Goal: Task Accomplishment & Management: Use online tool/utility

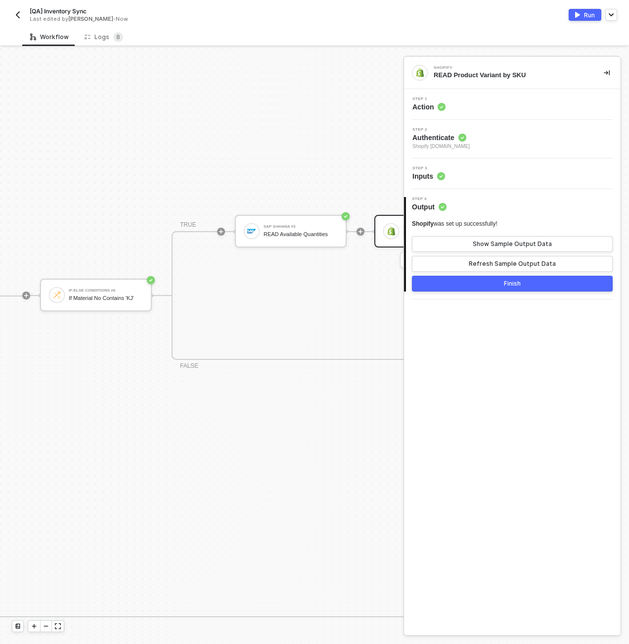
scroll to position [285, 465]
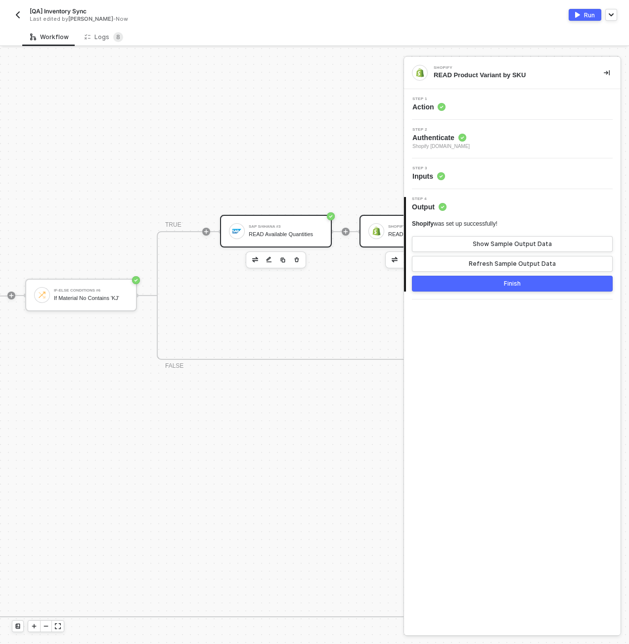
click at [287, 235] on div "READ Available Quantities" at bounding box center [286, 234] width 74 height 6
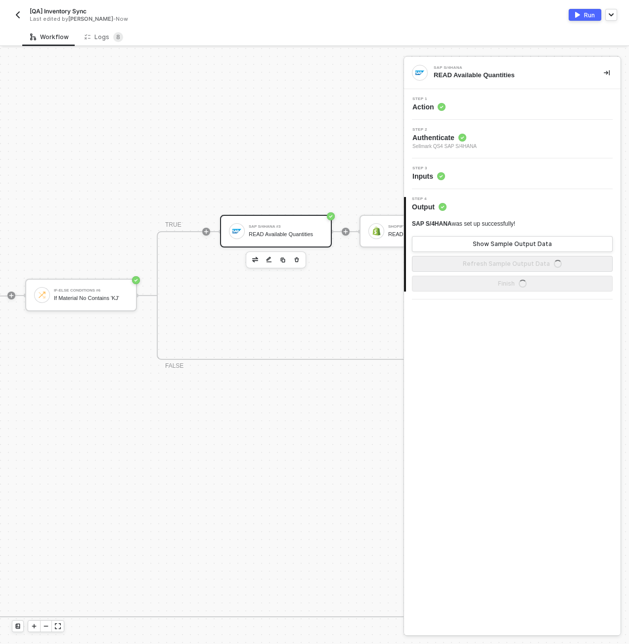
click at [460, 172] on div "Step 3 Inputs" at bounding box center [514, 173] width 214 height 15
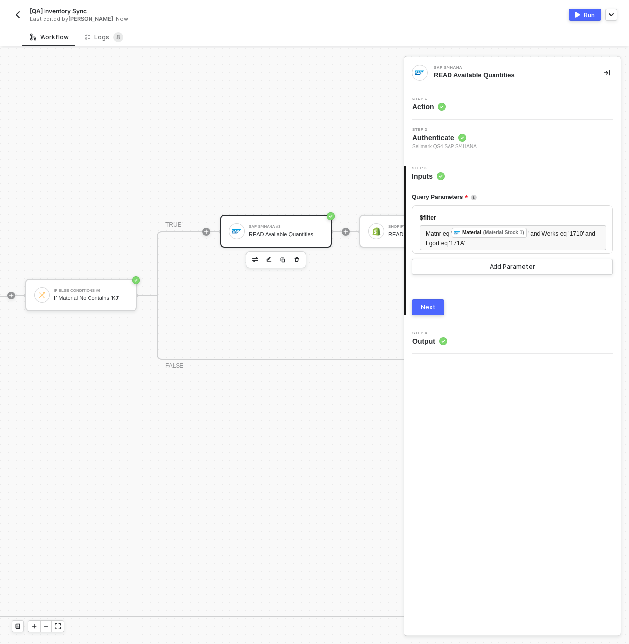
click at [455, 104] on div "Step 1 Action" at bounding box center [514, 104] width 214 height 15
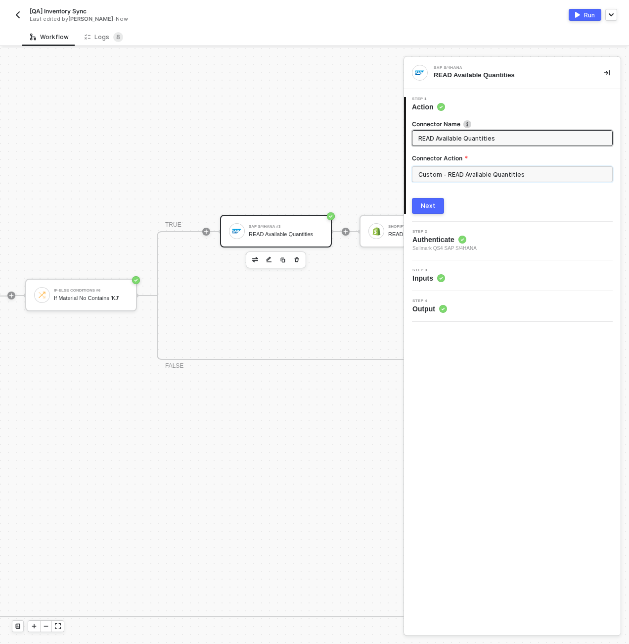
click at [484, 175] on input "Custom - READ Available Quantities" at bounding box center [512, 174] width 201 height 16
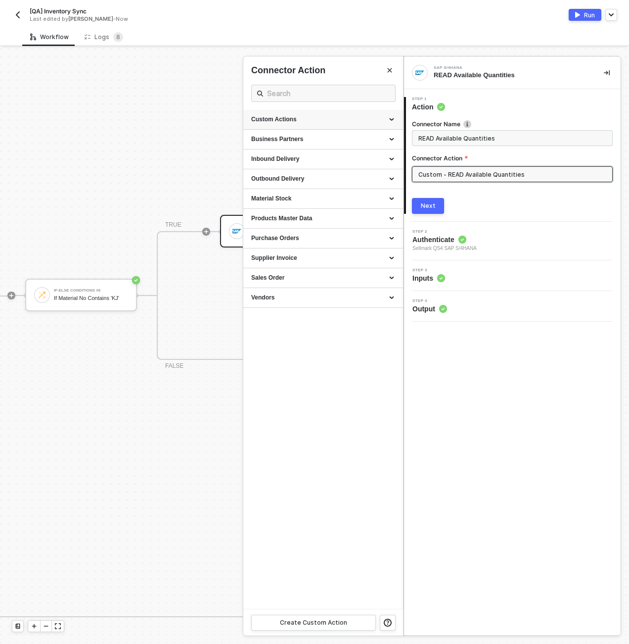
click at [390, 117] on div "Custom Actions" at bounding box center [323, 119] width 144 height 8
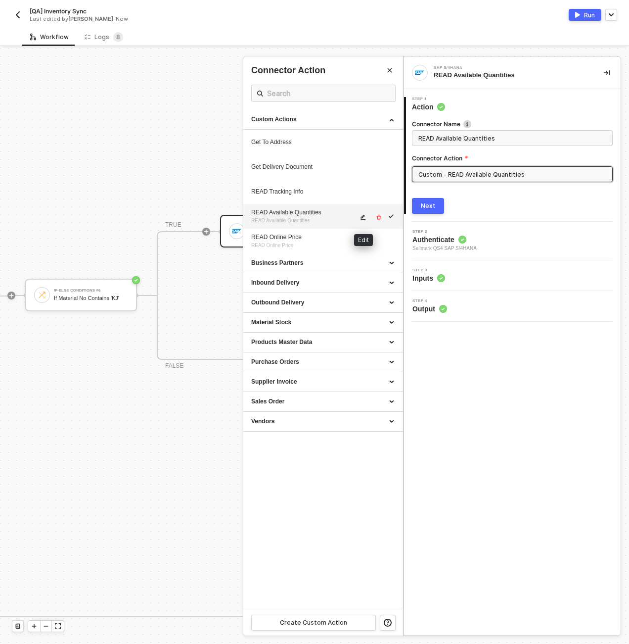
click at [366, 216] on span "icon-edit" at bounding box center [363, 217] width 7 height 6
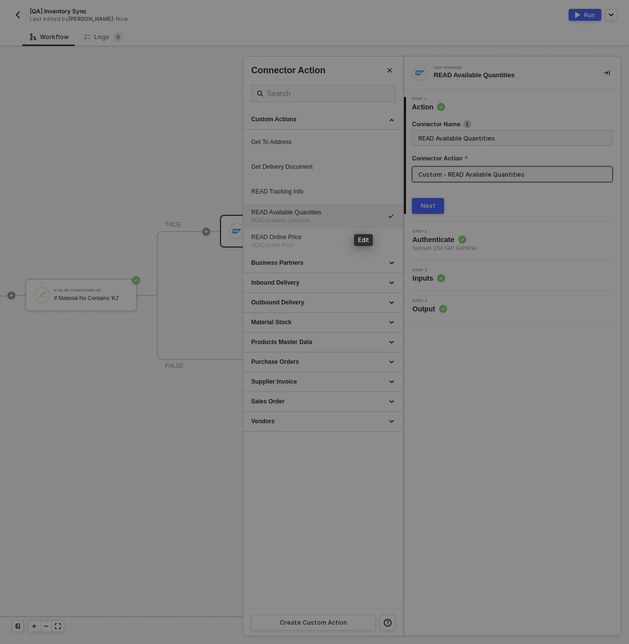
type textarea "HTTP/1.1 200 OK { "data": { "data": { "d": { "results": [ { "__metadata": { "id…"
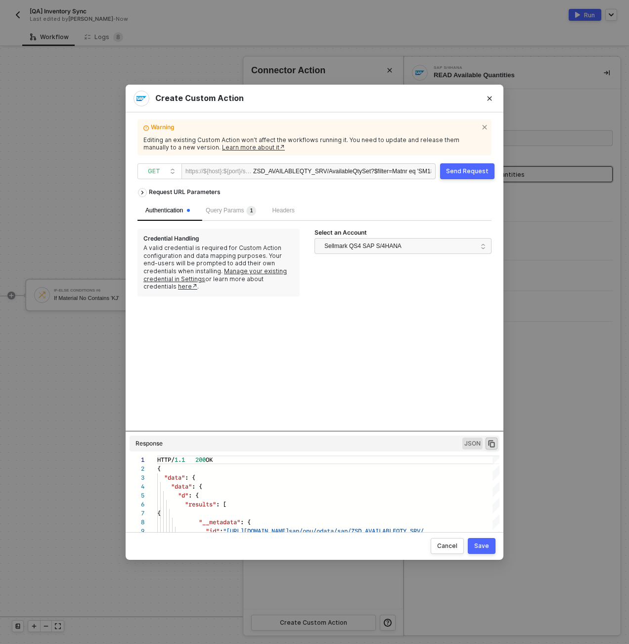
click at [452, 167] on div "Send Request" at bounding box center [467, 171] width 43 height 8
click at [234, 208] on span "Query Params 1" at bounding box center [231, 210] width 50 height 7
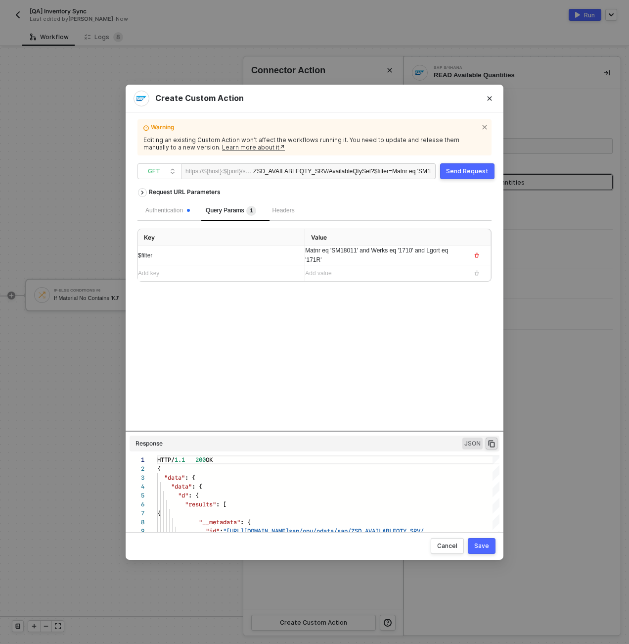
drag, startPoint x: 283, startPoint y: 430, endPoint x: 284, endPoint y: 312, distance: 117.8
click at [284, 312] on div "Request URL Parameters Authentication Query Params 1 Headers Key Value $filter …" at bounding box center [315, 306] width 354 height 247
click at [341, 255] on div "Matnr eq 'SM18011' and Werks eq '1710' and Lgort eq '171R'" at bounding box center [384, 255] width 159 height 19
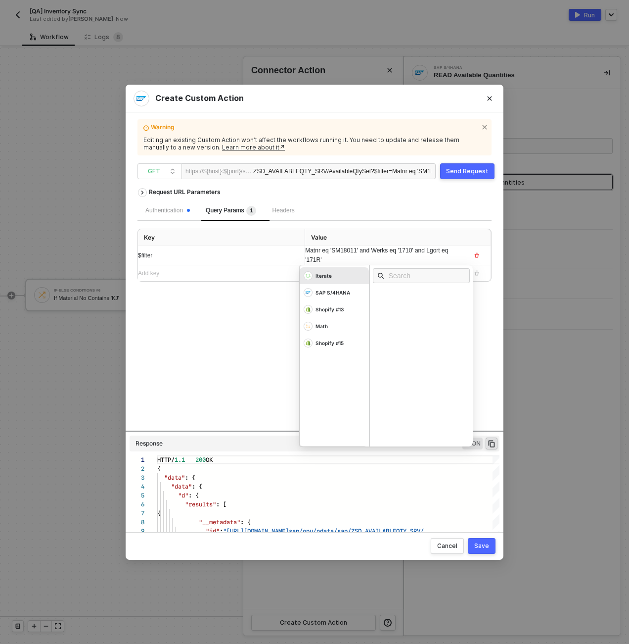
click at [328, 260] on span "Matnr eq 'SM18011' and Werks eq '1710' and Lgort eq '171R'" at bounding box center [377, 255] width 144 height 16
click at [455, 174] on div "Send Request" at bounding box center [467, 171] width 43 height 8
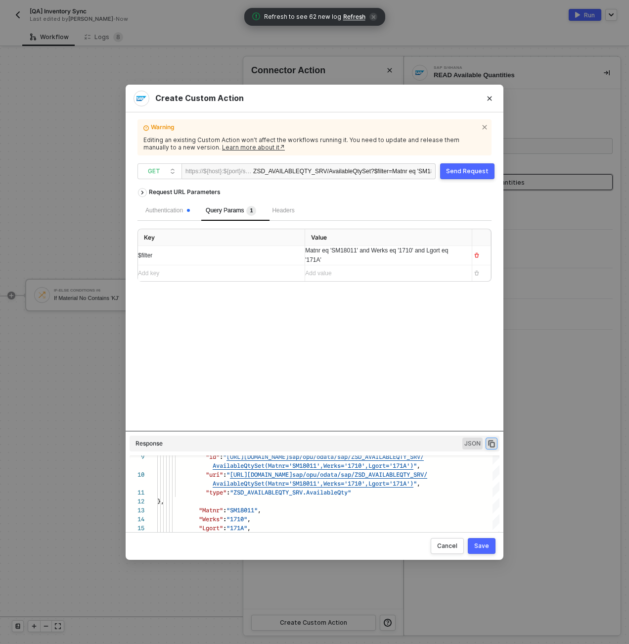
click at [494, 398] on icon "icon-copy-paste" at bounding box center [491, 443] width 7 height 7
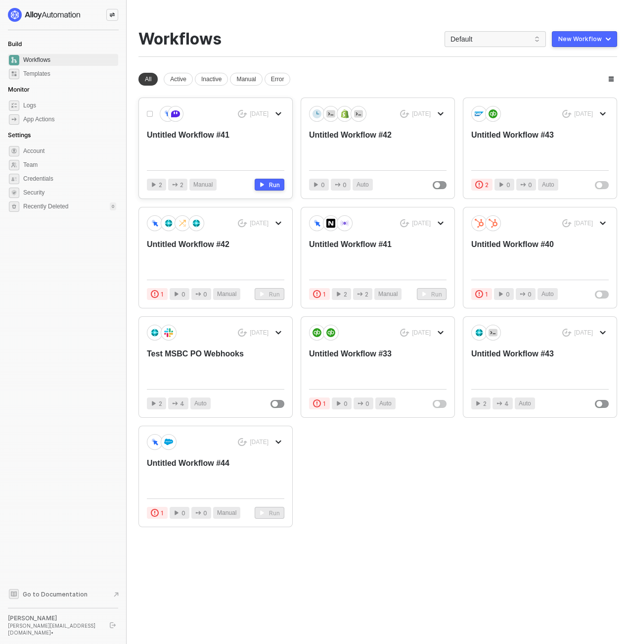
click at [212, 141] on div "Untitled Workflow #41" at bounding box center [202, 146] width 110 height 33
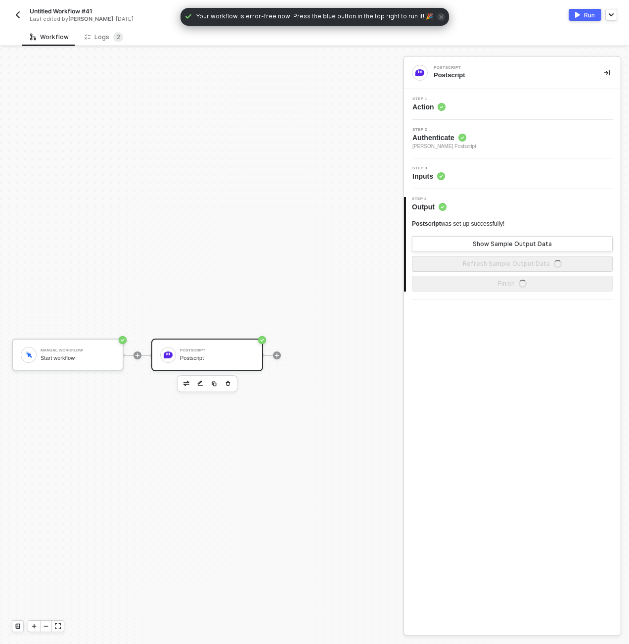
scroll to position [18, 0]
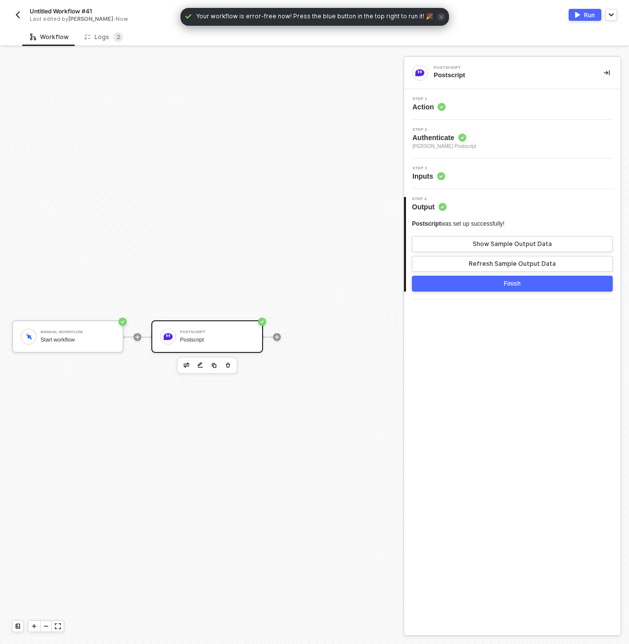
click at [525, 175] on div "Step 3 Inputs" at bounding box center [514, 173] width 214 height 15
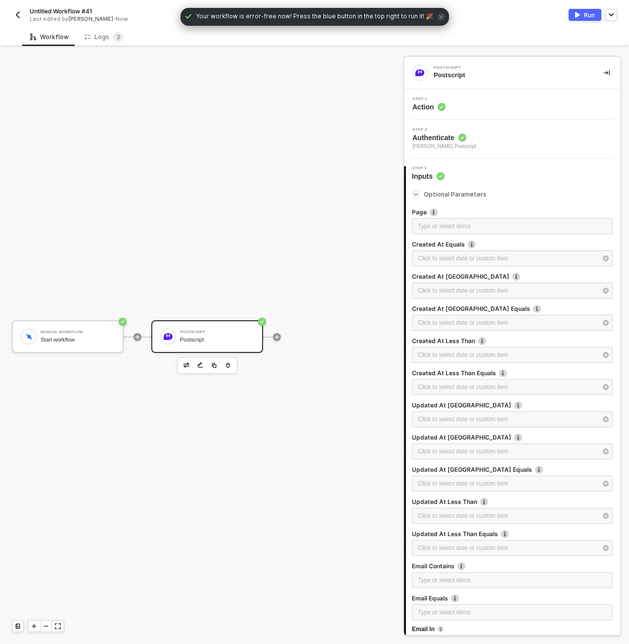
click at [525, 175] on div "Step 3 Inputs" at bounding box center [513, 173] width 215 height 15
click at [232, 338] on div "Postscript" at bounding box center [217, 339] width 74 height 6
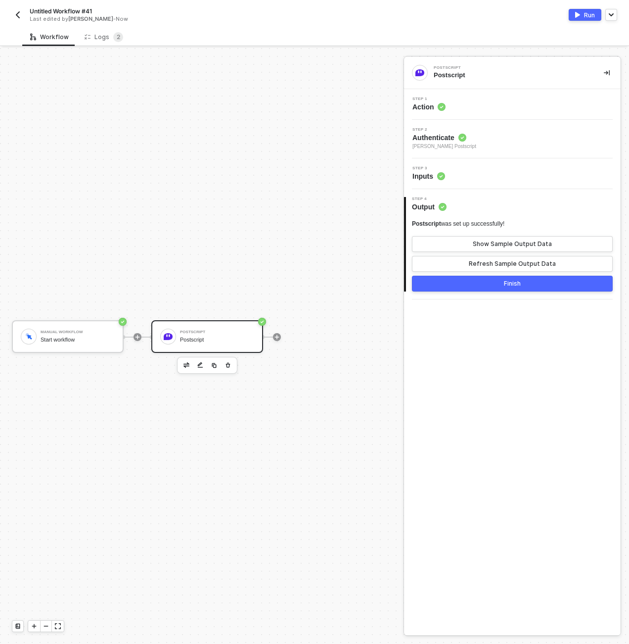
click at [453, 172] on div "Step 3 Inputs" at bounding box center [514, 173] width 214 height 15
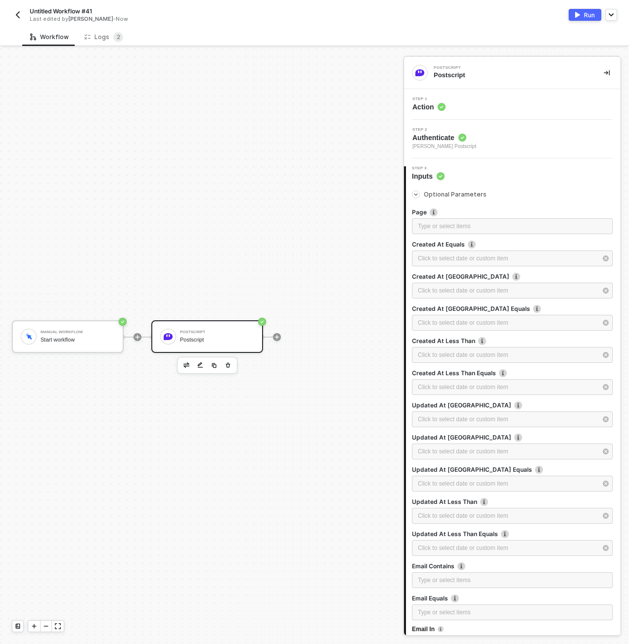
click at [475, 104] on div "Step 1 Action" at bounding box center [514, 104] width 214 height 15
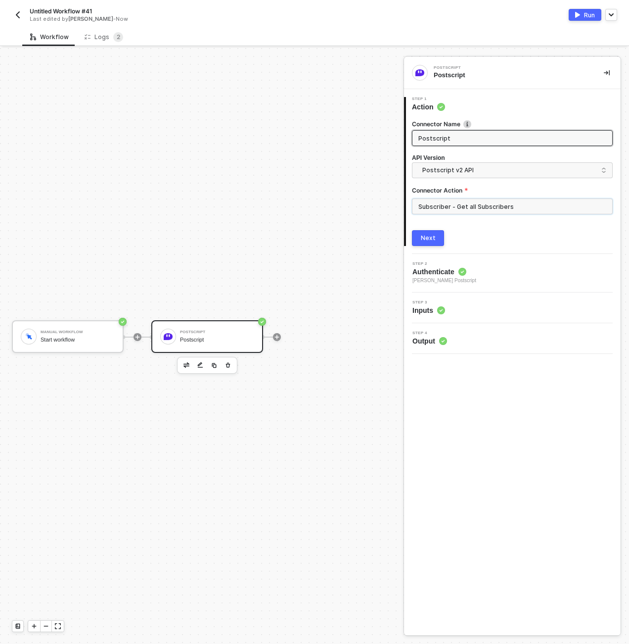
click at [465, 202] on input "Subscriber - Get all Subscribers" at bounding box center [512, 206] width 201 height 16
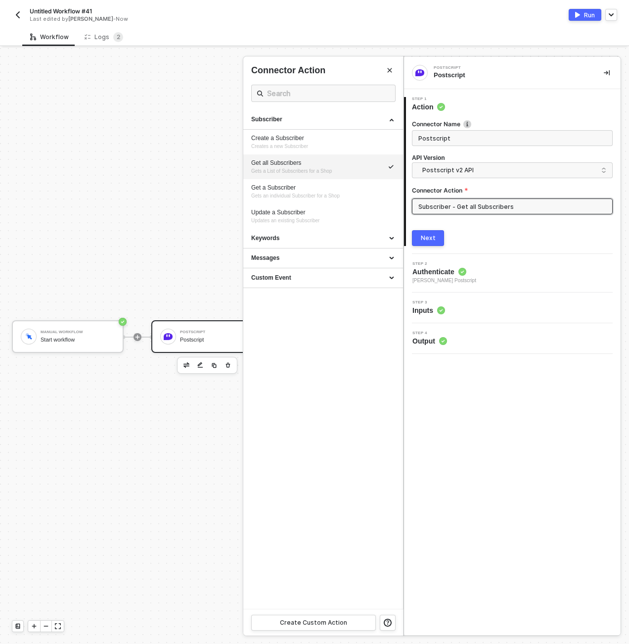
drag, startPoint x: 181, startPoint y: 318, endPoint x: 204, endPoint y: 301, distance: 29.1
click at [187, 310] on div at bounding box center [314, 346] width 629 height 596
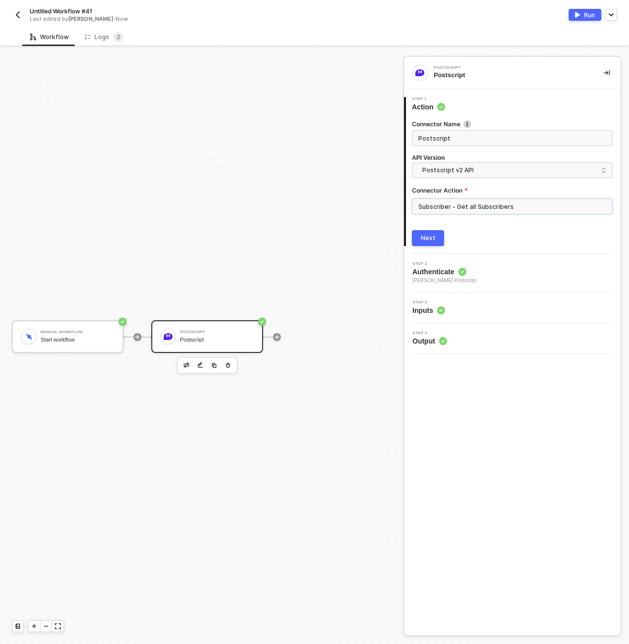
click at [451, 212] on input "Subscriber - Get all Subscribers" at bounding box center [512, 206] width 201 height 16
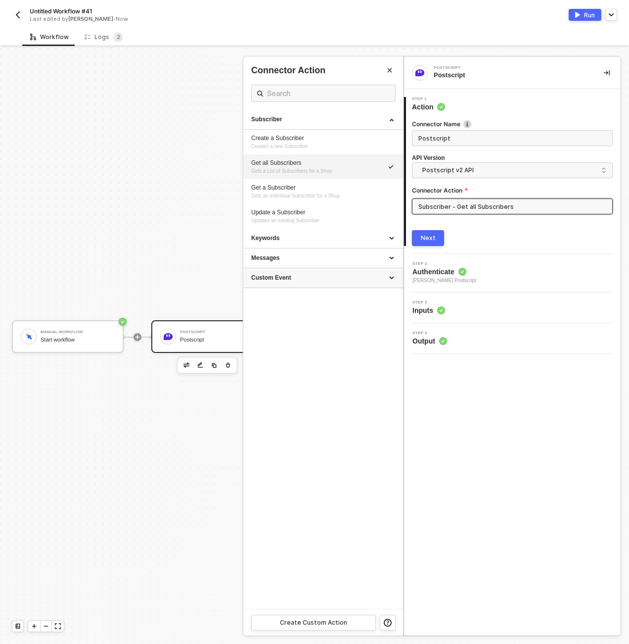
click at [387, 280] on div "Custom Event" at bounding box center [323, 278] width 144 height 8
click at [369, 298] on div "Create a new Custom Event (Beta)" at bounding box center [323, 296] width 144 height 8
type input "Creates a new Custom Event"
type input "Custom Event - Create a new Custom Event (Beta)"
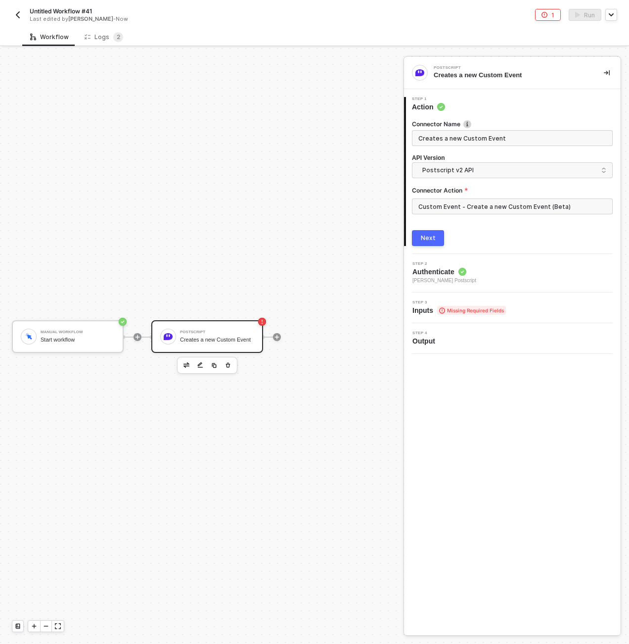
click at [494, 308] on span "Missing Required Fields" at bounding box center [471, 310] width 69 height 9
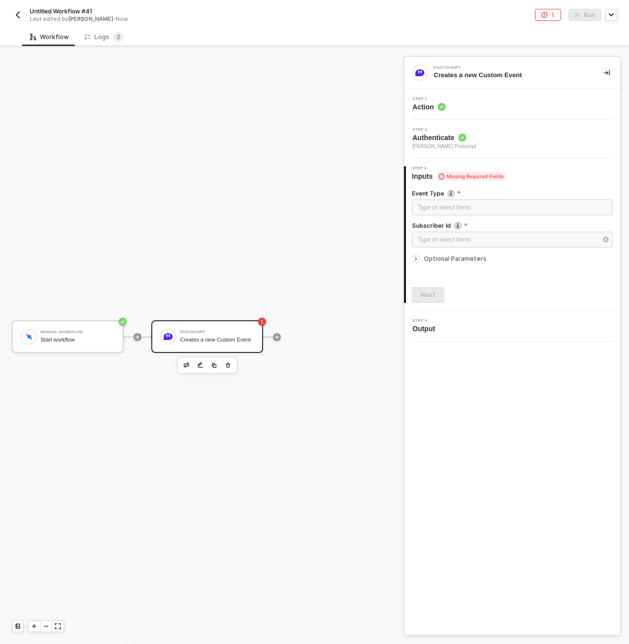
click at [472, 259] on span "Optional Parameters" at bounding box center [455, 258] width 63 height 7
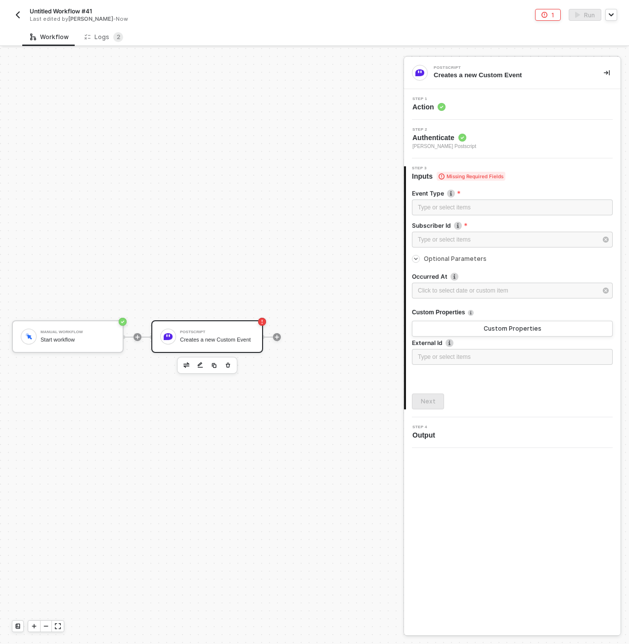
click at [268, 270] on div "Manual Workflow Start workflow Postscript Creates a new Custom Event" at bounding box center [199, 337] width 399 height 614
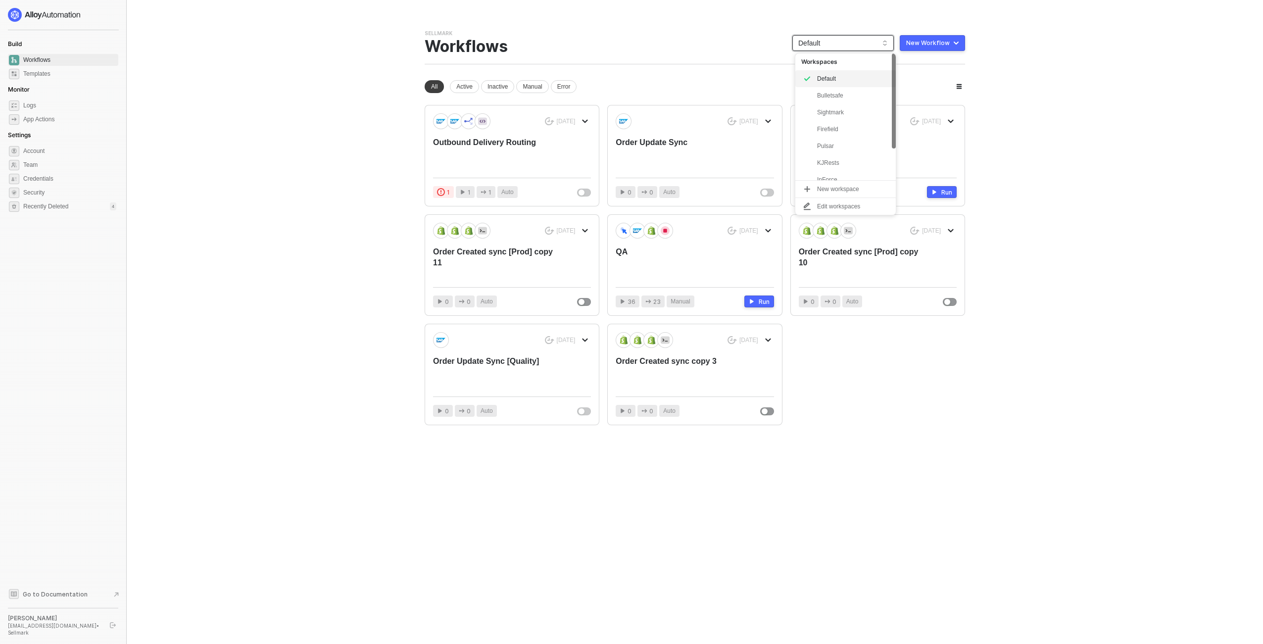
click at [869, 45] on span "Default" at bounding box center [843, 43] width 90 height 15
click at [870, 166] on div "KJRests" at bounding box center [853, 163] width 73 height 12
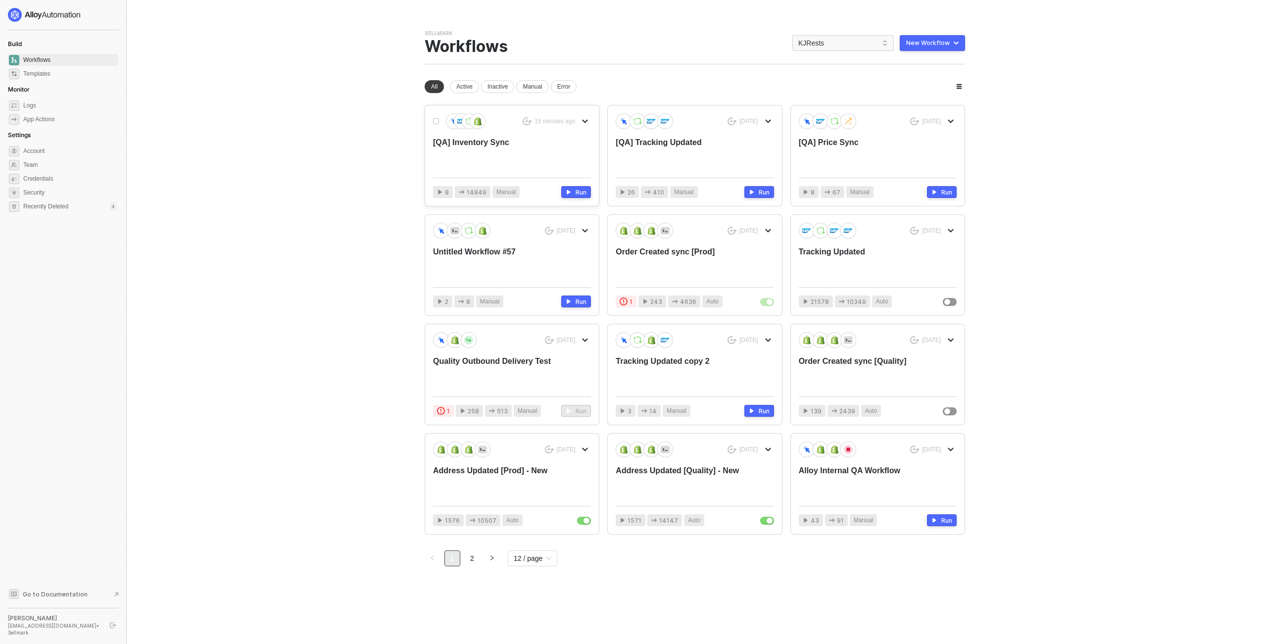
click at [453, 153] on div "[QA] Inventory Sync" at bounding box center [496, 153] width 126 height 33
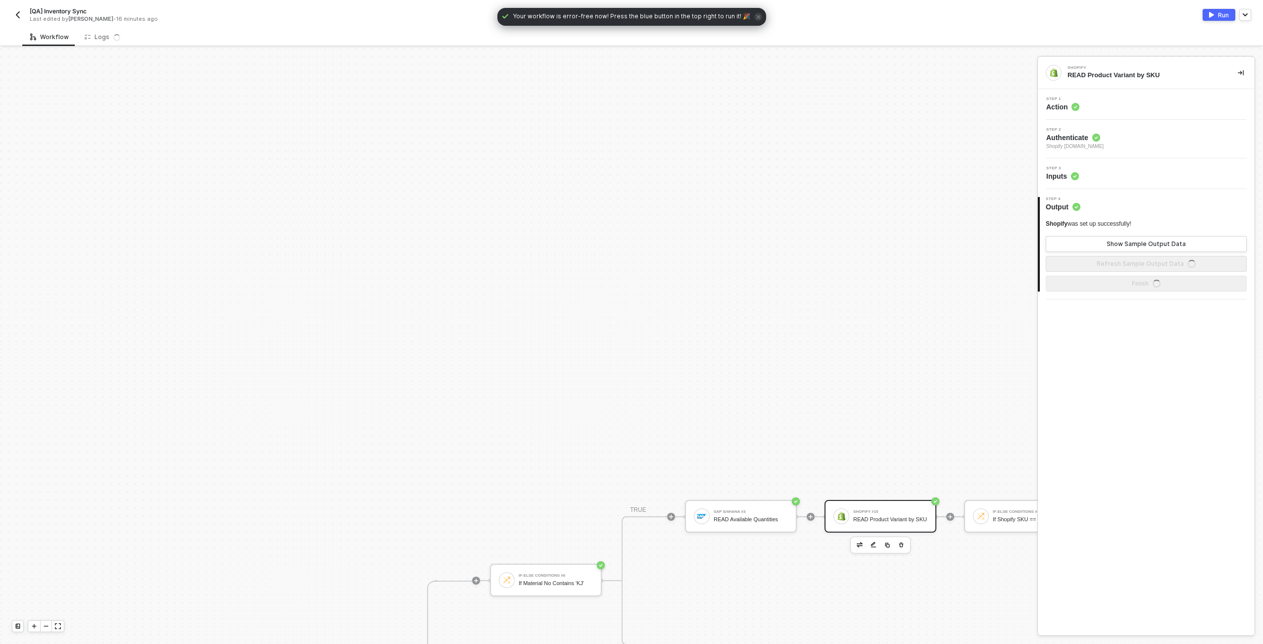
scroll to position [346, 0]
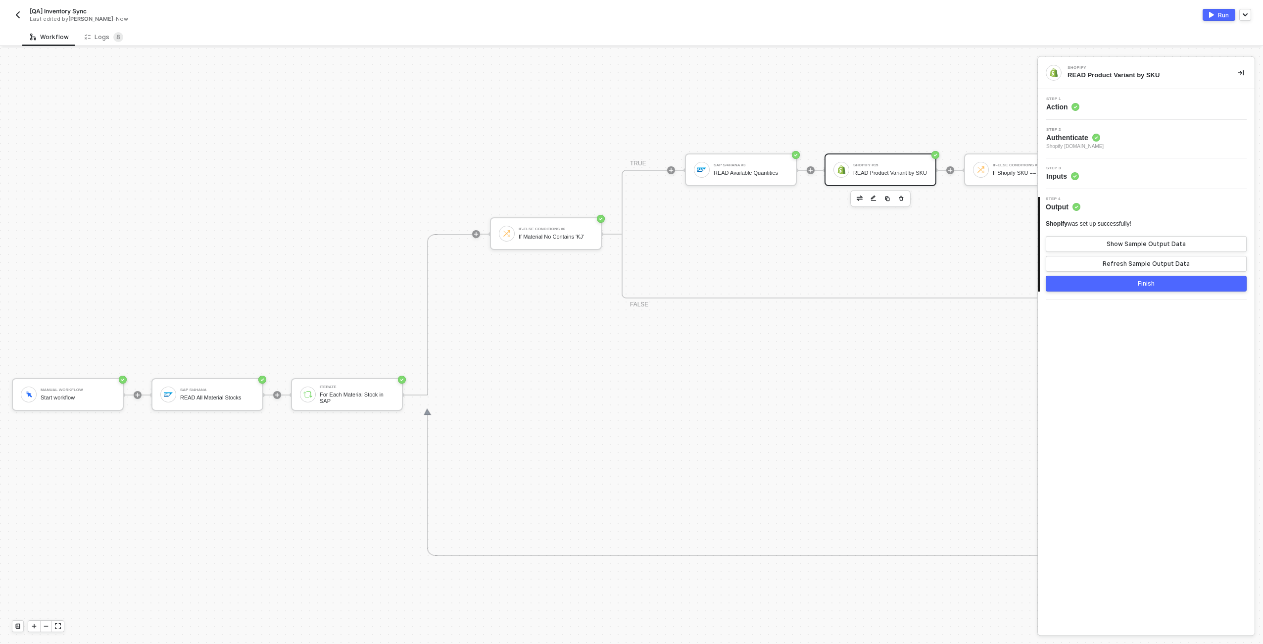
click at [772, 87] on div "If-Else Conditions #6 If Material No Contains 'KJ' TRUE SAP S/4HANA #3 READ Ava…" at bounding box center [1022, 234] width 1065 height 322
click at [775, 96] on div "If-Else Conditions #6 If Material No Contains 'KJ' TRUE SAP S/4HANA #3 READ Ava…" at bounding box center [1022, 234] width 1065 height 322
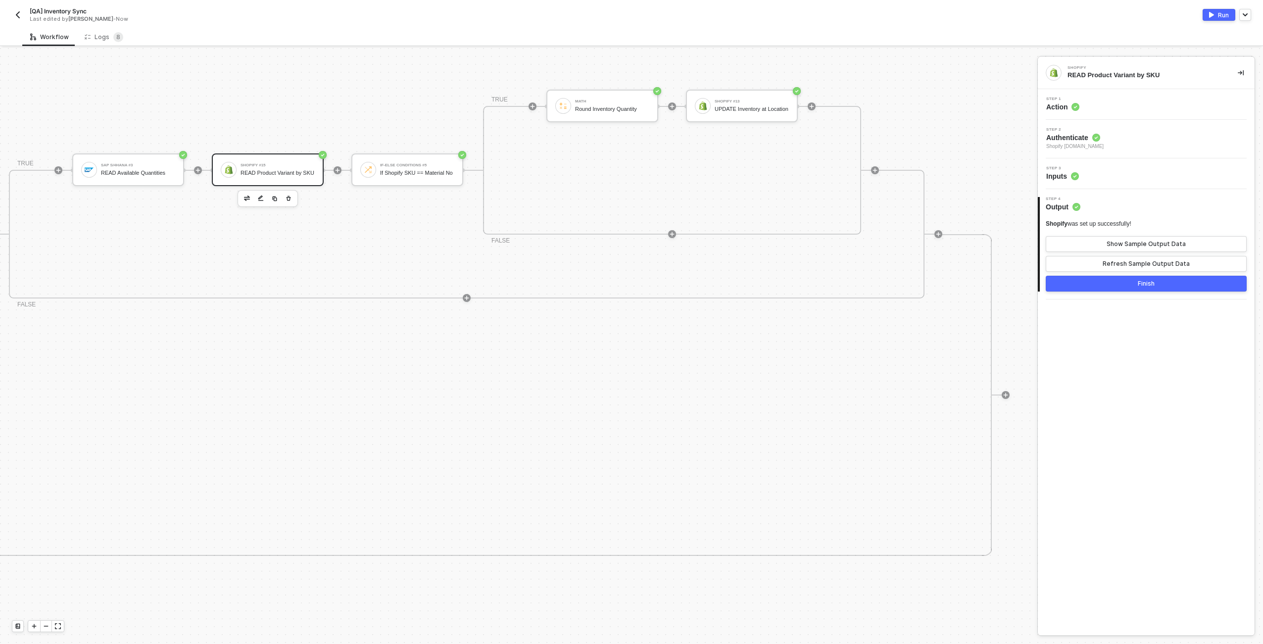
scroll to position [346, 614]
click at [310, 174] on div "READ Product Variant by SKU" at bounding box center [276, 173] width 74 height 6
click at [14, 12] on img "button" at bounding box center [18, 15] width 8 height 8
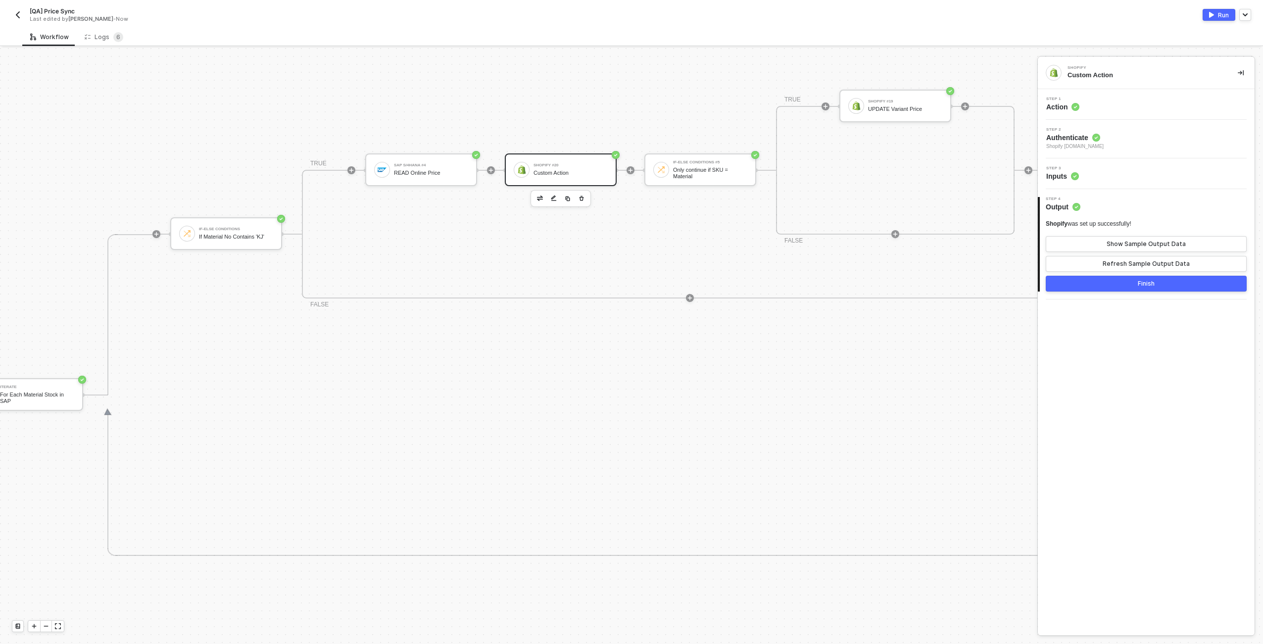
scroll to position [346, 455]
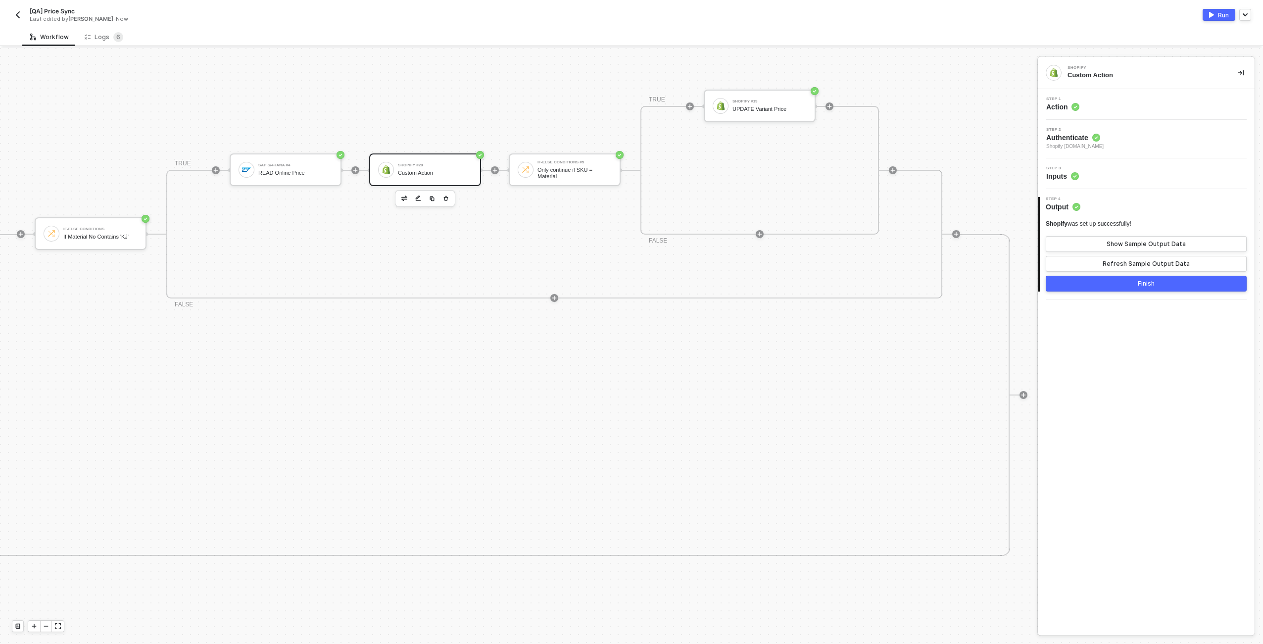
click at [1153, 105] on div "Step 1 Action" at bounding box center [1147, 104] width 214 height 15
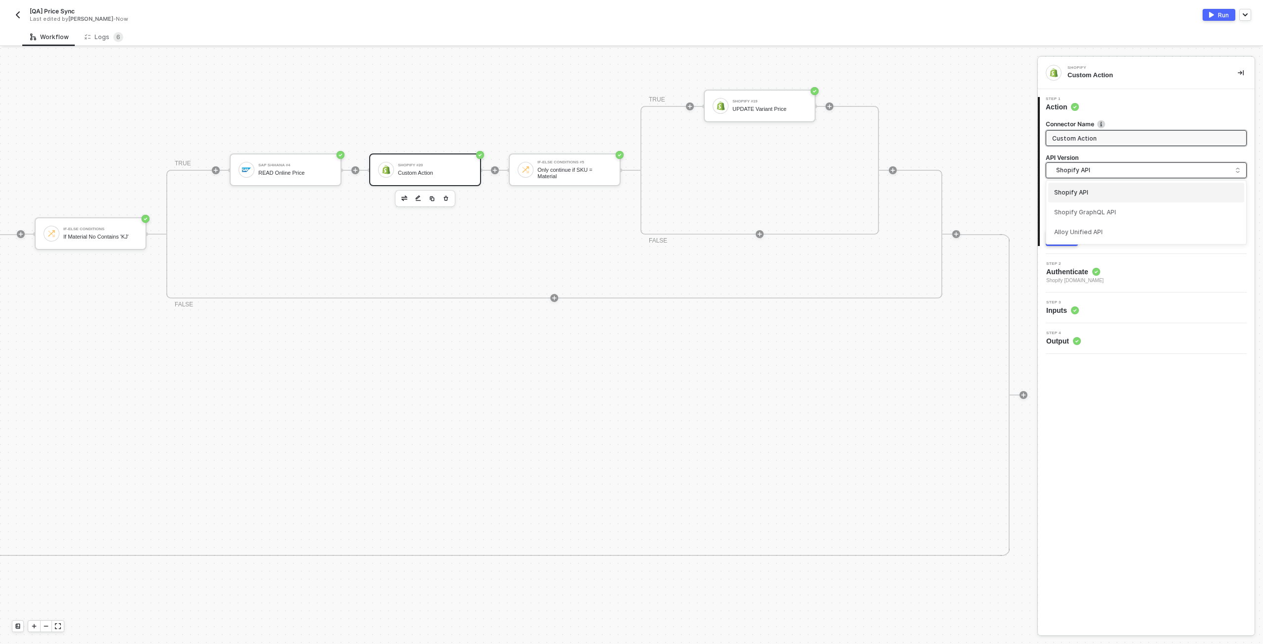
click at [1172, 174] on span "Shopify API" at bounding box center [1148, 170] width 184 height 11
click at [1134, 208] on div "Shopify GraphQL API" at bounding box center [1146, 212] width 184 height 9
click at [1117, 209] on input "Custom - READ Product Variant by SKU" at bounding box center [1146, 206] width 201 height 16
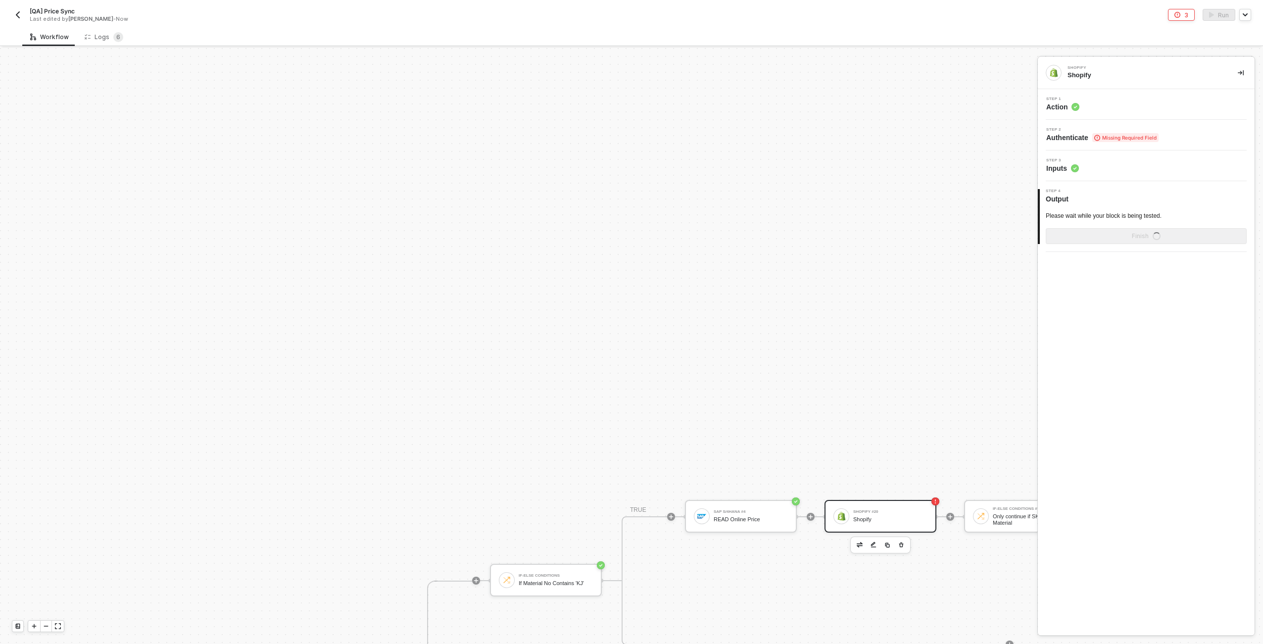
scroll to position [346, 0]
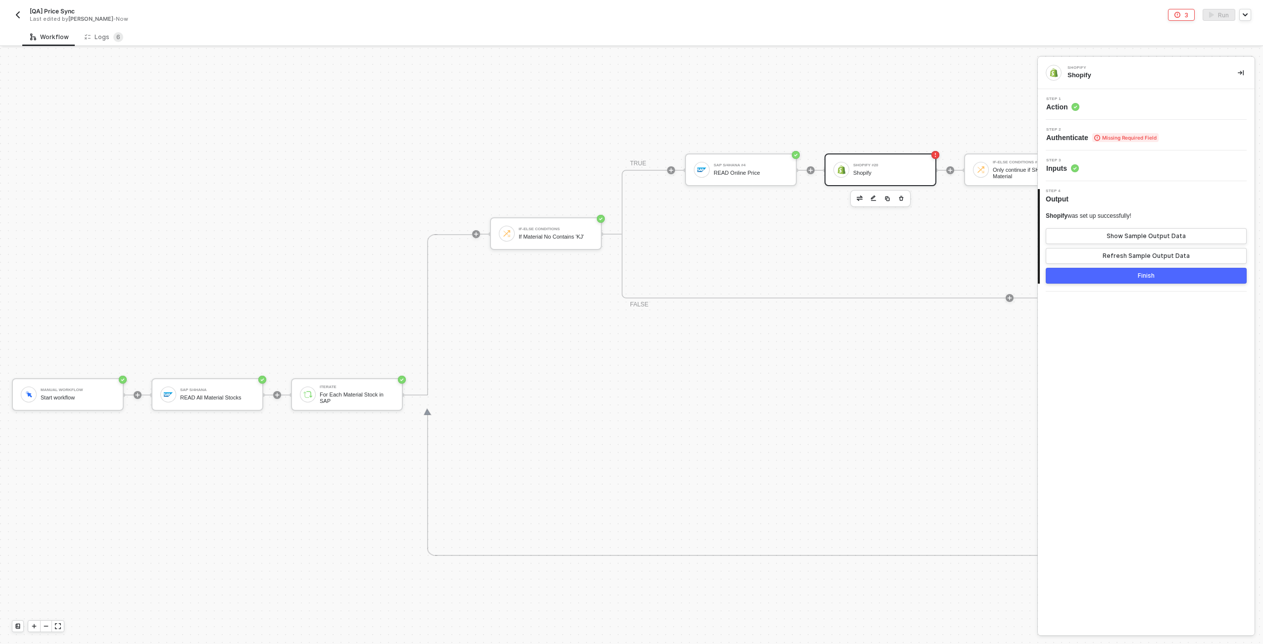
click at [1095, 102] on div "Step 1 Action" at bounding box center [1147, 104] width 214 height 15
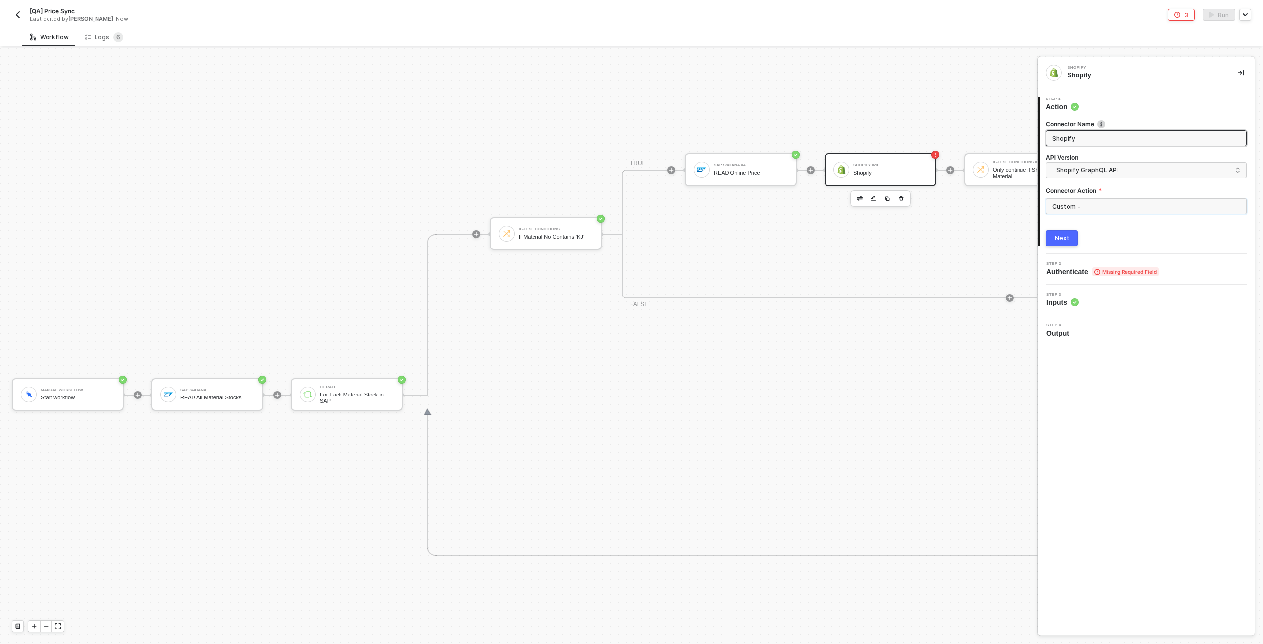
click at [1066, 206] on input "Custom -" at bounding box center [1146, 206] width 201 height 16
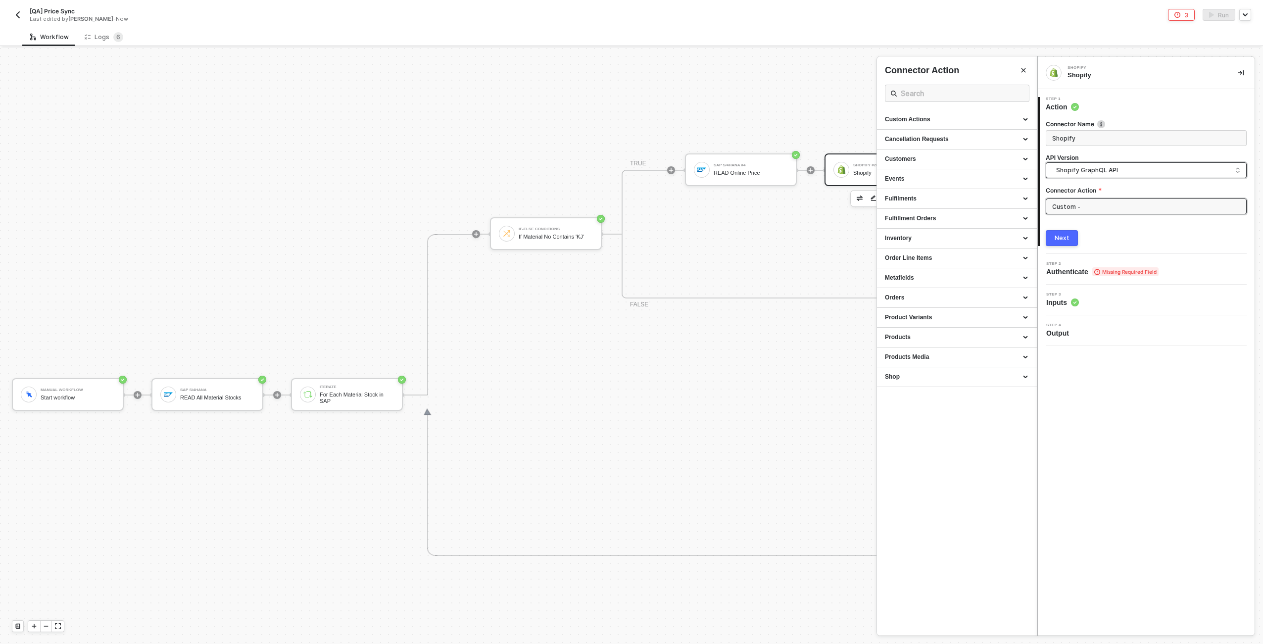
click at [1094, 171] on span "Shopify GraphQL API" at bounding box center [1148, 170] width 184 height 11
click at [1087, 194] on div "Shopify API" at bounding box center [1146, 192] width 184 height 9
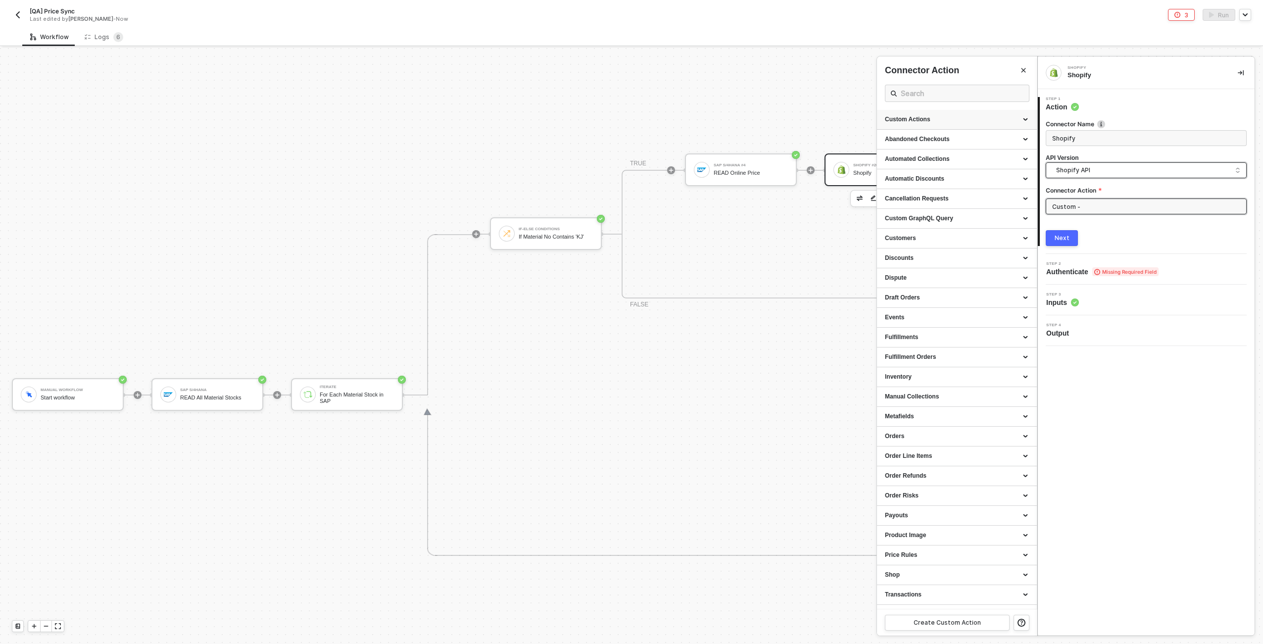
click at [982, 116] on div "Custom Actions" at bounding box center [957, 119] width 144 height 8
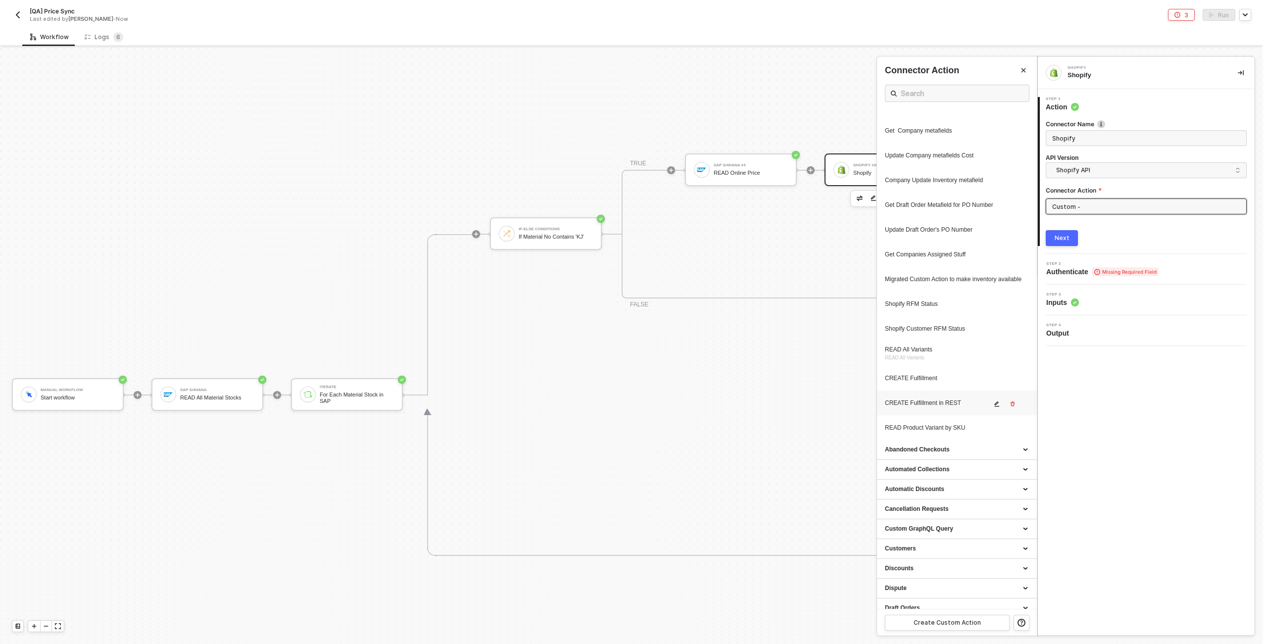
scroll to position [355, 0]
click at [994, 410] on icon "icon-edit" at bounding box center [997, 407] width 6 height 6
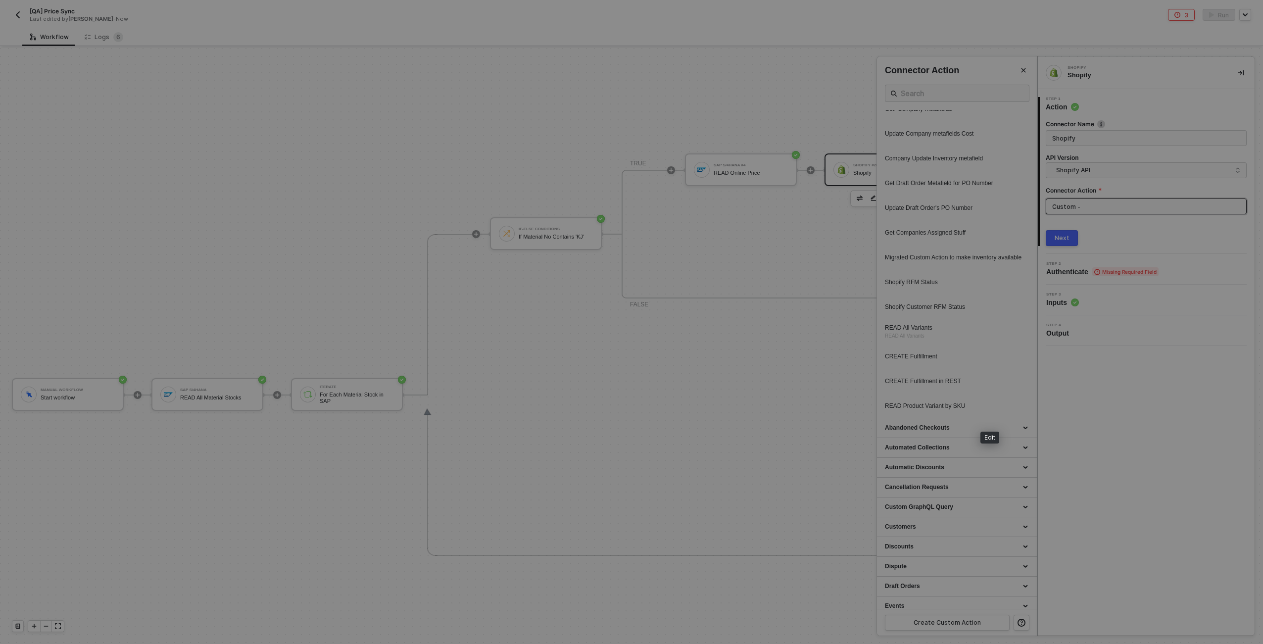
type textarea "HTTP/1.1 200 OK { "data": { "productVariants": { "edges": [ { "node": { "id": "…"
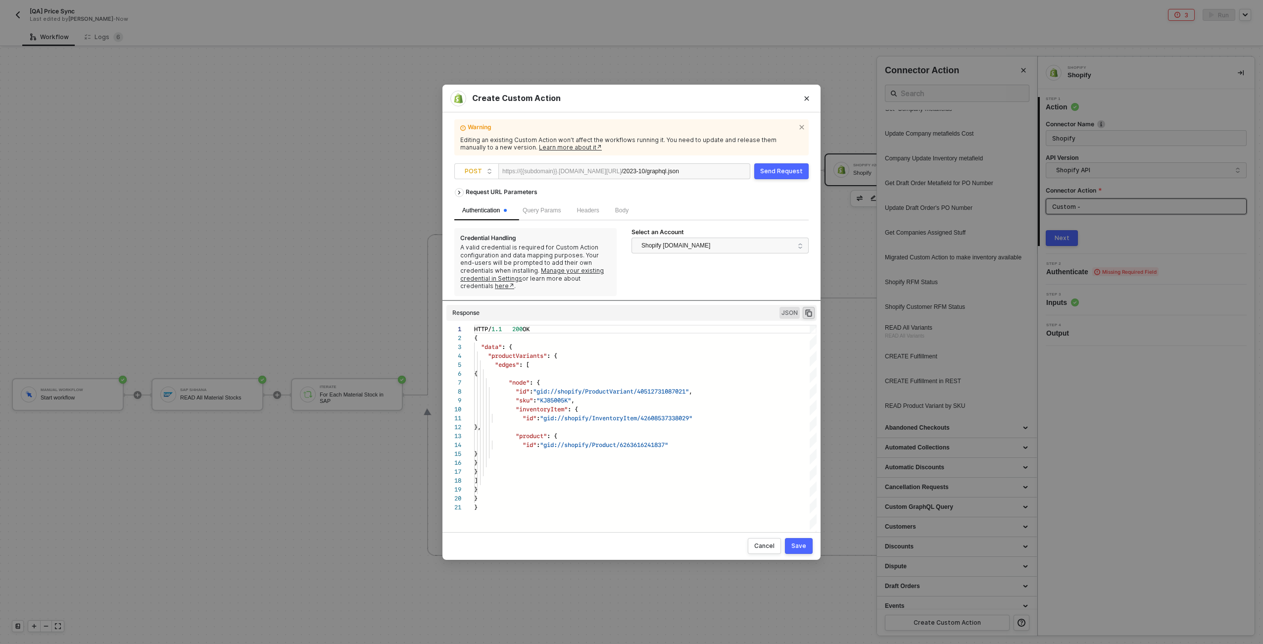
drag, startPoint x: 680, startPoint y: 430, endPoint x: 681, endPoint y: 351, distance: 79.2
click at [681, 351] on div "Request URL Parameters Authentication Query Params Headers Body Credential Hand…" at bounding box center [631, 353] width 354 height 340
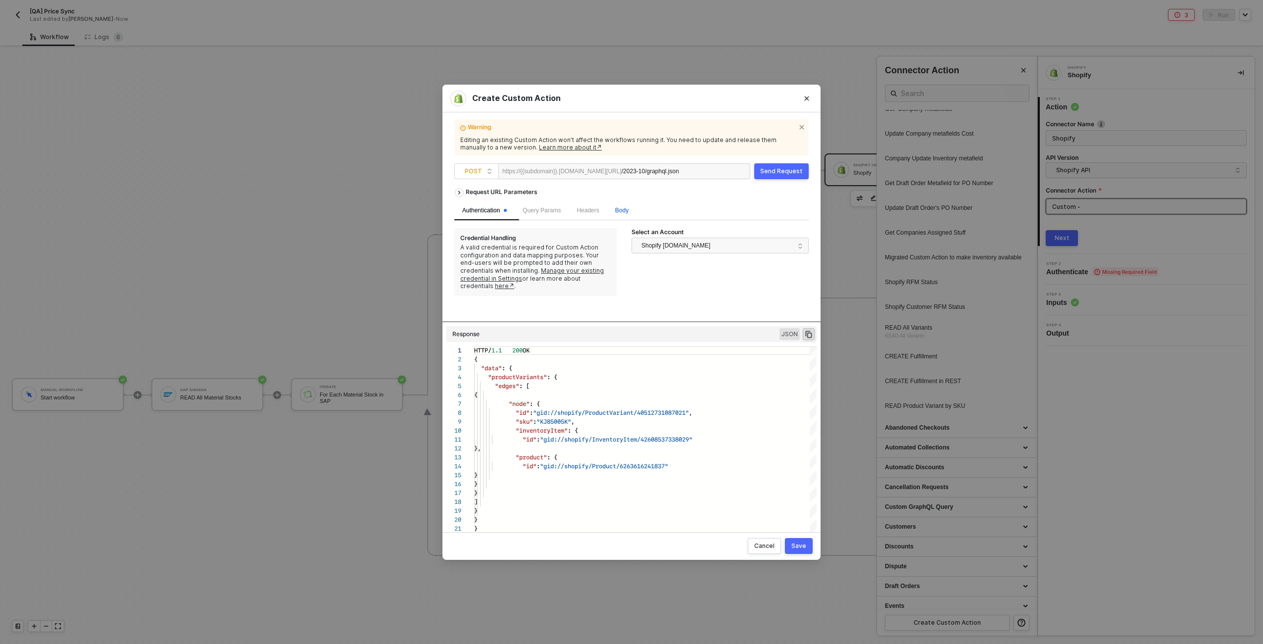
click at [625, 212] on span "Body" at bounding box center [621, 210] width 13 height 7
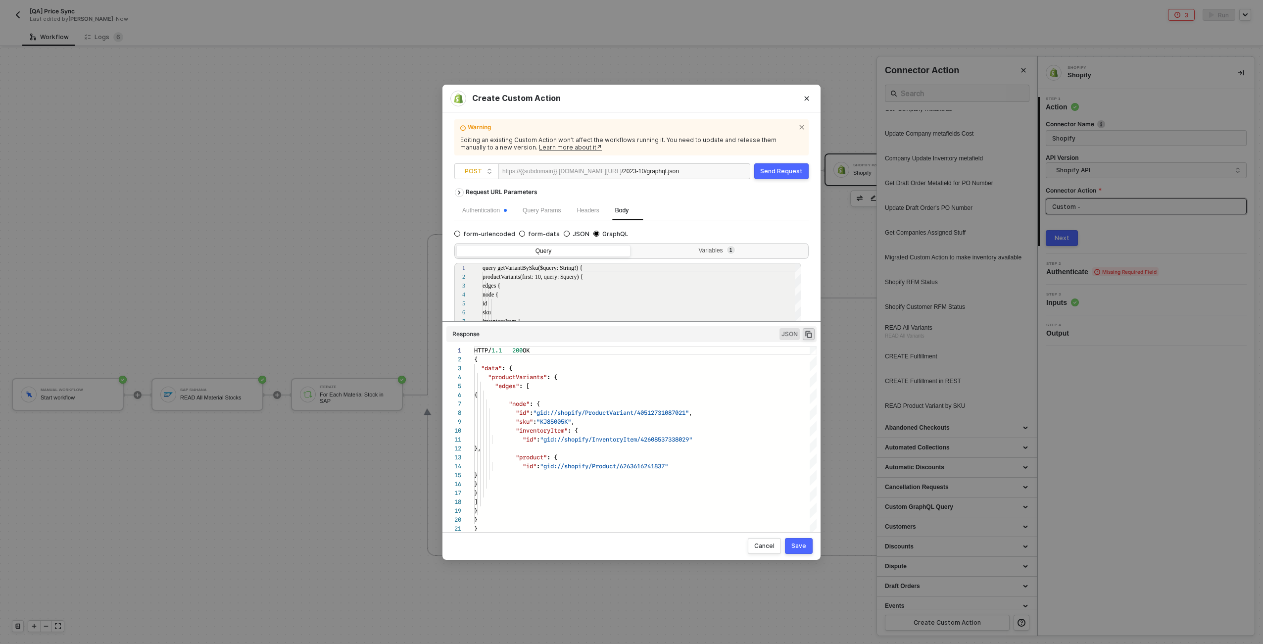
click at [645, 322] on div "Request URL Parameters Authentication Query Params Headers Body form-urlencoded…" at bounding box center [631, 353] width 354 height 340
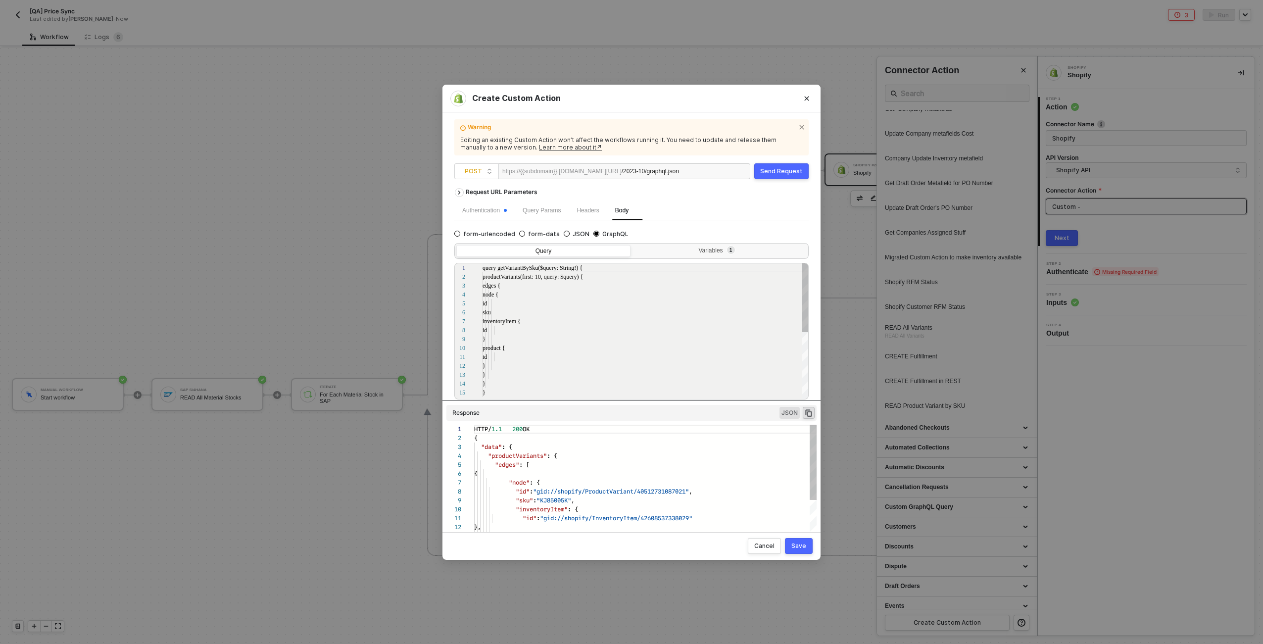
drag, startPoint x: 644, startPoint y: 321, endPoint x: 630, endPoint y: 443, distance: 123.1
click at [630, 443] on div "Request URL Parameters Authentication Query Params Headers Body form-urlencoded…" at bounding box center [631, 353] width 354 height 340
click at [718, 256] on div "Variables 1" at bounding box center [719, 252] width 174 height 14
click at [632, 245] on input "Variables 1" at bounding box center [632, 245] width 0 height 0
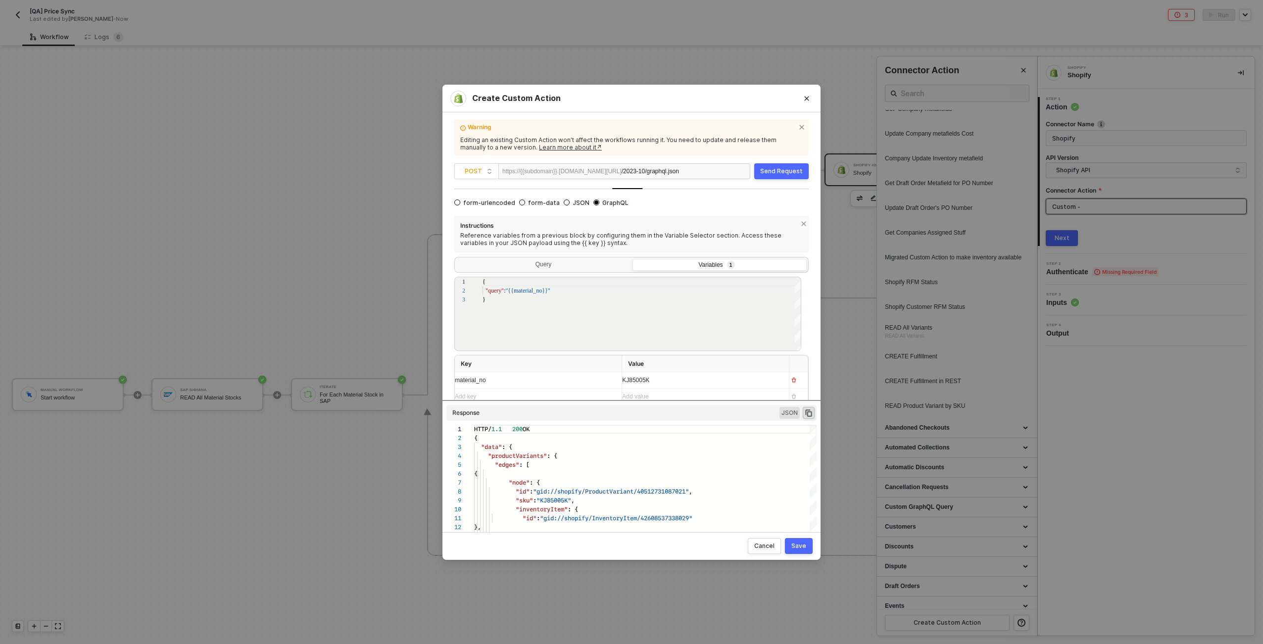
scroll to position [36, 0]
click at [641, 377] on div "KJ85005K" at bounding box center [701, 375] width 159 height 16
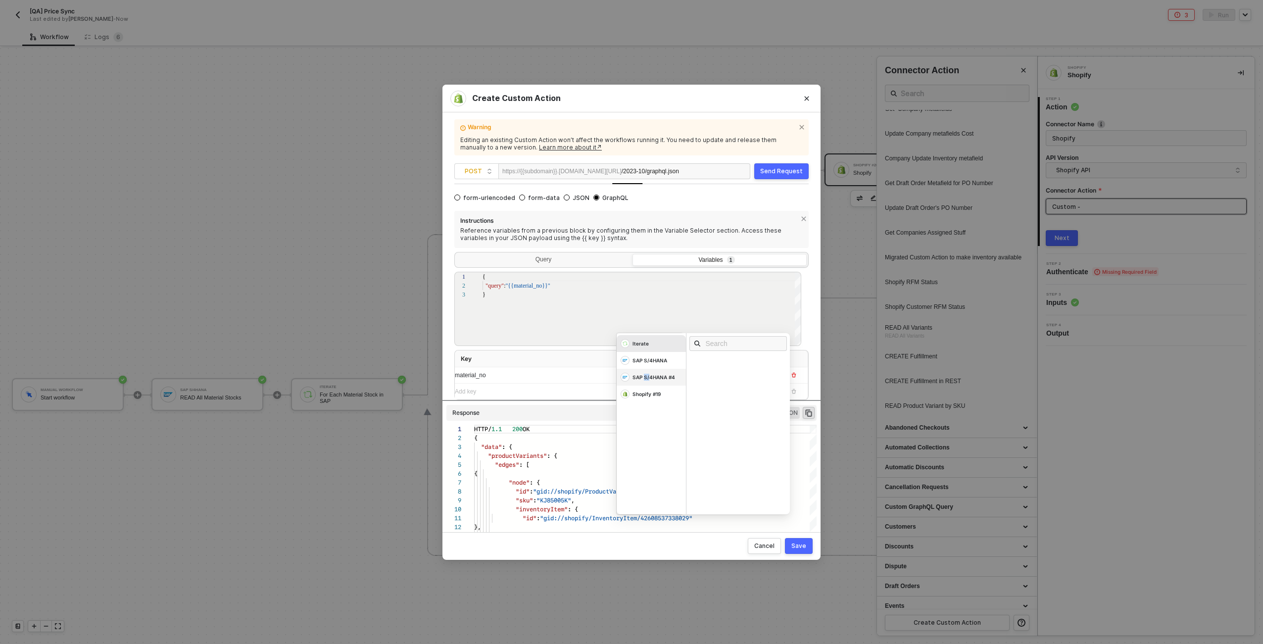
click at [641, 376] on div "SAP S/4HANA #4" at bounding box center [653, 377] width 43 height 7
click at [557, 340] on div "{ "query" : "{{material_no}}" }" at bounding box center [641, 318] width 319 height 92
click at [630, 378] on span "KJ85005K" at bounding box center [635, 375] width 27 height 7
click at [569, 360] on th "Key" at bounding box center [538, 358] width 167 height 17
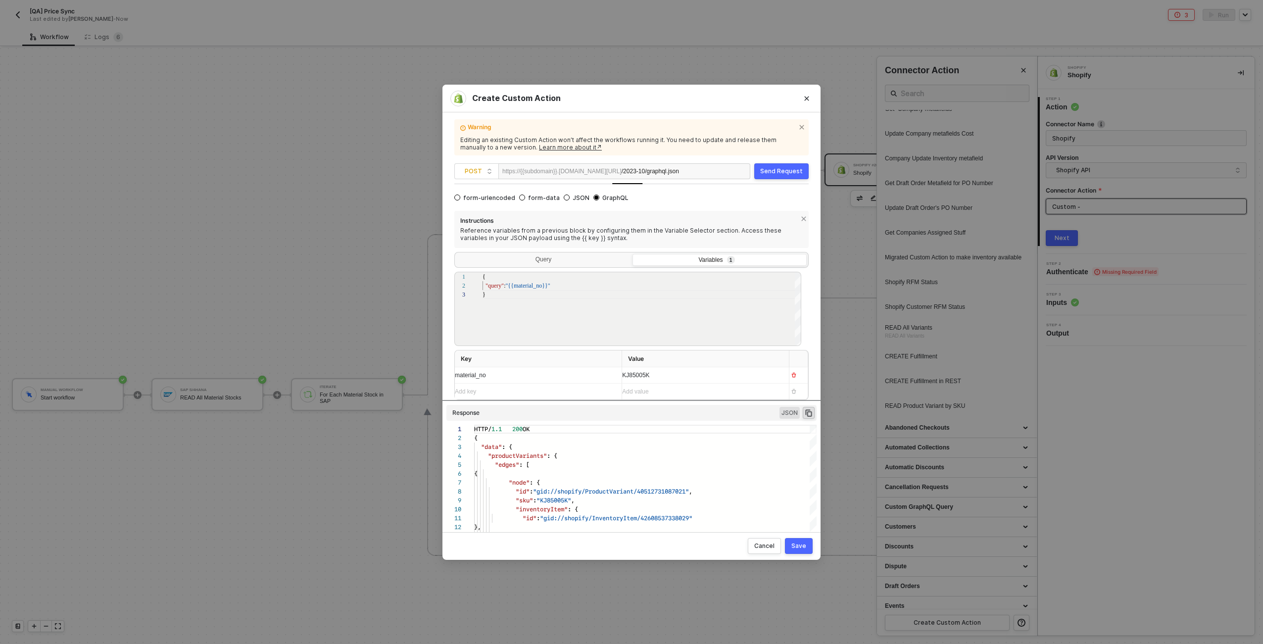
click at [769, 179] on button "Send Request" at bounding box center [781, 171] width 54 height 16
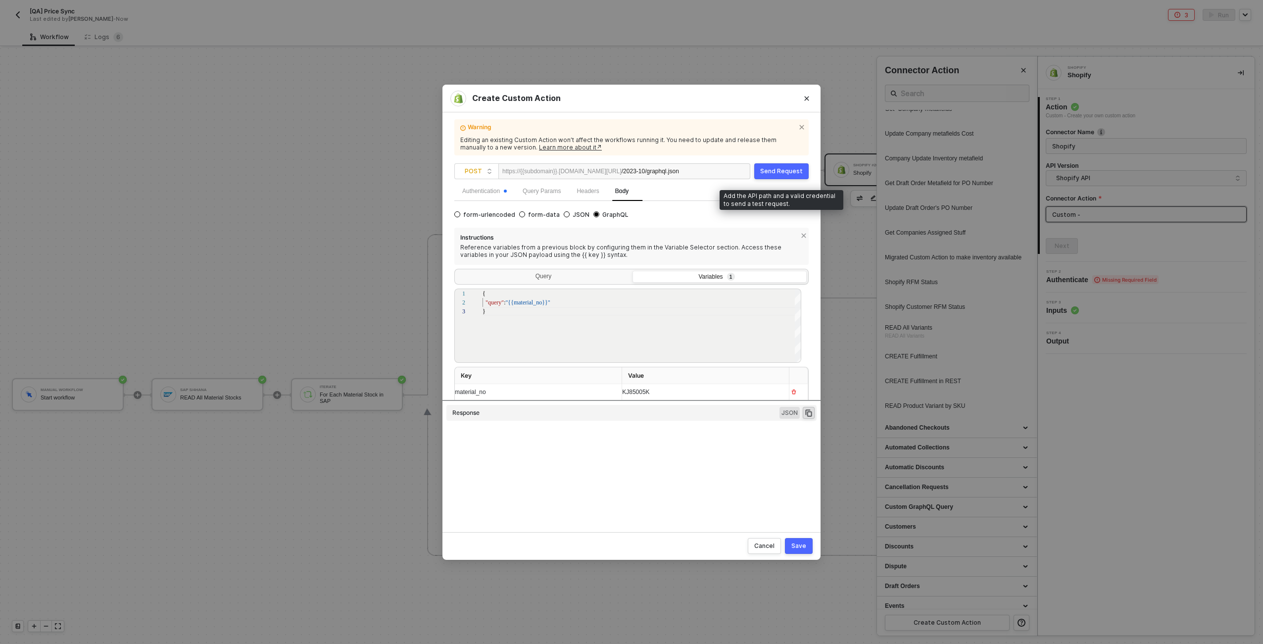
type textarea "HTTP/1.1 200 OK { "data": { "productVariants": { "edges": [ { "node": { "id": "…"
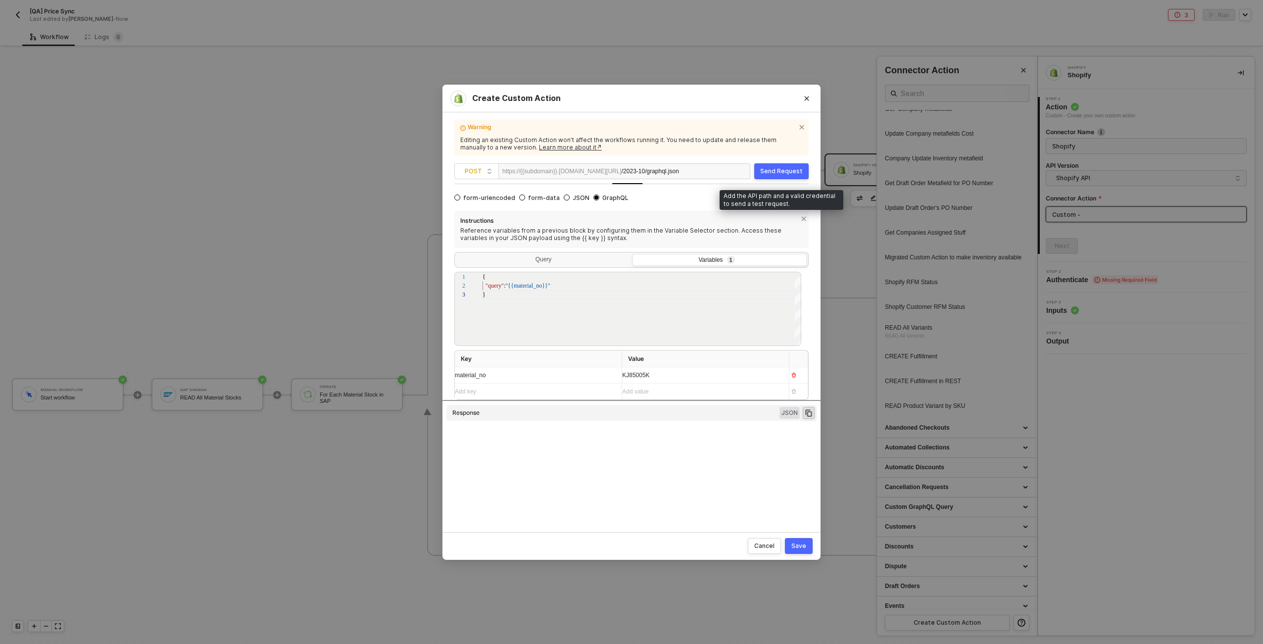
scroll to position [89, 0]
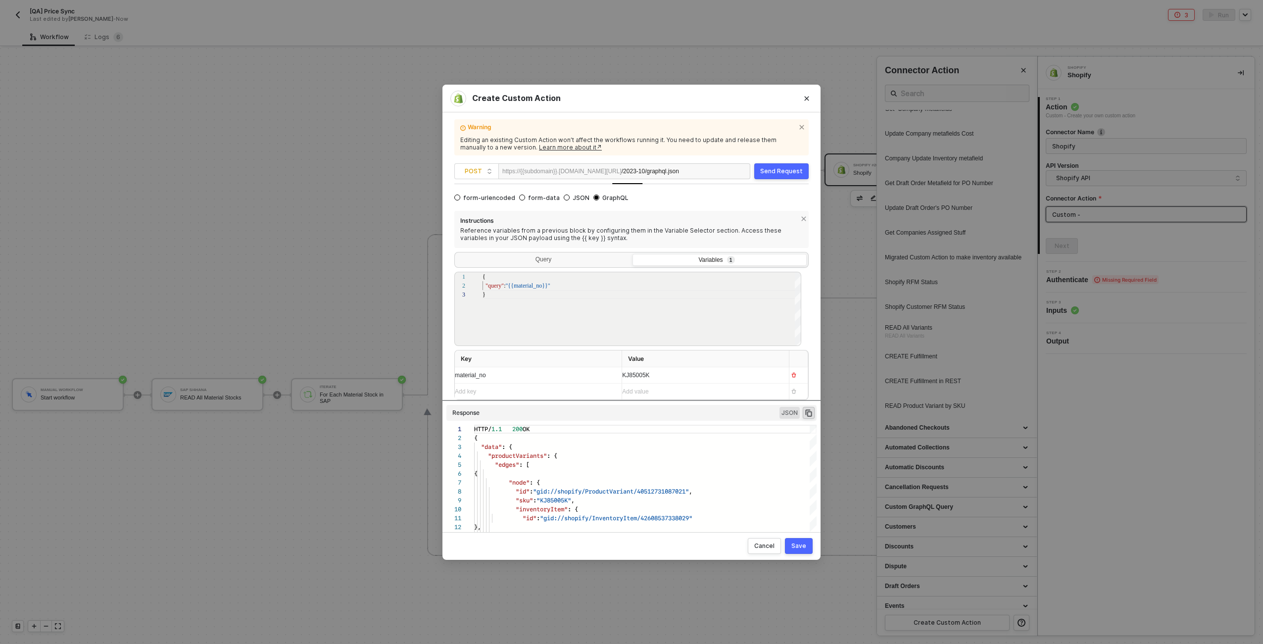
drag, startPoint x: 645, startPoint y: 374, endPoint x: 668, endPoint y: 369, distance: 24.3
click at [645, 374] on div "KJ85005K Iterate SAP S/4HANA SAP S/4HANA #4 Shopify #19 Data Data data D data/n…" at bounding box center [701, 375] width 159 height 16
click at [571, 404] on div "Request URL Parameters Authentication Query Params Headers Body form-urlencoded…" at bounding box center [631, 353] width 354 height 340
drag, startPoint x: 573, startPoint y: 400, endPoint x: 566, endPoint y: 456, distance: 56.4
click at [566, 456] on div "Request URL Parameters Authentication Query Params Headers Body form-urlencoded…" at bounding box center [631, 353] width 354 height 340
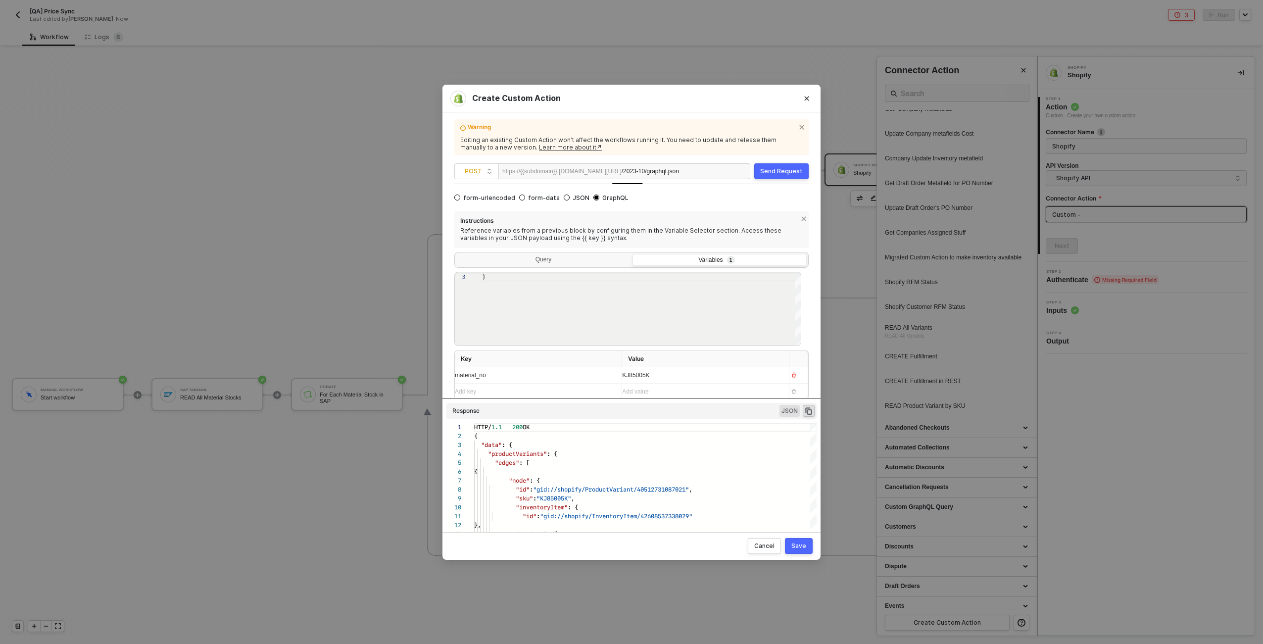
click at [668, 382] on div "KJ85005K" at bounding box center [701, 375] width 159 height 16
click at [574, 326] on div "}" at bounding box center [641, 300] width 319 height 92
click at [772, 178] on button "Send Request" at bounding box center [781, 171] width 54 height 16
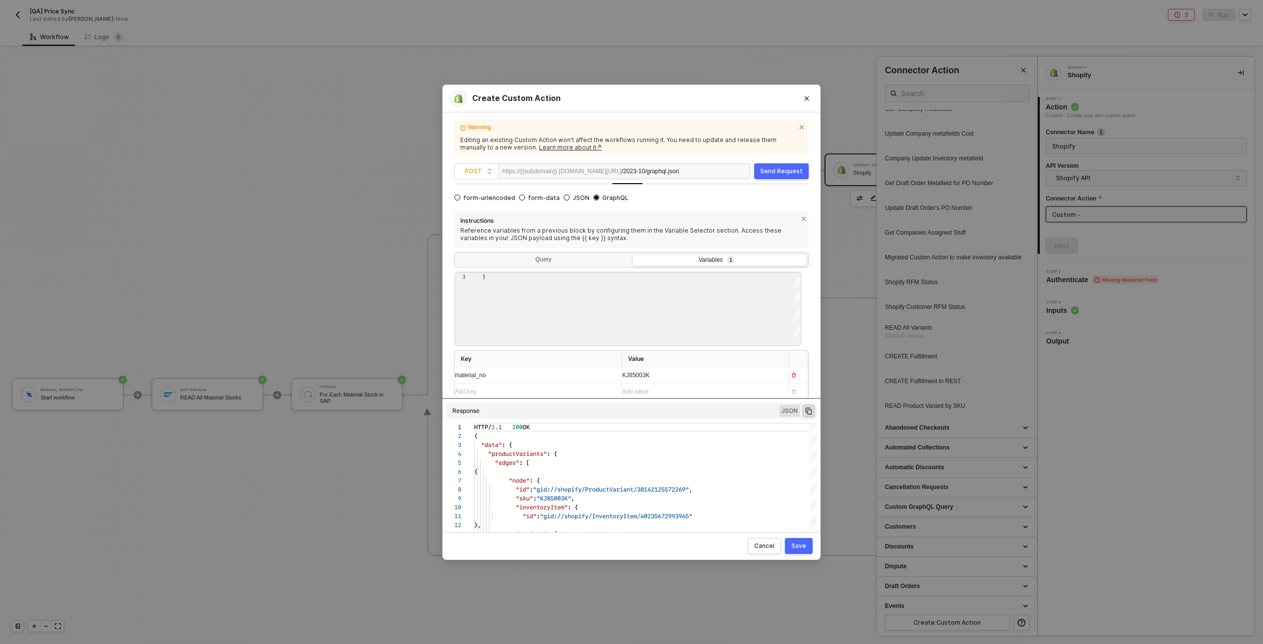
click at [643, 376] on div "KJ85003K Iterate SAP S/4HANA SAP S/4HANA #4 Shopify #19 Data Data data D data/n…" at bounding box center [701, 375] width 159 height 16
click at [785, 175] on div "Send Request" at bounding box center [781, 171] width 43 height 8
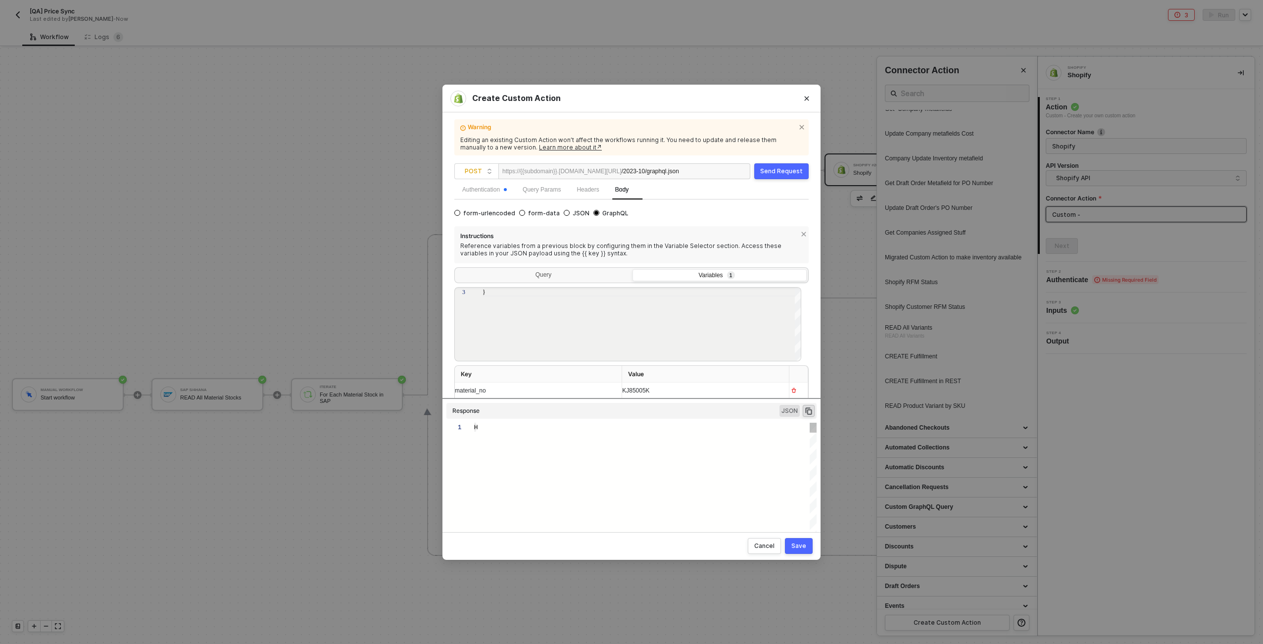
type textarea "HTTP/1.1 200 OK { "data": { "productVariants": { "edges": [ { "node": { "id": "…"
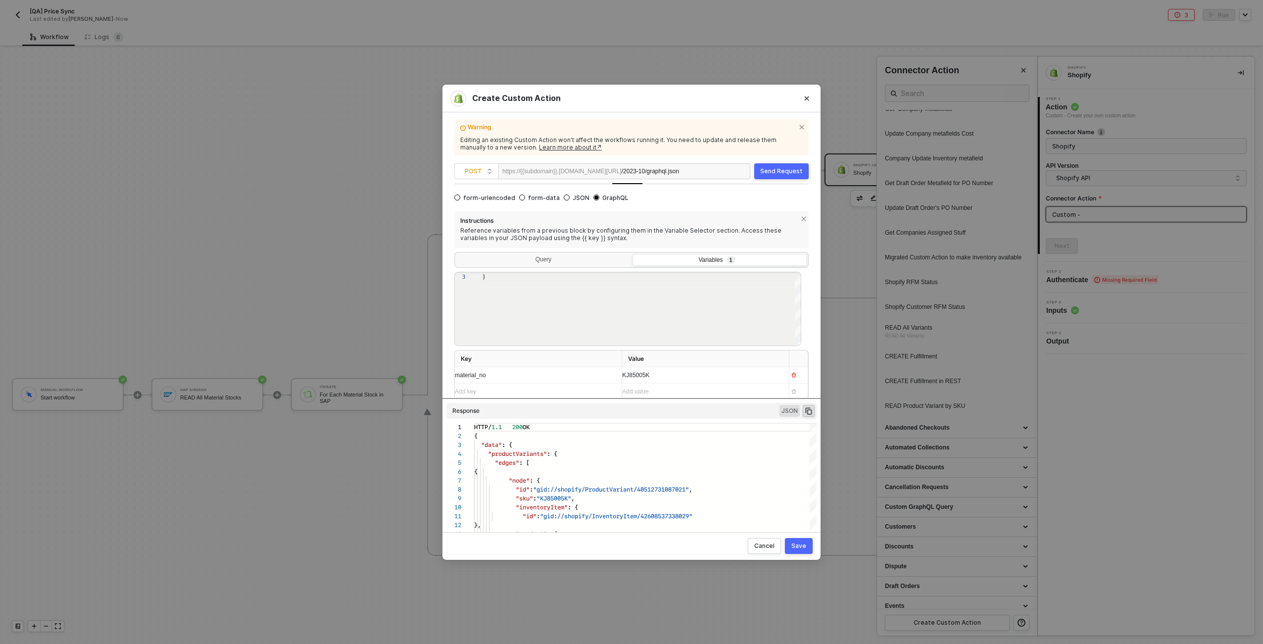
click at [803, 545] on div "Save" at bounding box center [798, 546] width 15 height 8
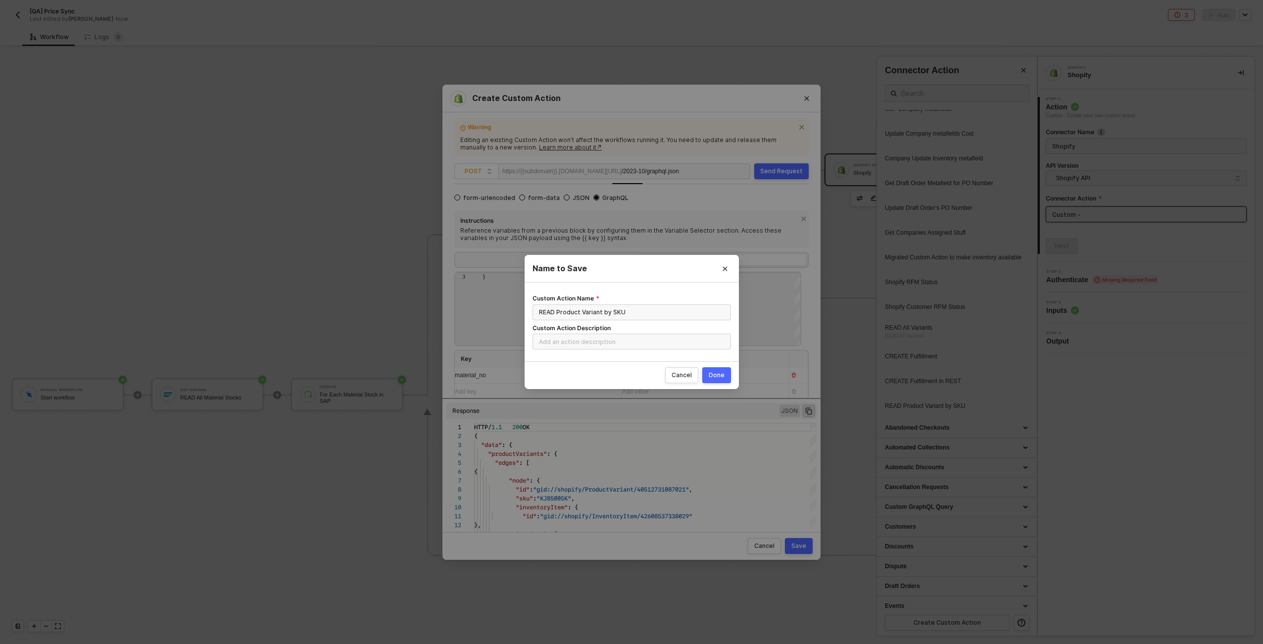
click at [723, 377] on div "Done" at bounding box center [717, 375] width 16 height 8
radio input "true"
radio input "false"
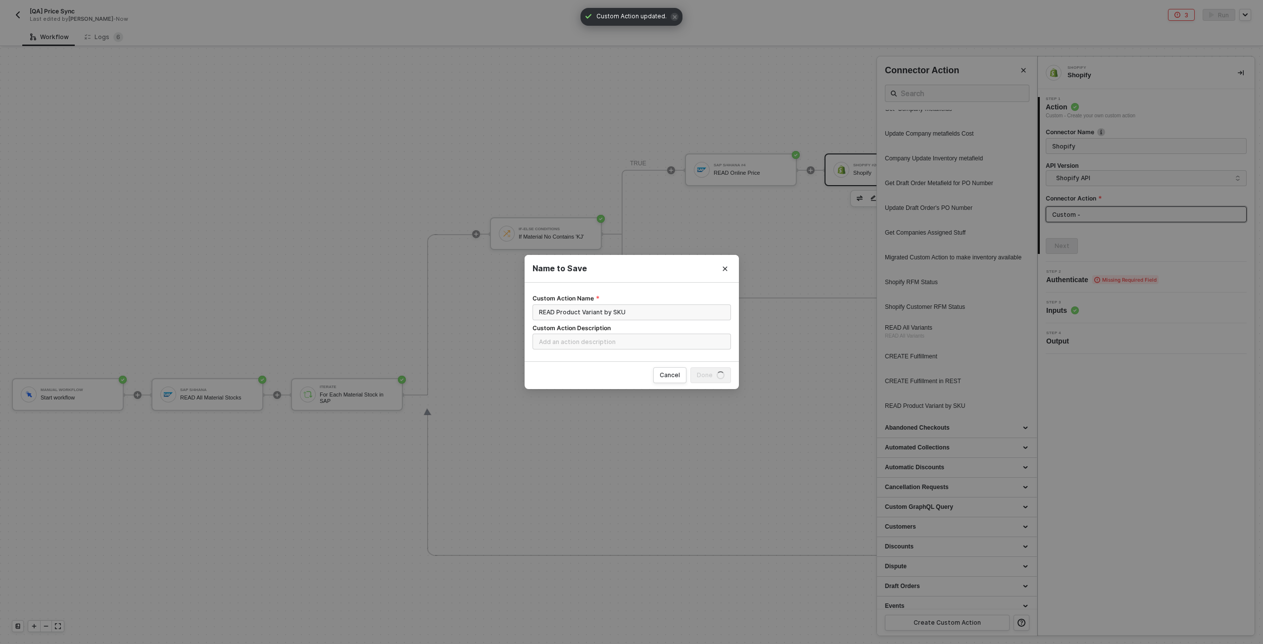
scroll to position [0, 0]
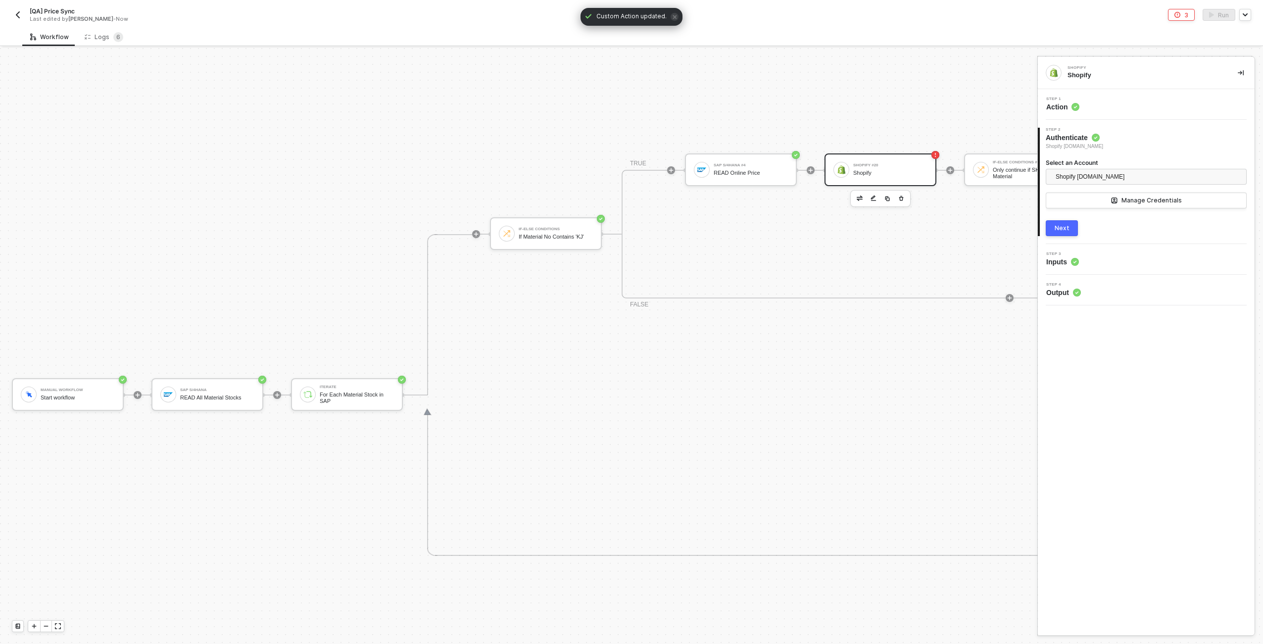
click at [1075, 228] on button "Next" at bounding box center [1062, 228] width 32 height 16
click at [1099, 277] on div "Step 4 Output" at bounding box center [1147, 275] width 214 height 15
click at [911, 181] on div "Shopify #20 Shopify" at bounding box center [880, 169] width 112 height 33
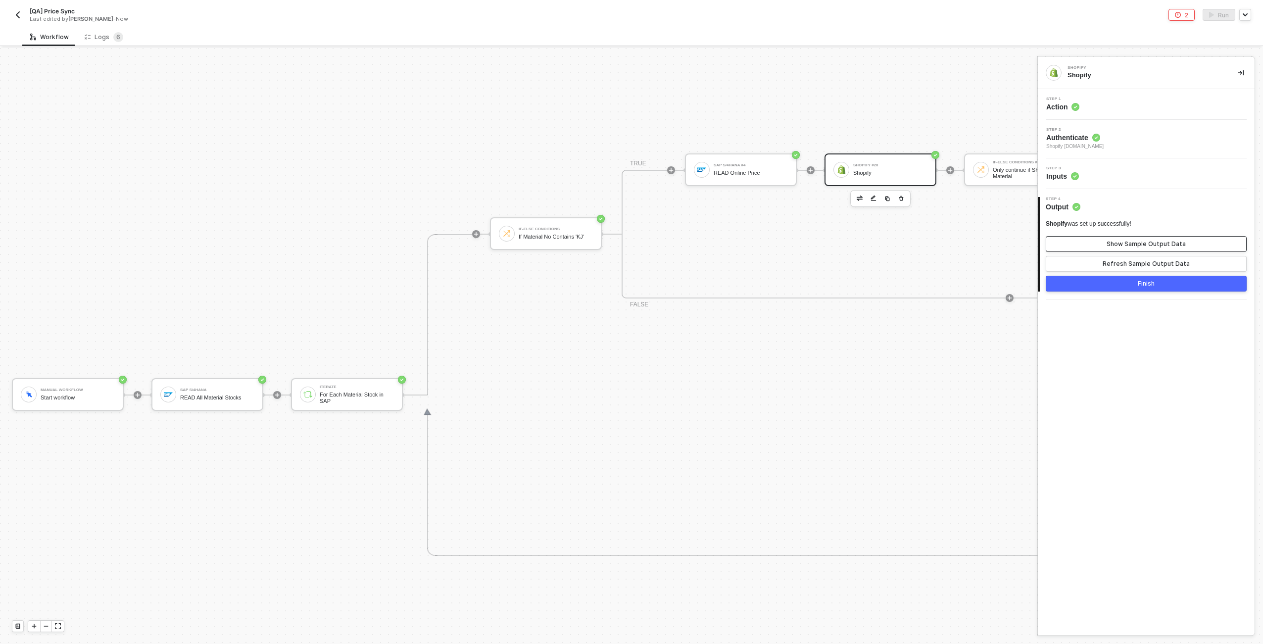
click at [1105, 241] on button "Show Sample Output Data" at bounding box center [1146, 244] width 201 height 16
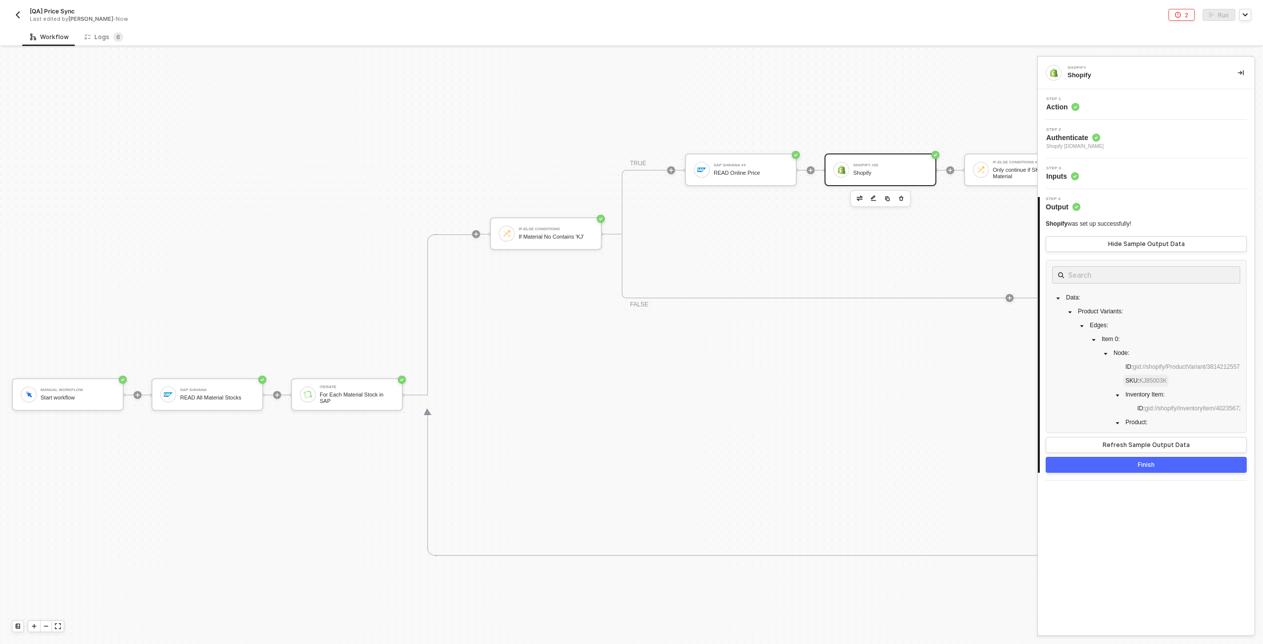
drag, startPoint x: 1171, startPoint y: 393, endPoint x: 1154, endPoint y: 393, distance: 16.3
click at [1154, 393] on div "Data : Product Variants : Edges : Item 0 : Node : ID : gid://shopify/ProductVar…" at bounding box center [1146, 367] width 188 height 152
click at [1147, 440] on button "Refresh Sample Output Data" at bounding box center [1146, 445] width 201 height 16
click at [1156, 441] on div "Refresh Sample Output Data" at bounding box center [1145, 445] width 87 height 8
click at [1175, 447] on div "Refresh Sample Output Data" at bounding box center [1145, 445] width 87 height 8
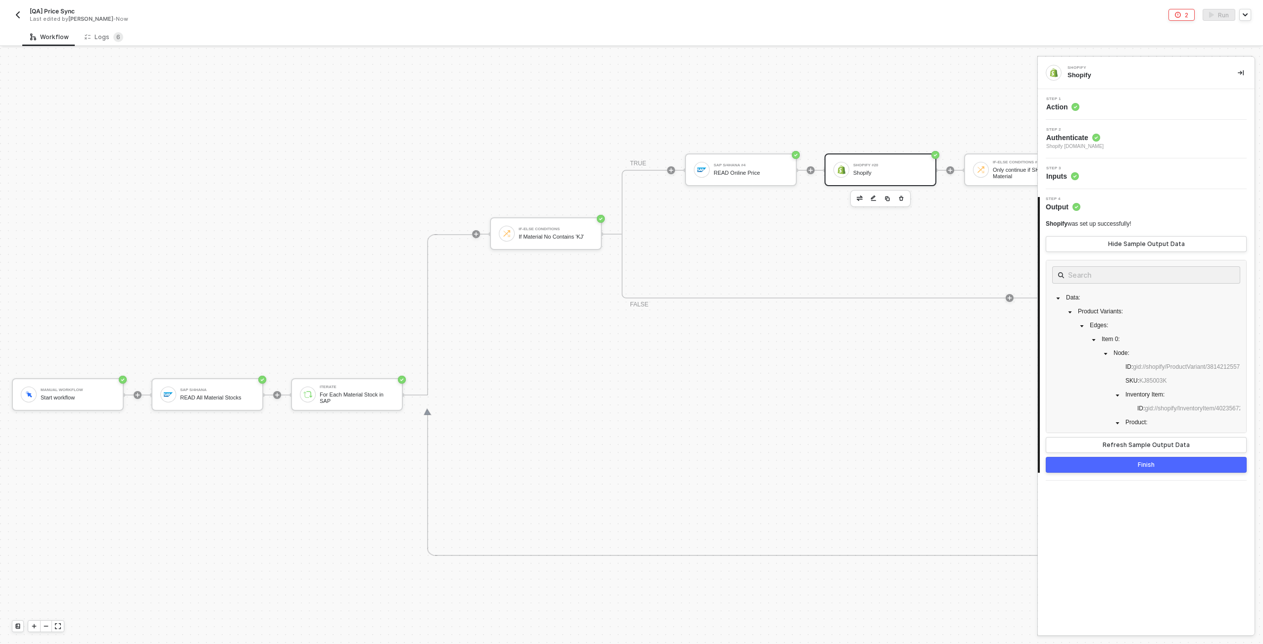
click at [903, 173] on div "Shopify" at bounding box center [890, 173] width 74 height 6
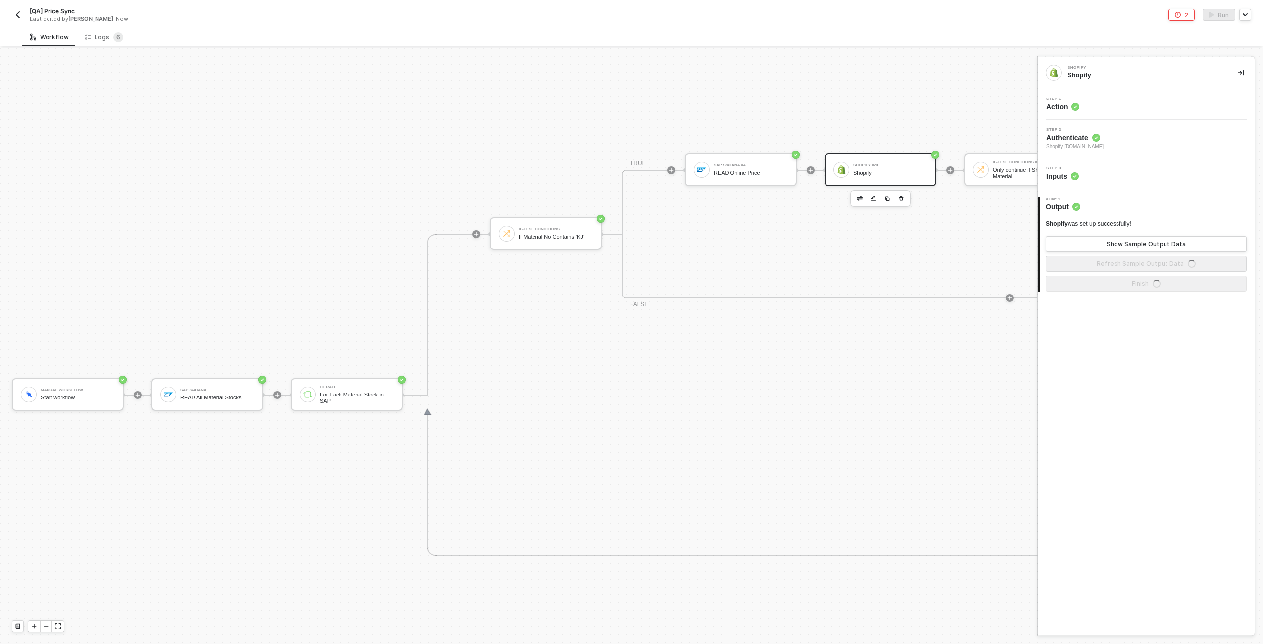
click at [1103, 95] on div "Step 1 Action" at bounding box center [1146, 104] width 217 height 31
click at [1104, 109] on div "Step 1 Action" at bounding box center [1147, 104] width 214 height 15
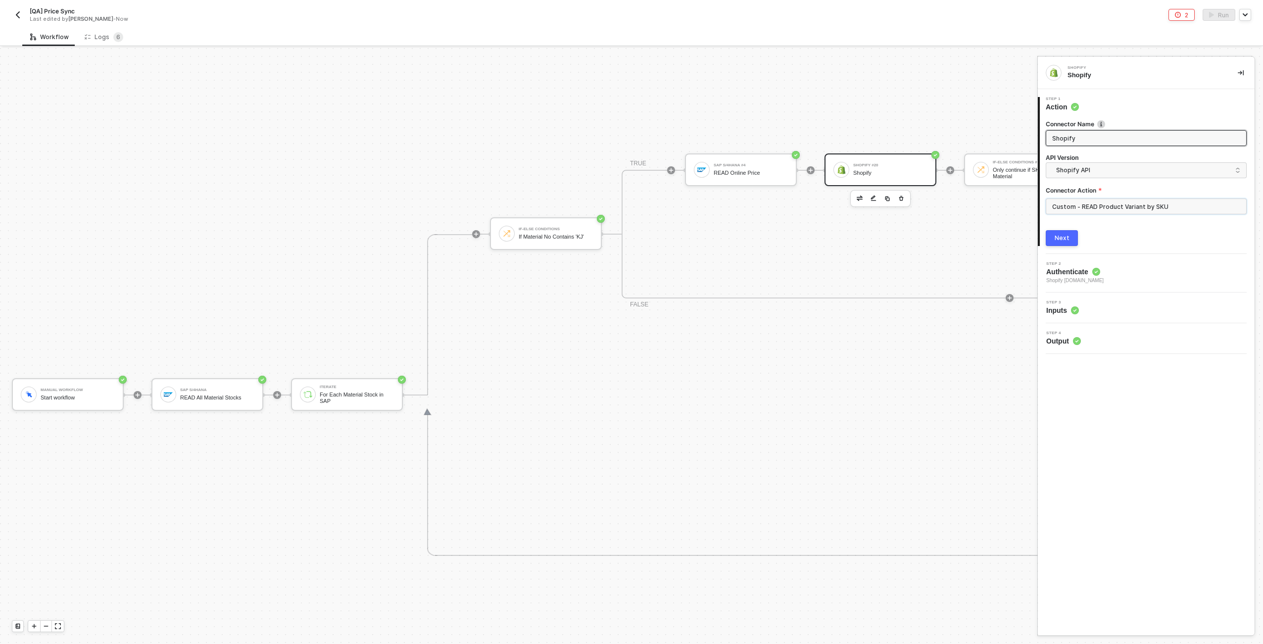
click at [1114, 209] on input "Custom - READ Product Variant by SKU" at bounding box center [1146, 206] width 201 height 16
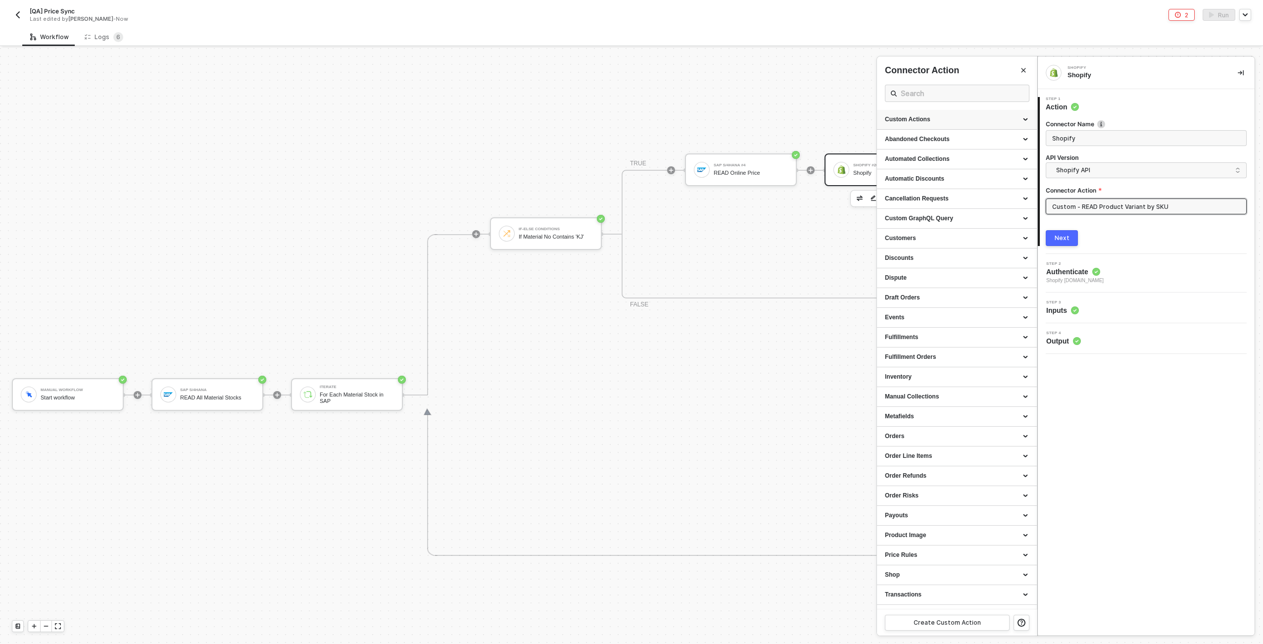
click at [956, 123] on div "Custom Actions" at bounding box center [957, 119] width 144 height 8
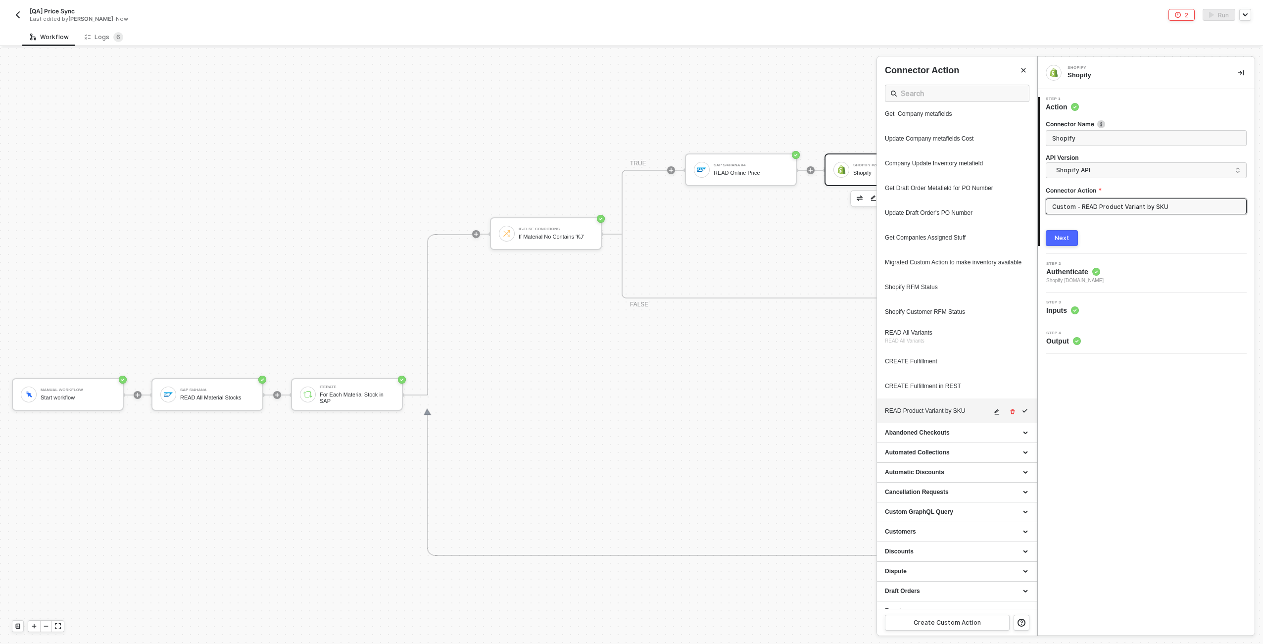
scroll to position [350, 0]
click at [994, 415] on icon "icon-edit" at bounding box center [997, 412] width 6 height 6
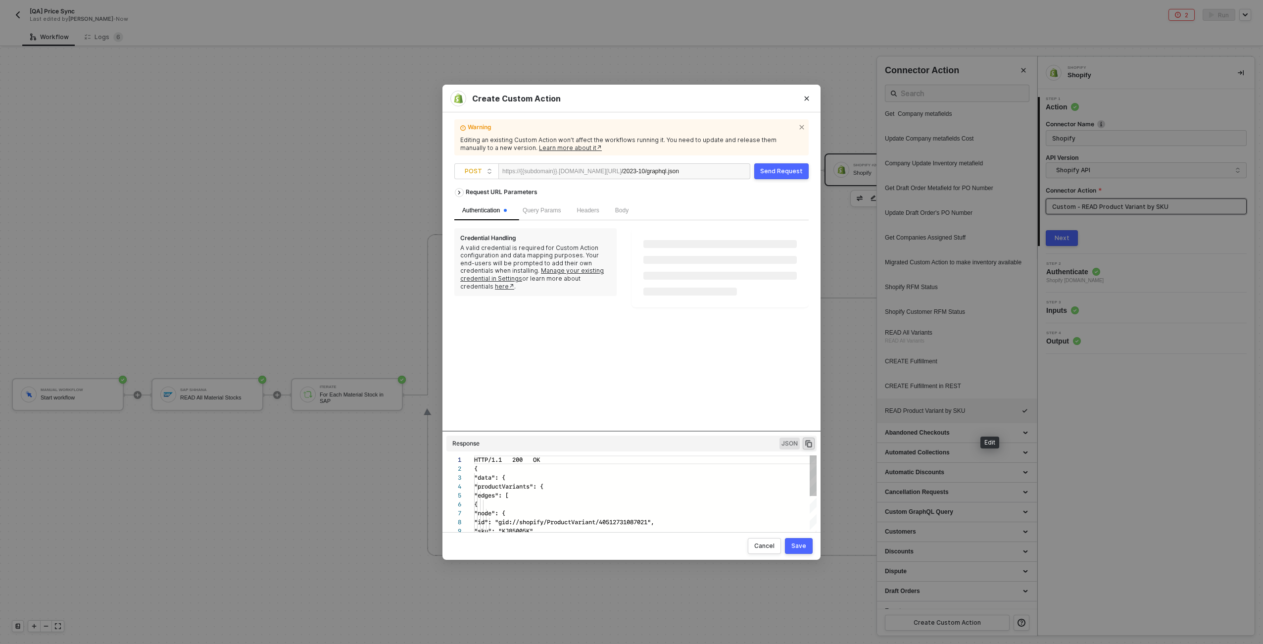
scroll to position [89, 0]
click at [628, 207] on span "Body" at bounding box center [621, 210] width 13 height 7
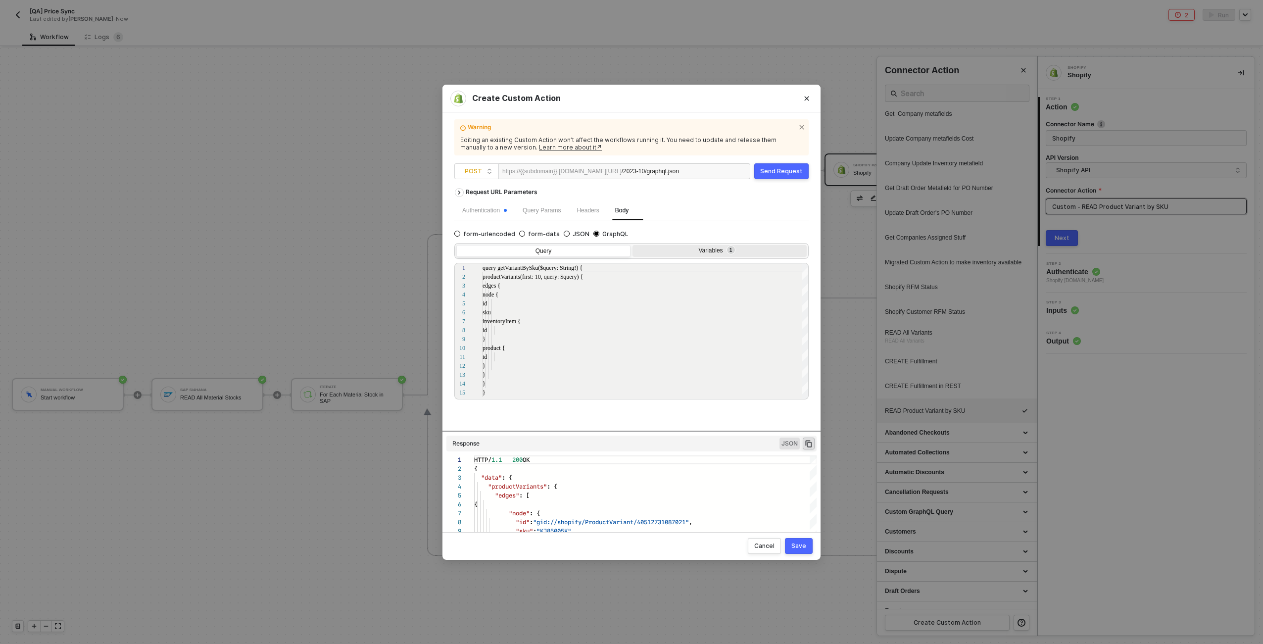
click at [709, 253] on div "Variables 1" at bounding box center [718, 251] width 161 height 8
click at [632, 245] on input "Variables 1" at bounding box center [632, 245] width 0 height 0
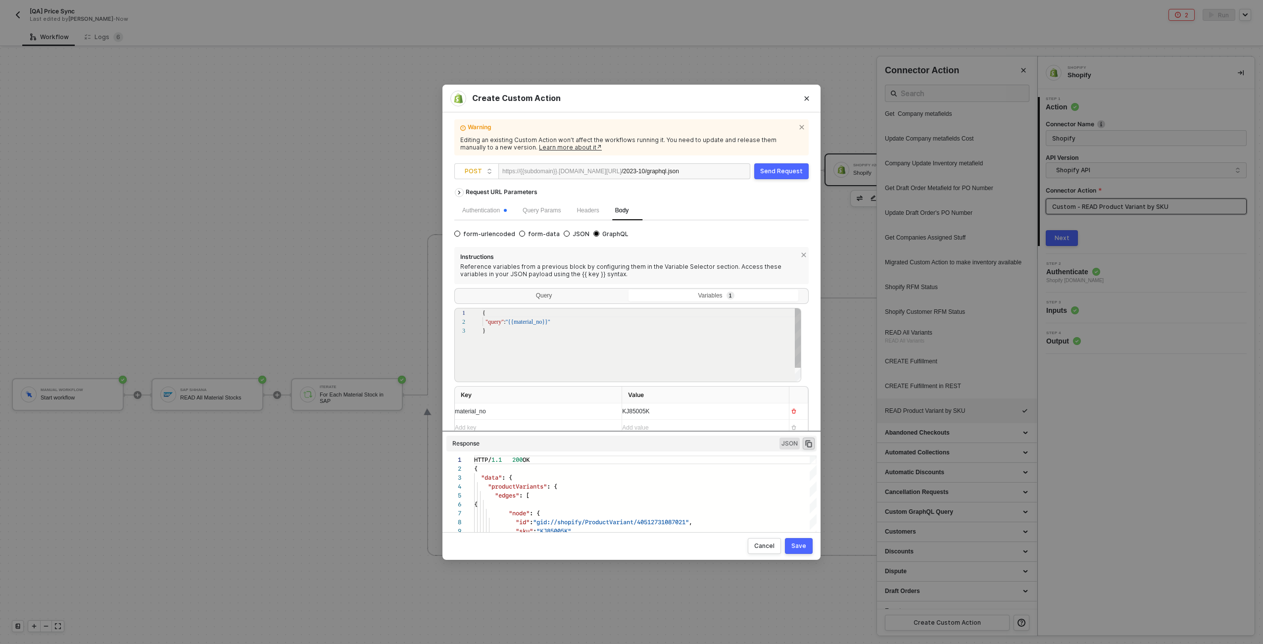
scroll to position [18, 0]
click at [679, 413] on div "KJ85005K" at bounding box center [696, 411] width 149 height 9
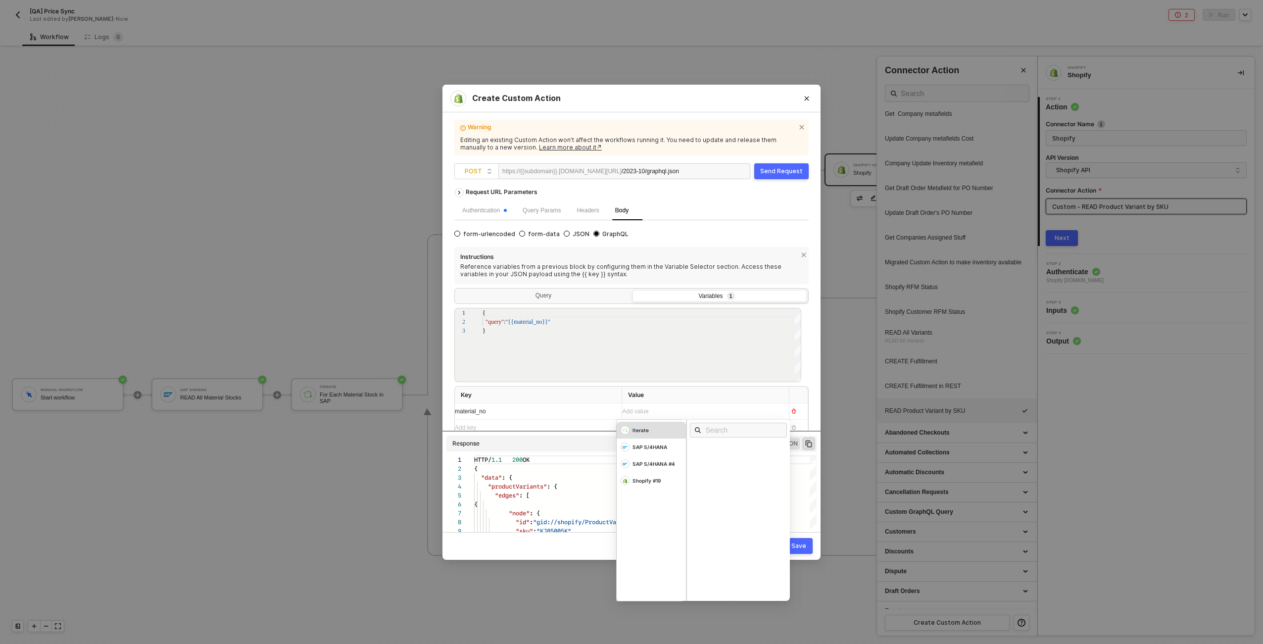
click at [669, 431] on div "Iterate" at bounding box center [651, 430] width 69 height 17
click at [706, 519] on div "Material" at bounding box center [707, 518] width 25 height 7
click at [807, 545] on button "Save" at bounding box center [799, 546] width 28 height 16
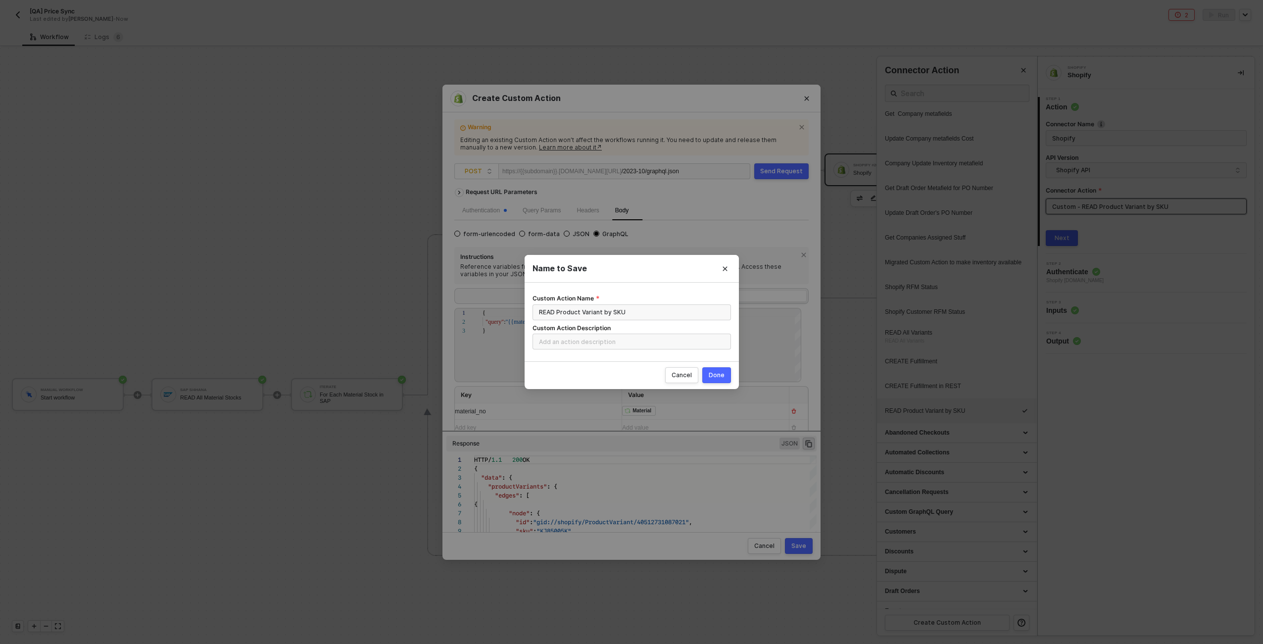
click at [718, 382] on button "Done" at bounding box center [716, 375] width 29 height 16
radio input "true"
radio input "false"
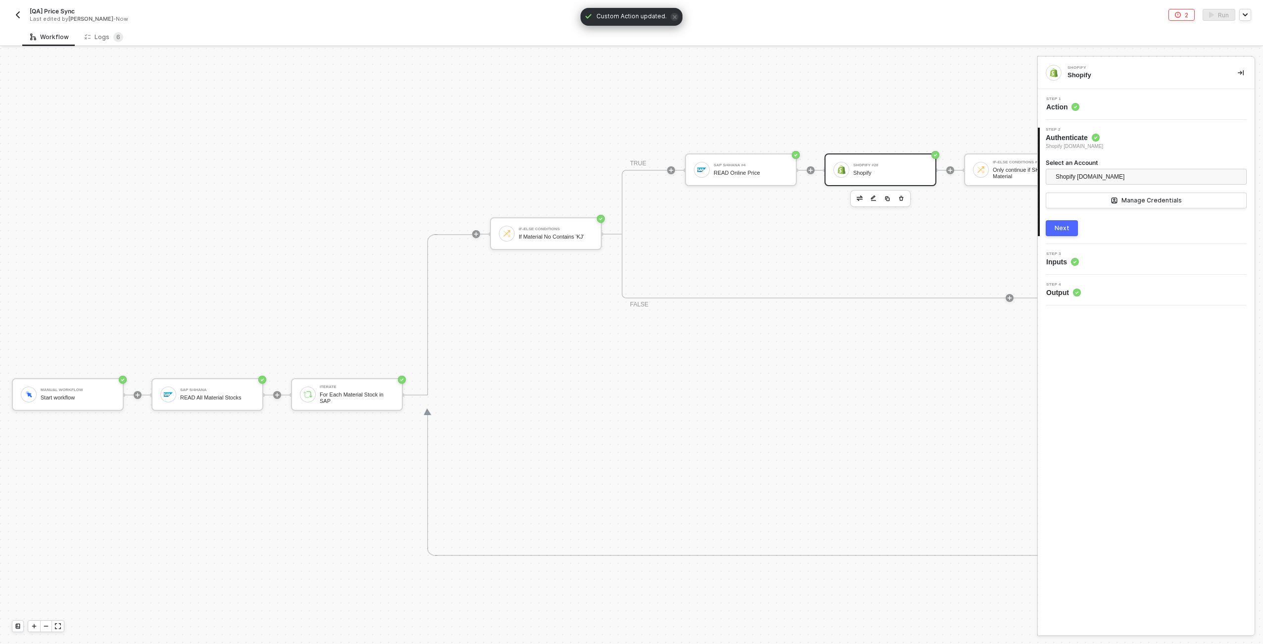
click at [1062, 231] on div "Next" at bounding box center [1061, 228] width 15 height 8
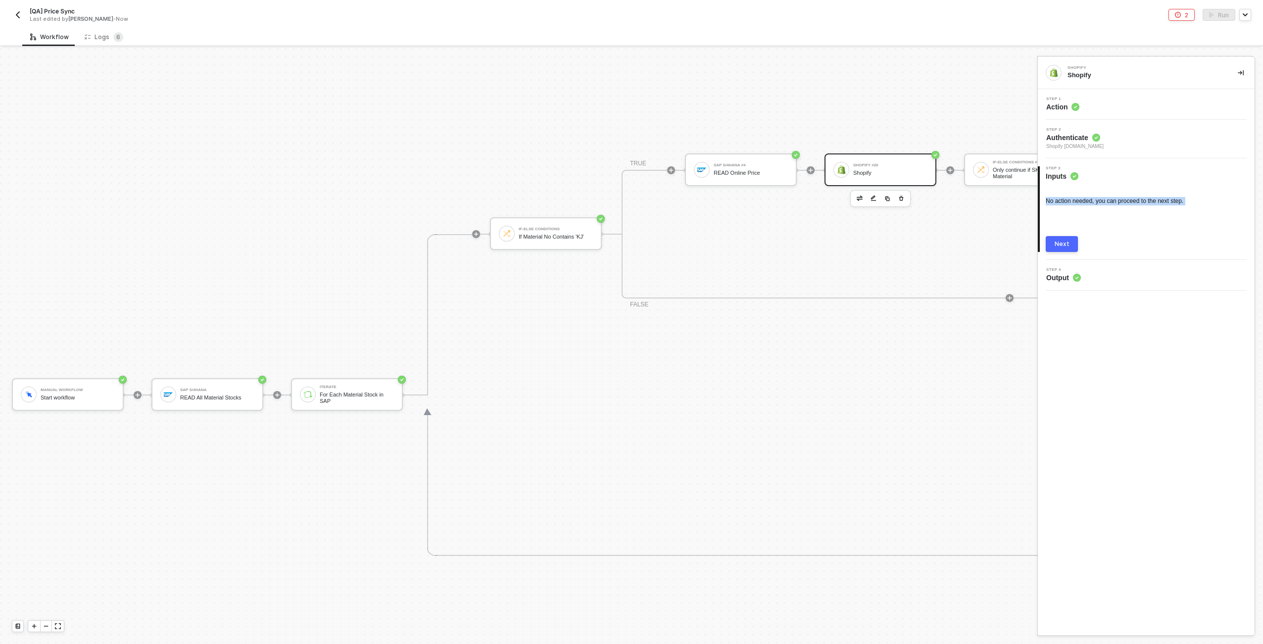
drag, startPoint x: 1203, startPoint y: 201, endPoint x: 1091, endPoint y: 213, distance: 113.4
click at [1091, 213] on div "No action needed, you can proceed to the next step. Next" at bounding box center [1146, 216] width 201 height 71
click at [1074, 283] on div "4 Step 4 Output" at bounding box center [1146, 275] width 217 height 31
click at [1069, 273] on span "Output" at bounding box center [1063, 278] width 35 height 10
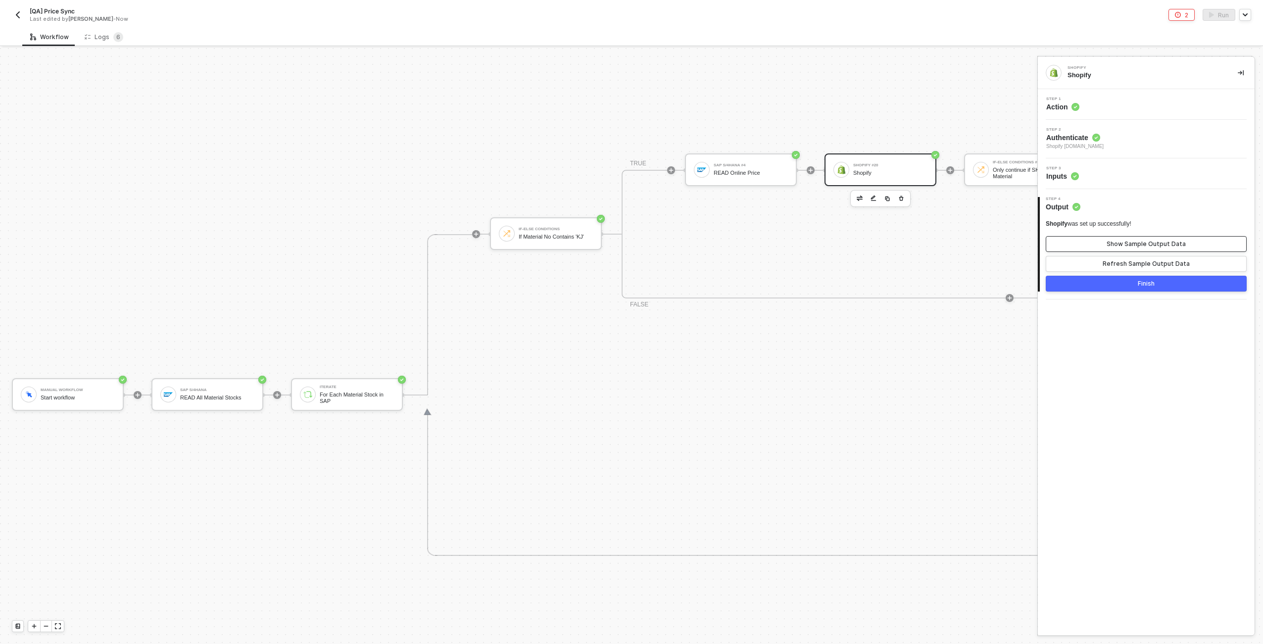
click at [1137, 241] on div "Show Sample Output Data" at bounding box center [1145, 244] width 79 height 8
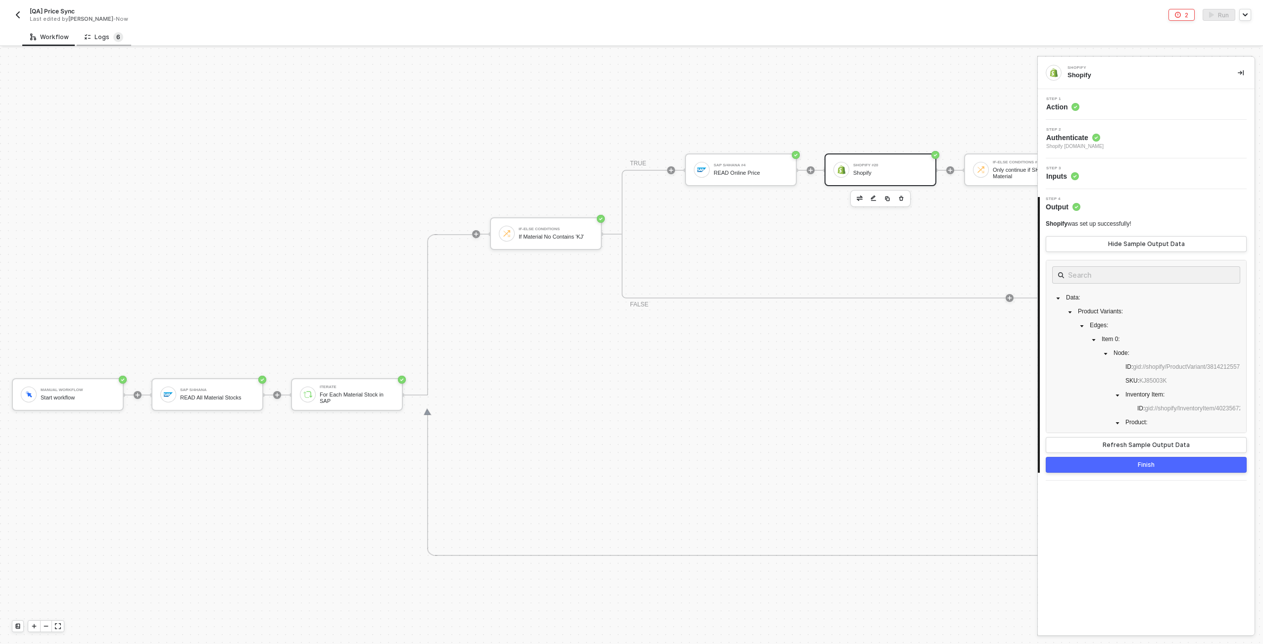
click at [118, 40] on span "6" at bounding box center [118, 37] width 10 height 10
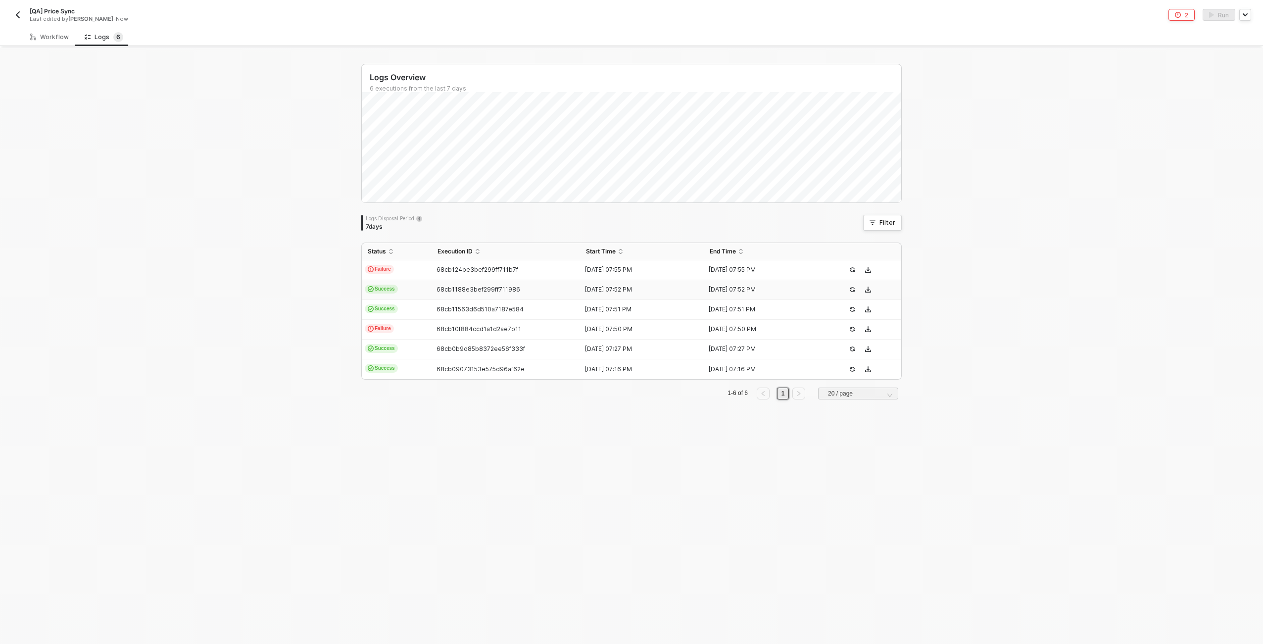
click at [410, 289] on td "Success" at bounding box center [397, 290] width 70 height 20
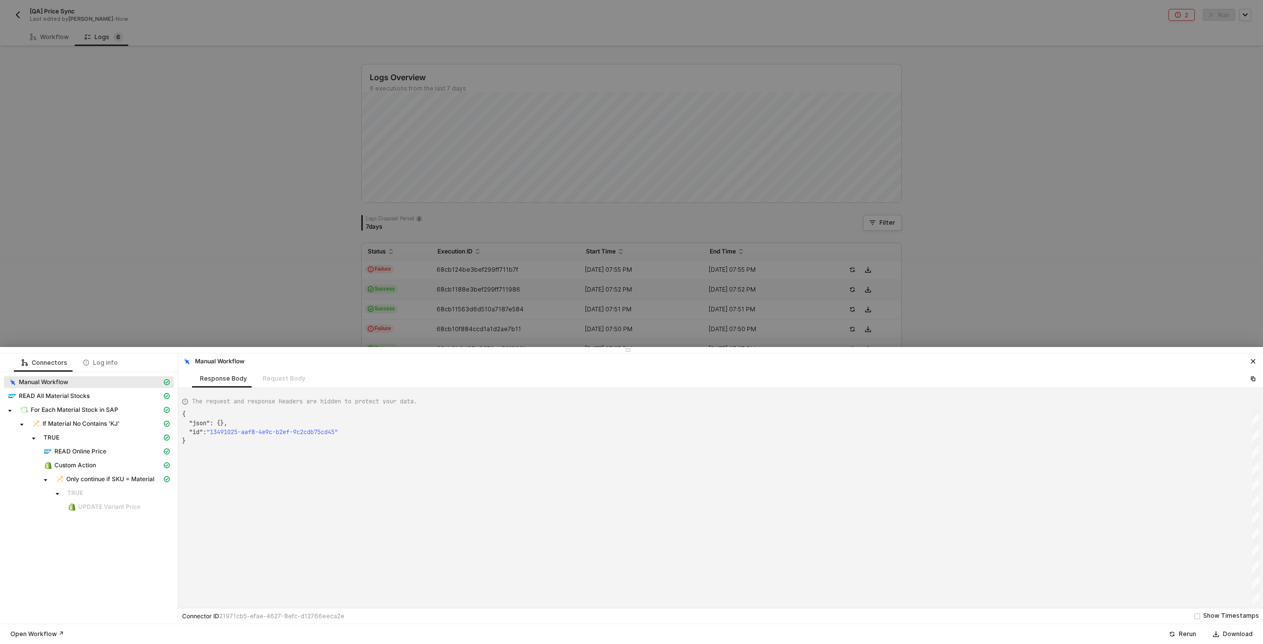
scroll to position [27, 0]
click at [65, 405] on span "For Each Material Stock in SAP" at bounding box center [95, 410] width 158 height 12
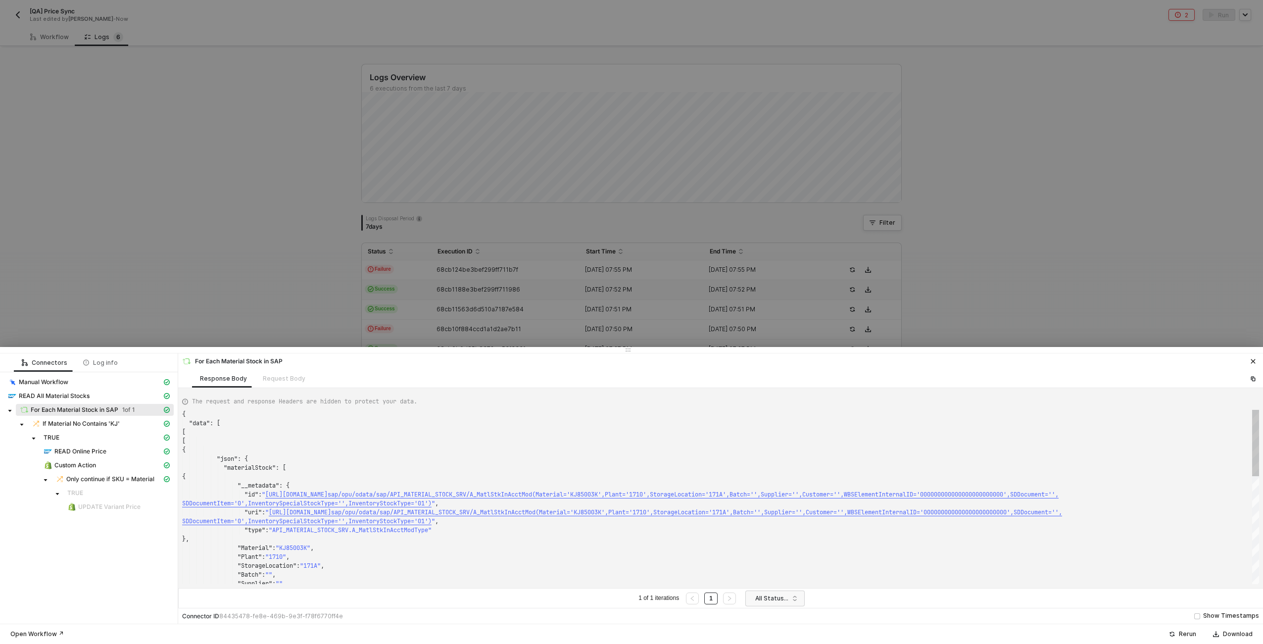
scroll to position [80, 0]
type textarea "kType='01')", "uri": "https://sellmarksapqas.sc1.hec.ondemand.com:44380/sap/opu…"
drag, startPoint x: 315, startPoint y: 550, endPoint x: 294, endPoint y: 548, distance: 20.8
click at [75, 453] on span "READ Online Price" at bounding box center [80, 451] width 52 height 8
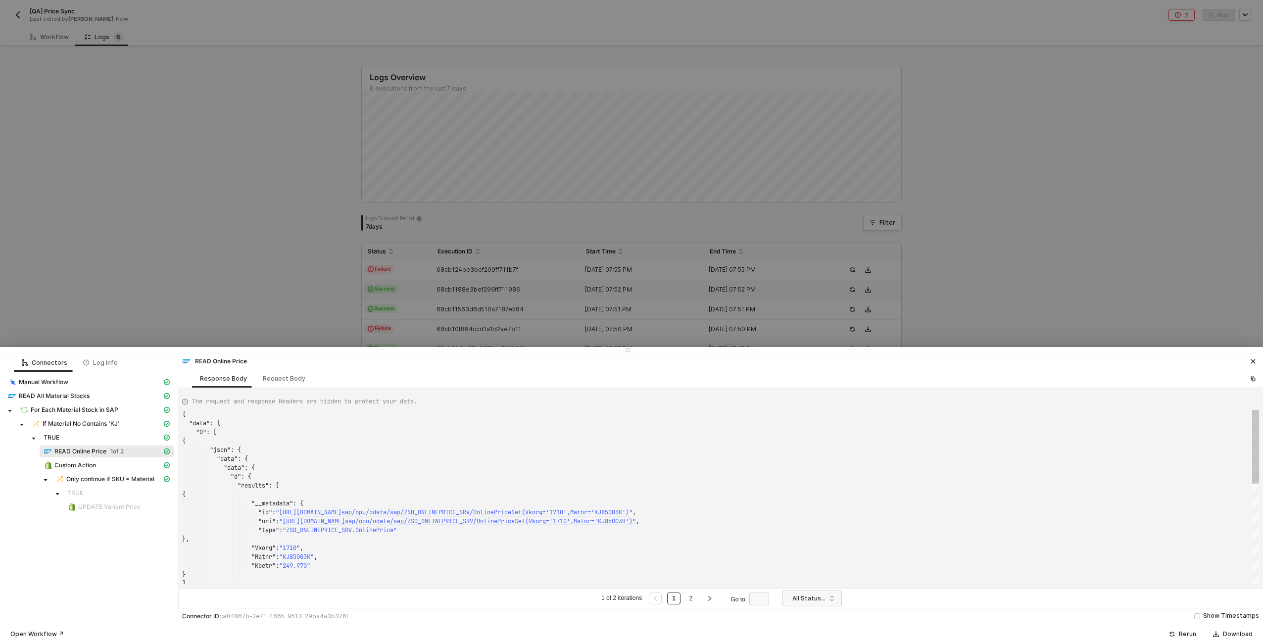
scroll to position [89, 0]
click at [280, 316] on div at bounding box center [631, 322] width 1263 height 644
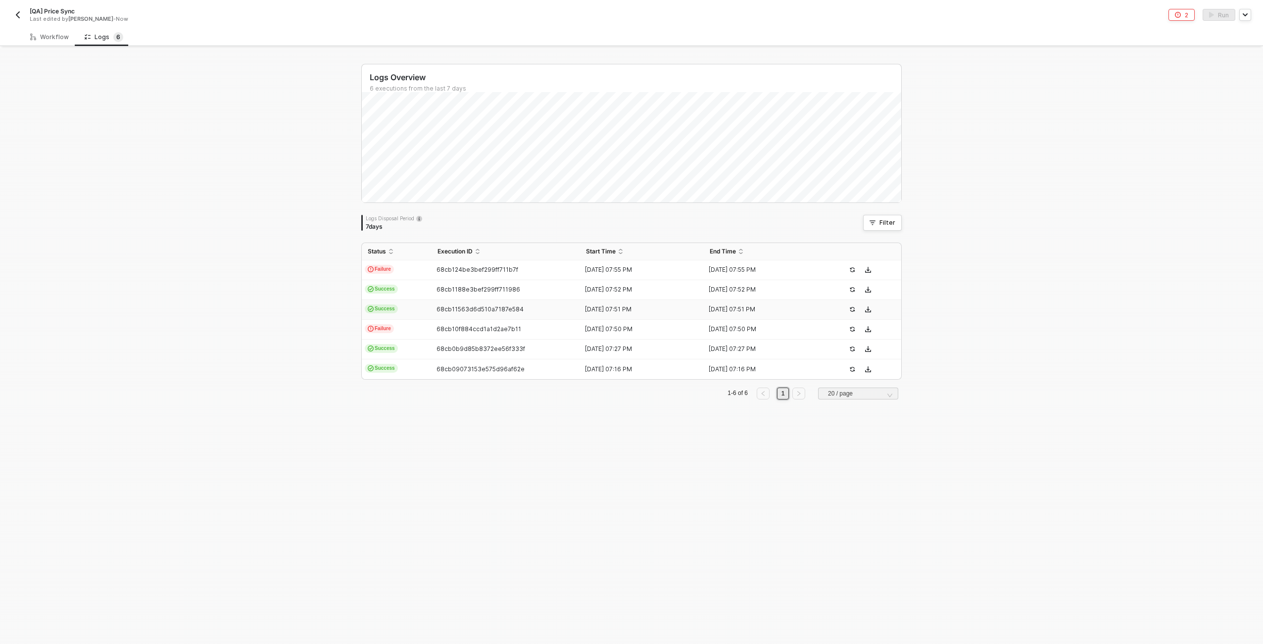
click at [393, 312] on div "Success" at bounding box center [380, 308] width 36 height 9
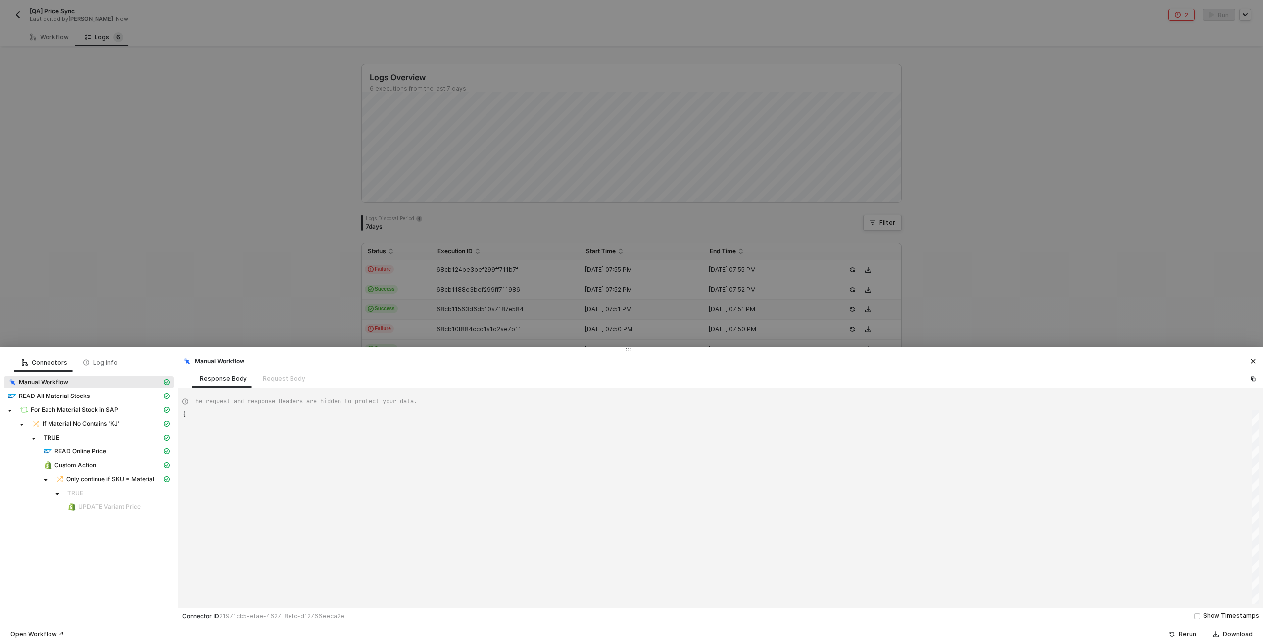
scroll to position [27, 0]
type textarea "{ "json": {}, "id": "2504953b-b67c-4fe2-a40f-9326b4883692" }"
click at [112, 448] on div "READ Online Price" at bounding box center [103, 451] width 118 height 9
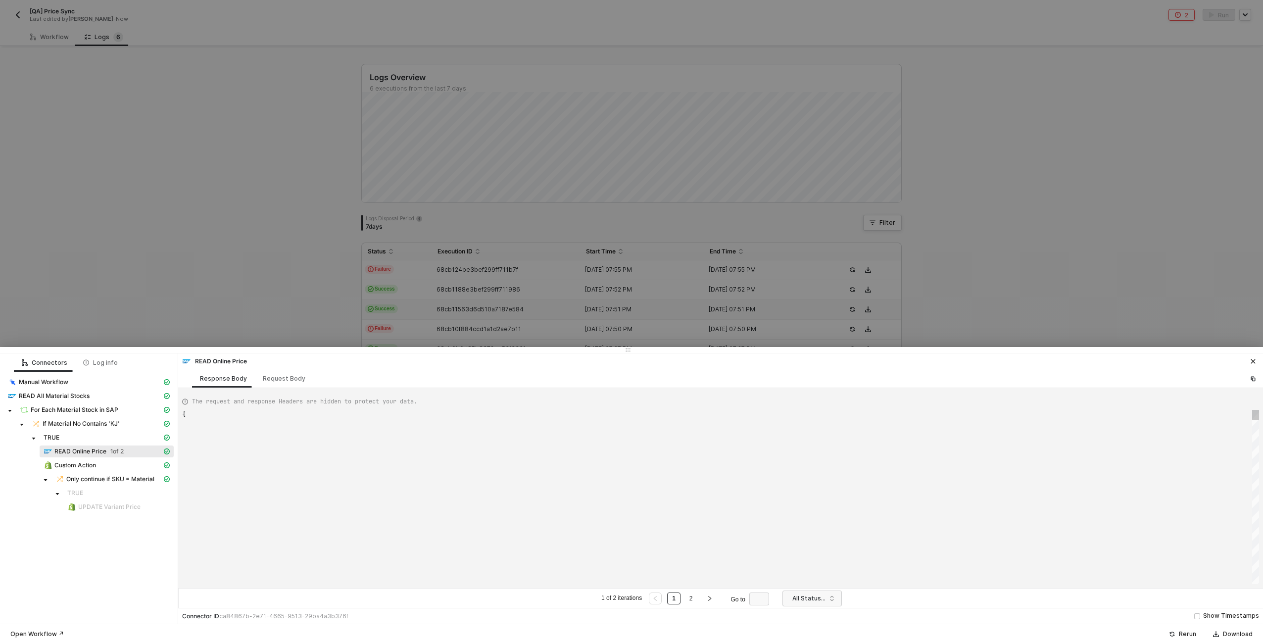
type textarea "{ "data": { "0": [ { "json": { "data": { "data": { "d": { "results": [ {"
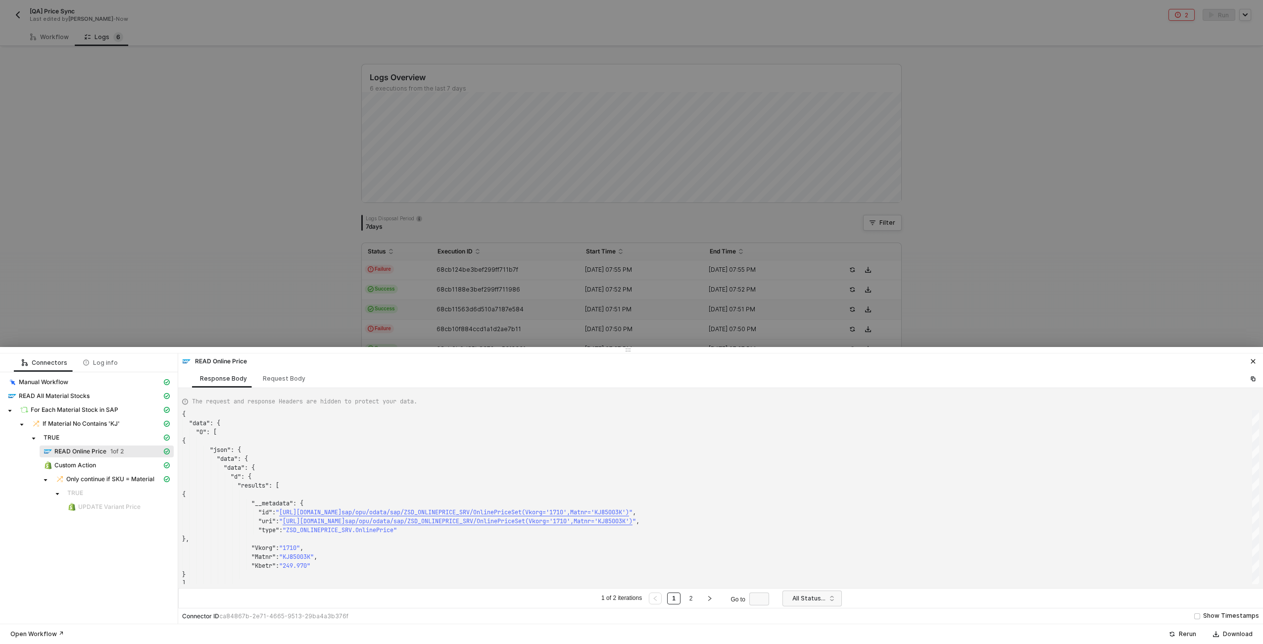
click at [212, 294] on div at bounding box center [631, 322] width 1263 height 644
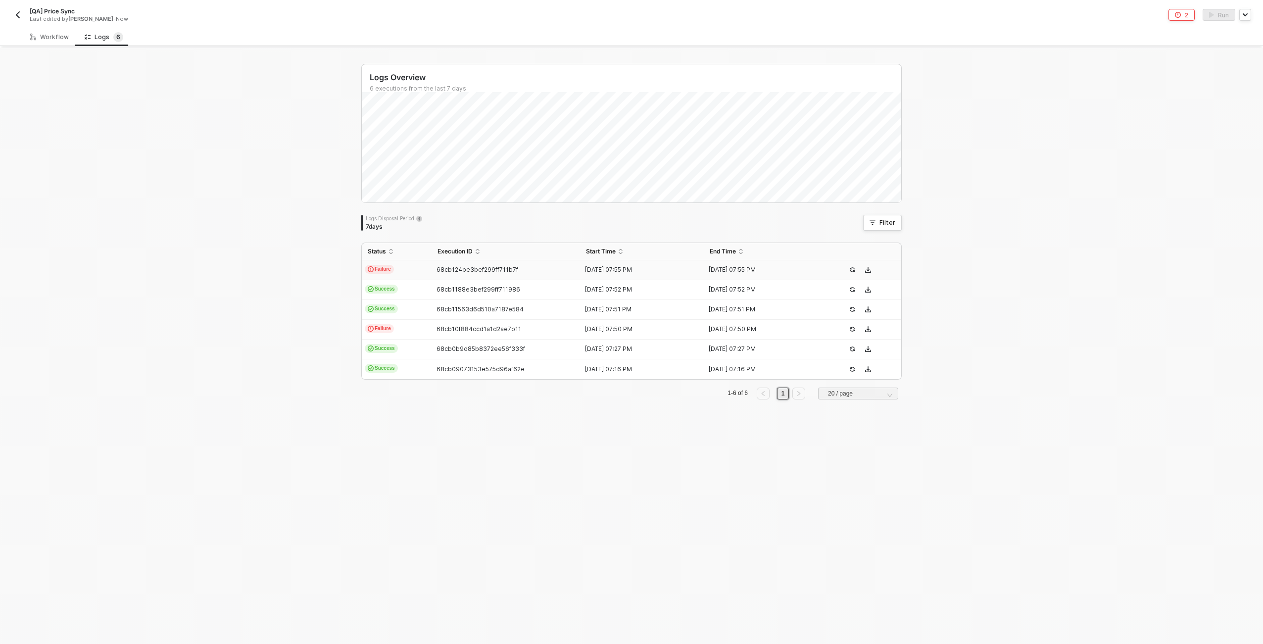
click at [386, 267] on span "Failure" at bounding box center [379, 269] width 29 height 9
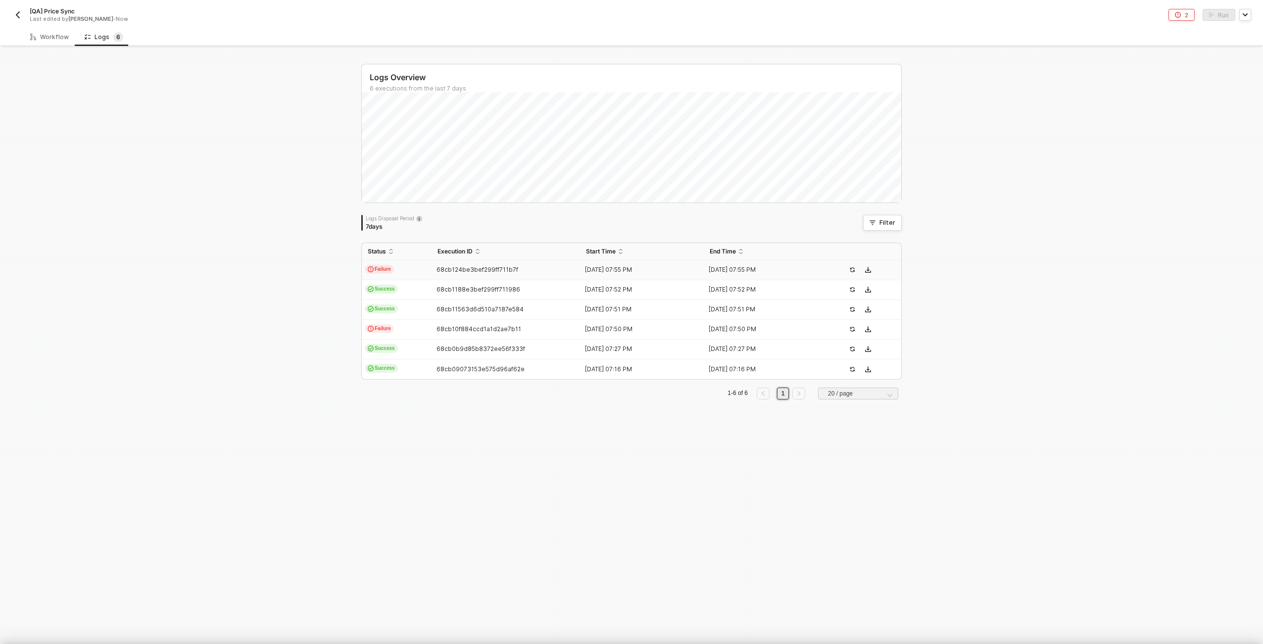
scroll to position [27, 0]
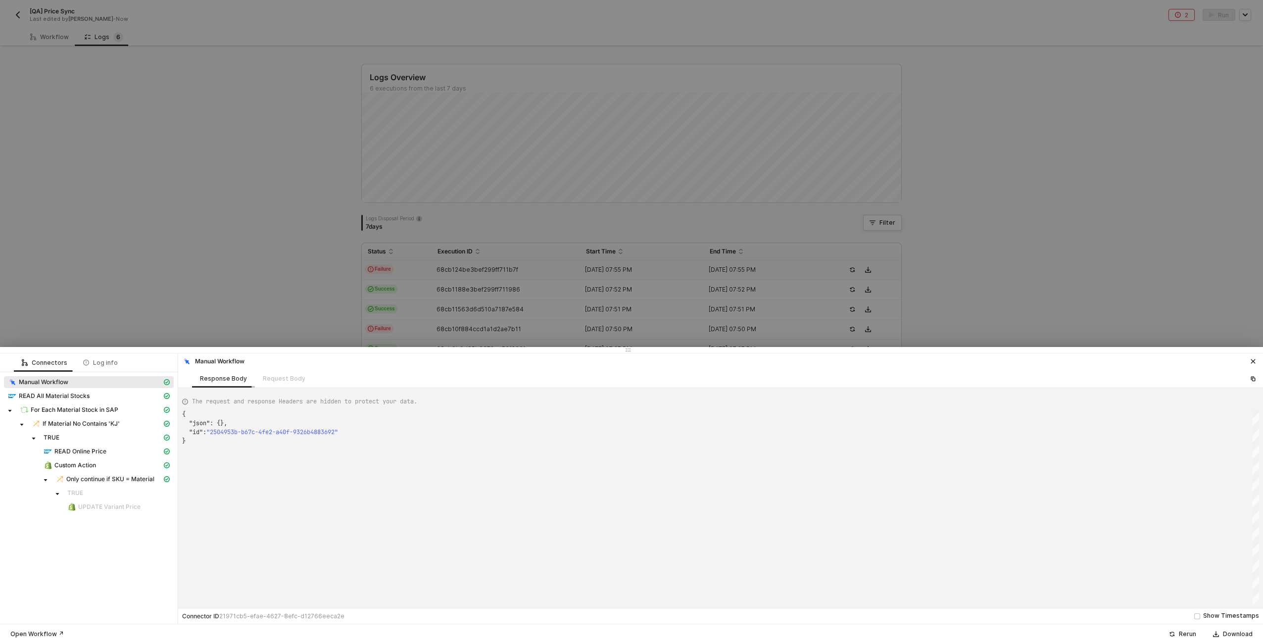
type textarea "{ "json": {}, "id": "cbb774c7-562d-412a-adce-16fd3b92a87c" }"
click at [95, 448] on span "READ Online Price" at bounding box center [80, 451] width 52 height 8
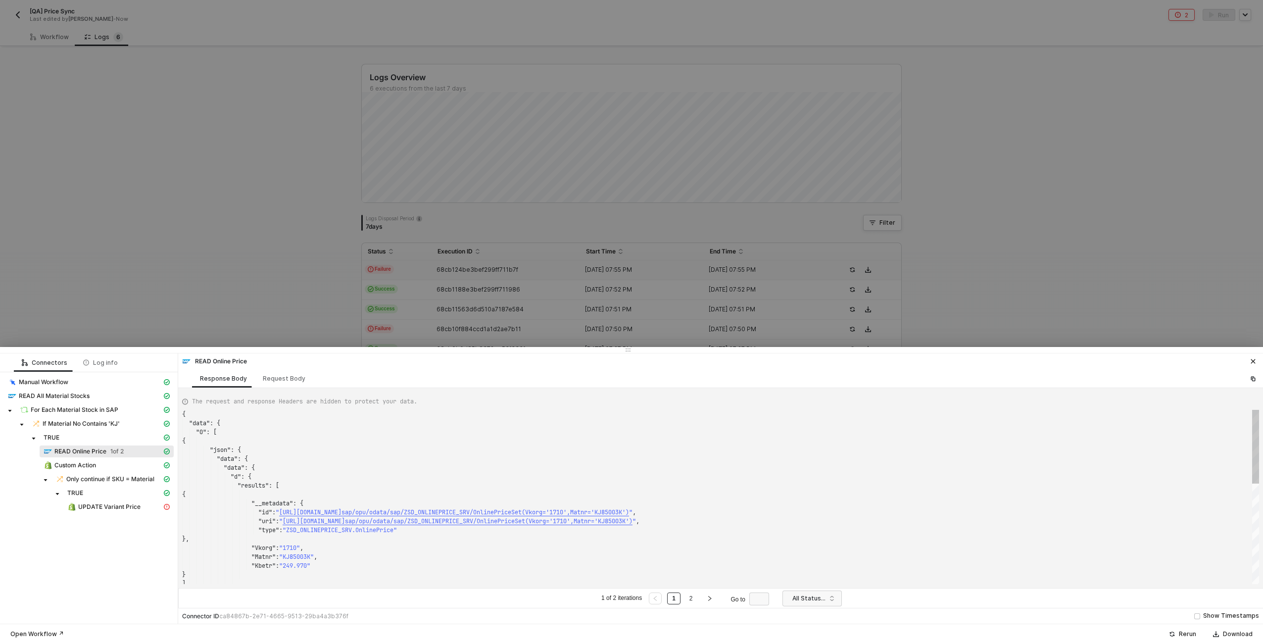
scroll to position [89, 0]
click at [71, 393] on span "READ All Material Stocks" at bounding box center [54, 396] width 71 height 8
type textarea "{ "json": { "materialStock": [ { "__metadata": { "id": "https://sellmarksapqas.…"
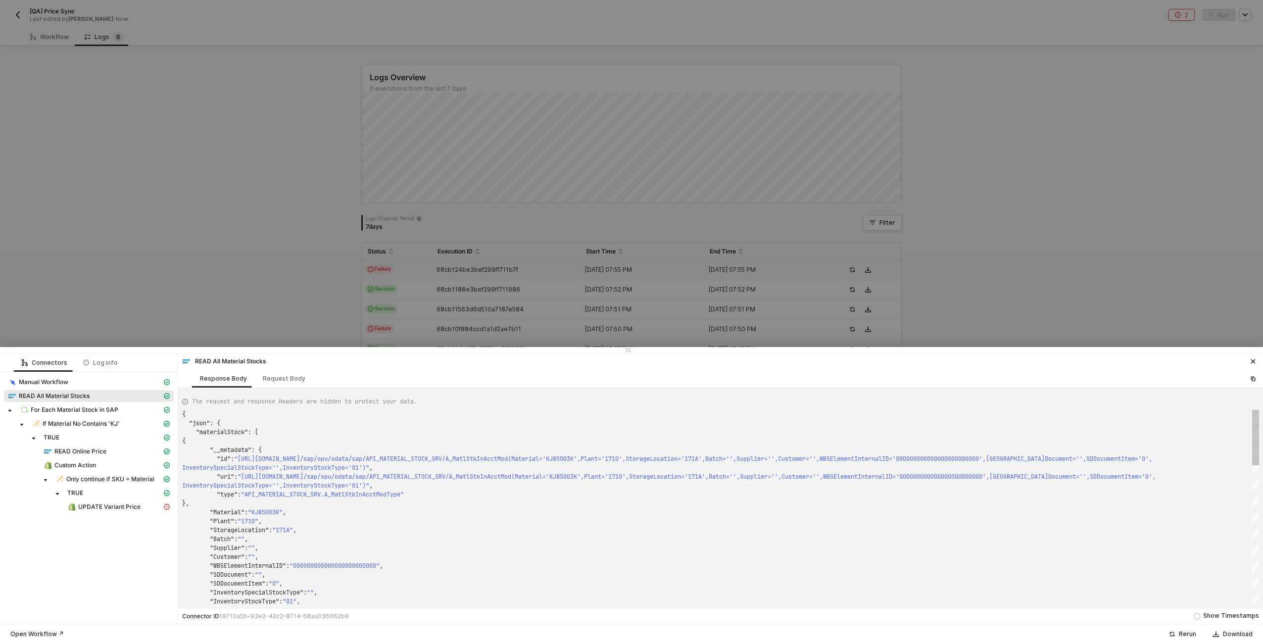
scroll to position [53, 0]
click at [280, 239] on div at bounding box center [631, 322] width 1263 height 644
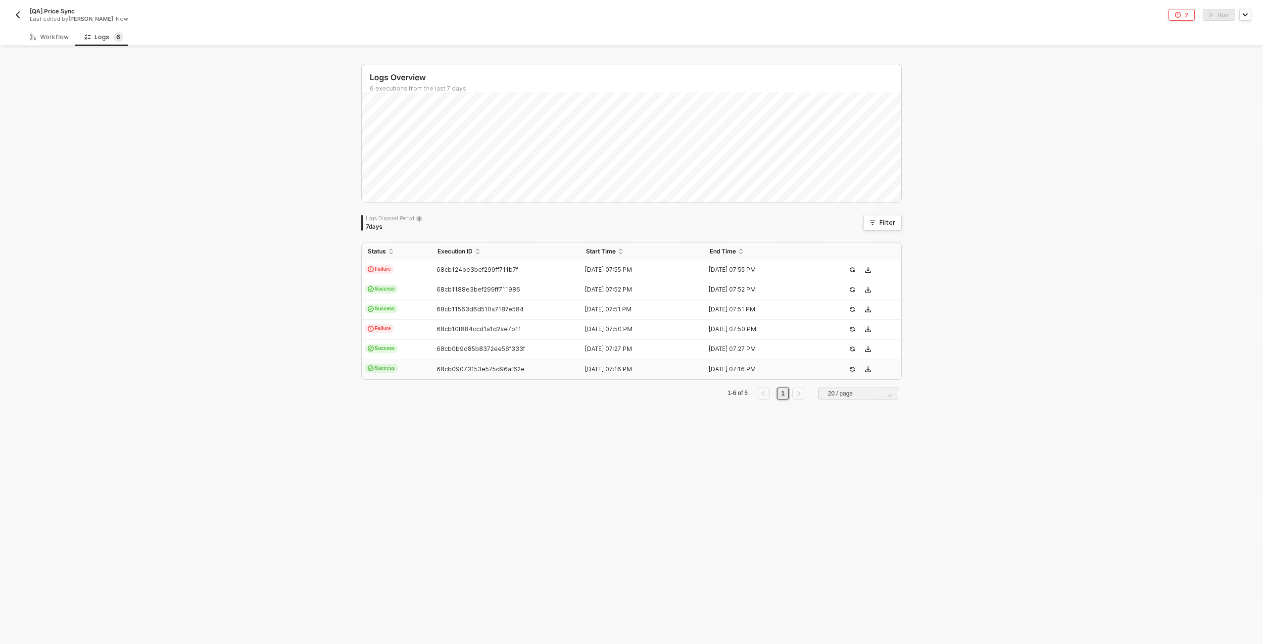
click at [408, 366] on td "Success" at bounding box center [397, 369] width 70 height 20
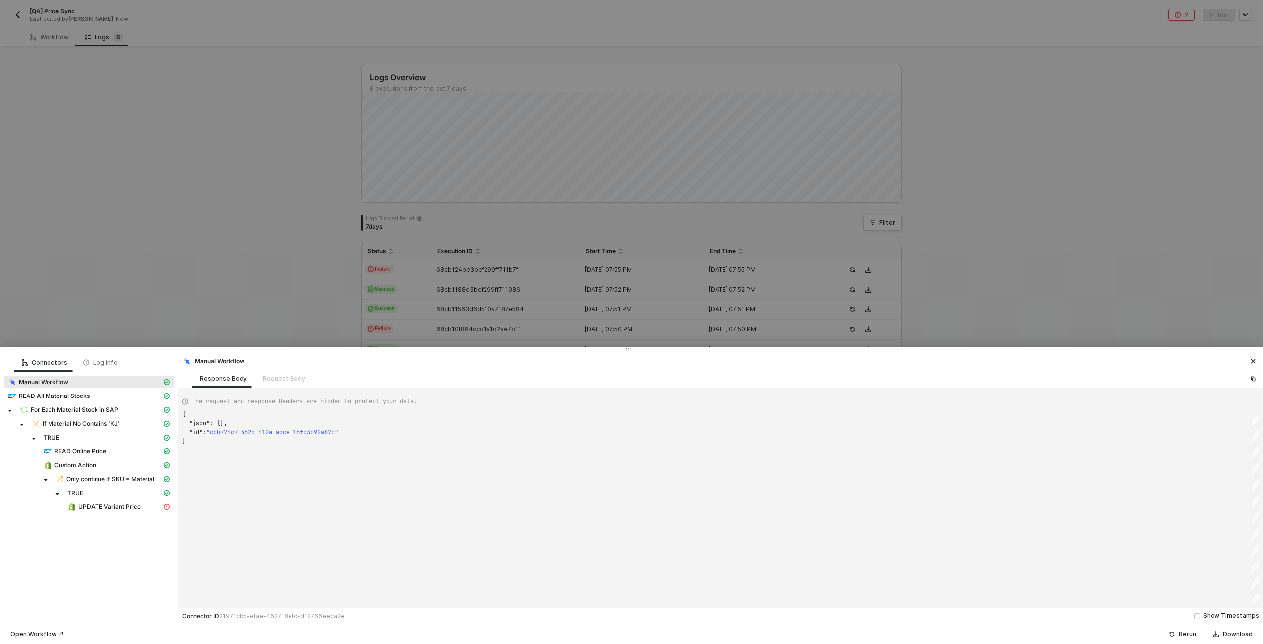
type textarea "{ "json": {}, "id": "50803ccd-29e7-4a59-afbc-952377129840" }"
click at [89, 461] on span "READ Product Variant by SKU" at bounding box center [96, 465] width 84 height 8
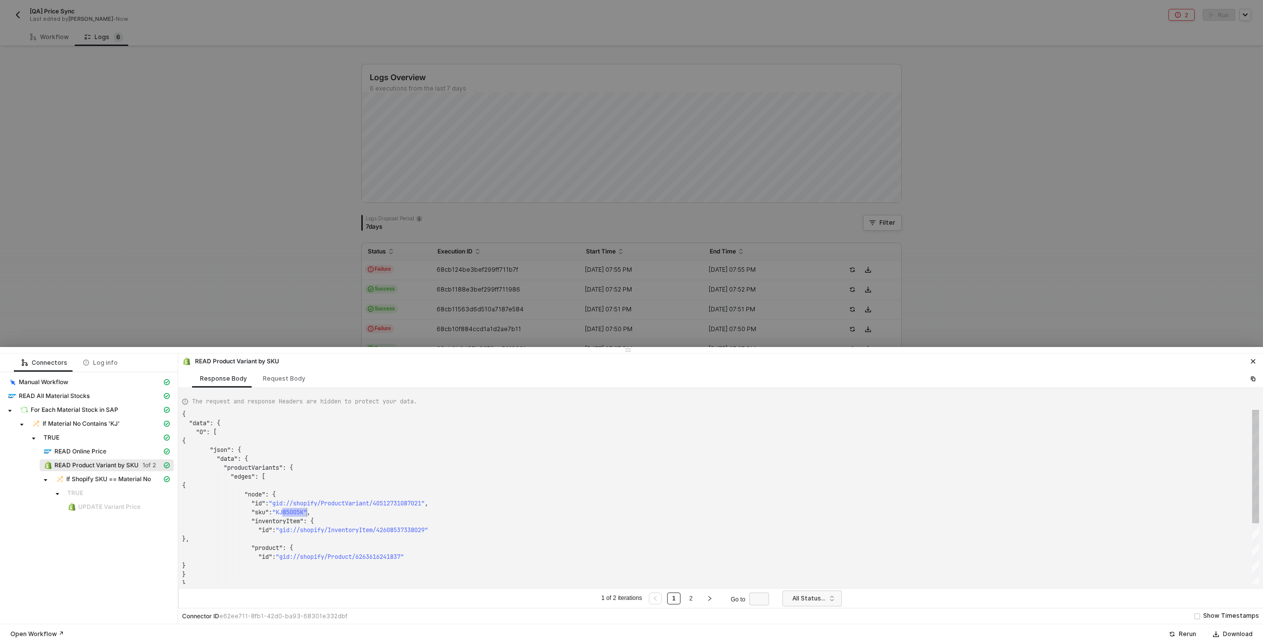
scroll to position [9, 128]
drag, startPoint x: 281, startPoint y: 513, endPoint x: 310, endPoint y: 513, distance: 29.2
click at [58, 392] on span "READ All Material Stocks" at bounding box center [54, 396] width 71 height 8
type textarea "{ "json": { "materialStock": [ { "__metadata": { "id": "https://sellmarksapqas.…"
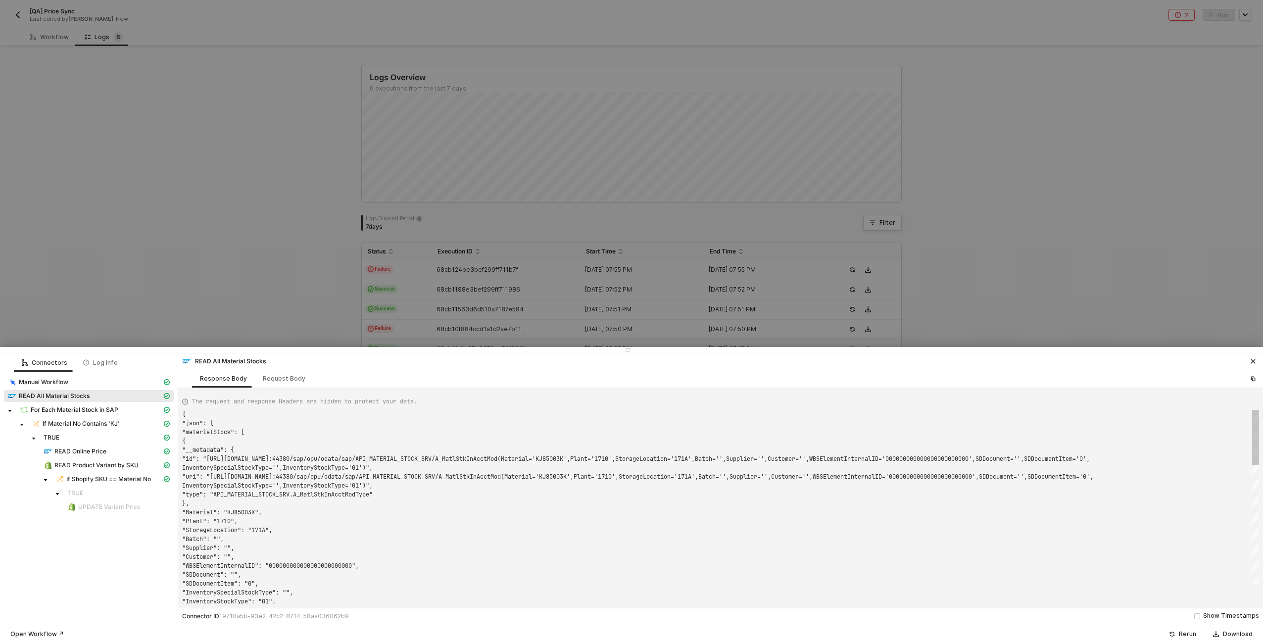
scroll to position [0, 0]
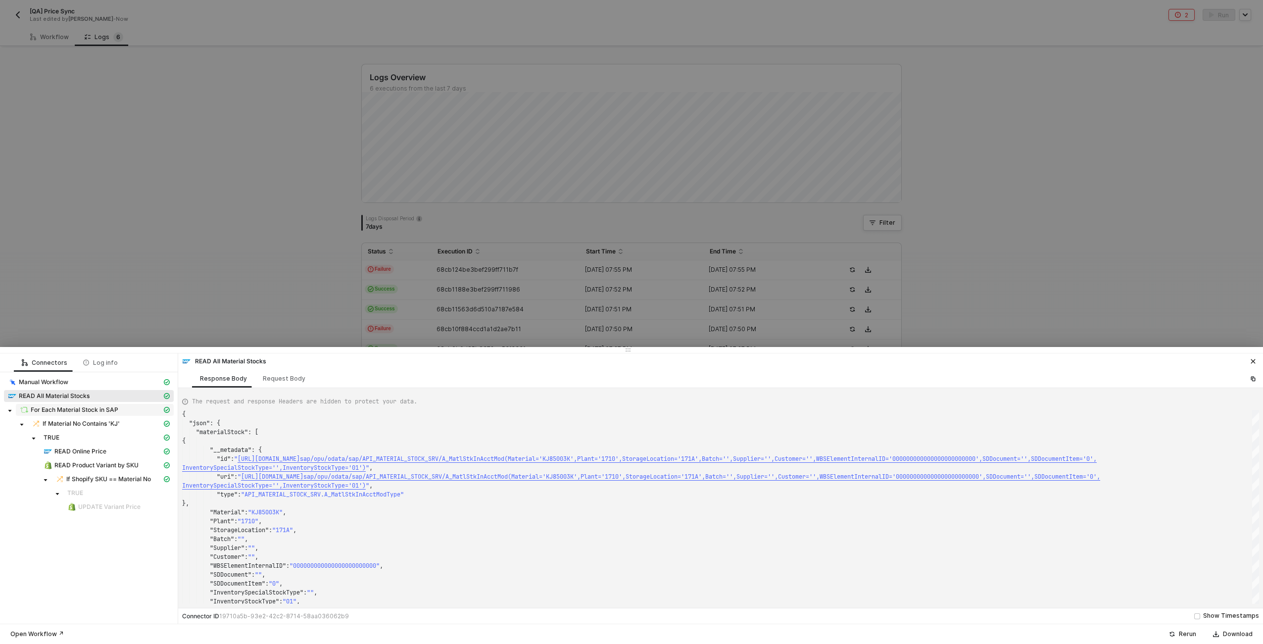
click at [104, 410] on span "For Each Material Stock in SAP" at bounding box center [75, 410] width 88 height 8
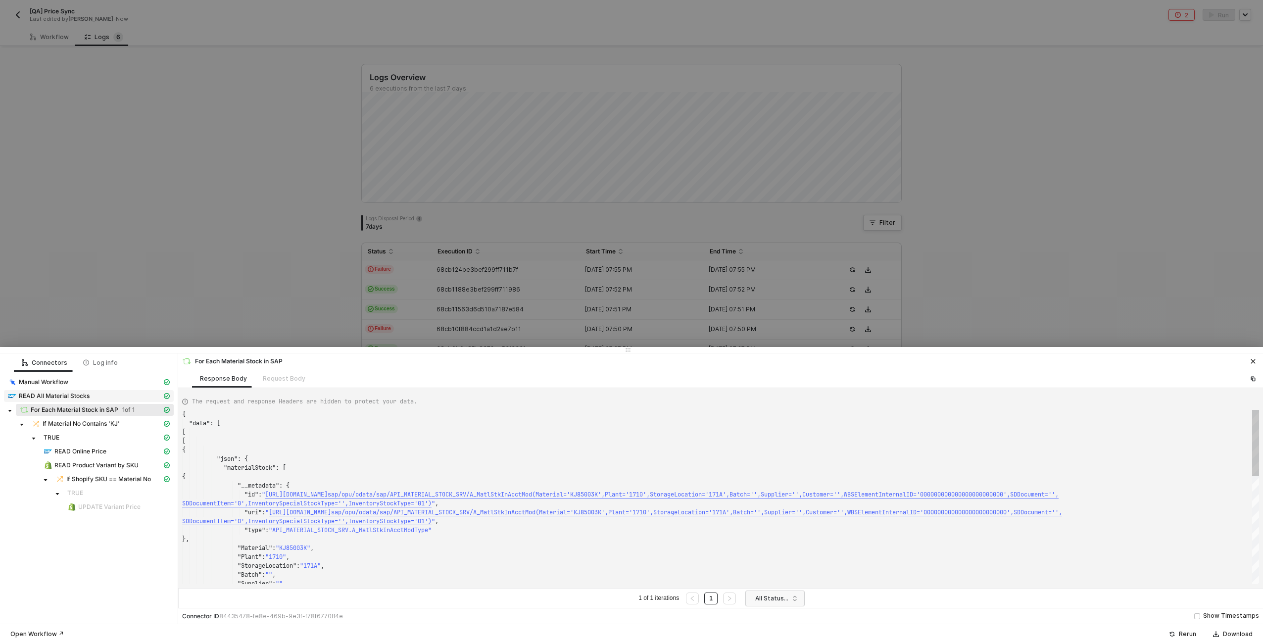
scroll to position [80, 0]
type textarea "ockType='01')", "uri": "https://sellmarksapqas.sc1.hec.ondemand.com:44380/sap/o…"
drag, startPoint x: 315, startPoint y: 547, endPoint x: 287, endPoint y: 546, distance: 27.7
click at [95, 455] on div "READ Online Price" at bounding box center [103, 451] width 118 height 9
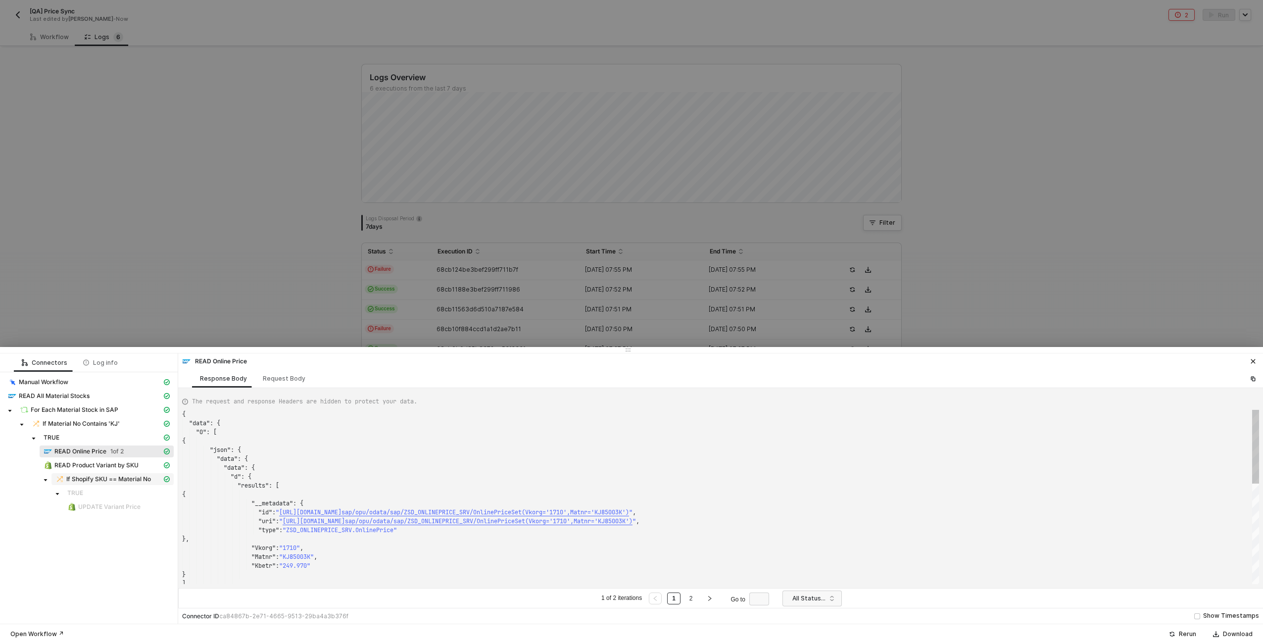
scroll to position [89, 0]
click at [104, 452] on span "READ Online Price" at bounding box center [80, 451] width 52 height 8
click at [694, 597] on link "2" at bounding box center [690, 598] width 9 height 11
click at [269, 383] on div "Request Body" at bounding box center [284, 378] width 58 height 18
type textarea "[ { "resource": "custom", "operation": "68befd972bbb5742a3230c11", "requestMeth…"
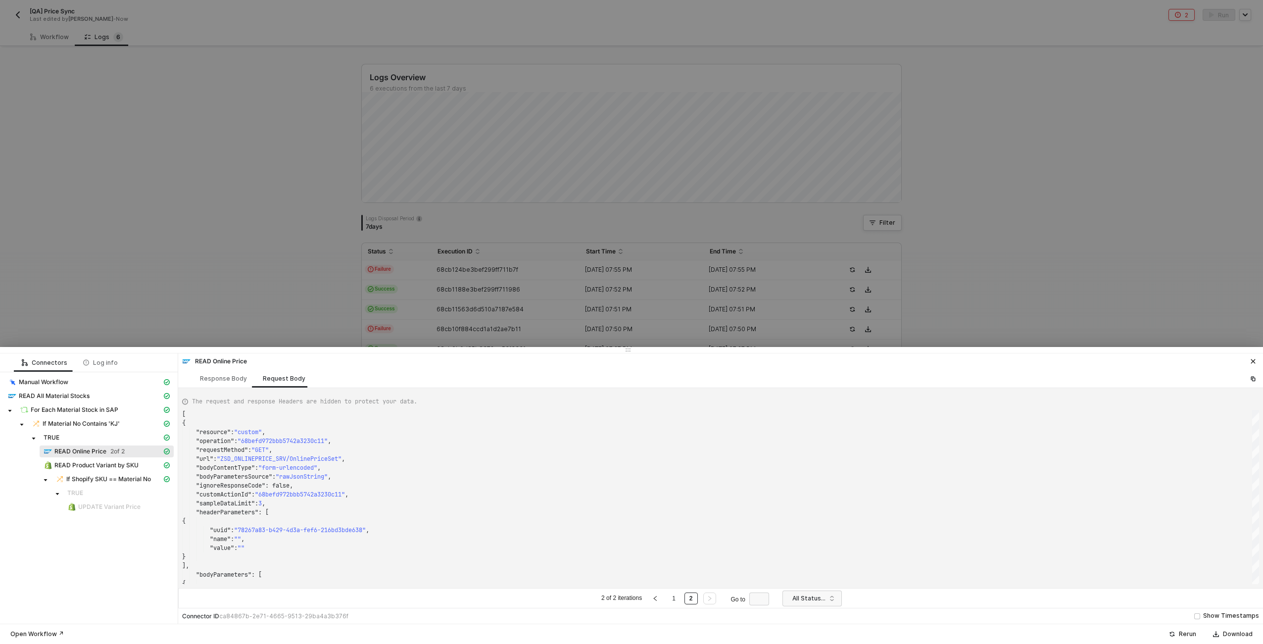
click at [223, 284] on div at bounding box center [631, 322] width 1263 height 644
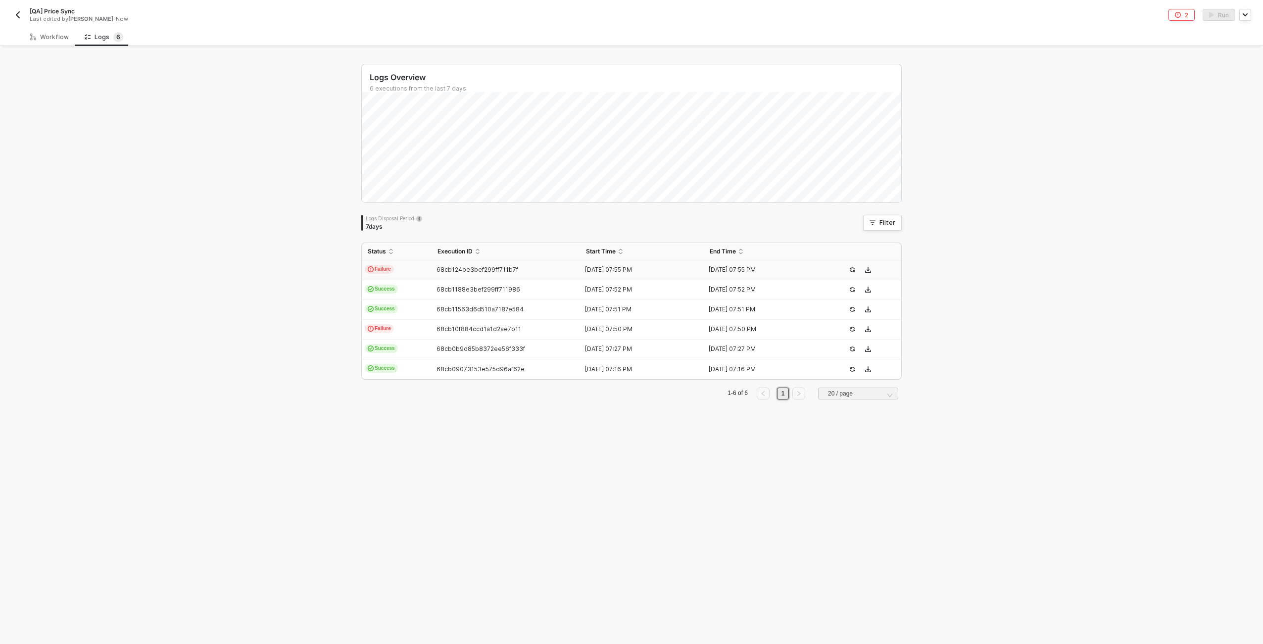
click at [400, 266] on td "Failure" at bounding box center [397, 270] width 70 height 20
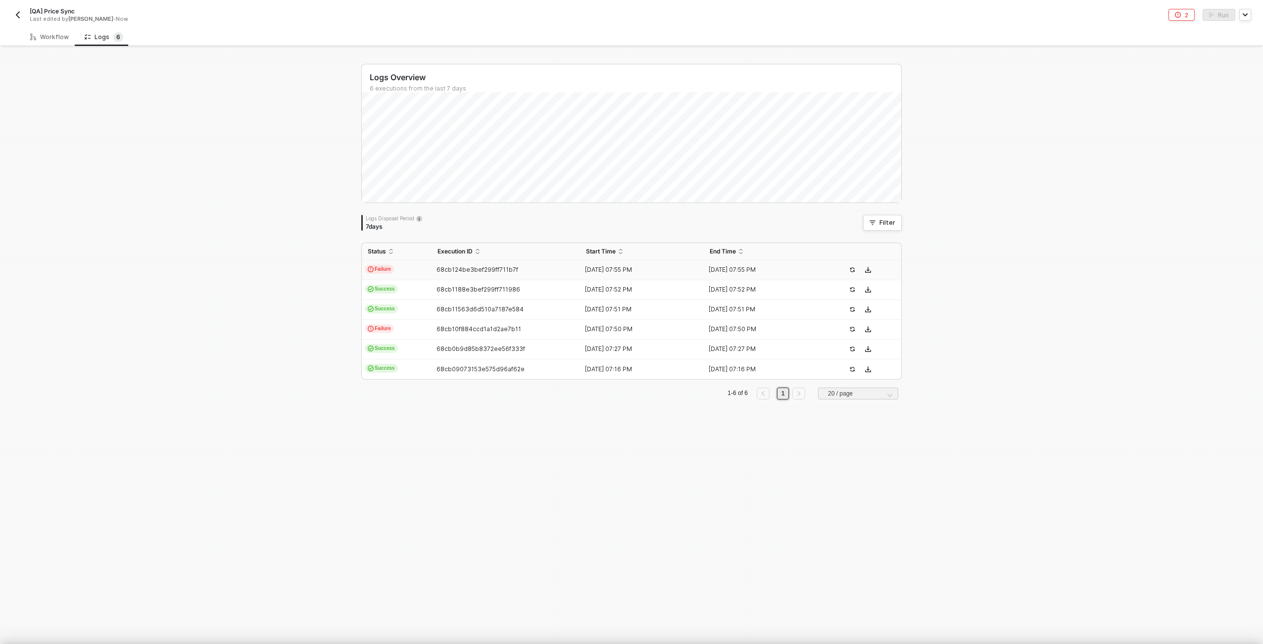
scroll to position [27, 0]
type textarea "{ "json": {}, "id": "cbb774c7-562d-412a-adce-16fd3b92a87c" }"
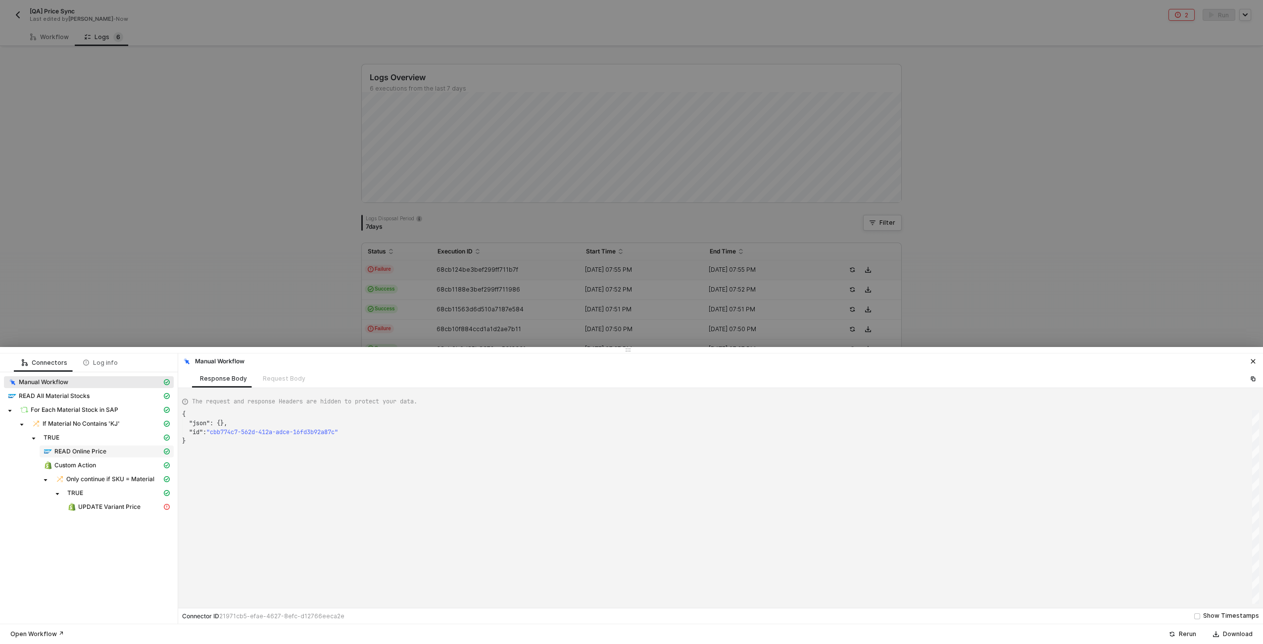
click at [108, 447] on div "READ Online Price" at bounding box center [103, 451] width 118 height 9
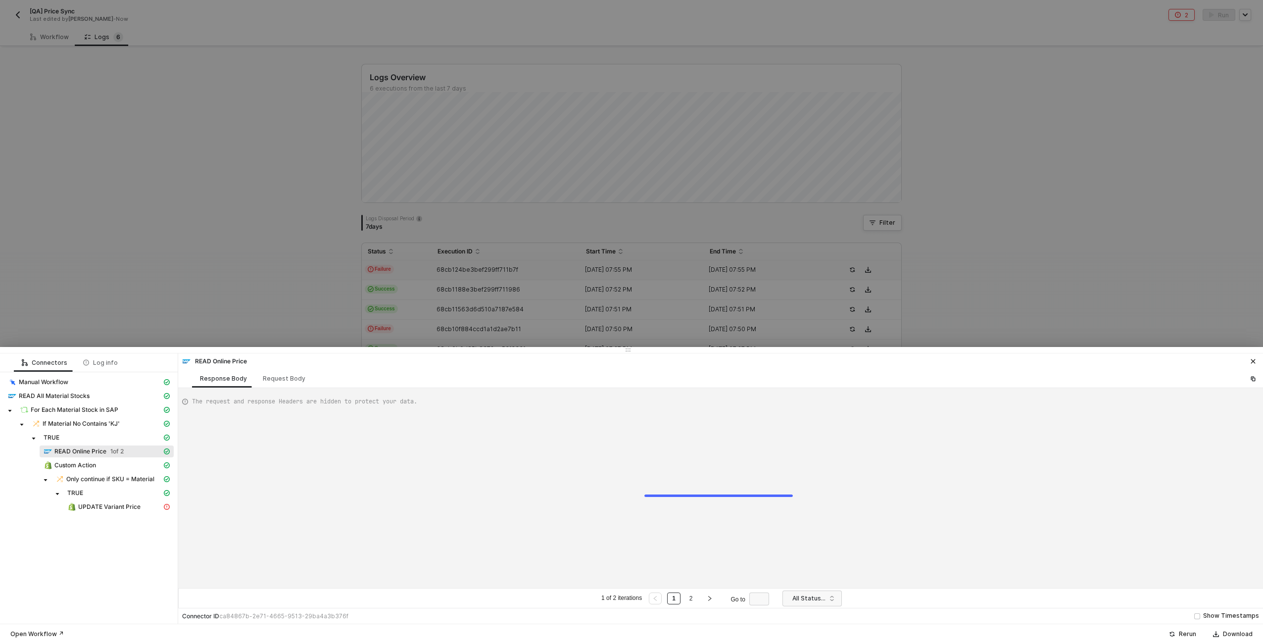
type textarea "{ "data": { "0": [ { "json": { "data": { "data": { "d": { "results": [ {"
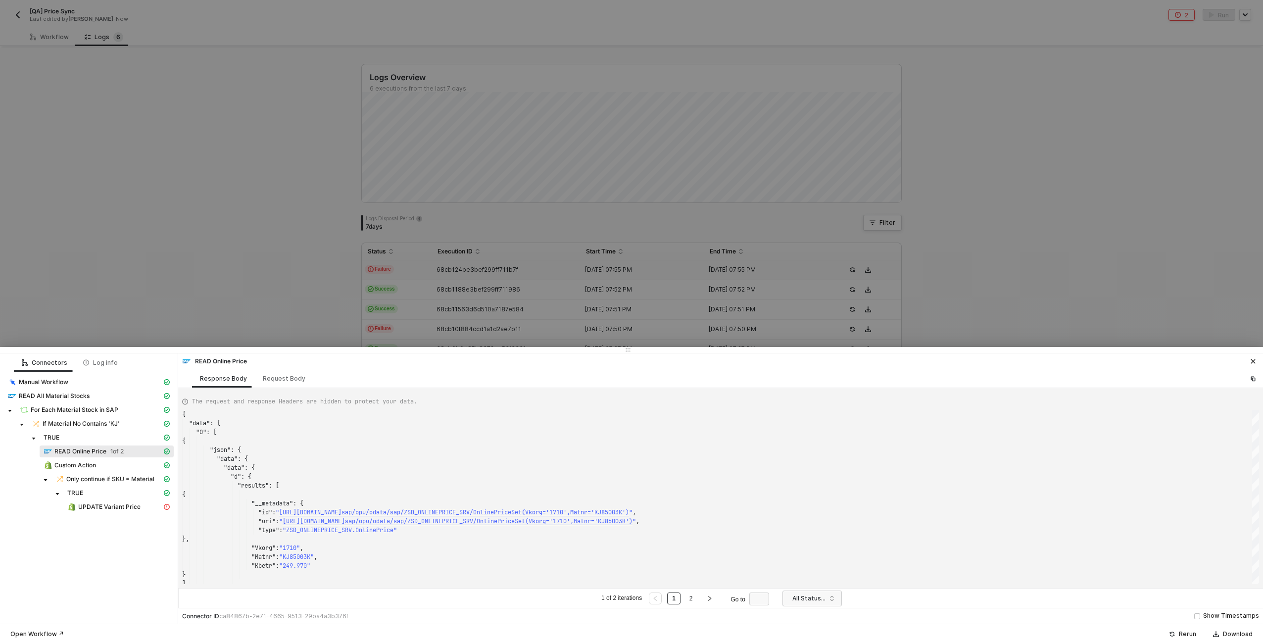
click at [206, 308] on div at bounding box center [631, 322] width 1263 height 644
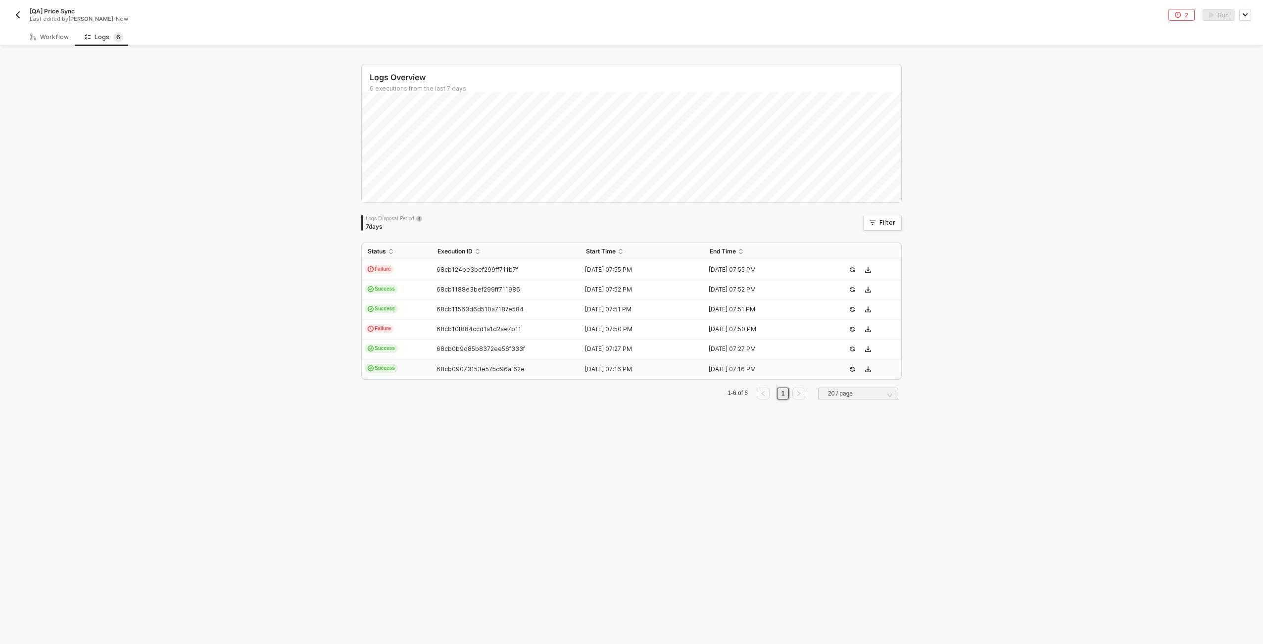
click at [414, 365] on td "Success" at bounding box center [397, 369] width 70 height 20
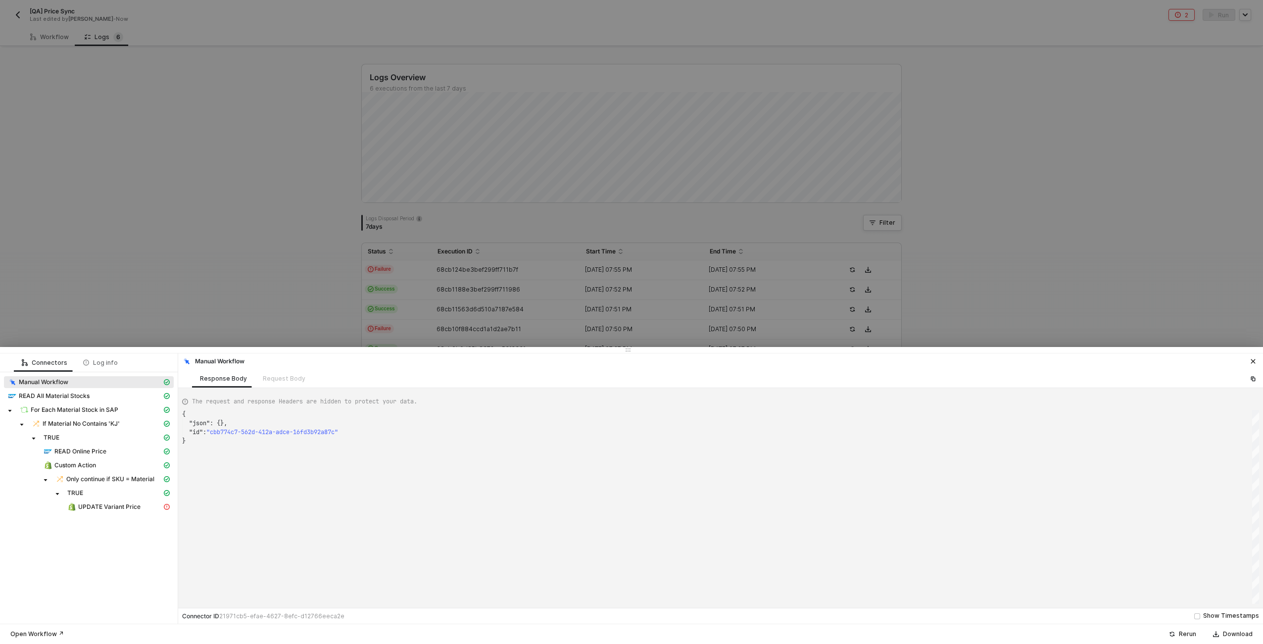
type textarea "{ "json": {}, "id": "50803ccd-29e7-4a59-afbc-952377129840" }"
click at [101, 446] on span "READ Online Price" at bounding box center [107, 451] width 134 height 12
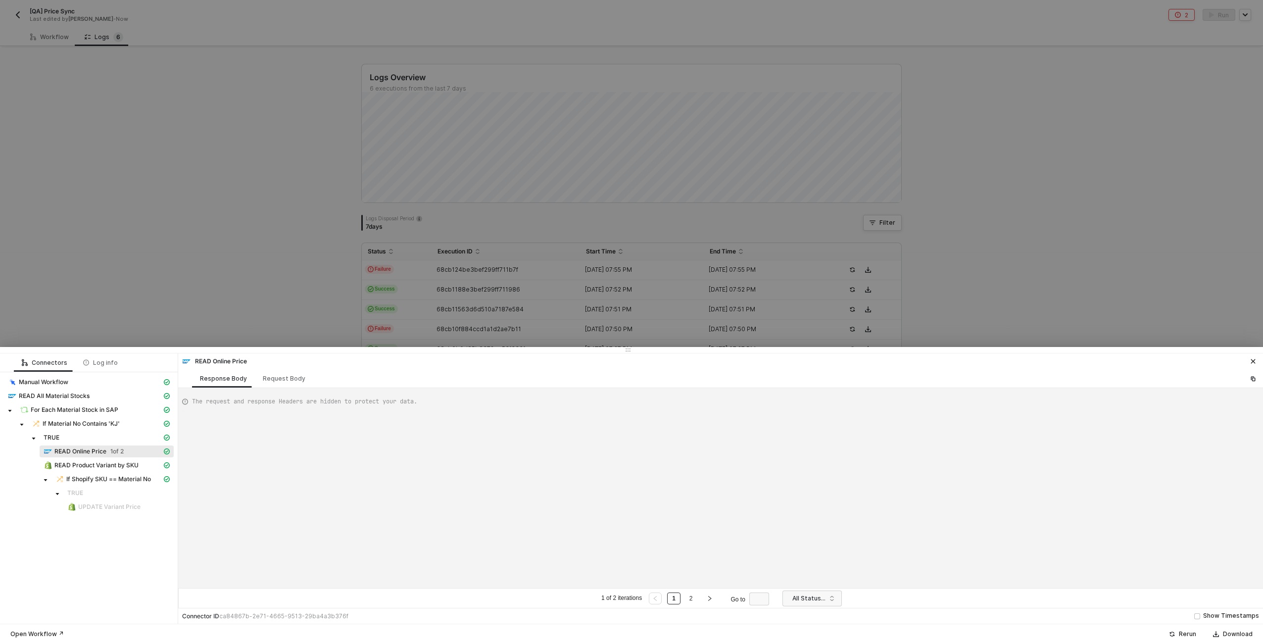
type textarea "{ "data": { "0": [ { "json": { "data": { "data": { "d": { "results": [ {"
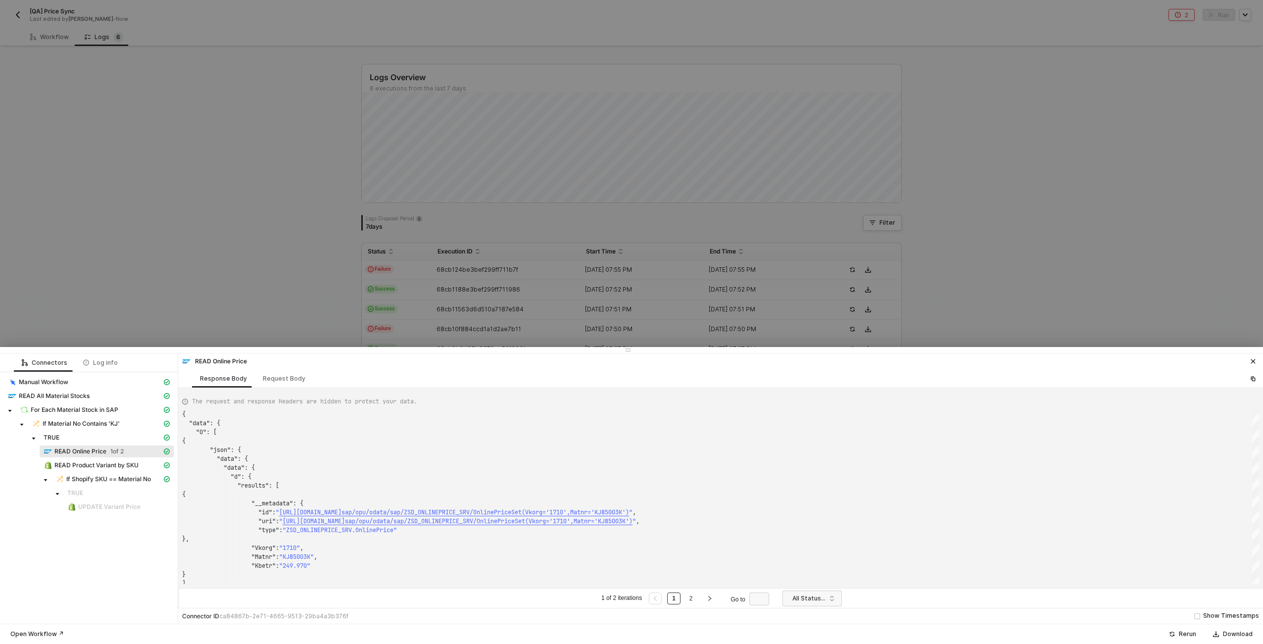
click at [240, 314] on div at bounding box center [631, 322] width 1263 height 644
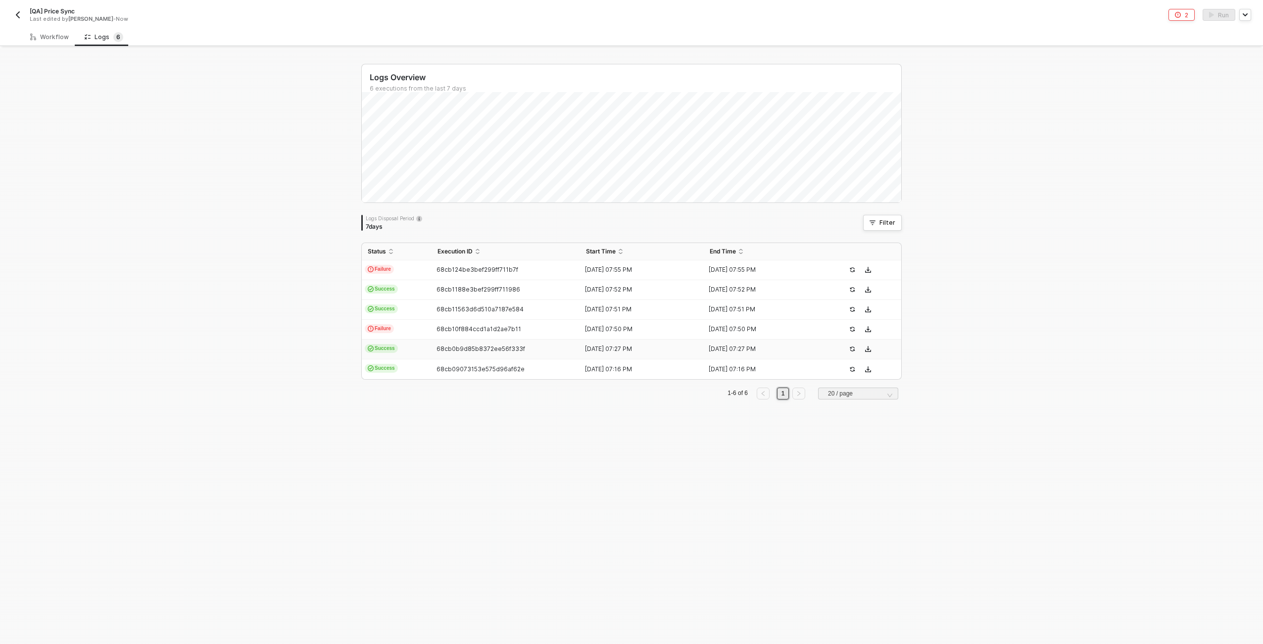
click at [394, 340] on td "Success" at bounding box center [397, 349] width 70 height 20
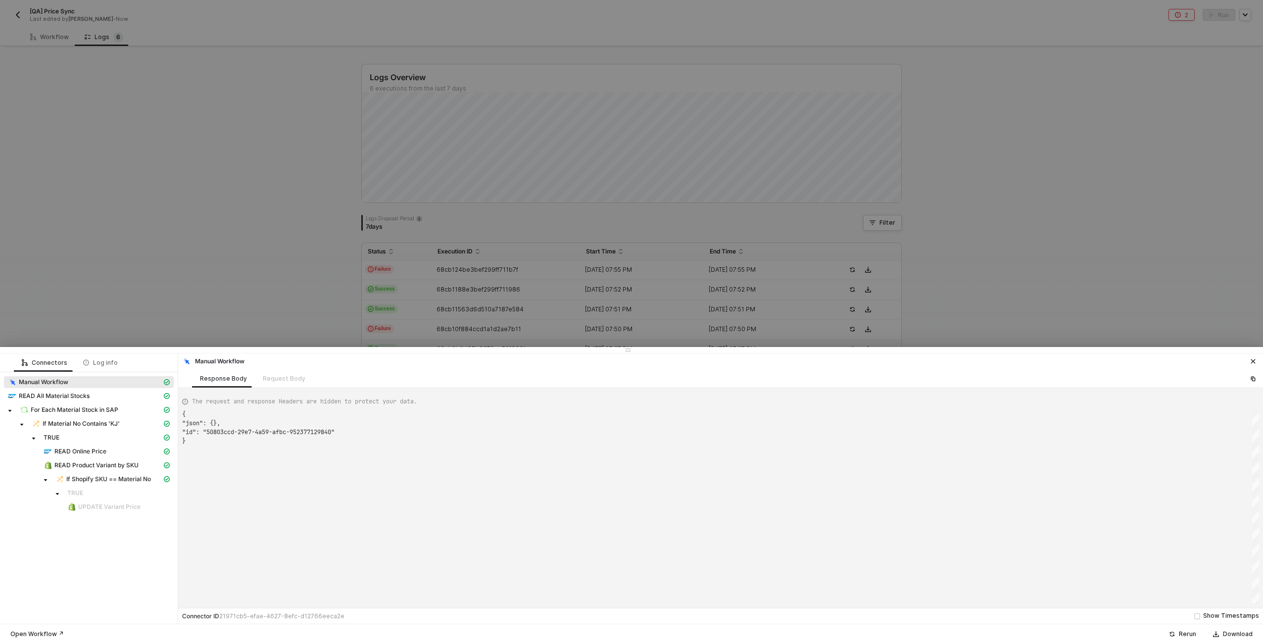
type textarea "{ "json": {}, "id": "cc69ffd8-8e4d-4a6b-8b90-272063796e62" }"
click at [121, 479] on span "Only continue if SKU = Material" at bounding box center [110, 479] width 88 height 8
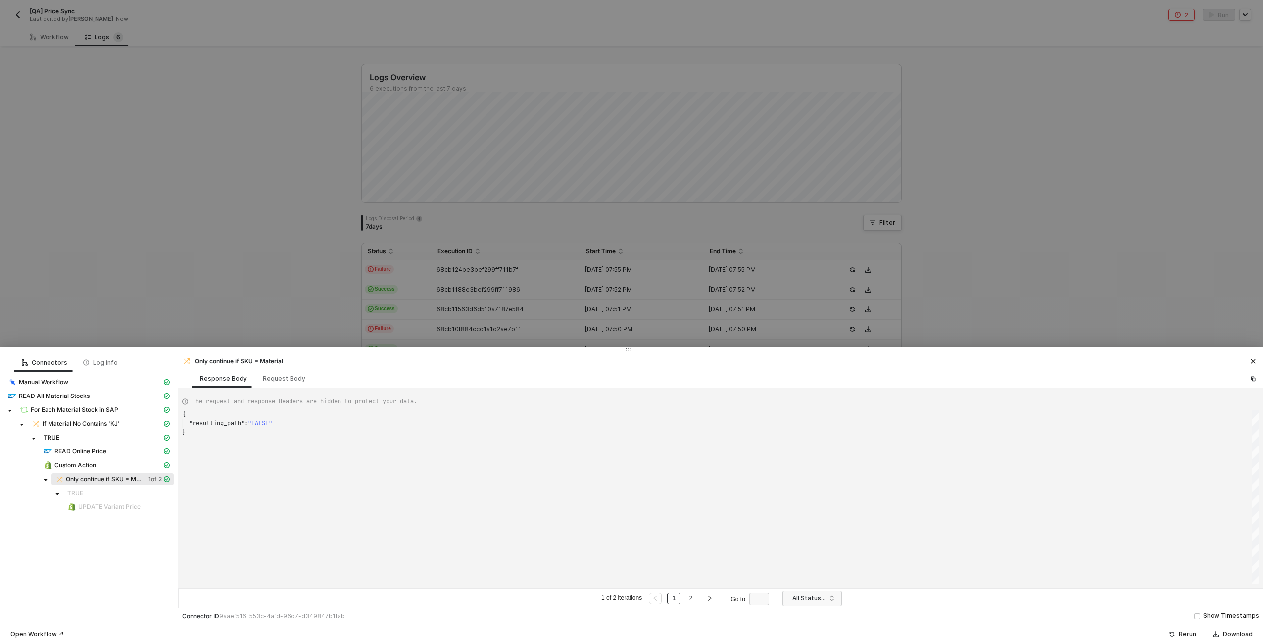
scroll to position [18, 0]
click at [111, 448] on div "READ Online Price" at bounding box center [103, 451] width 118 height 9
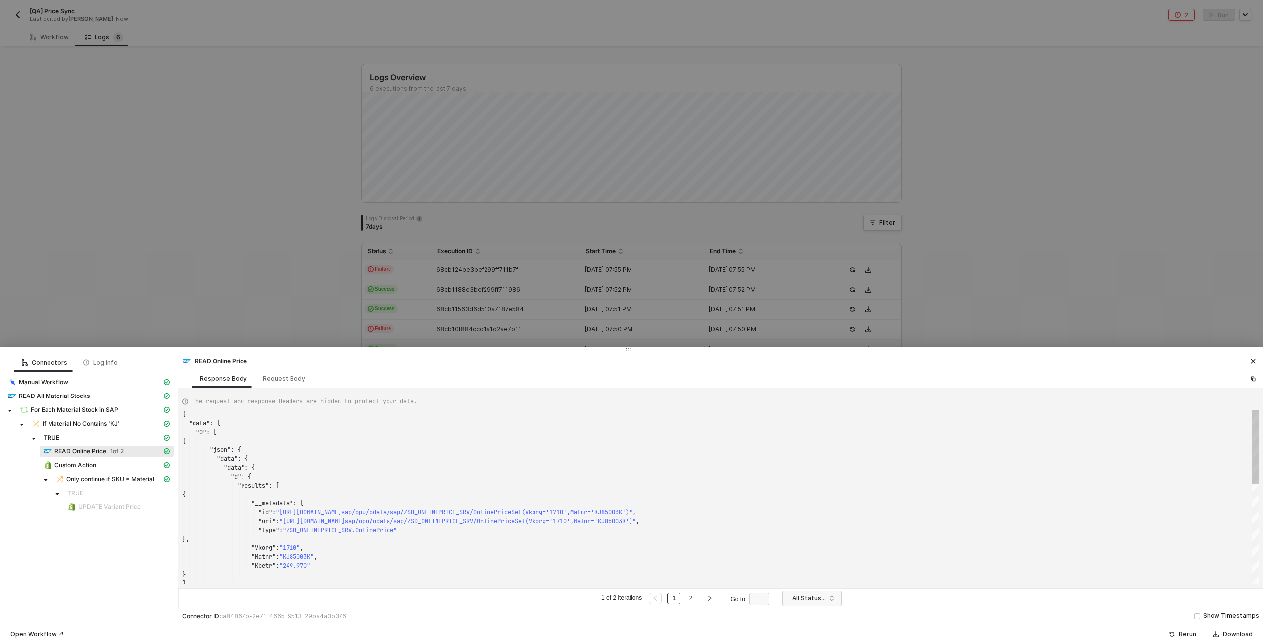
scroll to position [89, 0]
click at [209, 313] on div at bounding box center [631, 322] width 1263 height 644
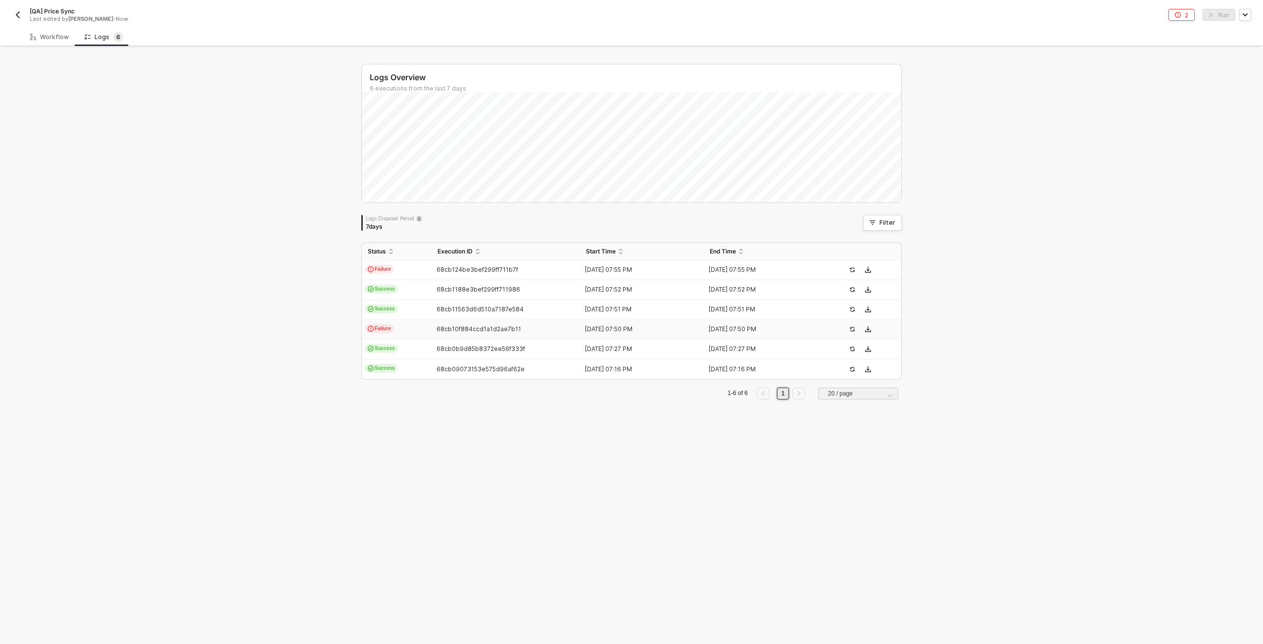
click at [419, 328] on td "Failure" at bounding box center [397, 330] width 70 height 20
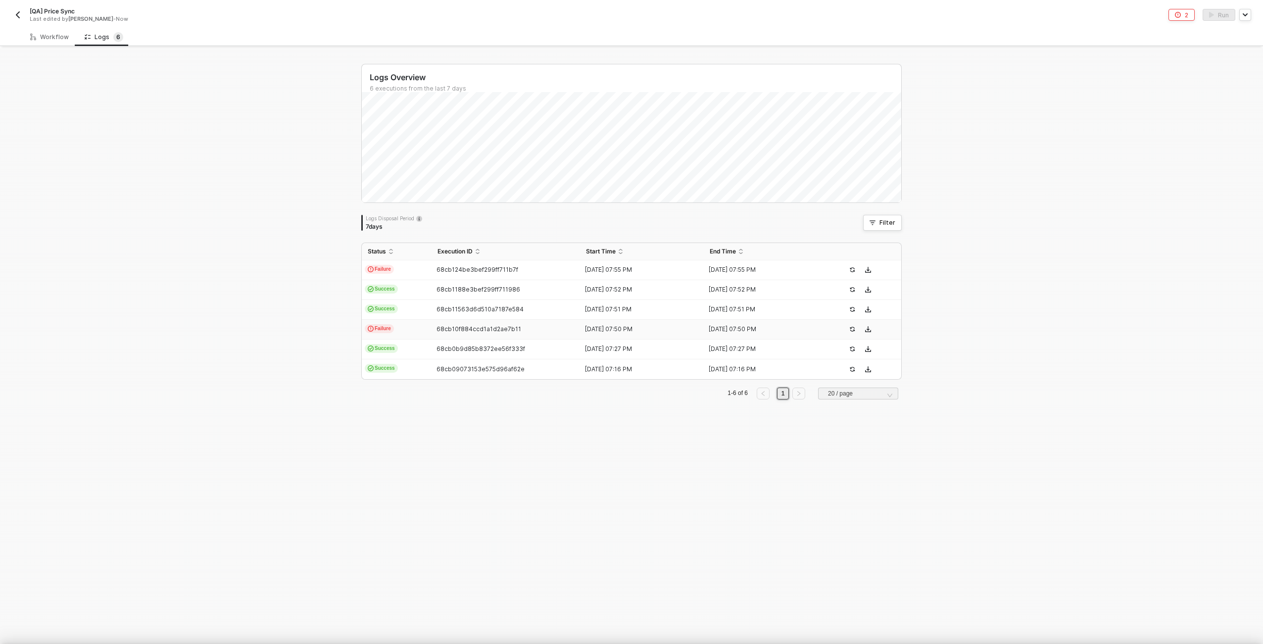
scroll to position [27, 0]
type textarea "{ "json": {}, "id": "ce445279-c911-47d0-af35-5a3ca278285a" }"
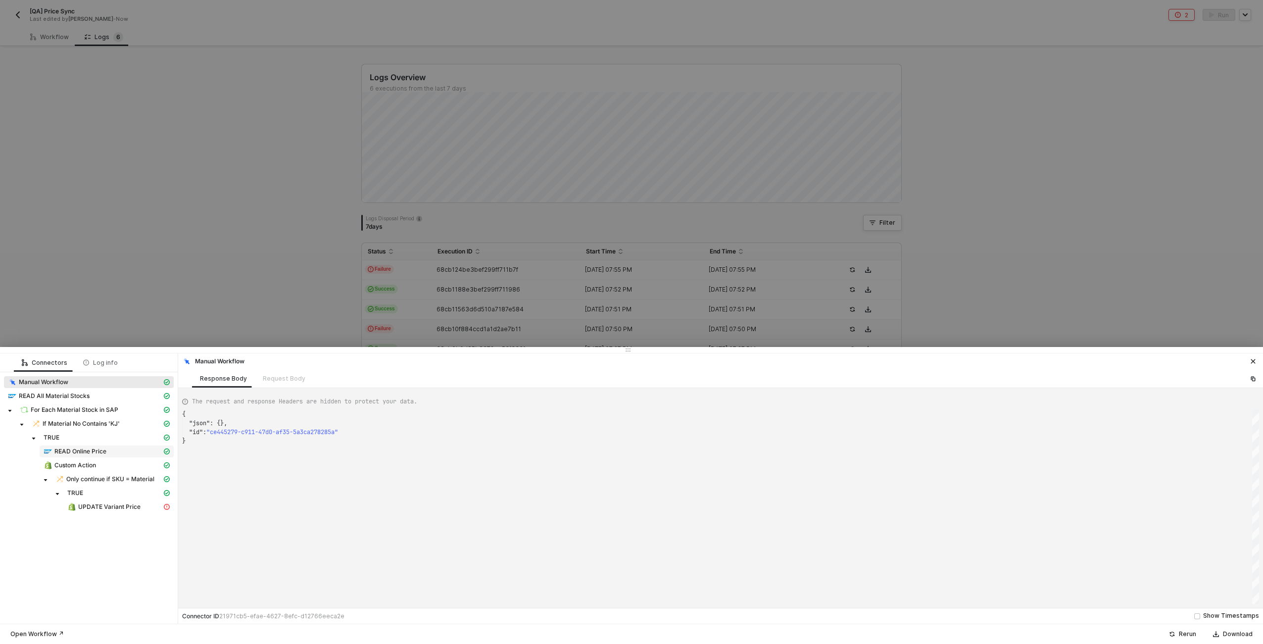
click at [120, 451] on div "READ Online Price" at bounding box center [103, 451] width 118 height 9
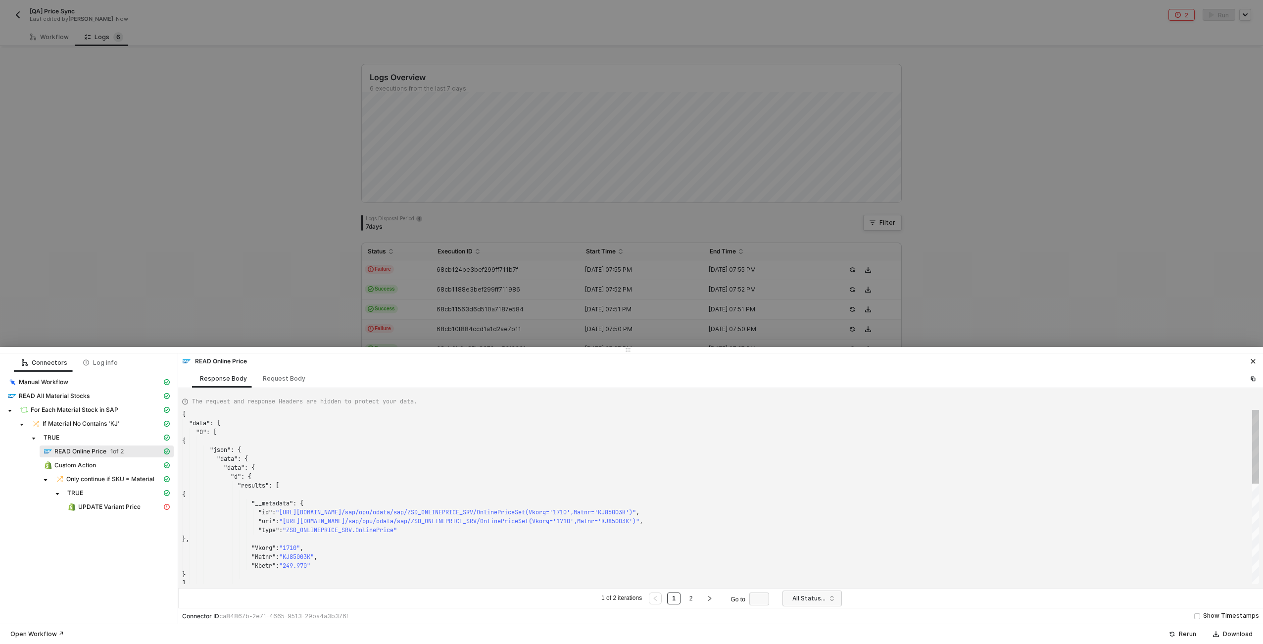
scroll to position [89, 0]
click at [120, 451] on span "1 of 2" at bounding box center [116, 451] width 13 height 8
click at [349, 305] on div at bounding box center [631, 322] width 1263 height 644
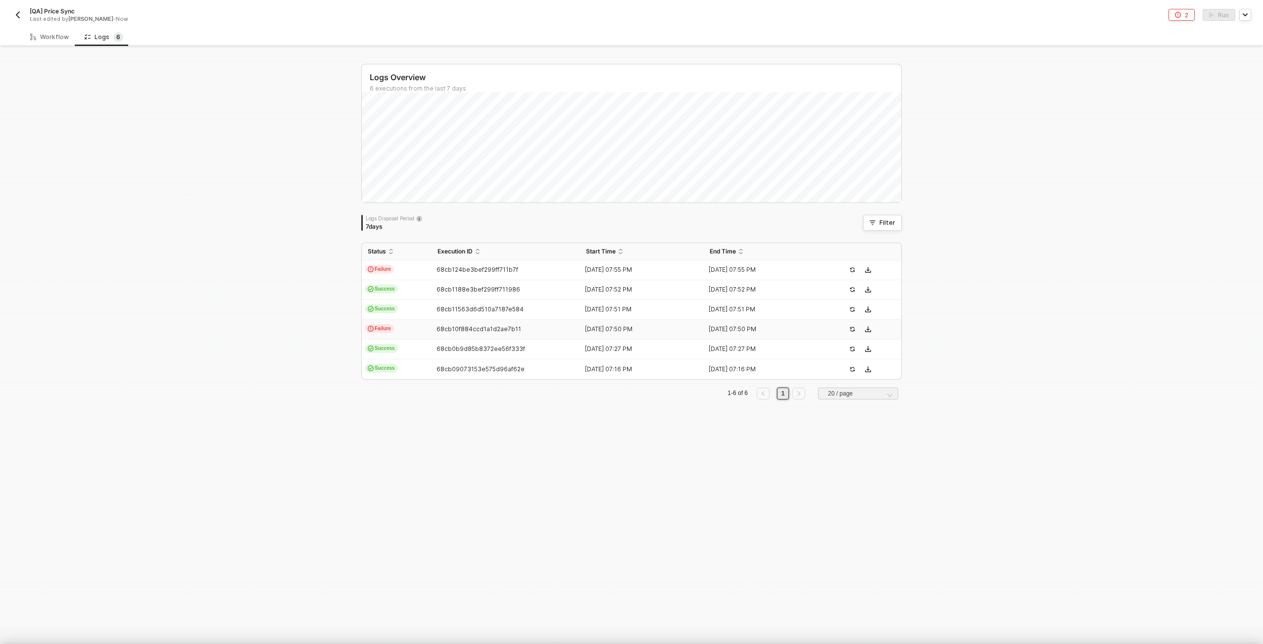
click at [386, 309] on span "Success" at bounding box center [381, 308] width 33 height 9
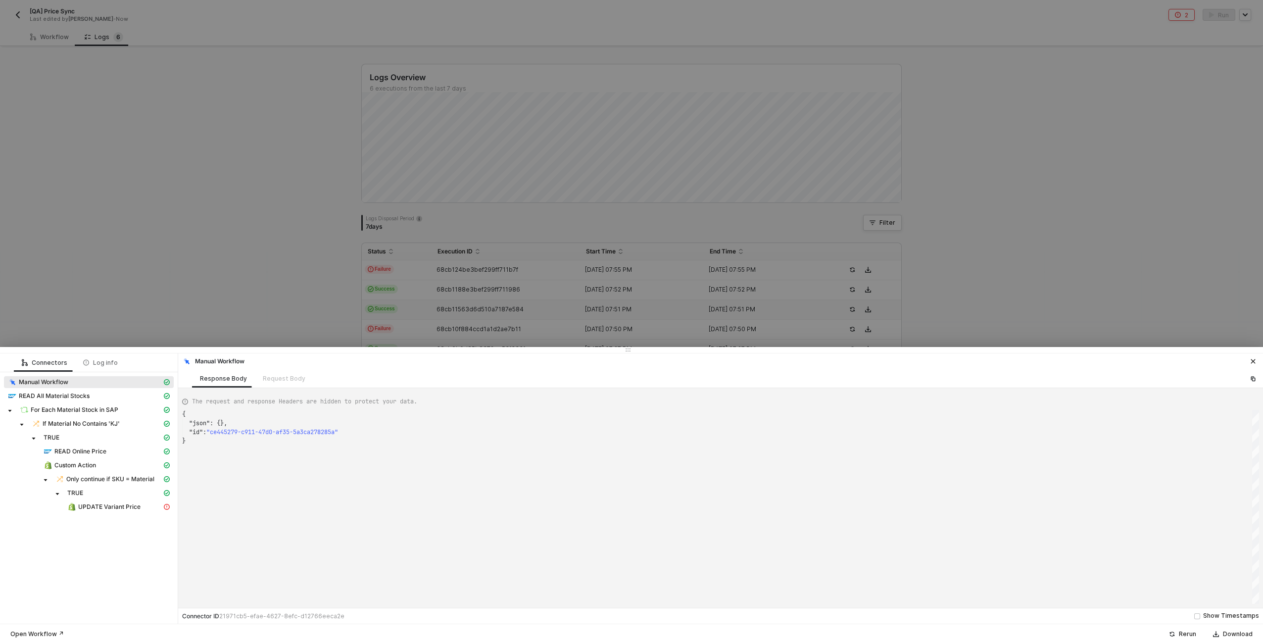
type textarea "{ "json": {}, "id": "2504953b-b67c-4fe2-a40f-9326b4883692" }"
click at [83, 449] on span "READ Online Price" at bounding box center [80, 451] width 52 height 8
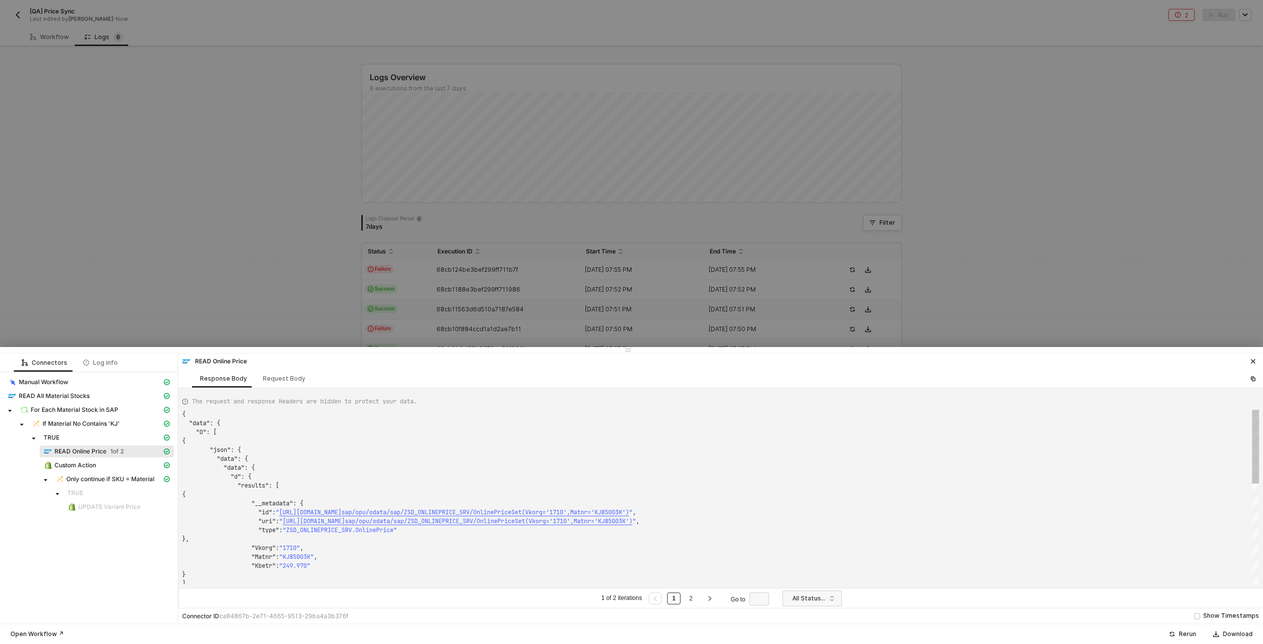
scroll to position [89, 0]
click at [397, 293] on div at bounding box center [631, 322] width 1263 height 644
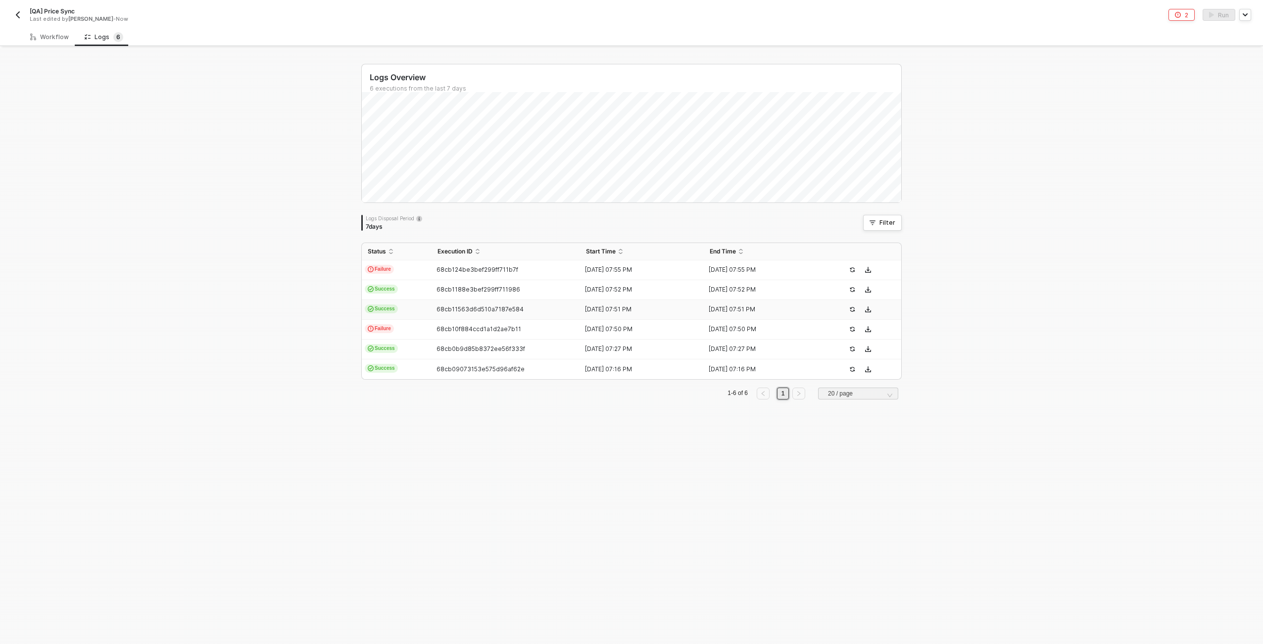
click at [276, 157] on div "Logs Overview 6 executions from the last 7 days Fri 12 Success 0 Failure 0 Logs…" at bounding box center [631, 346] width 1263 height 596
click at [65, 33] on div "Workflow" at bounding box center [49, 37] width 39 height 8
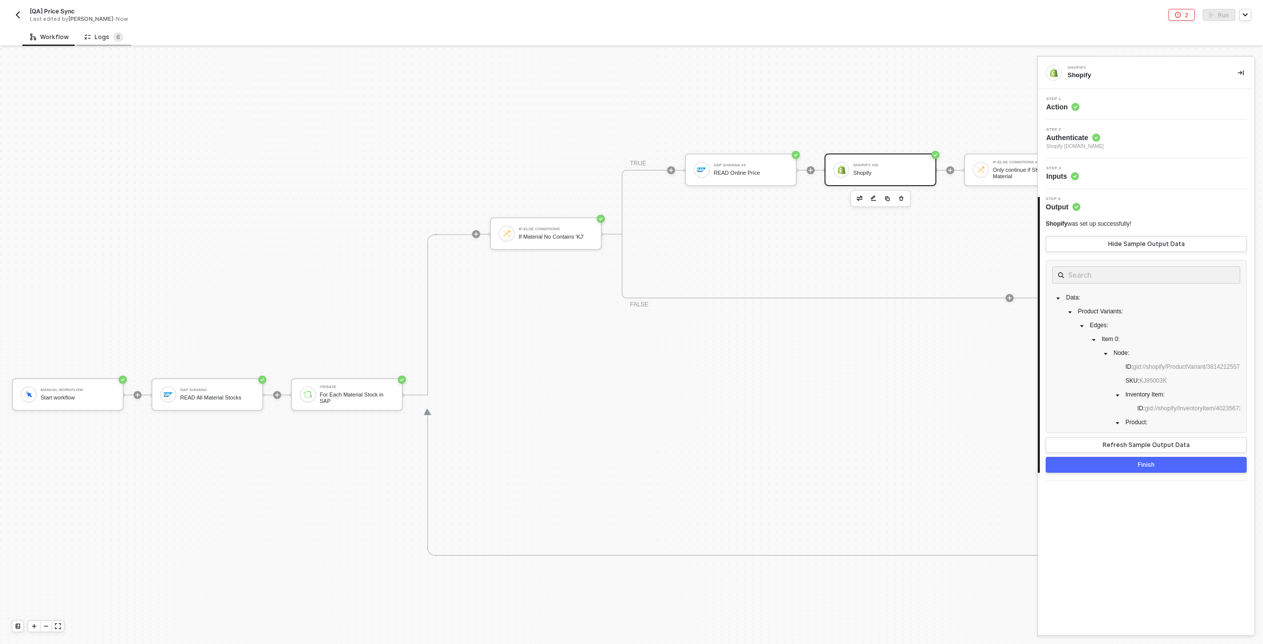
click at [94, 37] on div "Logs 6" at bounding box center [104, 37] width 39 height 10
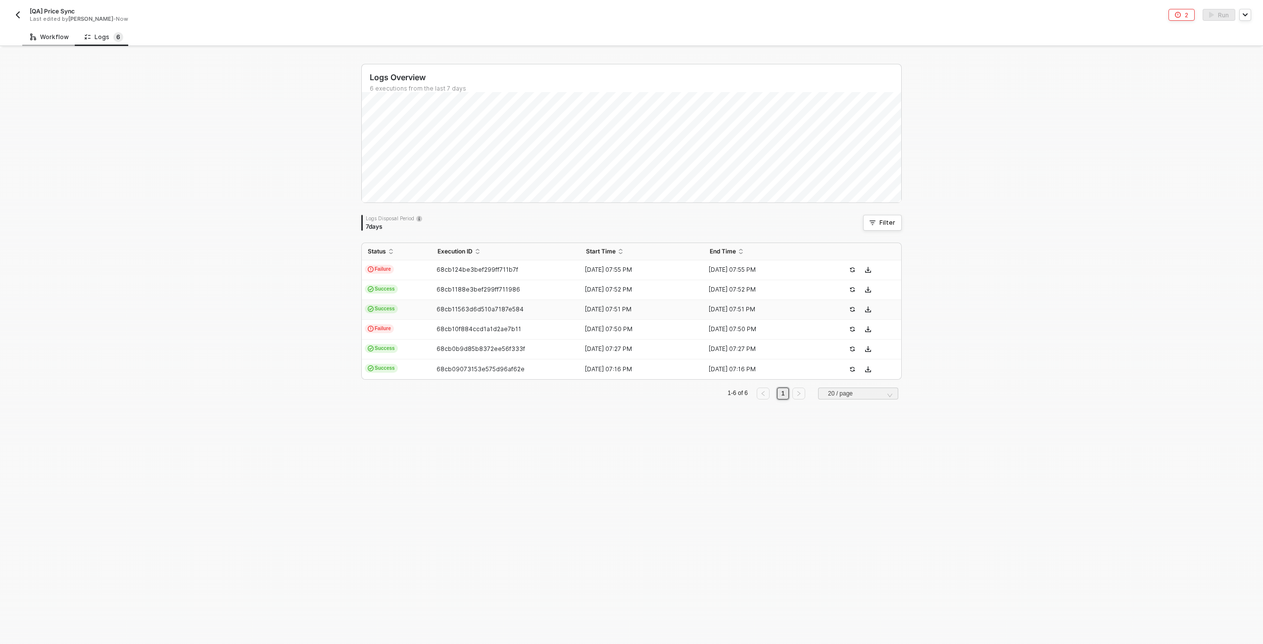
click at [65, 39] on div "Workflow" at bounding box center [49, 37] width 39 height 8
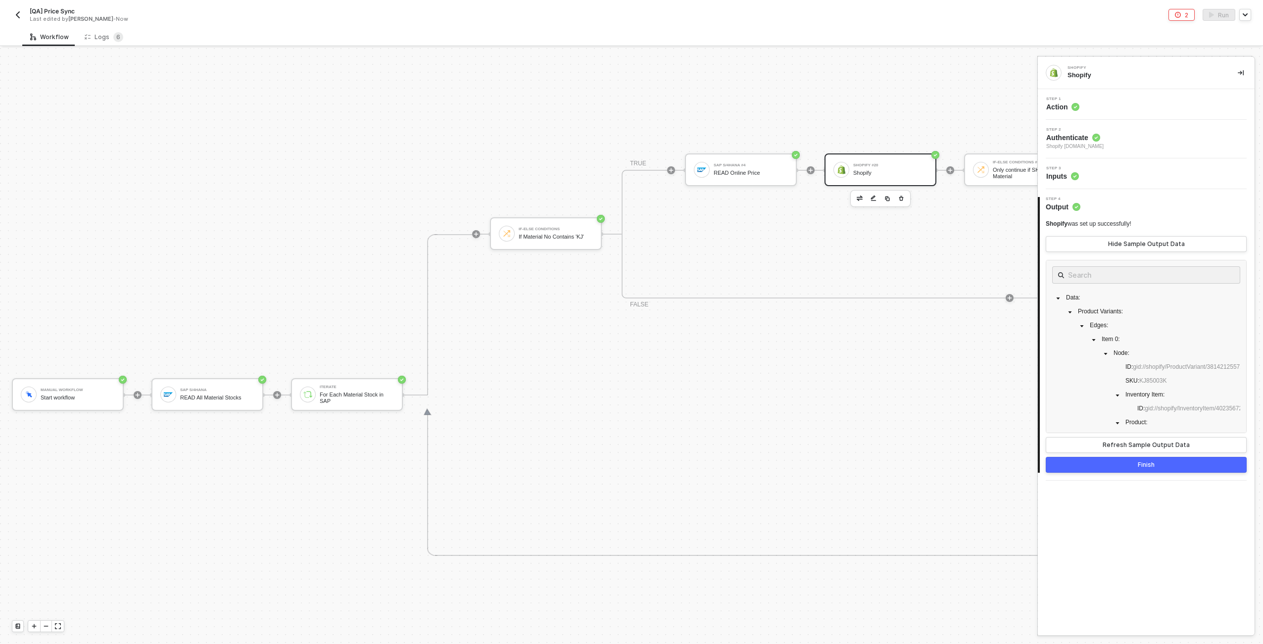
click at [803, 37] on div "Workflow Logs 6" at bounding box center [642, 37] width 1240 height 18
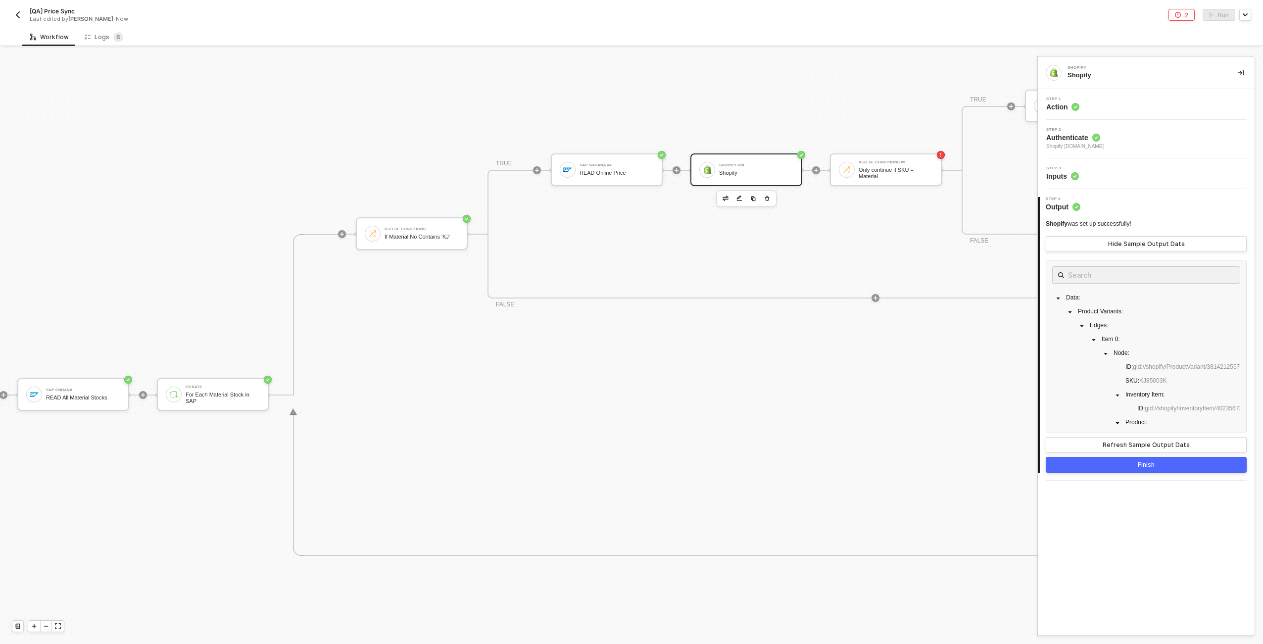
scroll to position [346, 139]
click at [1118, 103] on div "Step 1 Action" at bounding box center [1147, 104] width 214 height 15
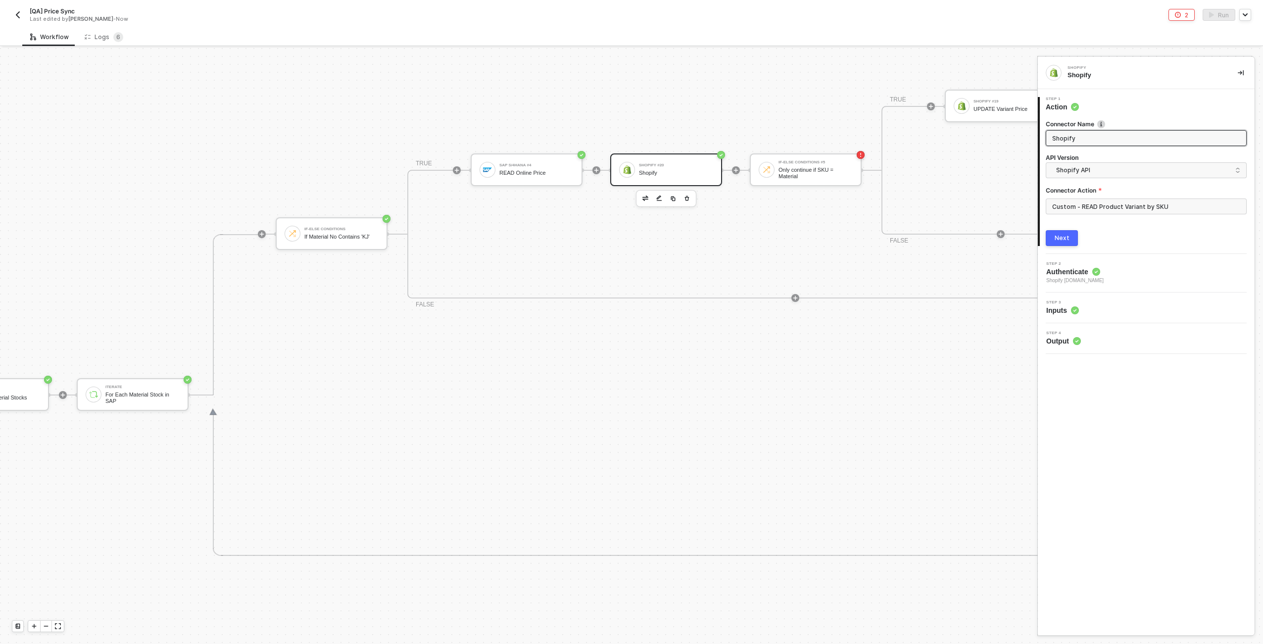
scroll to position [346, 218]
click at [1082, 169] on span "Shopify API" at bounding box center [1148, 170] width 184 height 11
click at [1098, 208] on div "Shopify GraphQL API" at bounding box center [1146, 212] width 184 height 9
click at [1127, 210] on input "Custom - READ Product Variant by SKU" at bounding box center [1146, 206] width 201 height 16
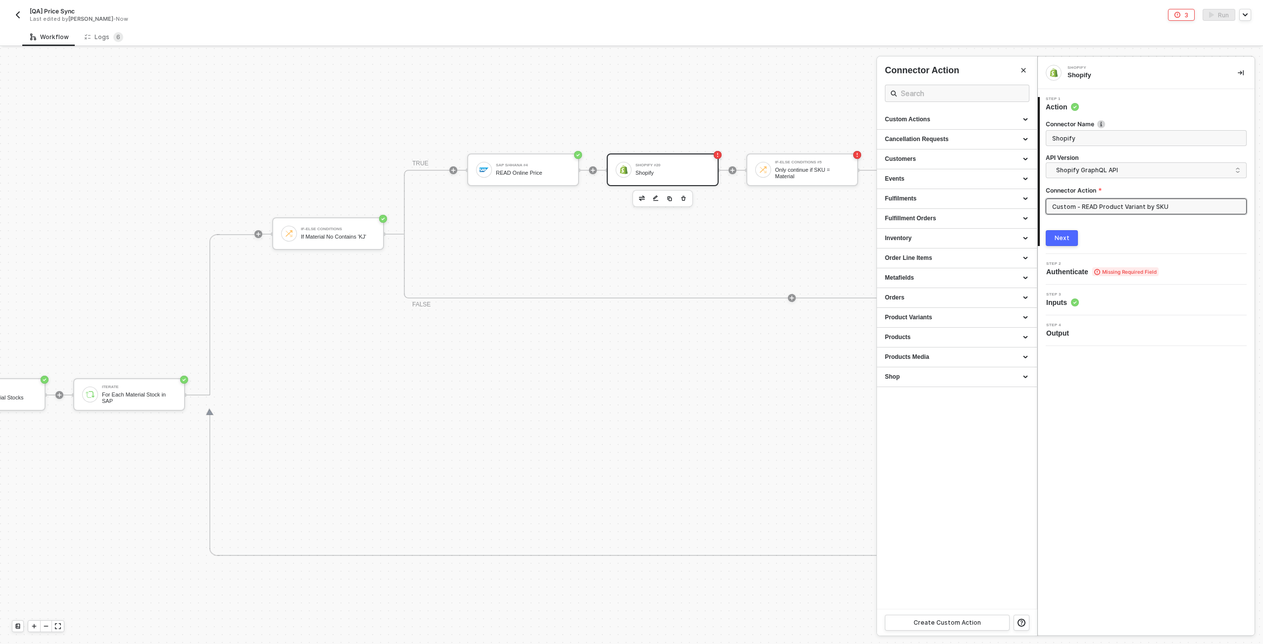
click at [707, 114] on div at bounding box center [631, 346] width 1263 height 596
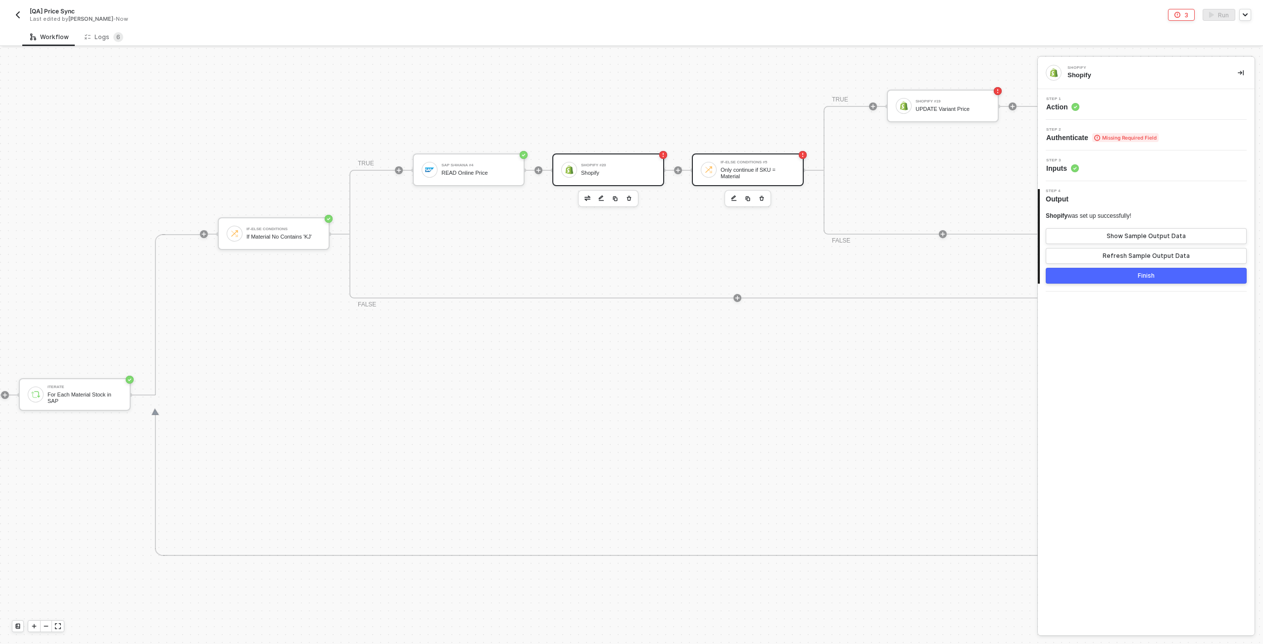
scroll to position [346, 376]
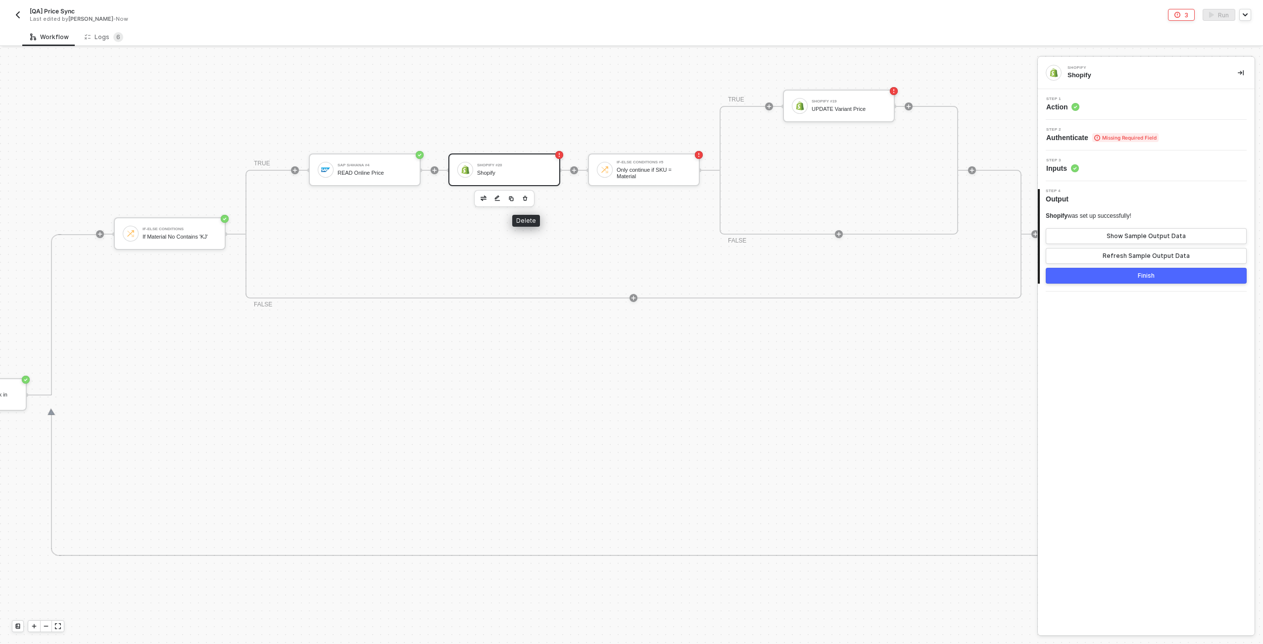
click at [528, 198] on button "button" at bounding box center [525, 198] width 12 height 12
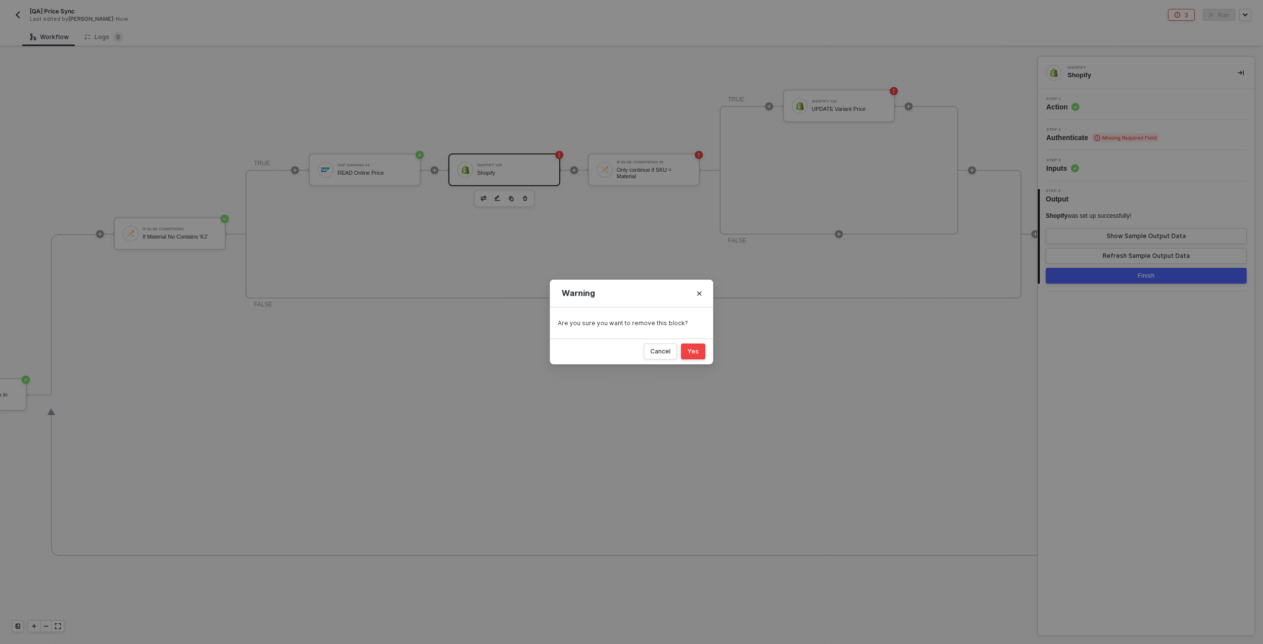
click at [700, 351] on button "Yes" at bounding box center [693, 351] width 24 height 16
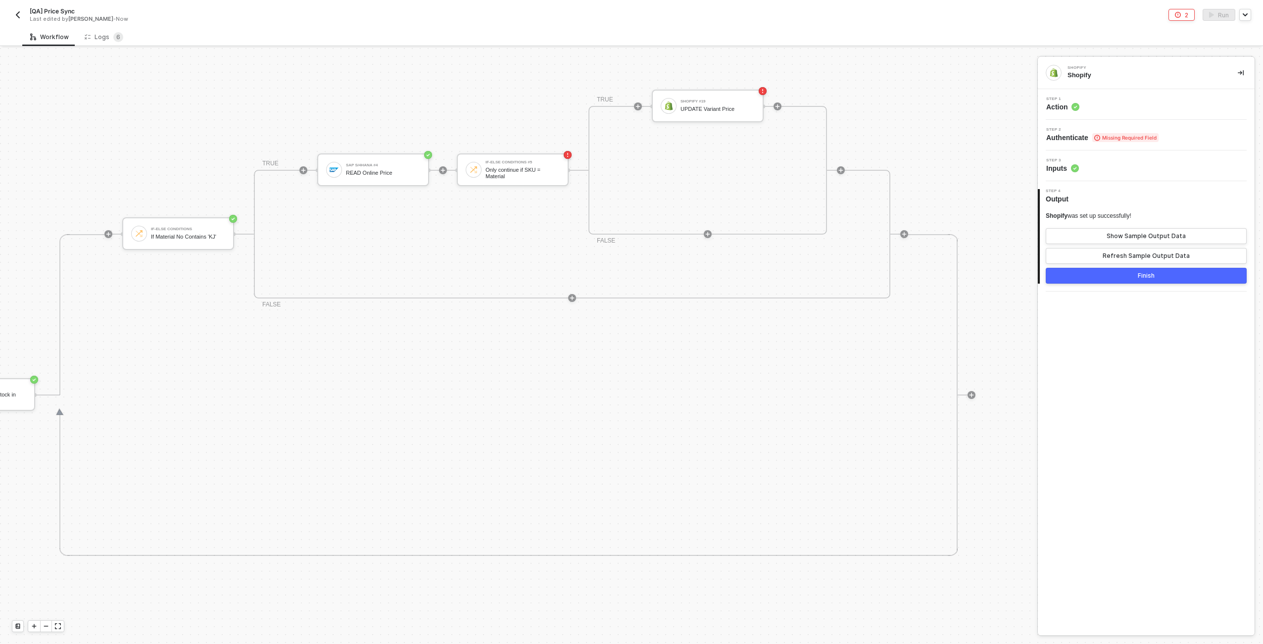
scroll to position [346, 375]
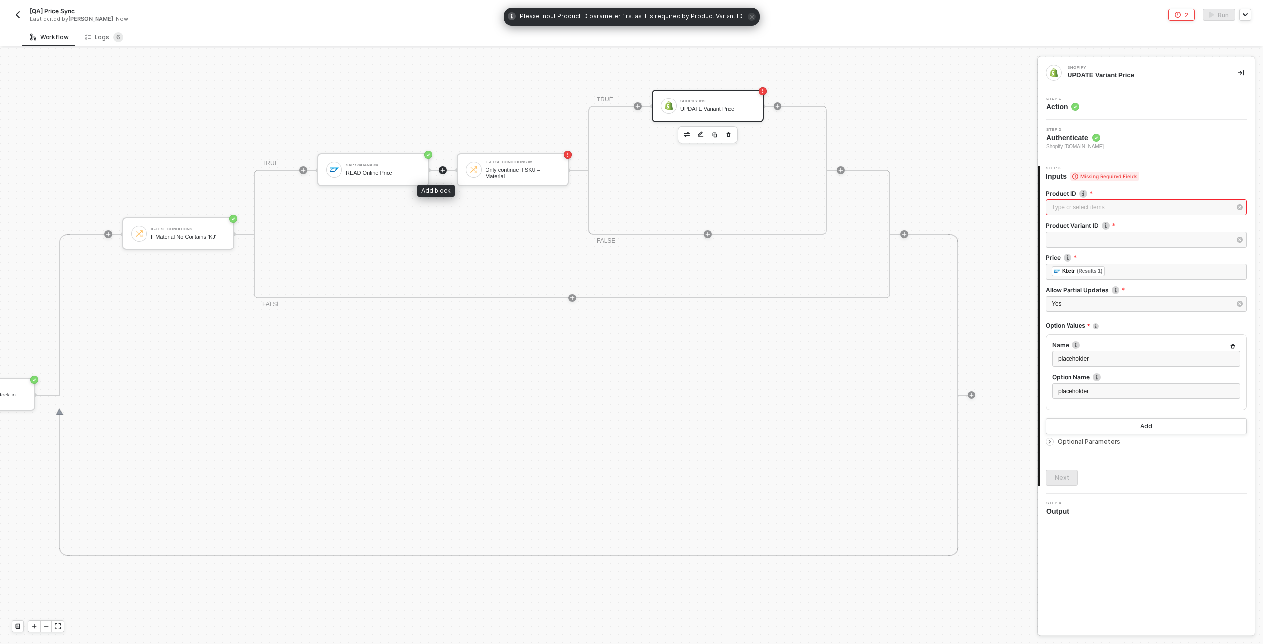
click at [441, 170] on icon "icon-play" at bounding box center [443, 170] width 4 height 4
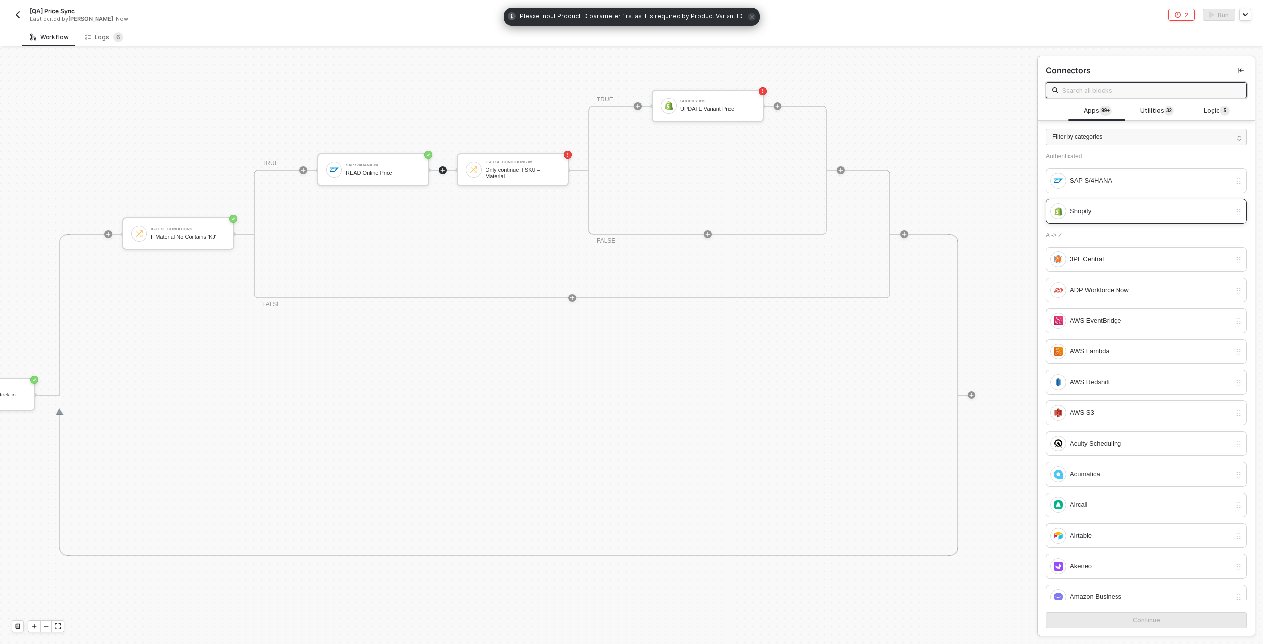
click at [1107, 216] on div "Shopify" at bounding box center [1150, 211] width 161 height 11
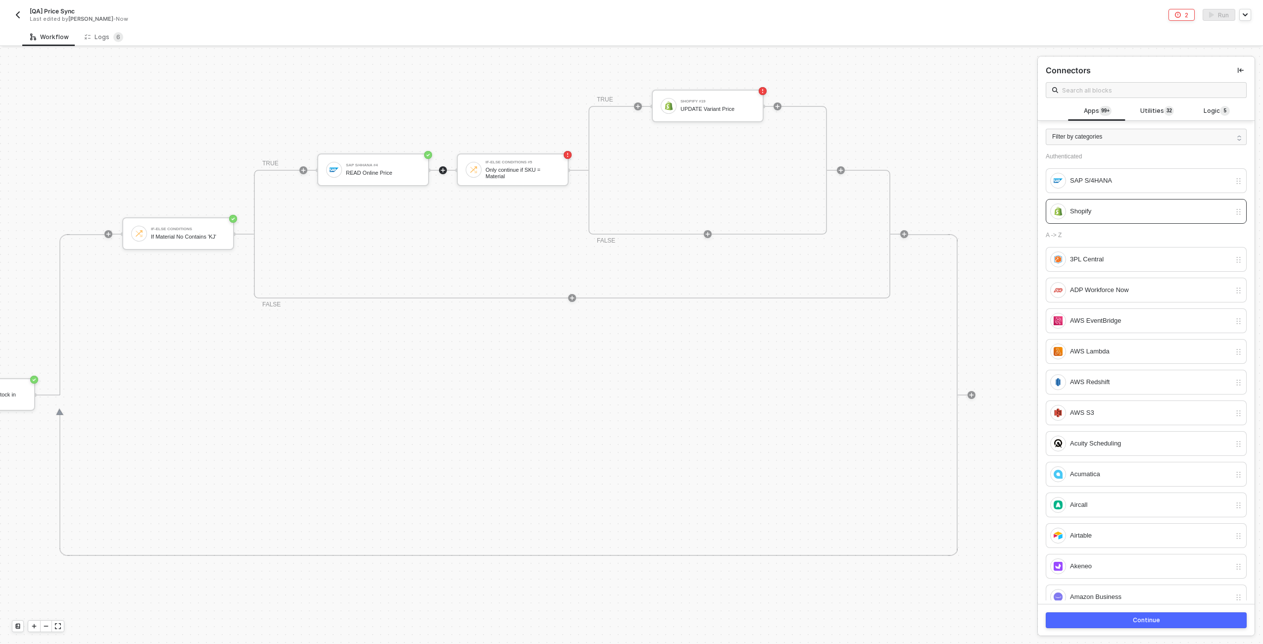
click at [1171, 618] on button "Continue" at bounding box center [1146, 620] width 201 height 16
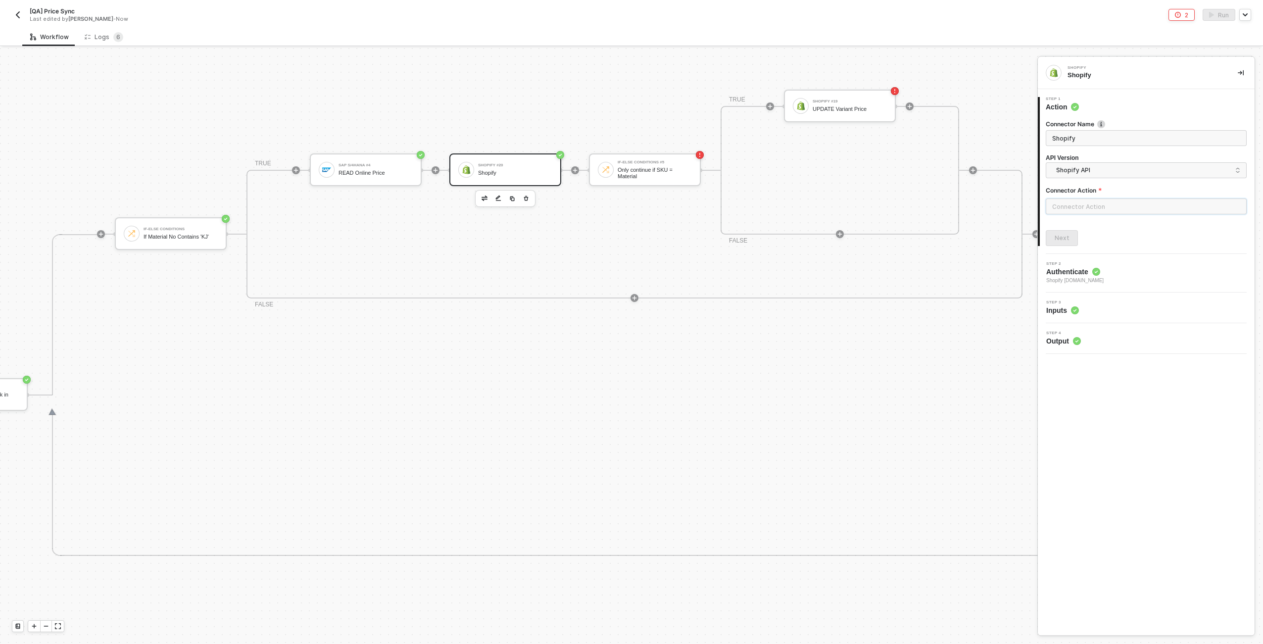
click at [1076, 205] on input "text" at bounding box center [1146, 206] width 201 height 16
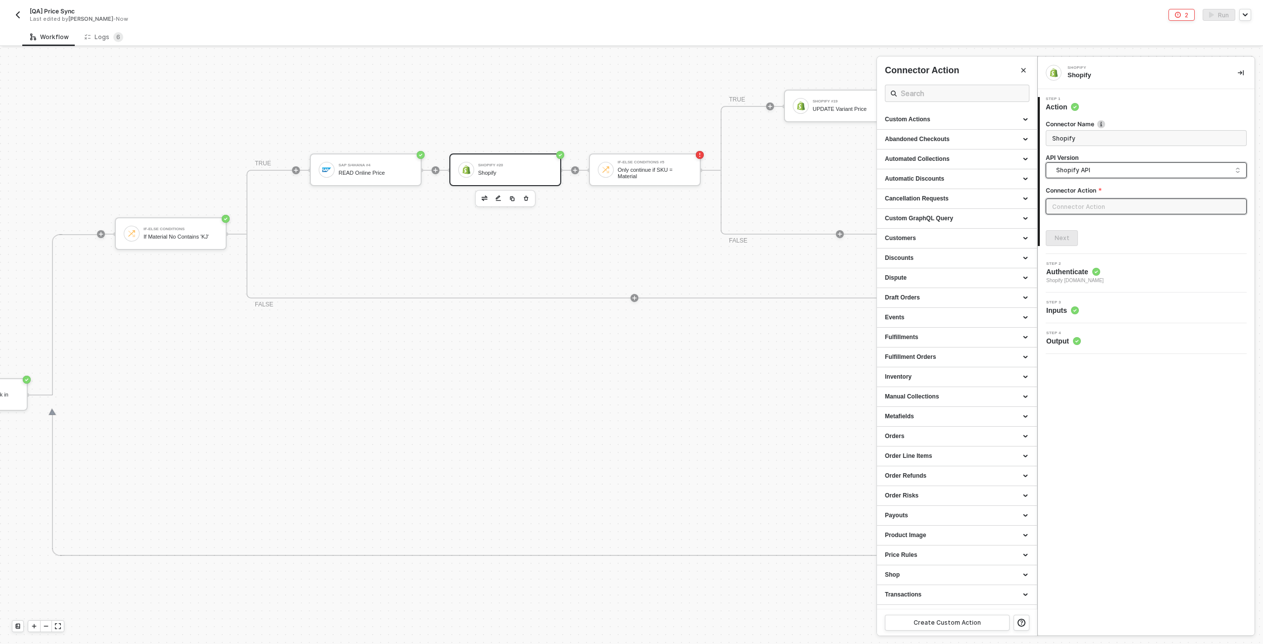
click at [1078, 164] on input "search" at bounding box center [1146, 171] width 188 height 16
click at [1082, 208] on div "Shopify GraphQL API" at bounding box center [1146, 212] width 184 height 9
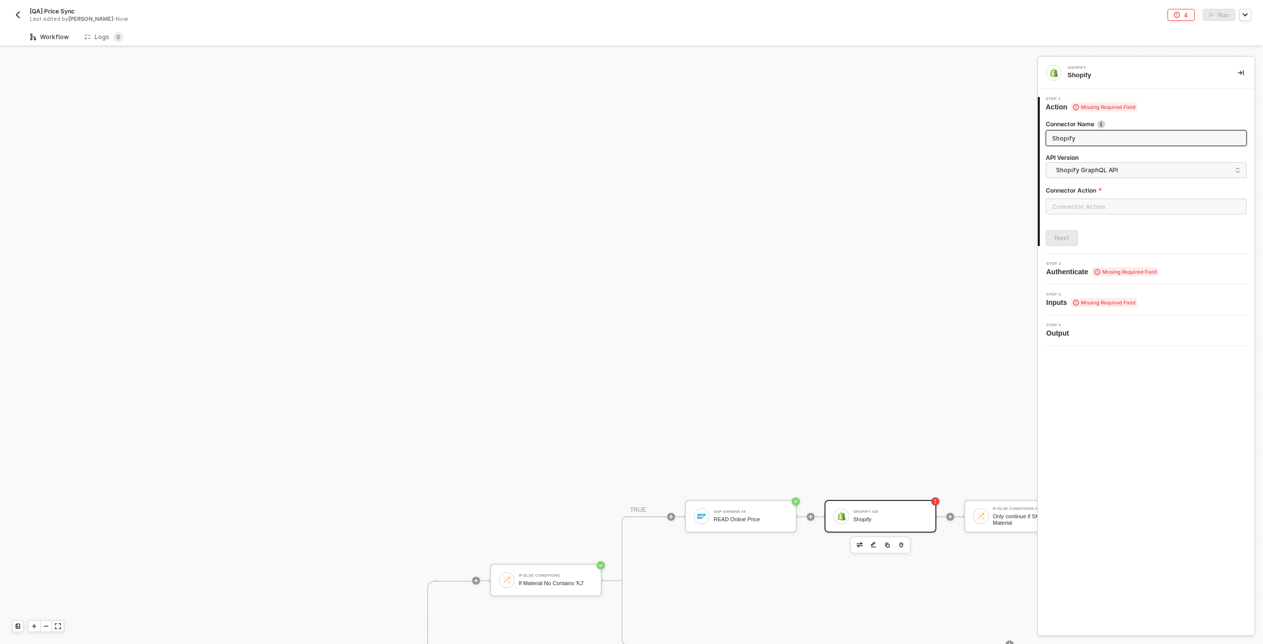
scroll to position [346, 0]
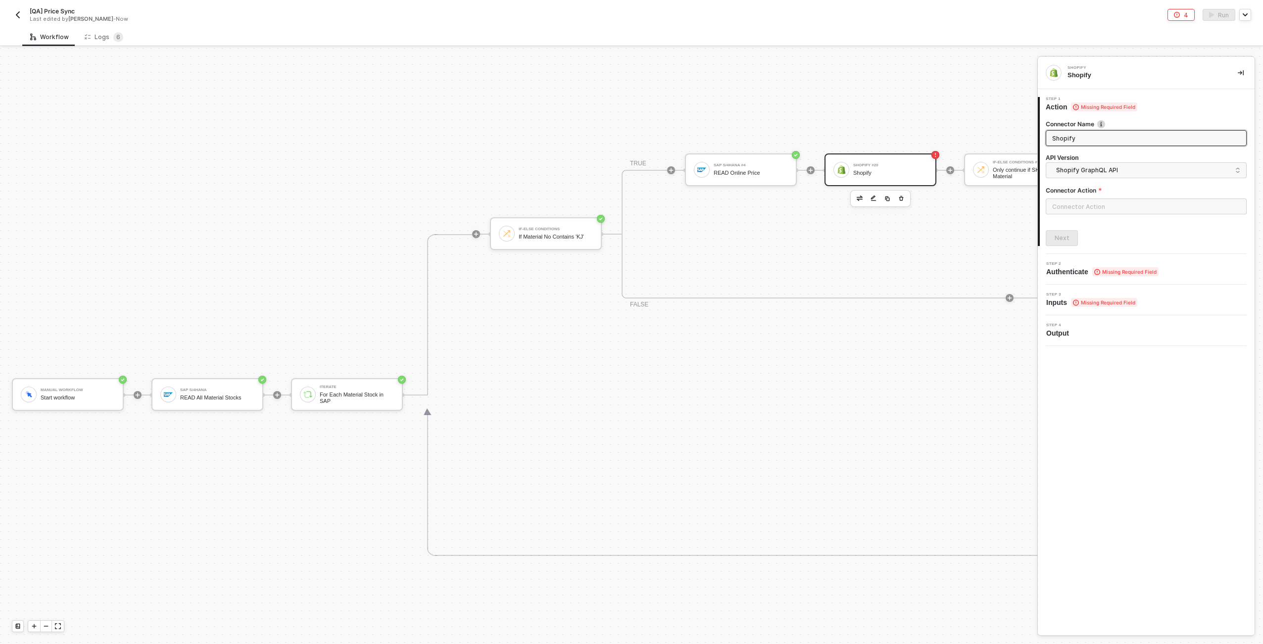
click at [906, 169] on div "Shopify #20 Shopify" at bounding box center [890, 169] width 74 height 19
click at [1136, 204] on input "text" at bounding box center [1146, 206] width 201 height 16
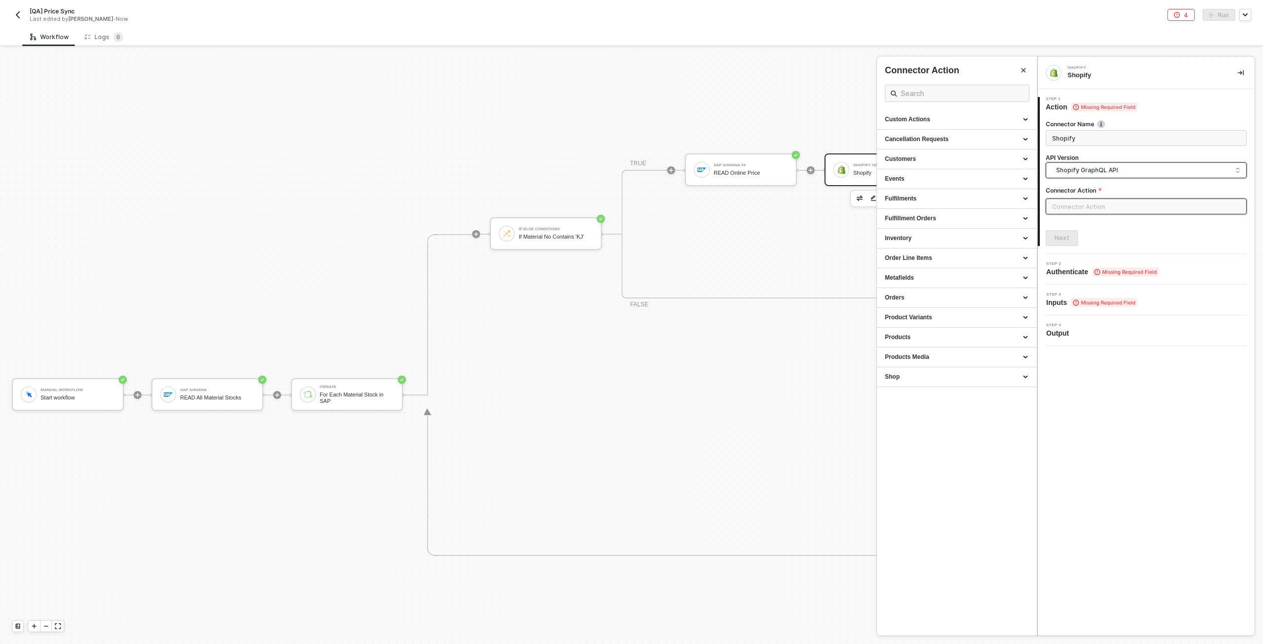
click at [1100, 163] on input "search" at bounding box center [1146, 171] width 188 height 16
click at [1103, 193] on div "Shopify API" at bounding box center [1146, 192] width 184 height 9
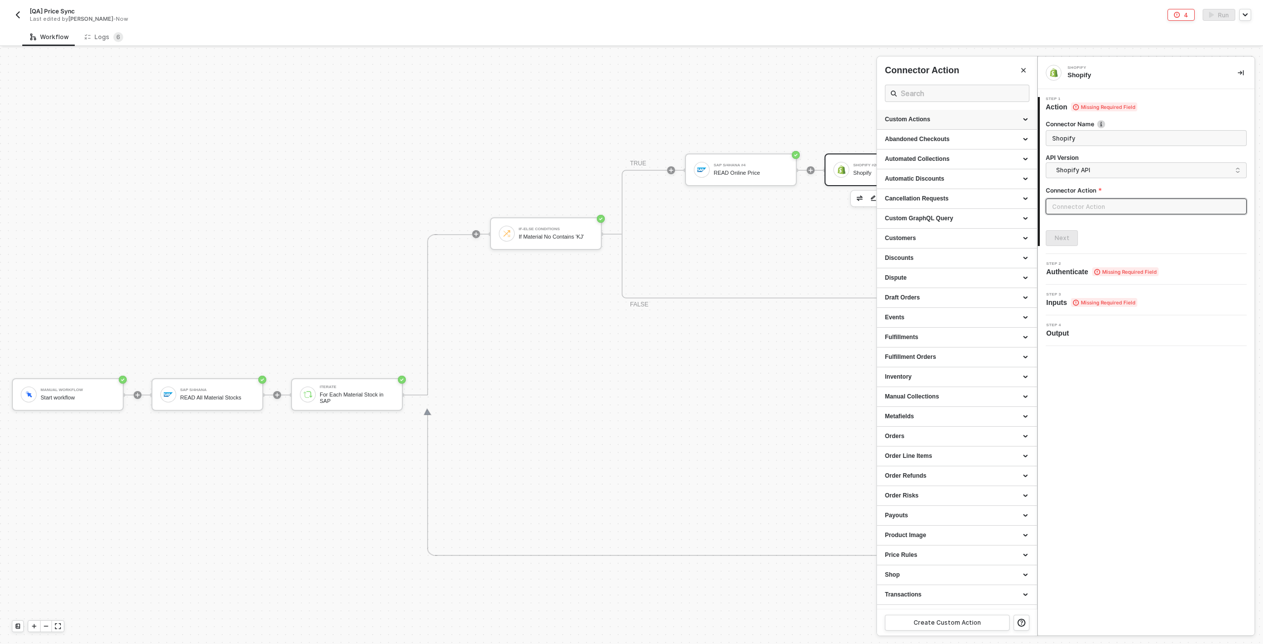
click at [1028, 115] on div "Custom Actions" at bounding box center [957, 119] width 144 height 8
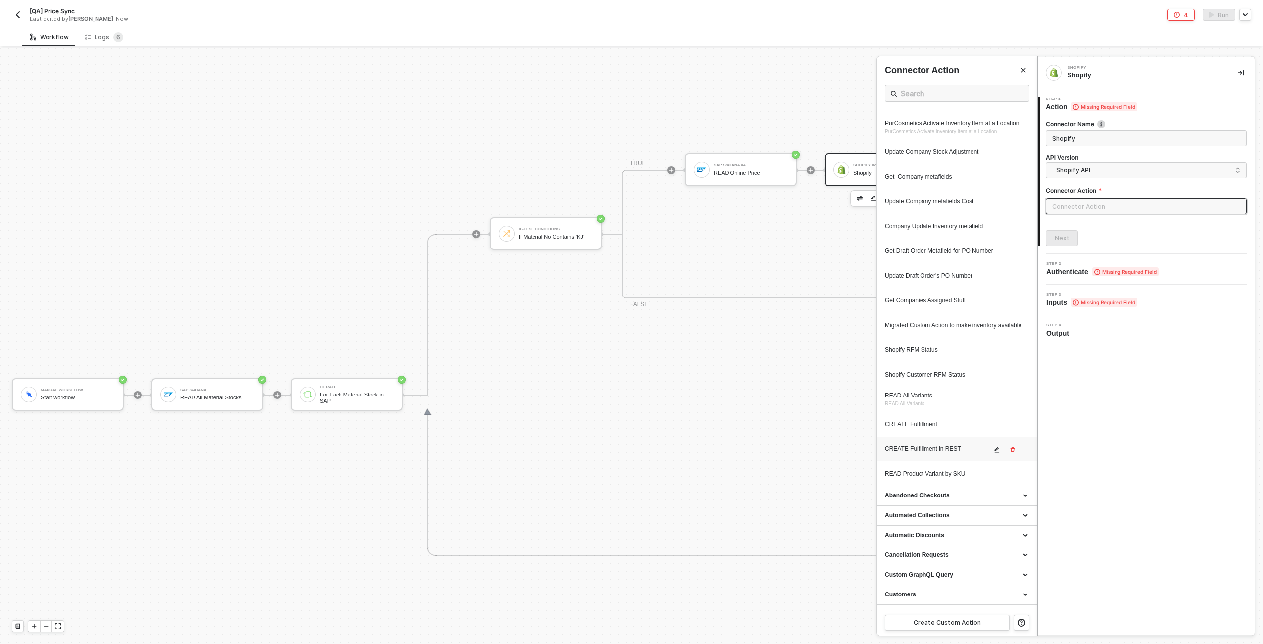
scroll to position [292, 0]
click at [942, 473] on div "READ Product Variant by SKU" at bounding box center [938, 469] width 106 height 8
type input "Custom - READ Product Variant by SKU"
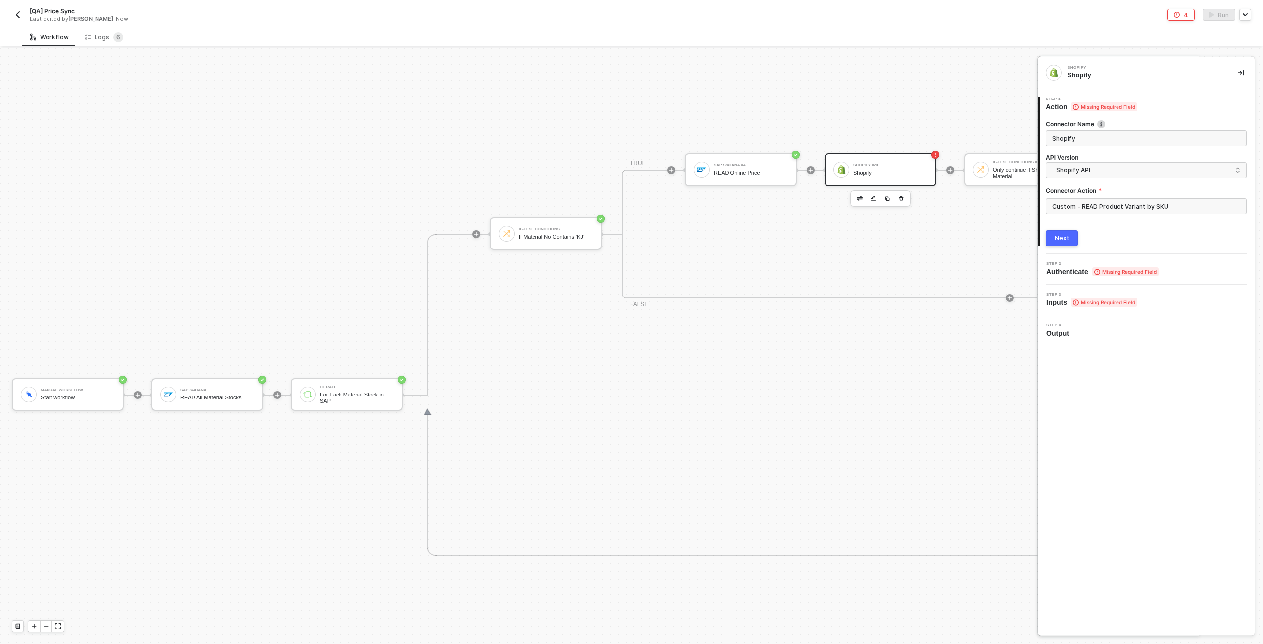
scroll to position [0, 0]
click at [1065, 235] on div "Next" at bounding box center [1061, 238] width 15 height 8
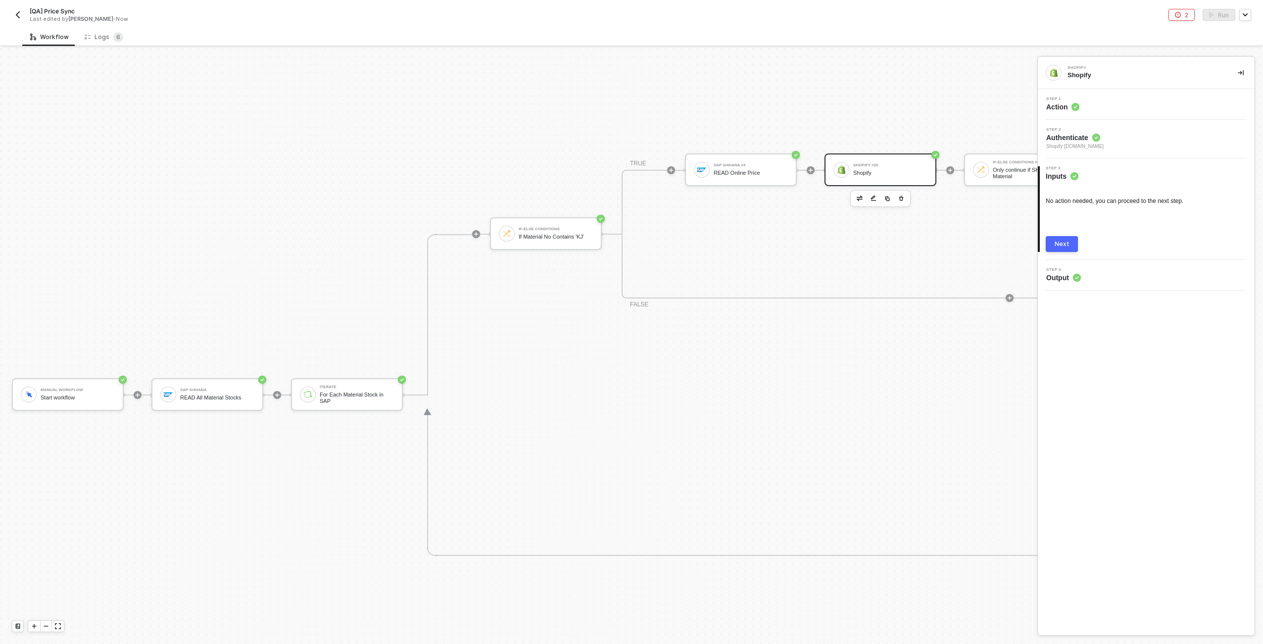
click at [1104, 102] on div "Step 1 Action" at bounding box center [1147, 104] width 214 height 15
click at [969, 226] on div "TRUE SAP S/4HANA #4 READ Online Price Shopify #20 Shopify If-Else Conditions #5…" at bounding box center [1009, 234] width 776 height 129
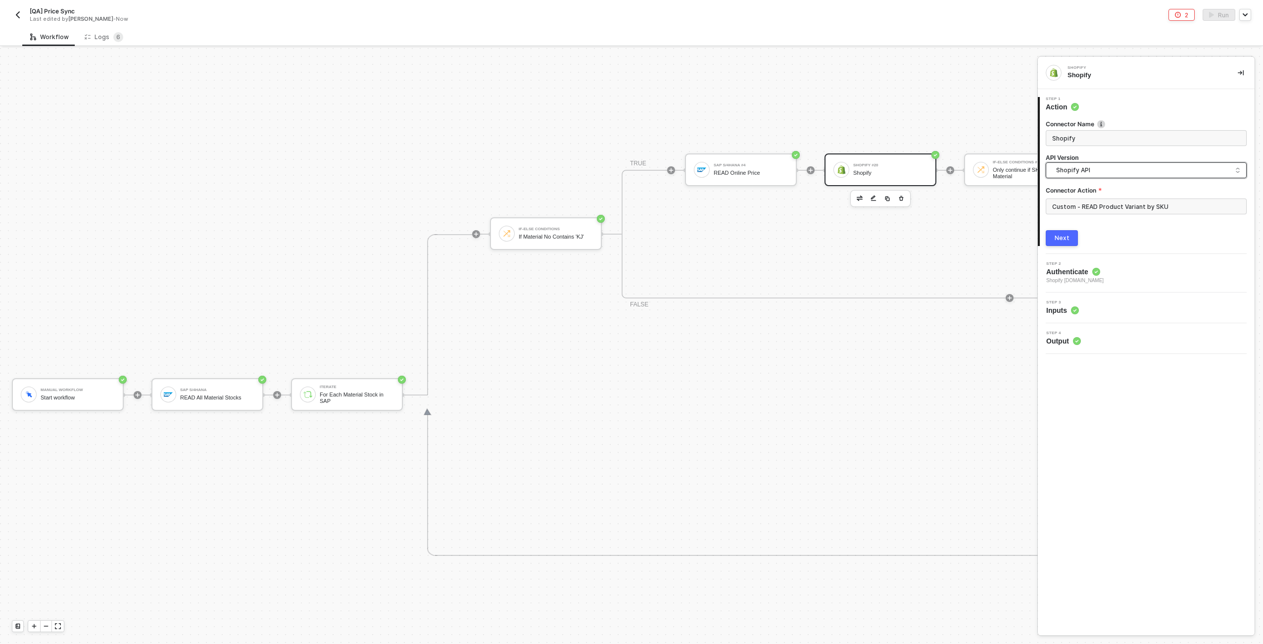
click at [1111, 171] on span "Shopify API" at bounding box center [1148, 170] width 184 height 11
click at [1095, 210] on div "Shopify GraphQL API" at bounding box center [1146, 212] width 184 height 9
click at [1121, 207] on input "Custom - READ Product Variant by SKU" at bounding box center [1146, 206] width 201 height 16
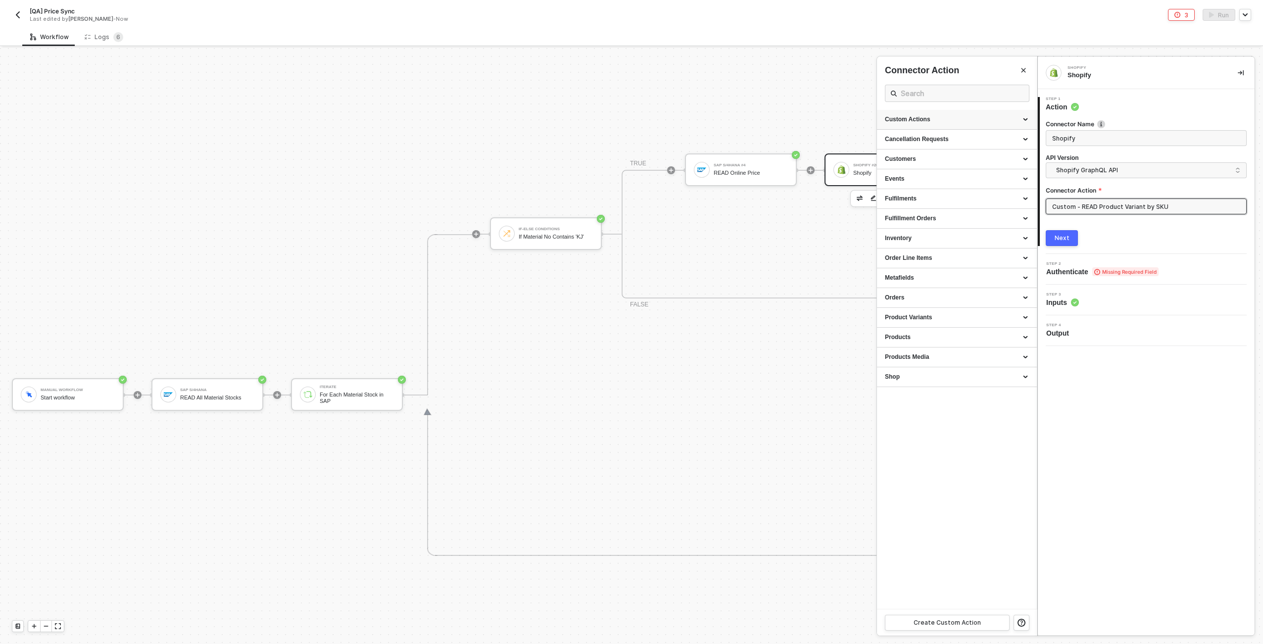
click at [946, 117] on div "Custom Actions" at bounding box center [957, 119] width 144 height 8
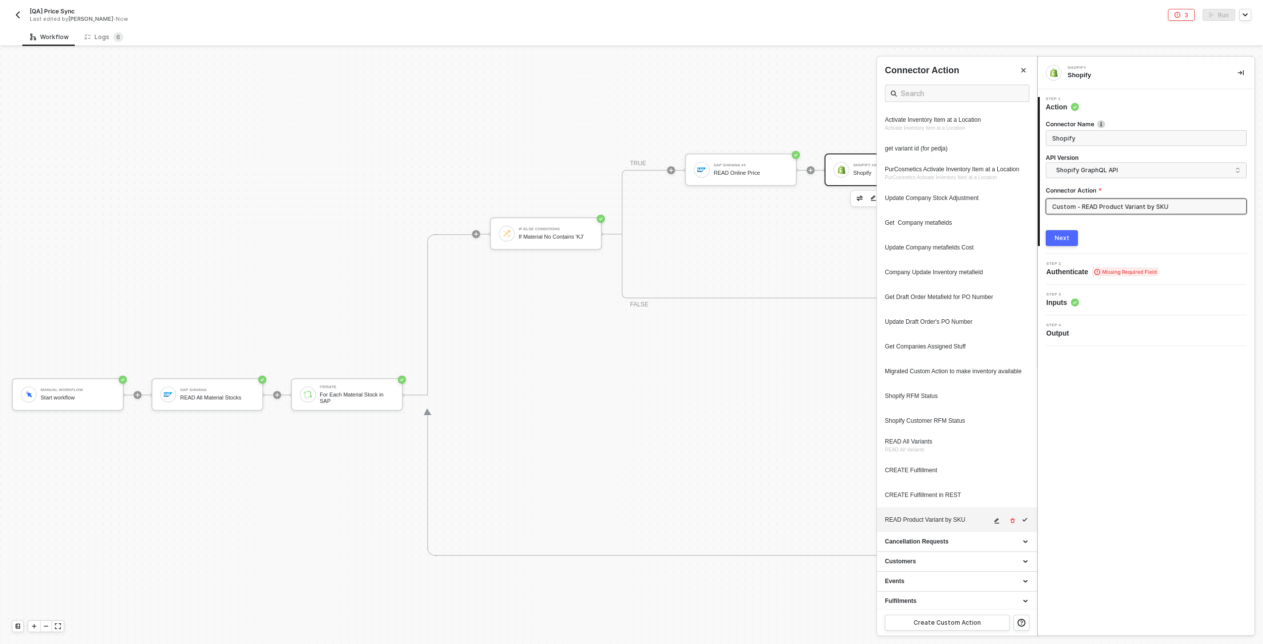
scroll to position [288, 0]
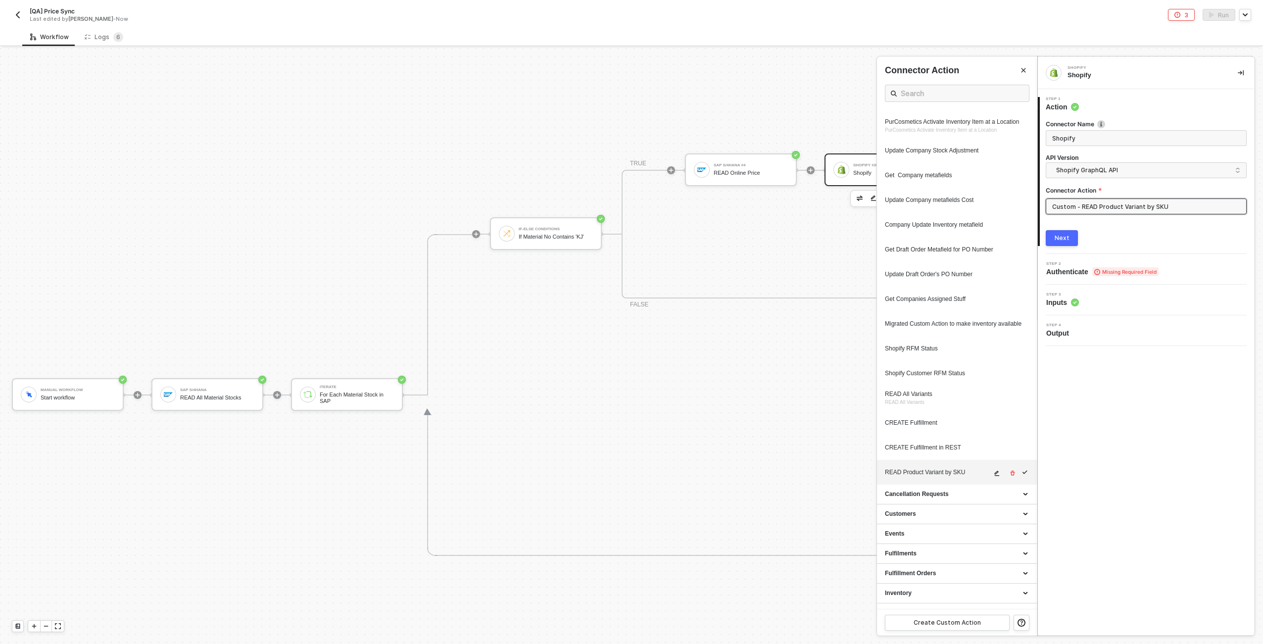
click at [938, 479] on div "READ Product Variant by SKU" at bounding box center [957, 472] width 144 height 14
click at [959, 476] on div "READ Product Variant by SKU" at bounding box center [938, 472] width 106 height 8
click at [1150, 463] on div "Shopify Shopify 1 Step 1 Action Connector Name Shopify API Version Shopify Grap…" at bounding box center [1146, 346] width 217 height 578
click at [1061, 249] on div "1 Step 1 Action Connector Name Shopify API Version Shopify GraphQL API shopifyV…" at bounding box center [1146, 171] width 217 height 165
click at [1058, 235] on div "Next" at bounding box center [1061, 238] width 15 height 8
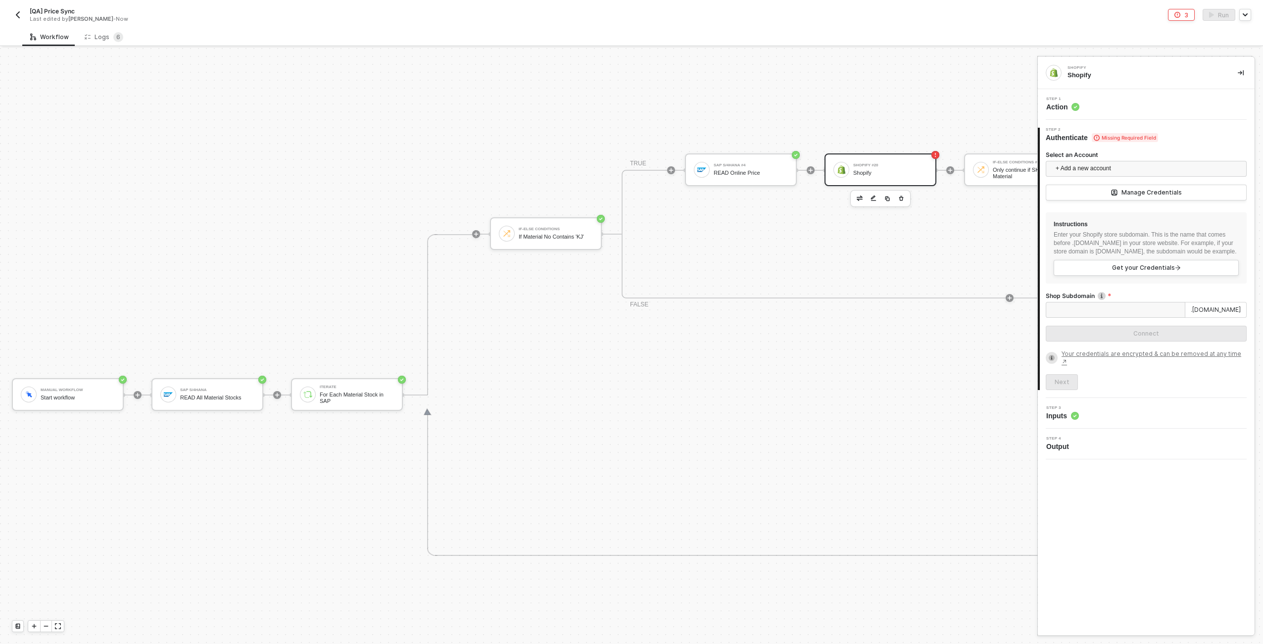
click at [1098, 99] on div "Step 1 Action" at bounding box center [1147, 104] width 214 height 15
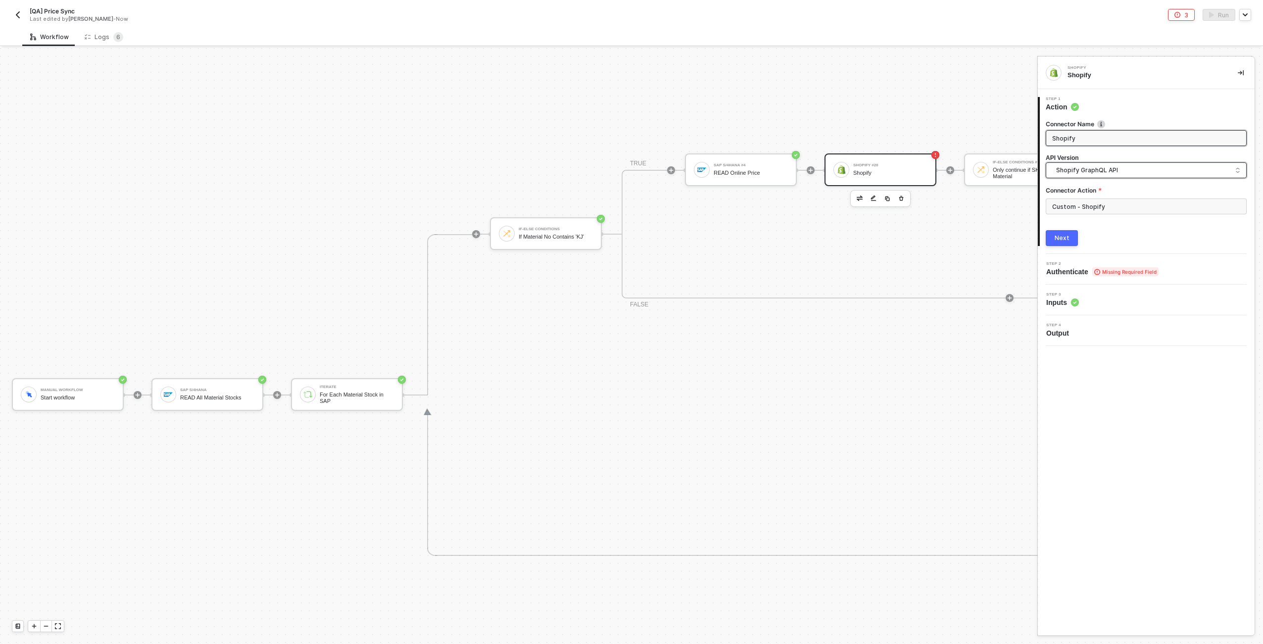
click at [1106, 173] on span "Shopify GraphQL API" at bounding box center [1148, 170] width 184 height 11
click at [1189, 99] on div "Step 1 Action" at bounding box center [1147, 104] width 215 height 15
click at [1114, 200] on input "Custom - Shopify" at bounding box center [1146, 206] width 201 height 16
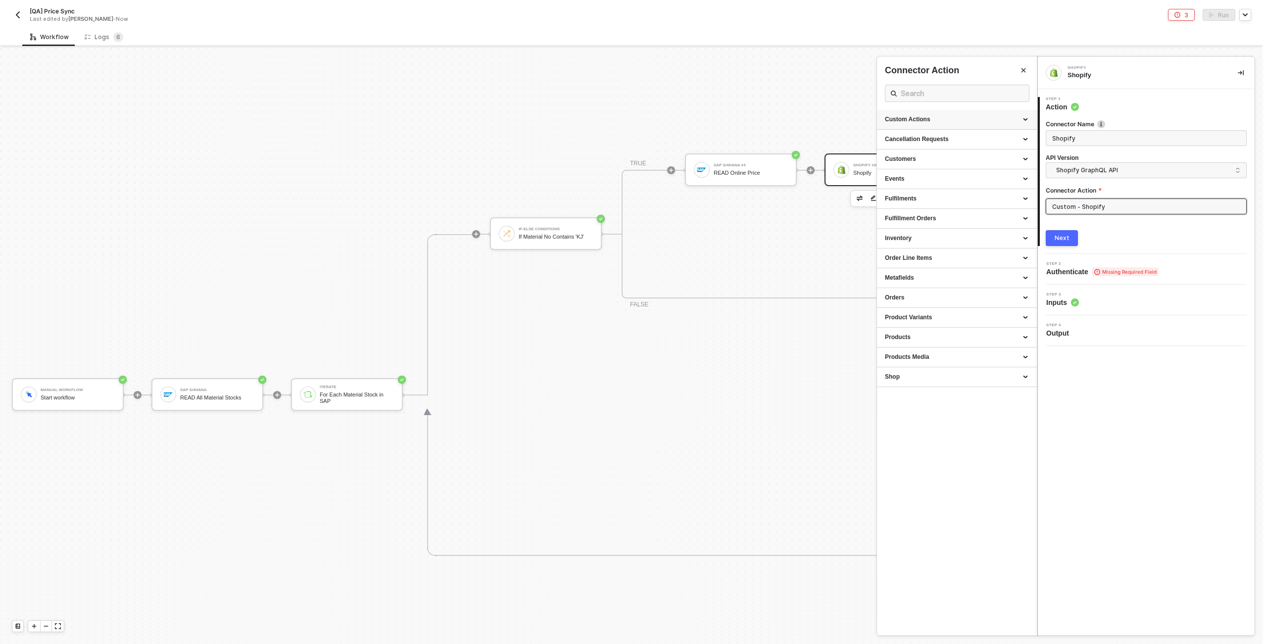
click at [947, 121] on div "Custom Actions" at bounding box center [957, 119] width 144 height 8
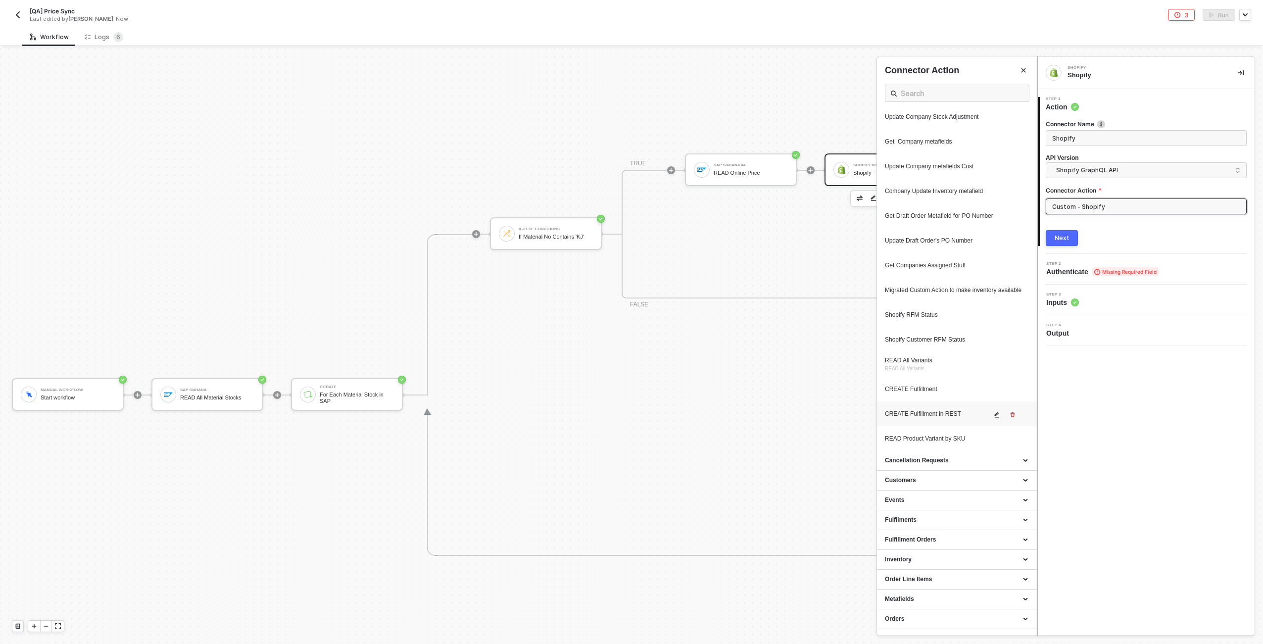
scroll to position [314, 0]
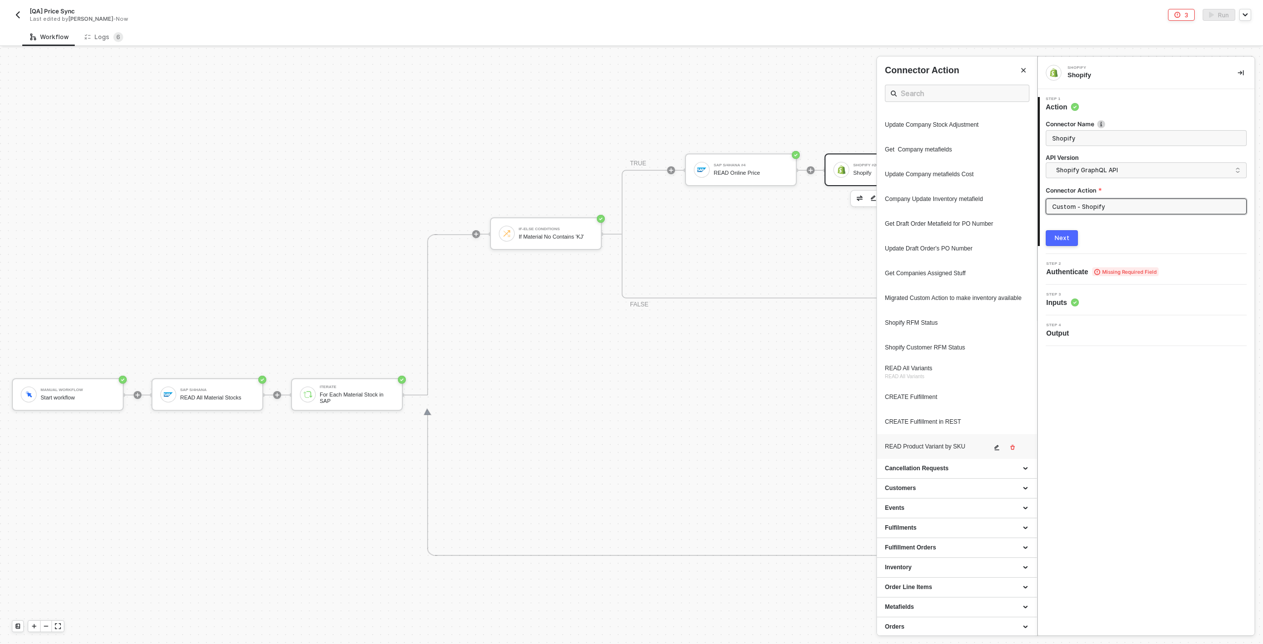
click at [941, 453] on div "READ Product Variant by SKU" at bounding box center [957, 446] width 144 height 14
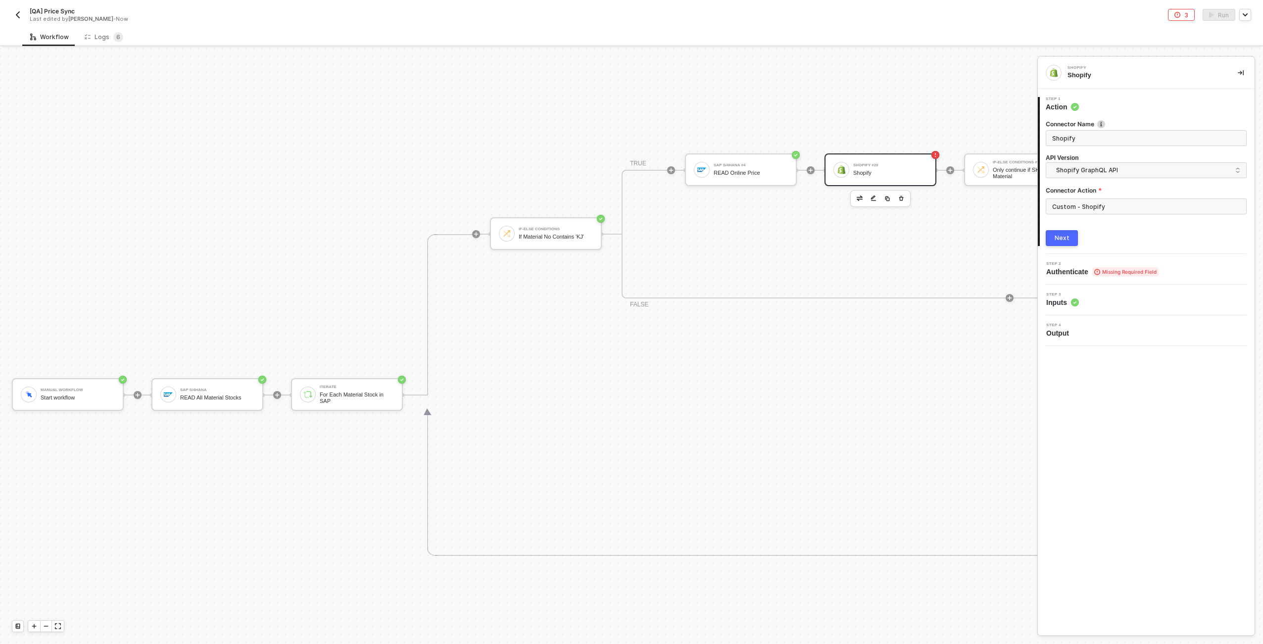
click at [1108, 159] on h4 "API Version" at bounding box center [1146, 158] width 201 height 8
click at [1108, 168] on span "Shopify GraphQL API" at bounding box center [1148, 170] width 184 height 11
click at [1106, 184] on div "Shopify API" at bounding box center [1146, 193] width 196 height 20
click at [1104, 213] on input "Custom - Shopify" at bounding box center [1146, 206] width 201 height 16
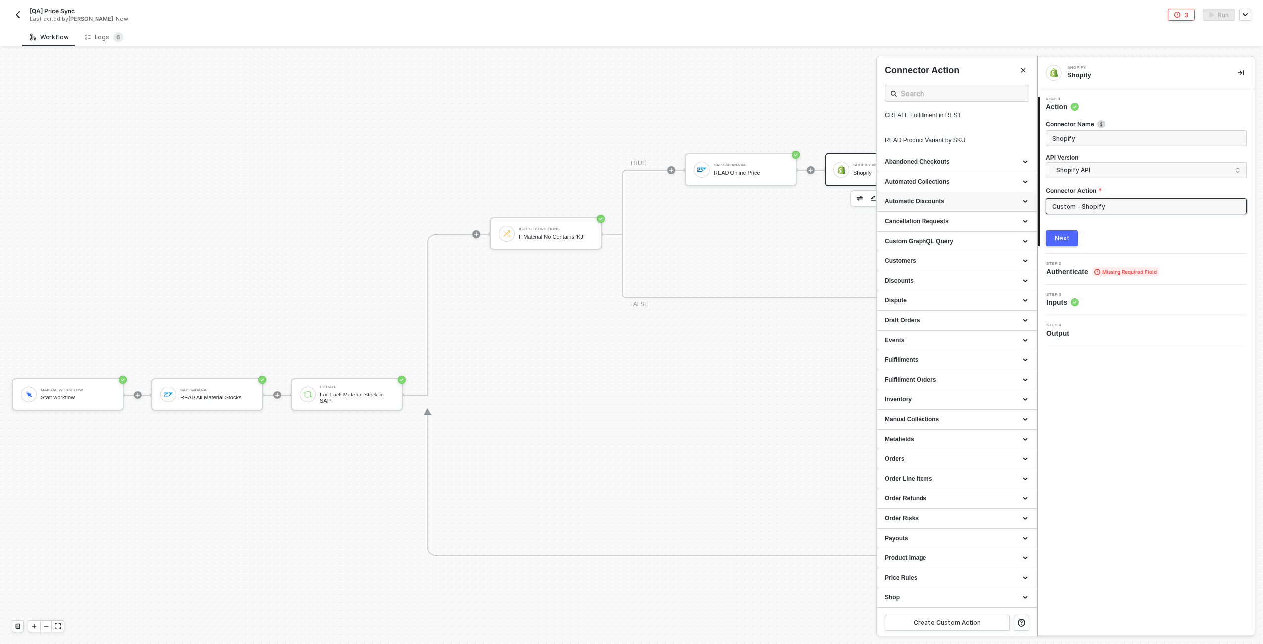
scroll to position [569, 0]
click at [936, 196] on div "READ Product Variant by SKU" at bounding box center [938, 192] width 106 height 8
type input "Custom Action"
type input "Custom - READ Product Variant by SKU"
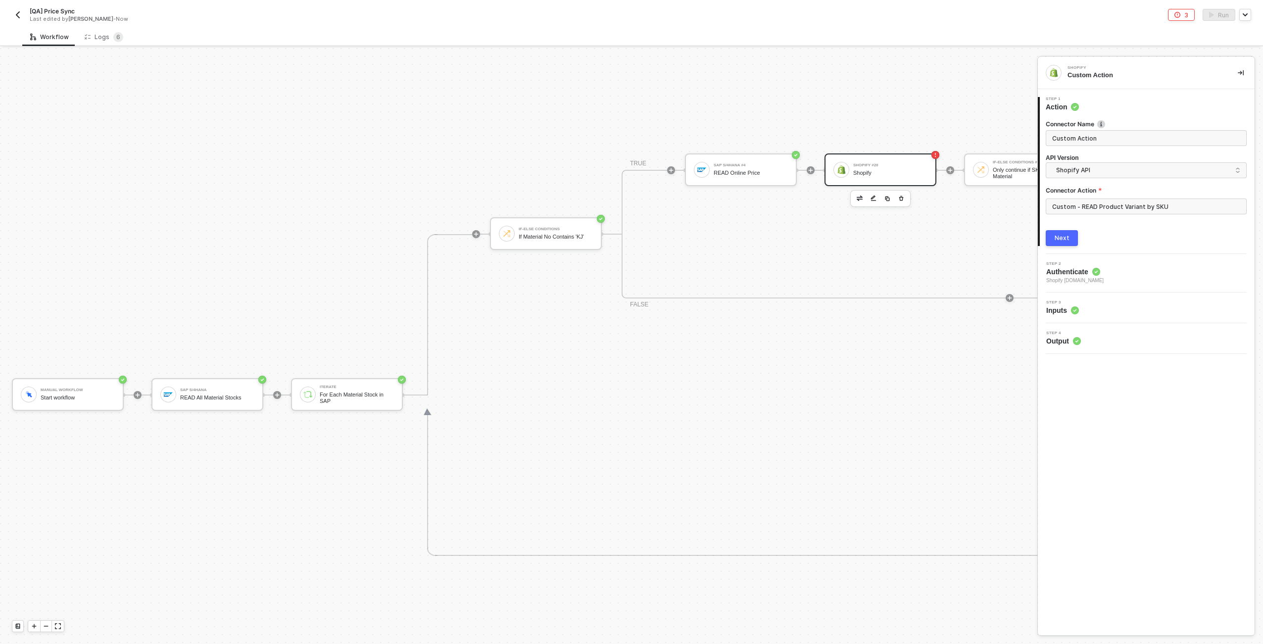
click at [1065, 237] on div "Next" at bounding box center [1061, 238] width 15 height 8
click at [1100, 108] on div "Step 1 Action" at bounding box center [1147, 104] width 214 height 15
click at [1129, 207] on input "Custom - READ Product Variant by SKU" at bounding box center [1146, 206] width 201 height 16
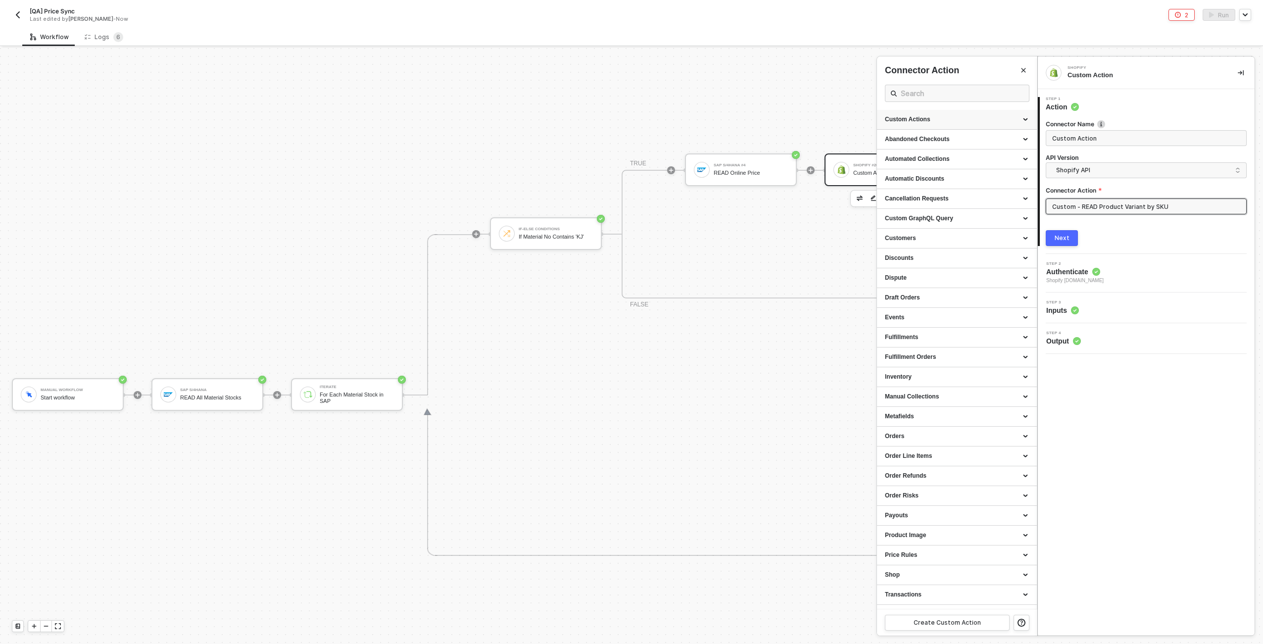
click at [1020, 118] on div "Custom Actions" at bounding box center [957, 119] width 144 height 8
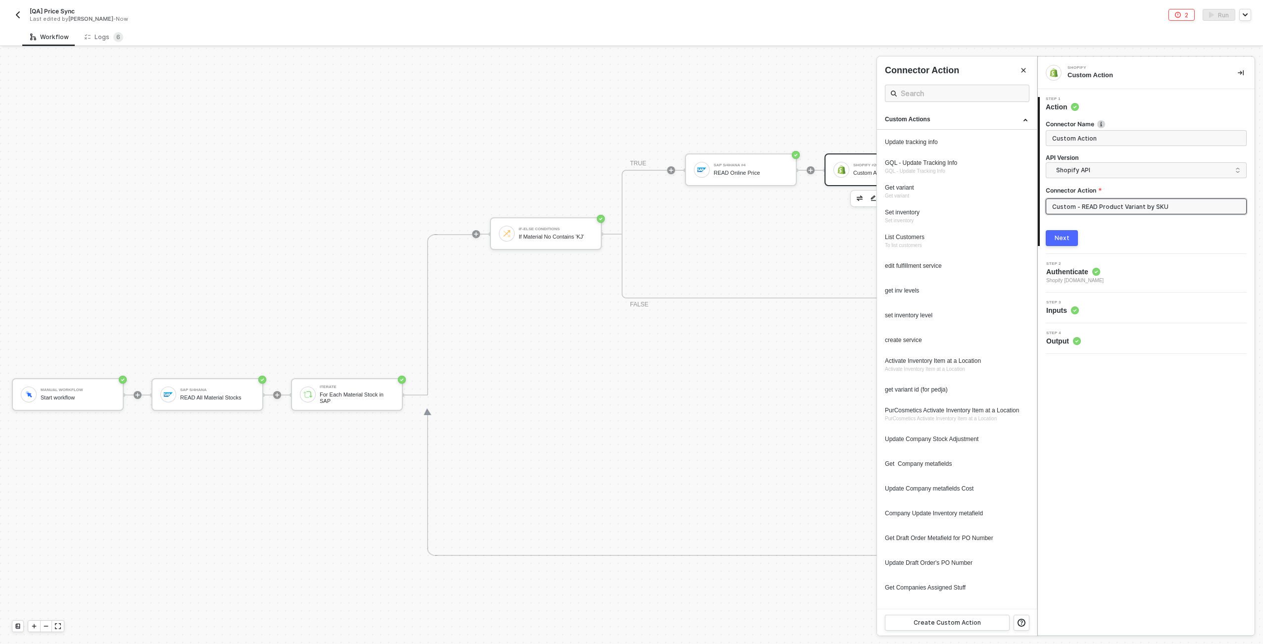
click at [1088, 310] on div "Step 3 Inputs" at bounding box center [1147, 307] width 214 height 15
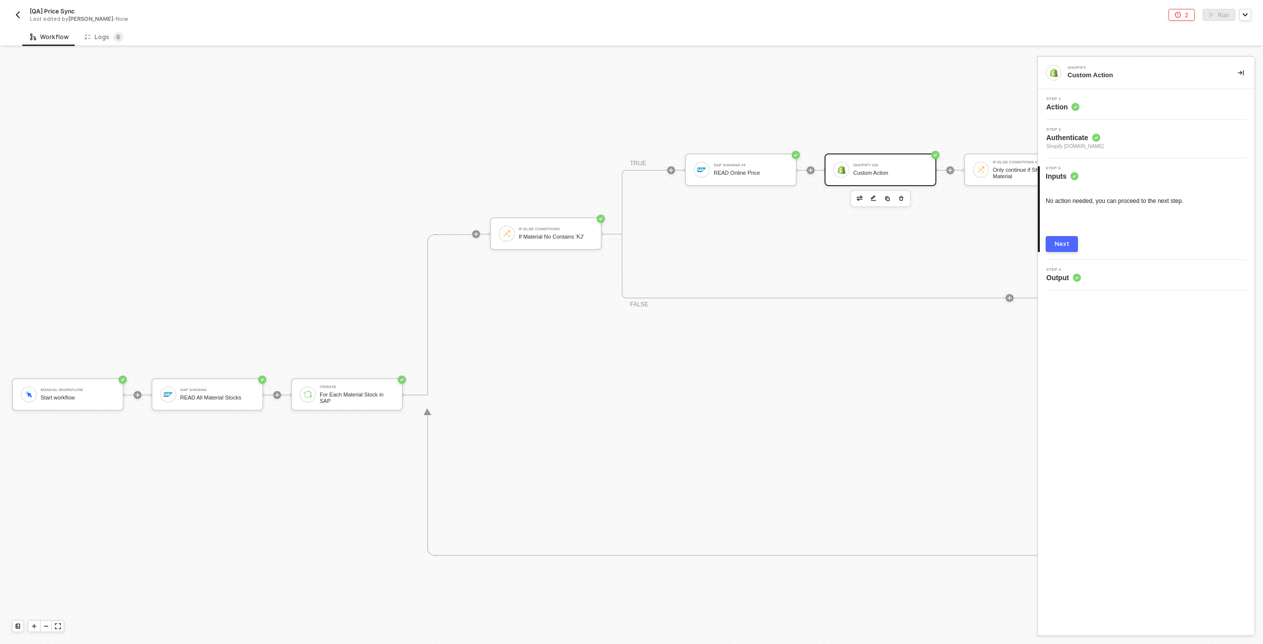
click at [1121, 97] on div "Step 1 Action" at bounding box center [1147, 104] width 214 height 15
click at [1178, 213] on input "Custom - READ Product Variant by SKU" at bounding box center [1146, 206] width 201 height 16
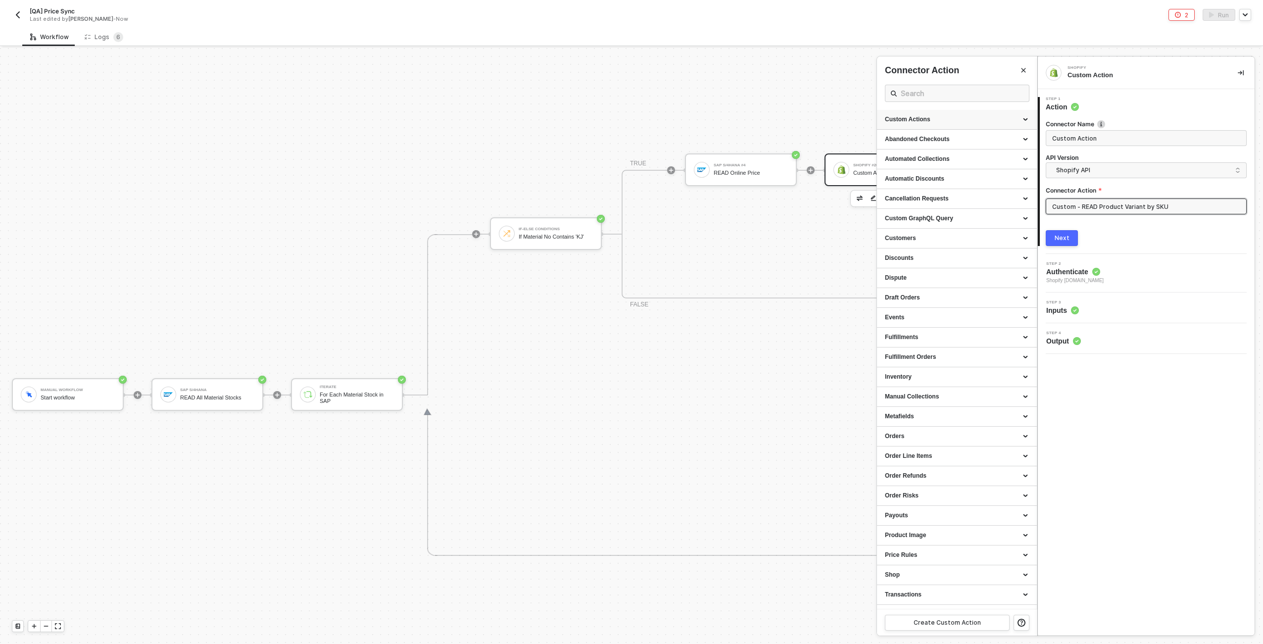
click at [1024, 120] on div "Custom Actions" at bounding box center [957, 119] width 144 height 8
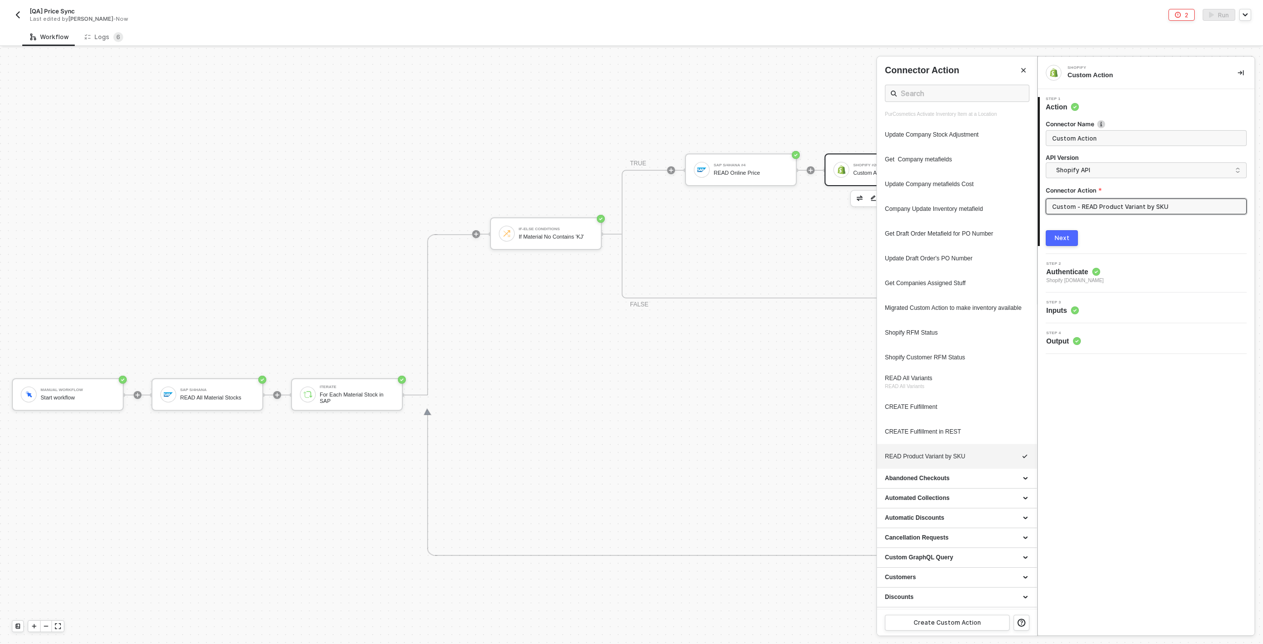
scroll to position [306, 0]
click at [993, 461] on button "button" at bounding box center [997, 455] width 12 height 12
type textarea "HTTP/1.1 200 OK { "data": { "productVariants": { "edges": [ { "node": { "id": "…"
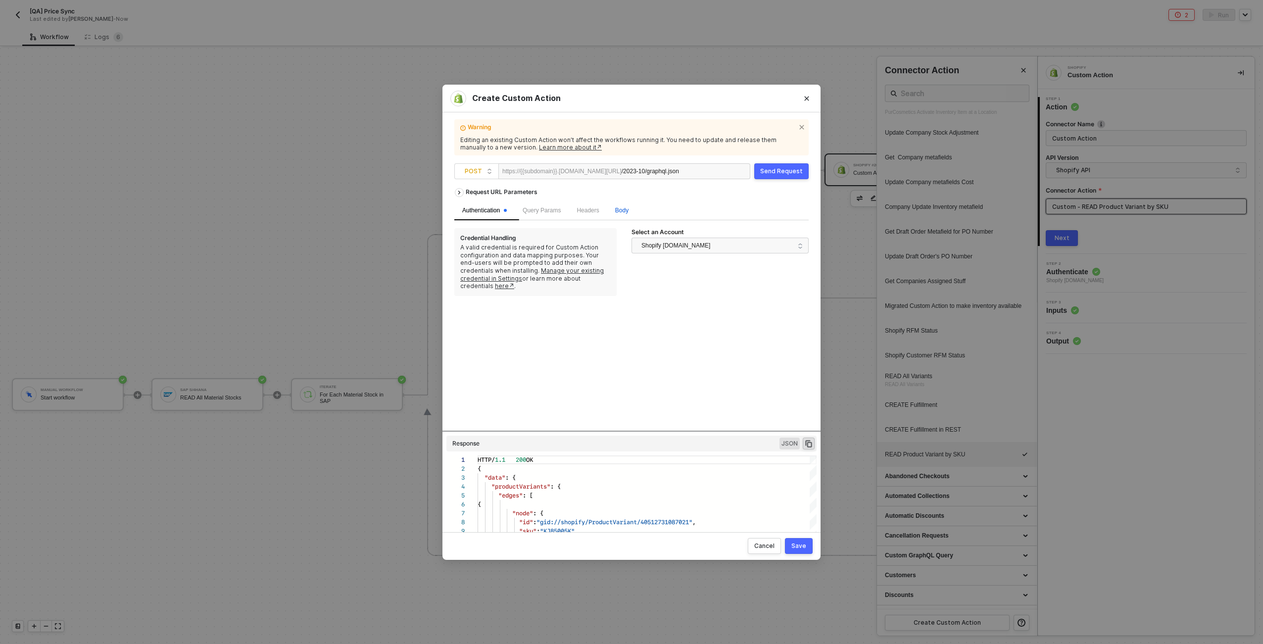
click at [628, 212] on span "Body" at bounding box center [621, 210] width 13 height 7
type textarea "query getVariantBySku($query: String!) { productVariants(first: 10, query: $que…"
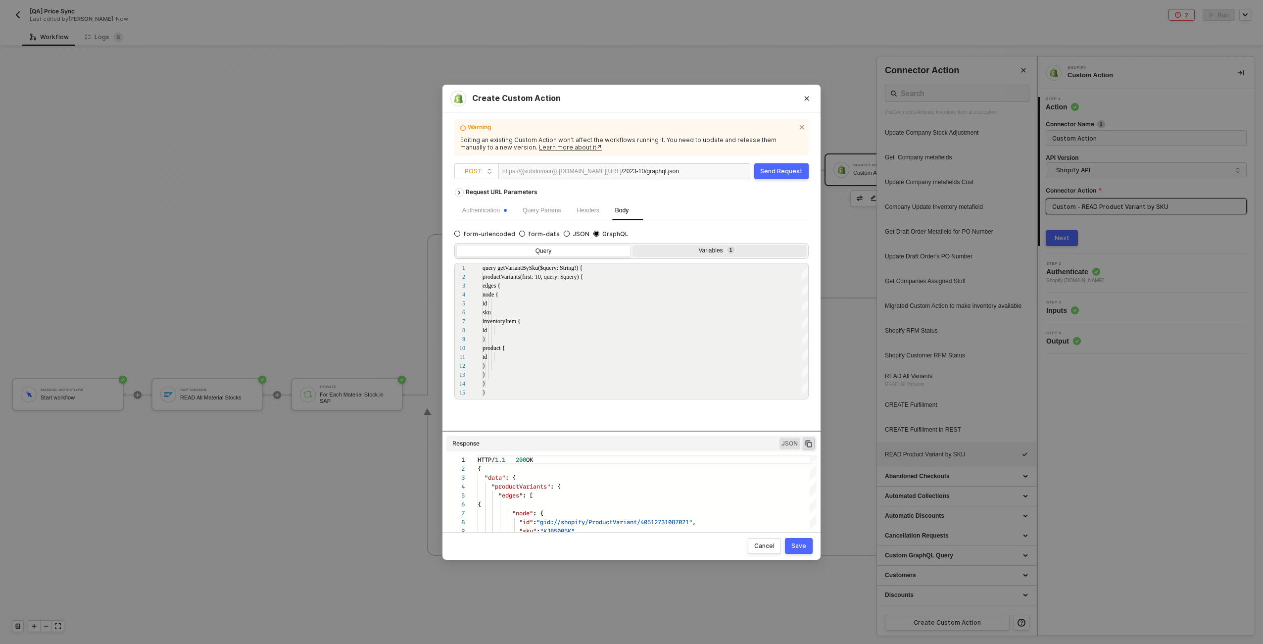
click at [702, 251] on div "Variables 1" at bounding box center [718, 251] width 161 height 8
click at [632, 245] on input "Variables 1" at bounding box center [632, 245] width 0 height 0
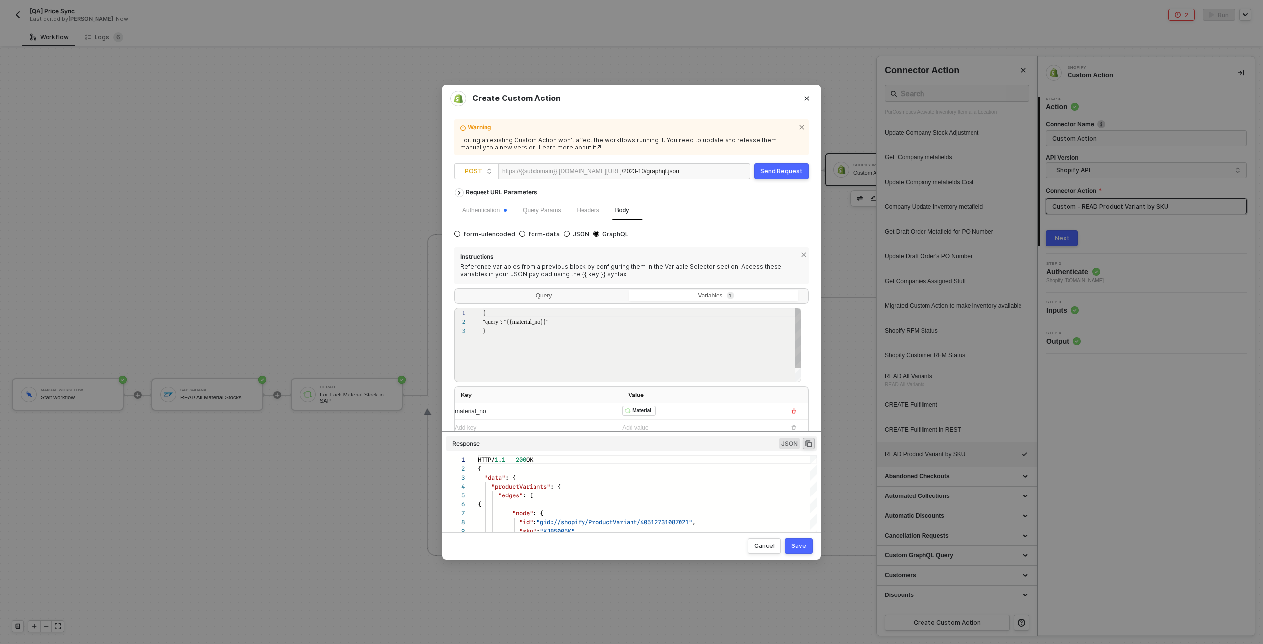
scroll to position [18, 0]
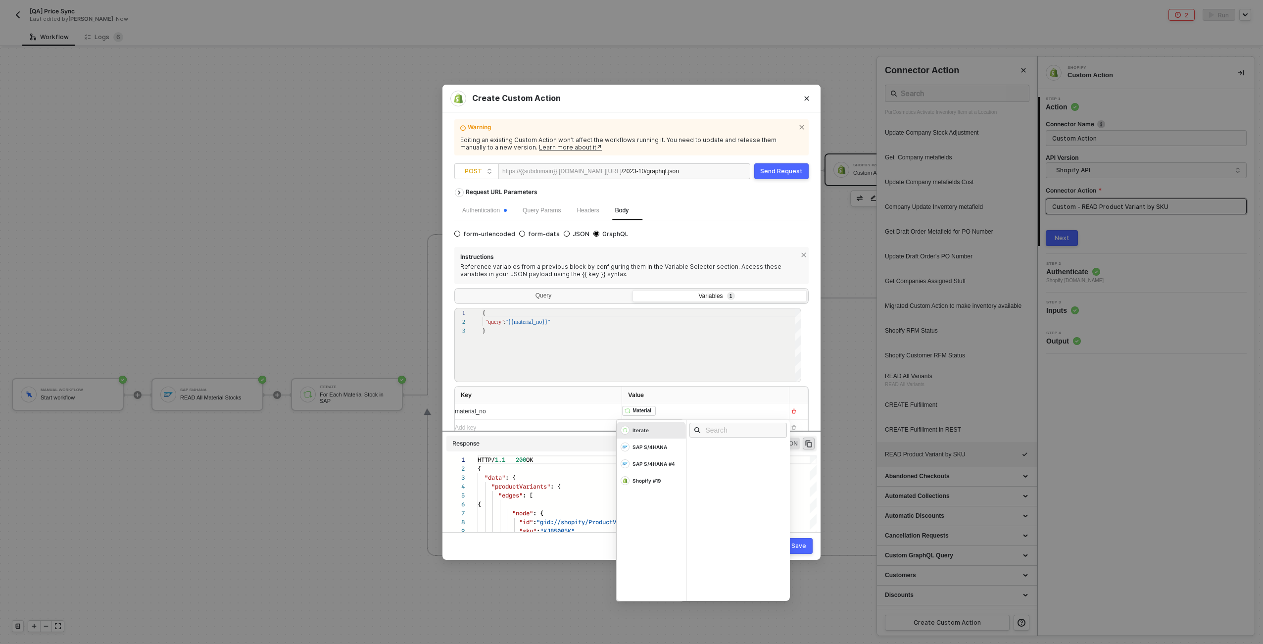
click at [669, 408] on div "﻿ ﻿ Material ﻿" at bounding box center [696, 411] width 149 height 11
click at [795, 174] on div "Send Request" at bounding box center [781, 171] width 43 height 8
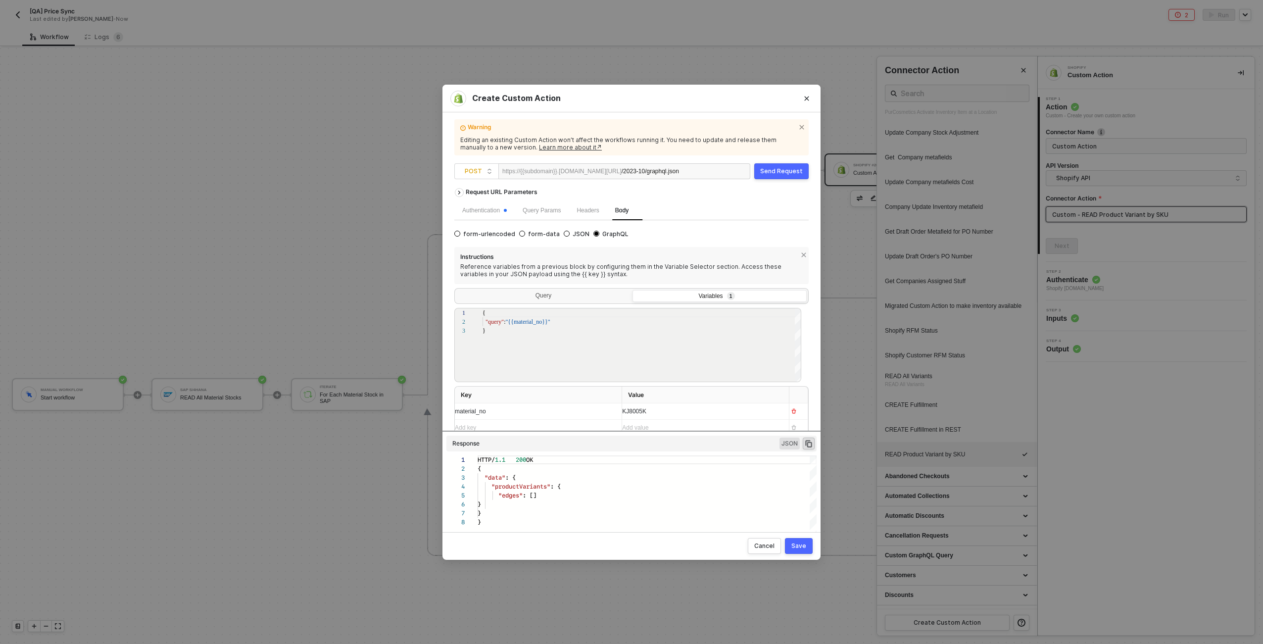
scroll to position [62, 0]
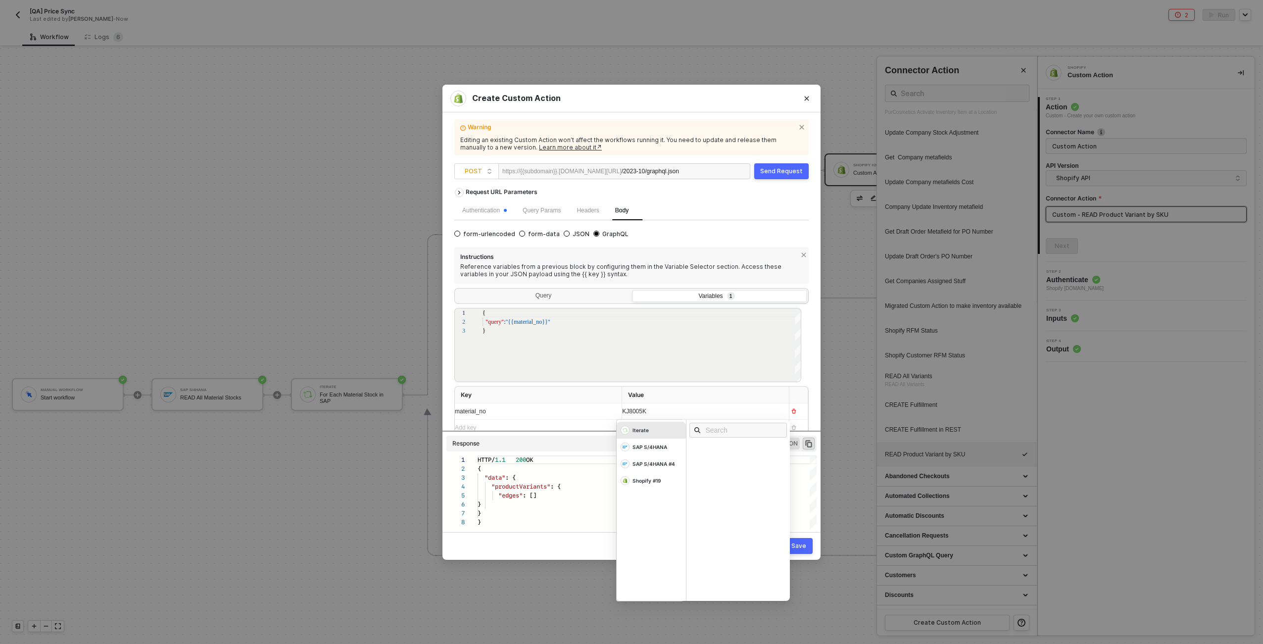
click at [659, 416] on div "KJ8005K" at bounding box center [701, 411] width 159 height 16
click at [629, 412] on span "KJ8005K" at bounding box center [634, 411] width 24 height 7
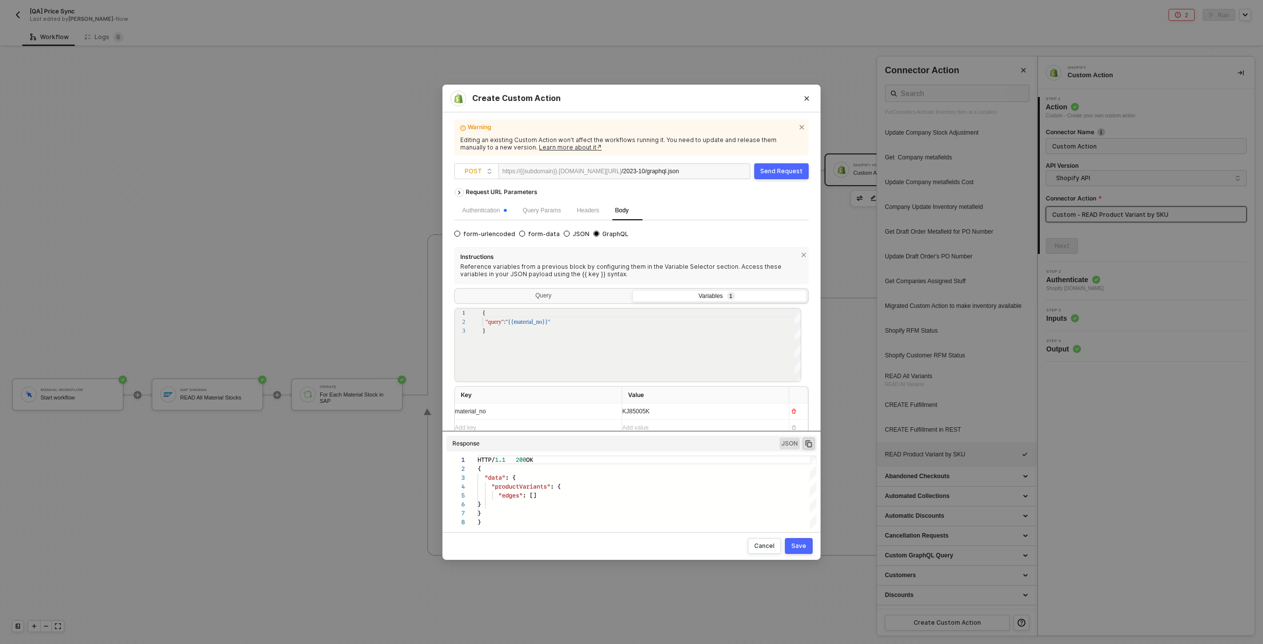
click at [765, 173] on div "Send Request" at bounding box center [781, 171] width 43 height 8
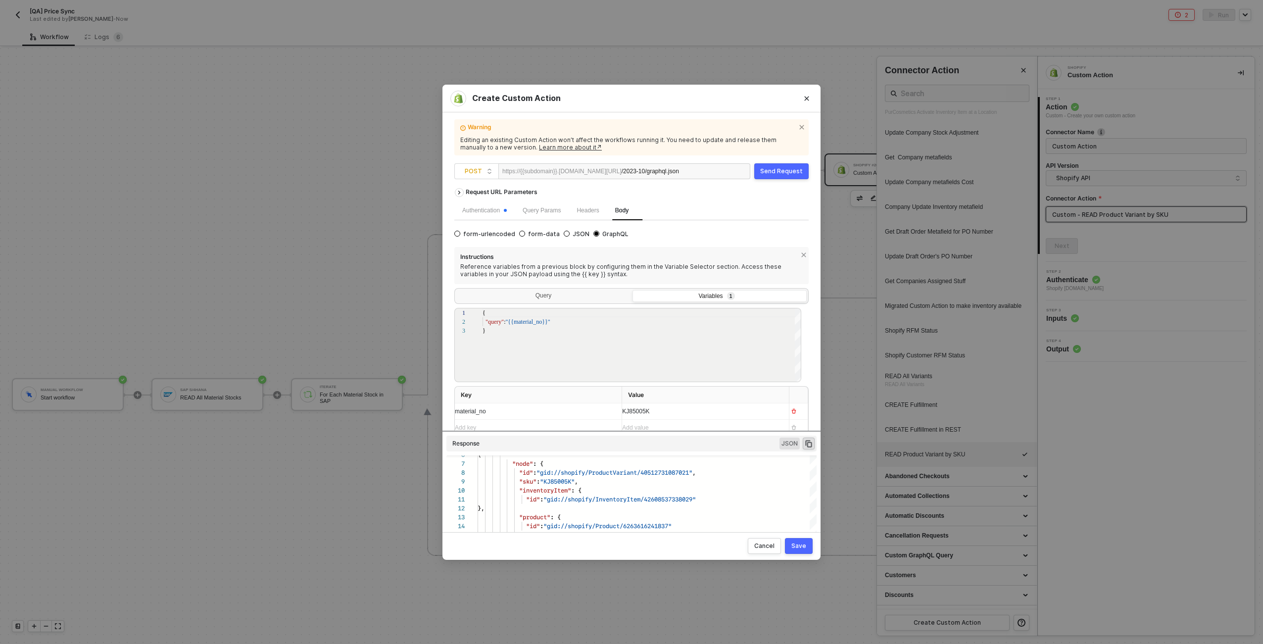
click at [801, 551] on button "Save" at bounding box center [799, 546] width 28 height 16
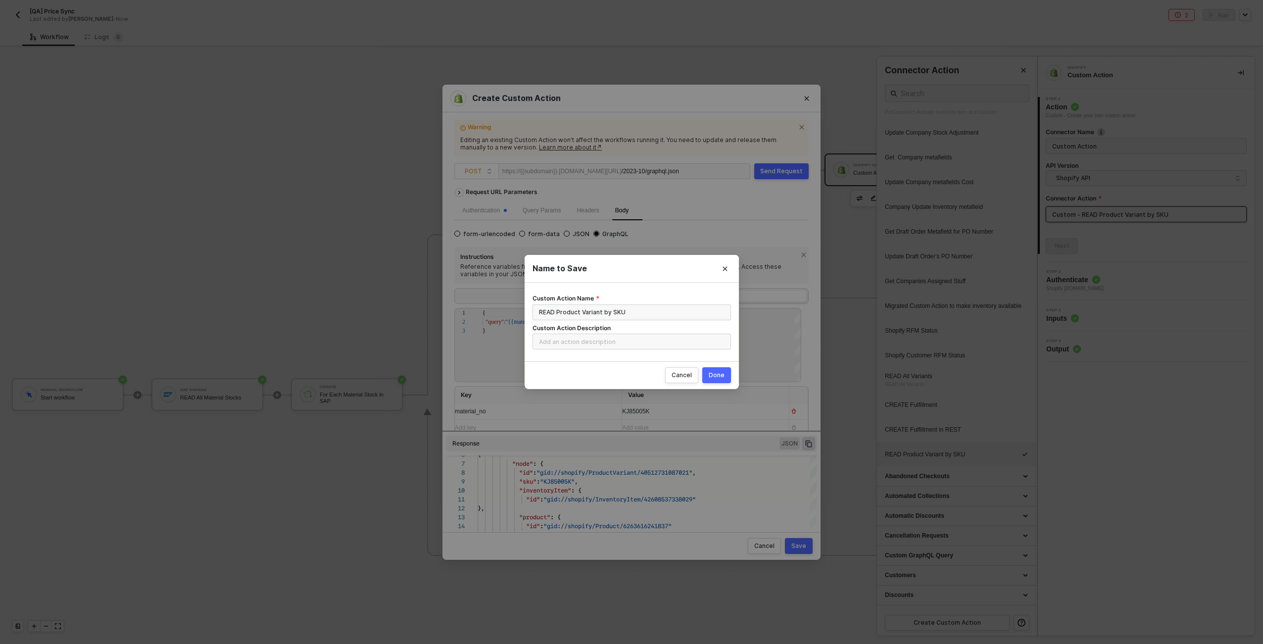
click at [718, 378] on div "Done" at bounding box center [717, 375] width 16 height 8
radio input "true"
radio input "false"
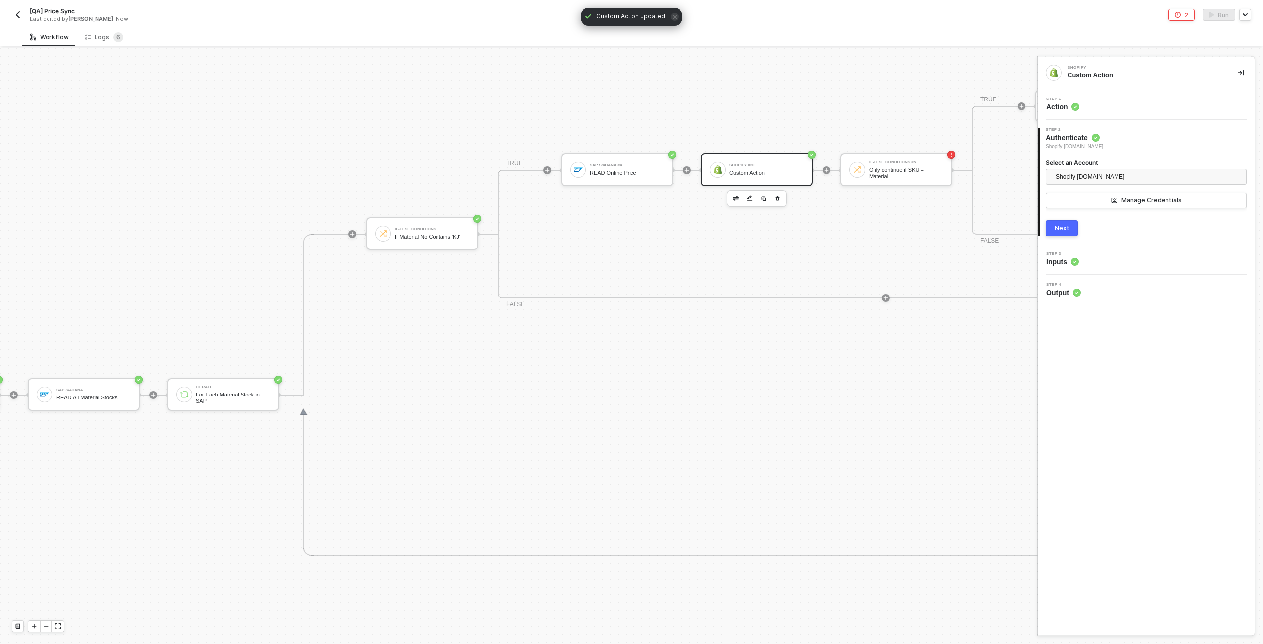
scroll to position [346, 257]
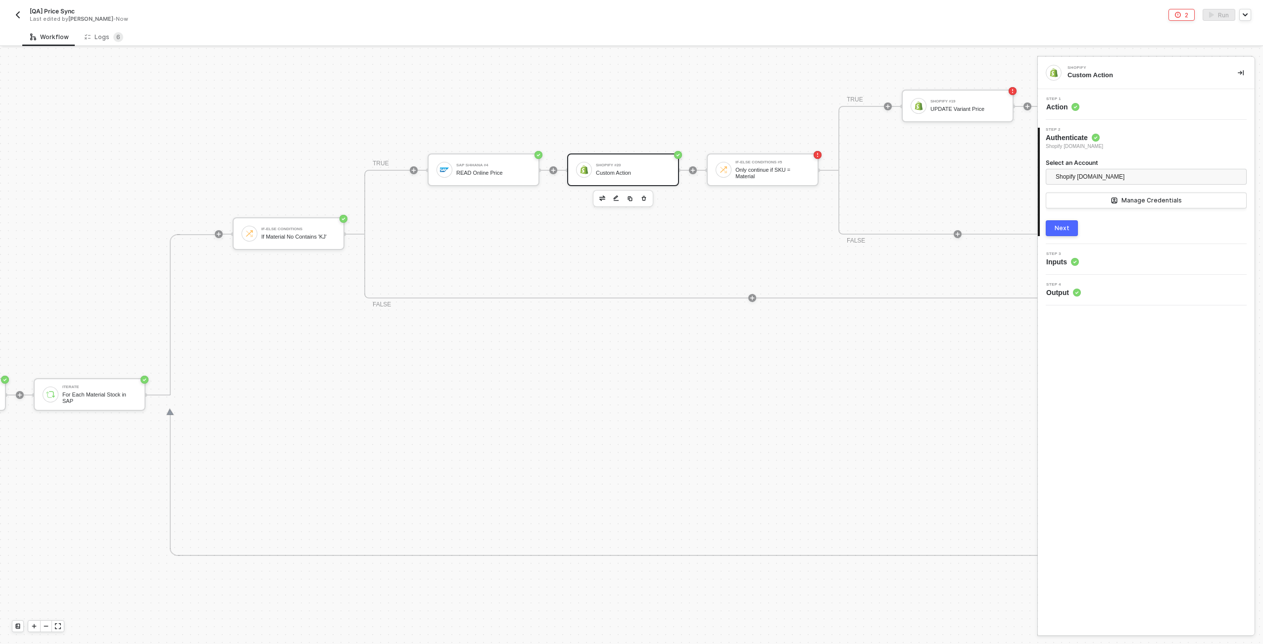
click at [654, 174] on div "Custom Action" at bounding box center [633, 173] width 74 height 6
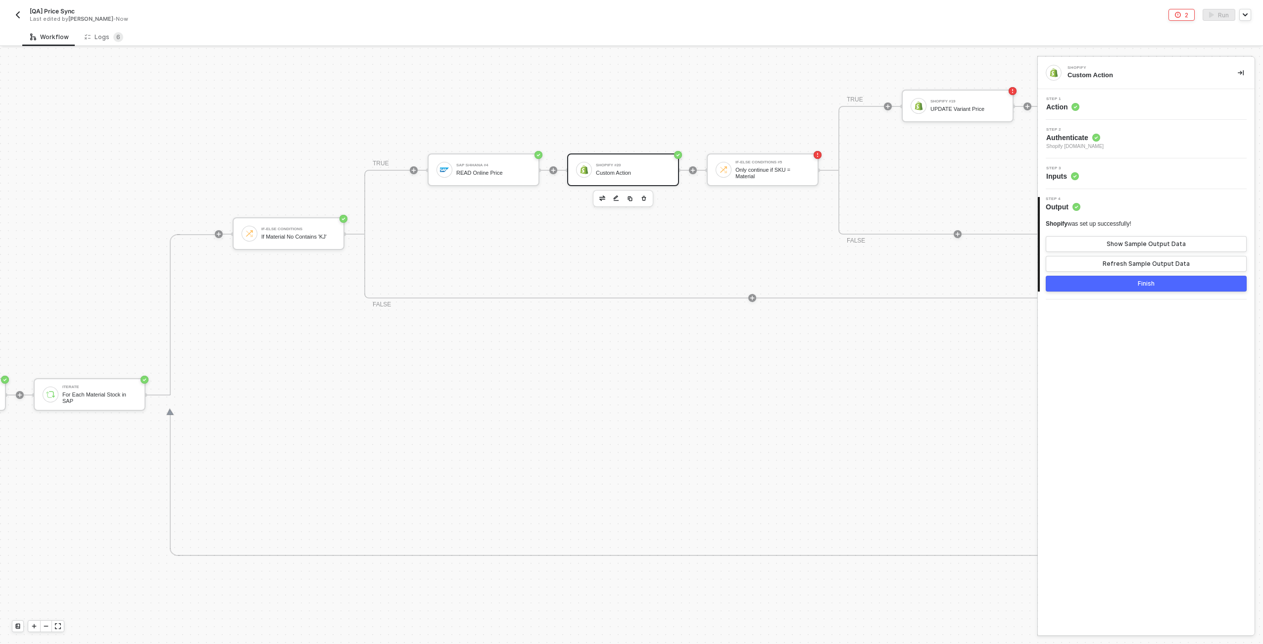
click at [1106, 175] on div "Step 3 Inputs" at bounding box center [1147, 173] width 214 height 15
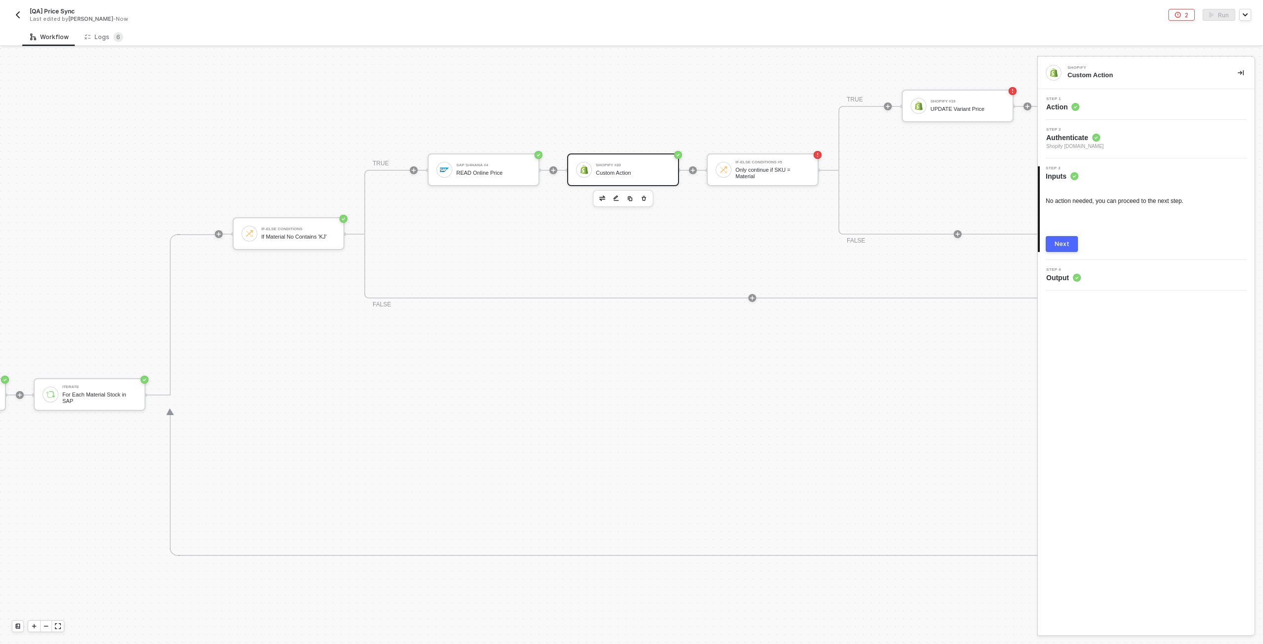
click at [1093, 264] on div "4 Step 4 Output" at bounding box center [1146, 275] width 217 height 31
click at [1096, 268] on div "Step 4 Output" at bounding box center [1147, 275] width 214 height 15
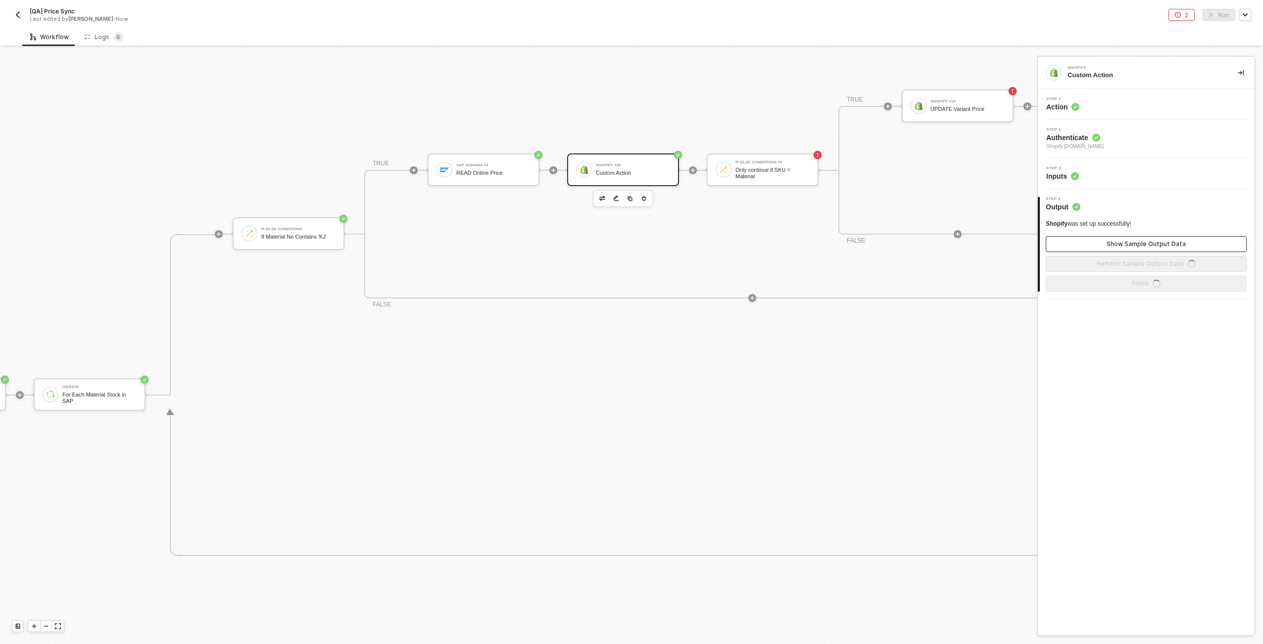
click at [1109, 246] on div "Show Sample Output Data" at bounding box center [1145, 244] width 79 height 8
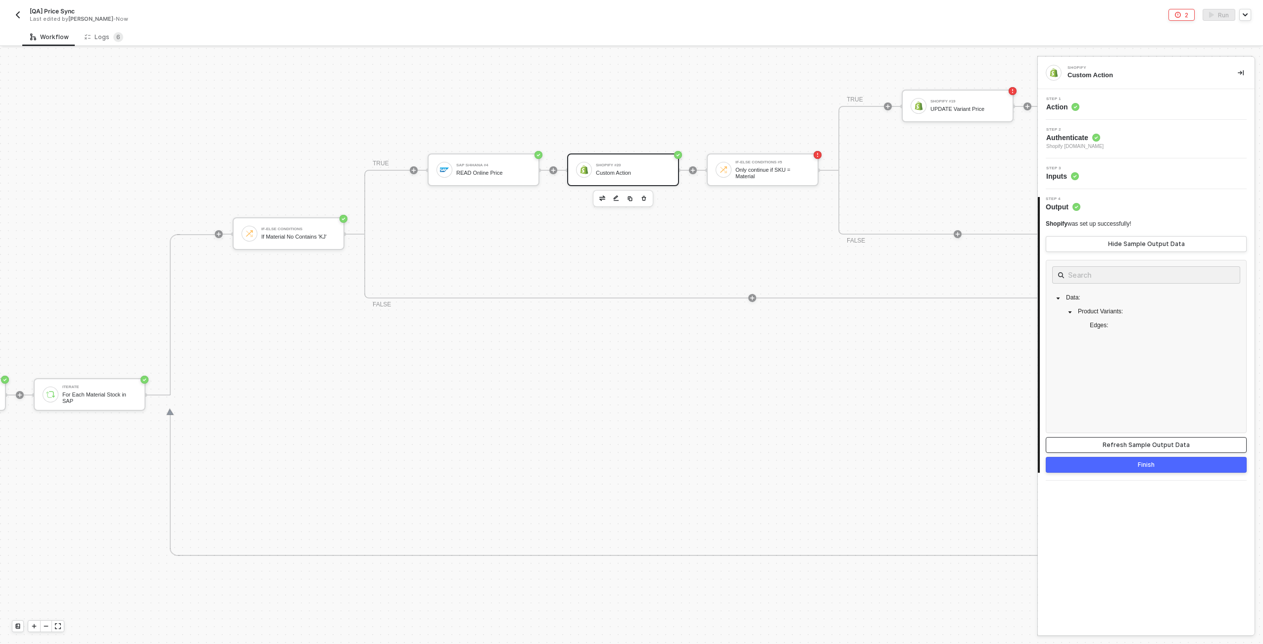
click at [1137, 449] on button "Refresh Sample Output Data" at bounding box center [1146, 445] width 201 height 16
click at [608, 172] on div "Custom Action" at bounding box center [633, 173] width 74 height 6
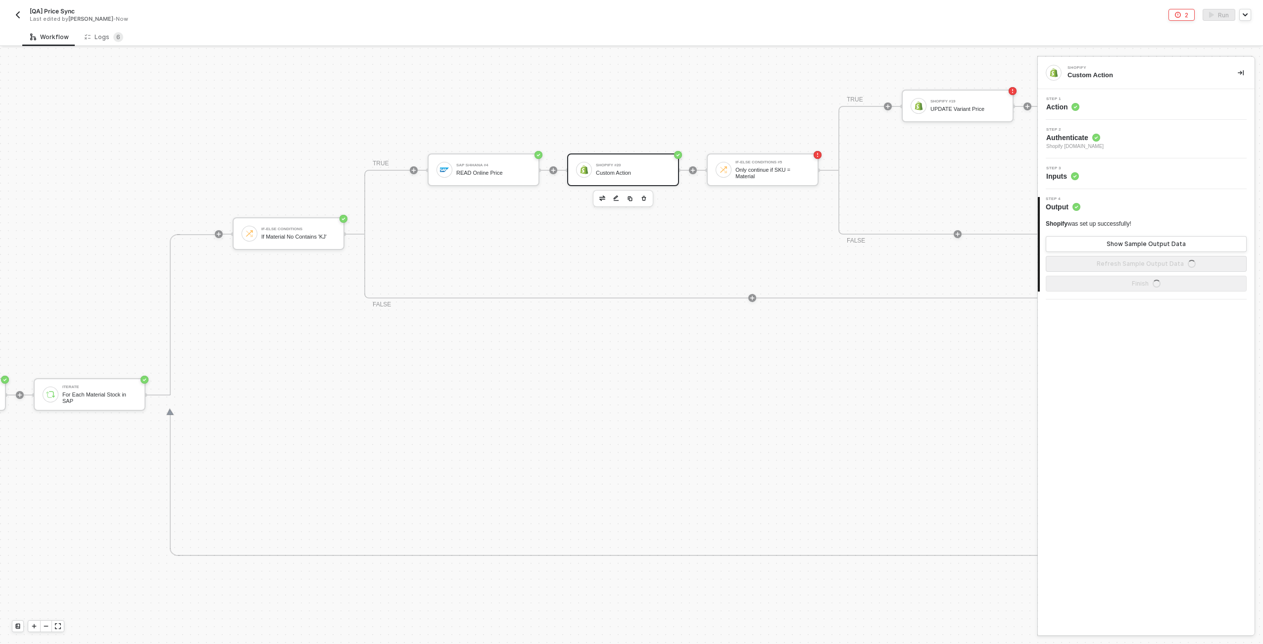
click at [1129, 103] on div "Step 1 Action" at bounding box center [1147, 104] width 214 height 15
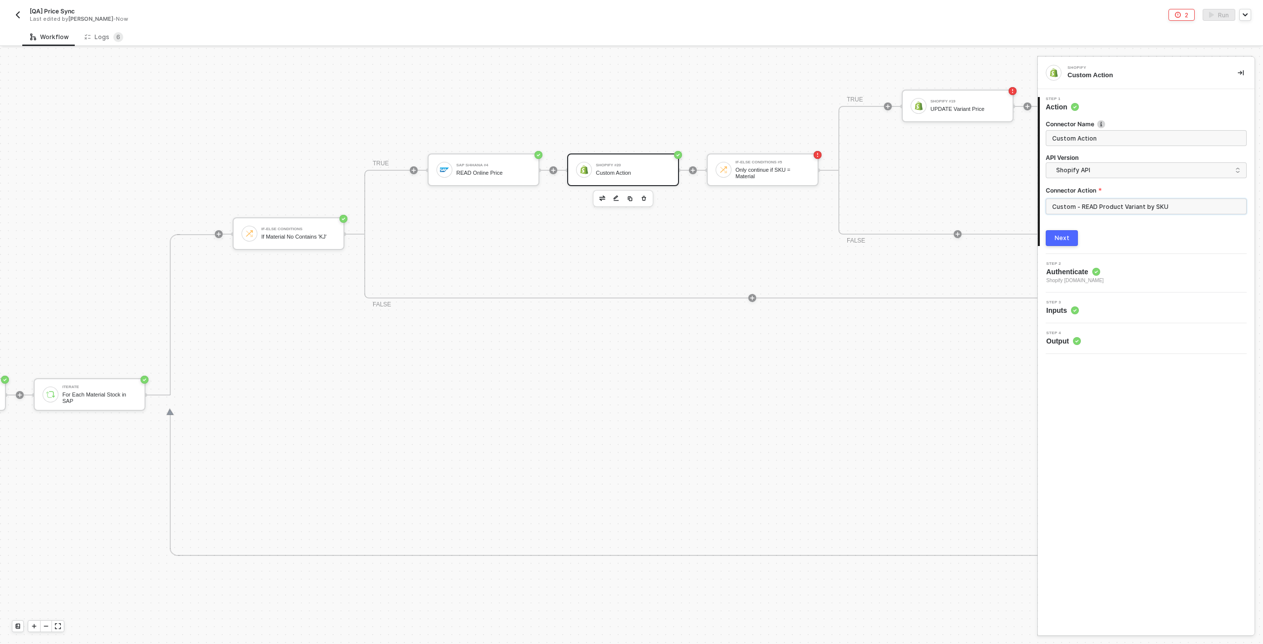
click at [1105, 209] on input "Custom - READ Product Variant by SKU" at bounding box center [1146, 206] width 201 height 16
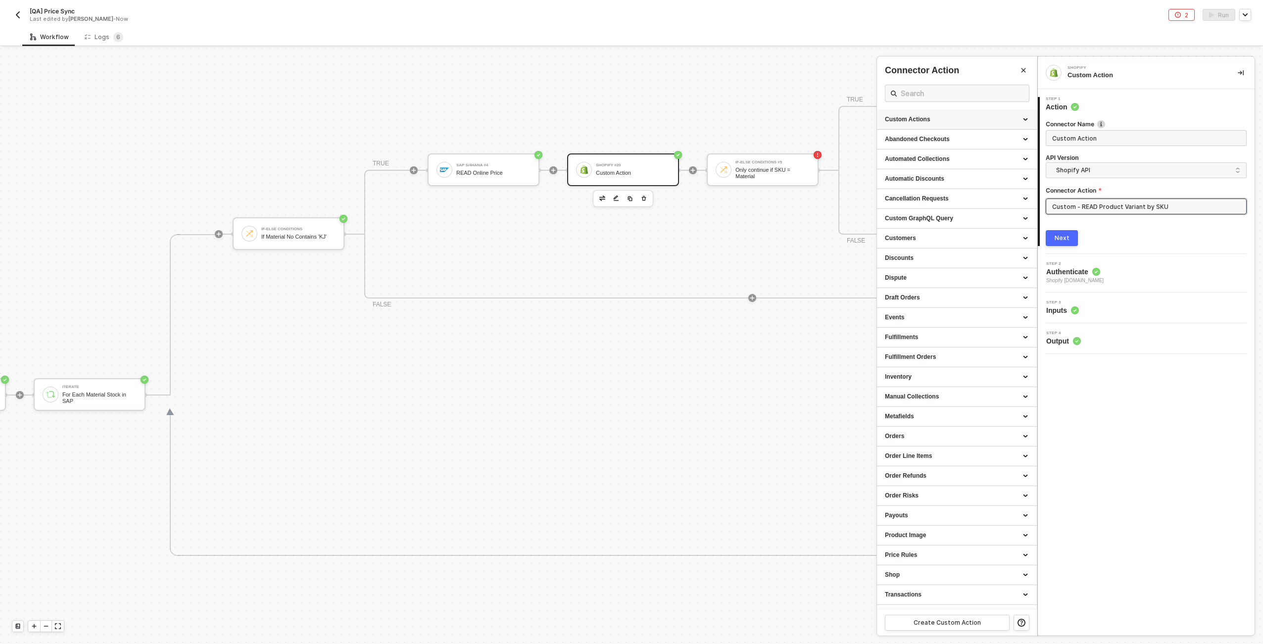
click at [1024, 117] on div "Custom Actions" at bounding box center [957, 119] width 144 height 8
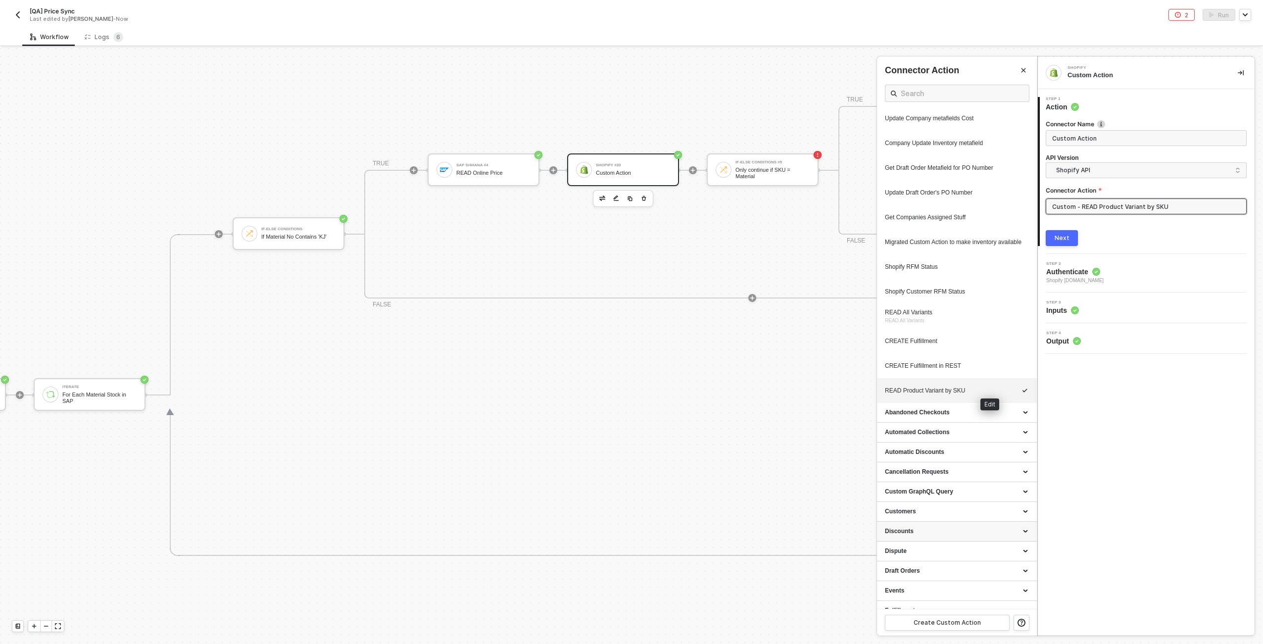
scroll to position [523, 0]
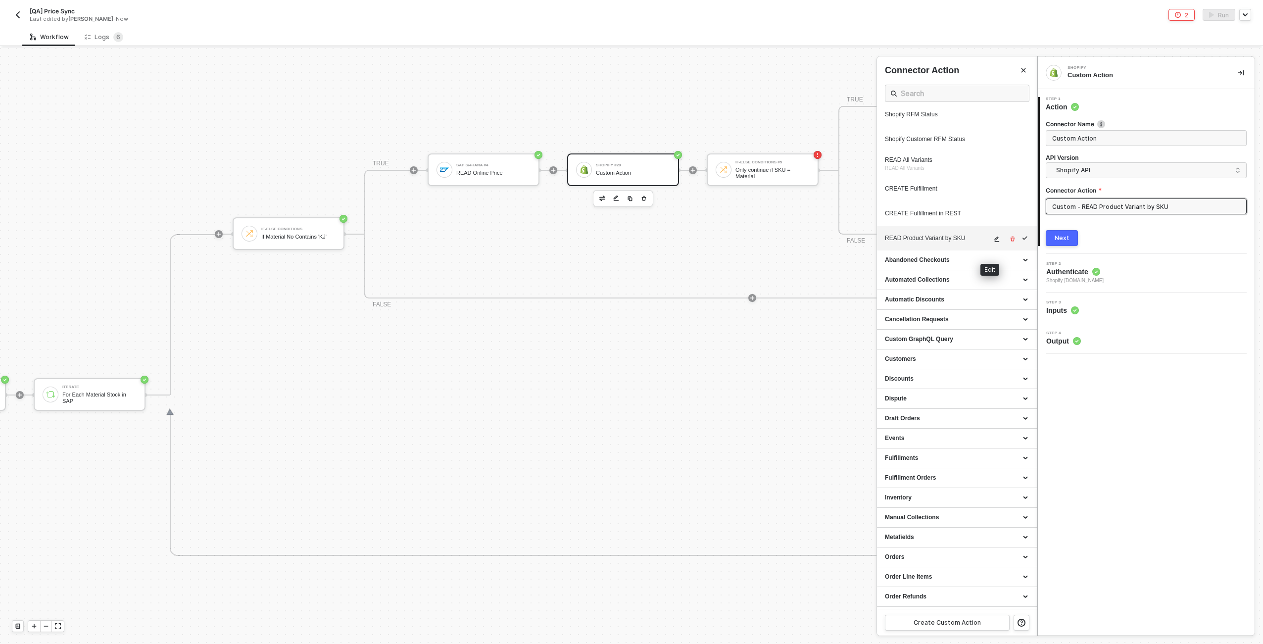
click at [994, 242] on icon "icon-edit" at bounding box center [997, 239] width 6 height 6
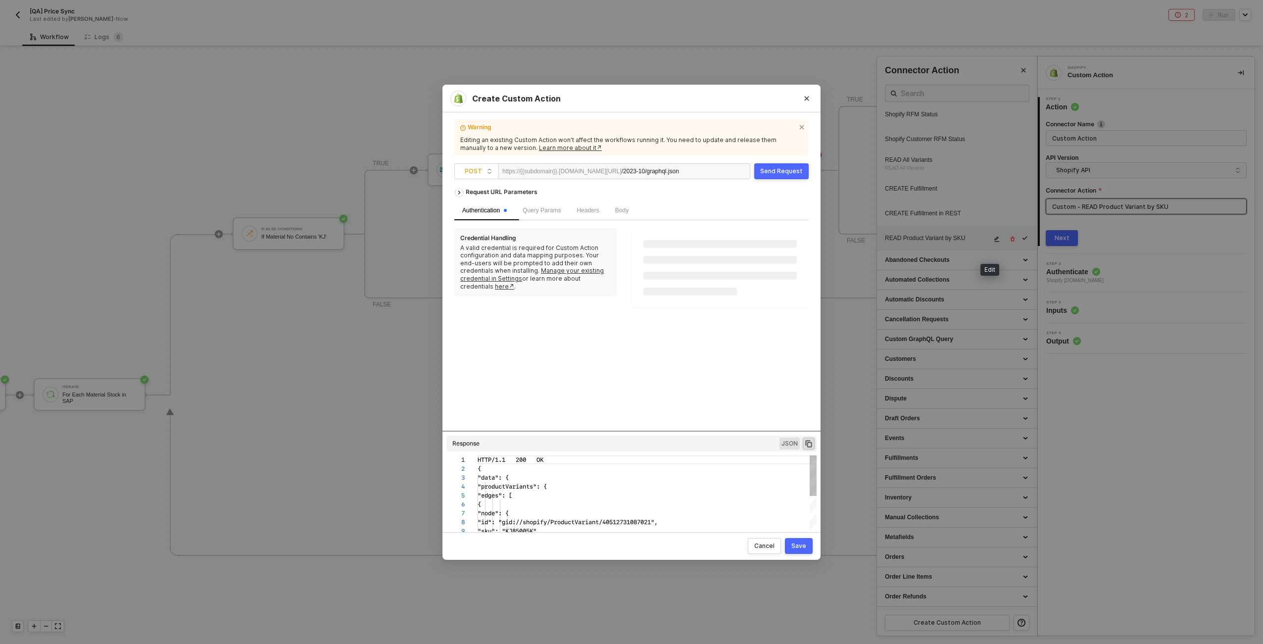
scroll to position [89, 0]
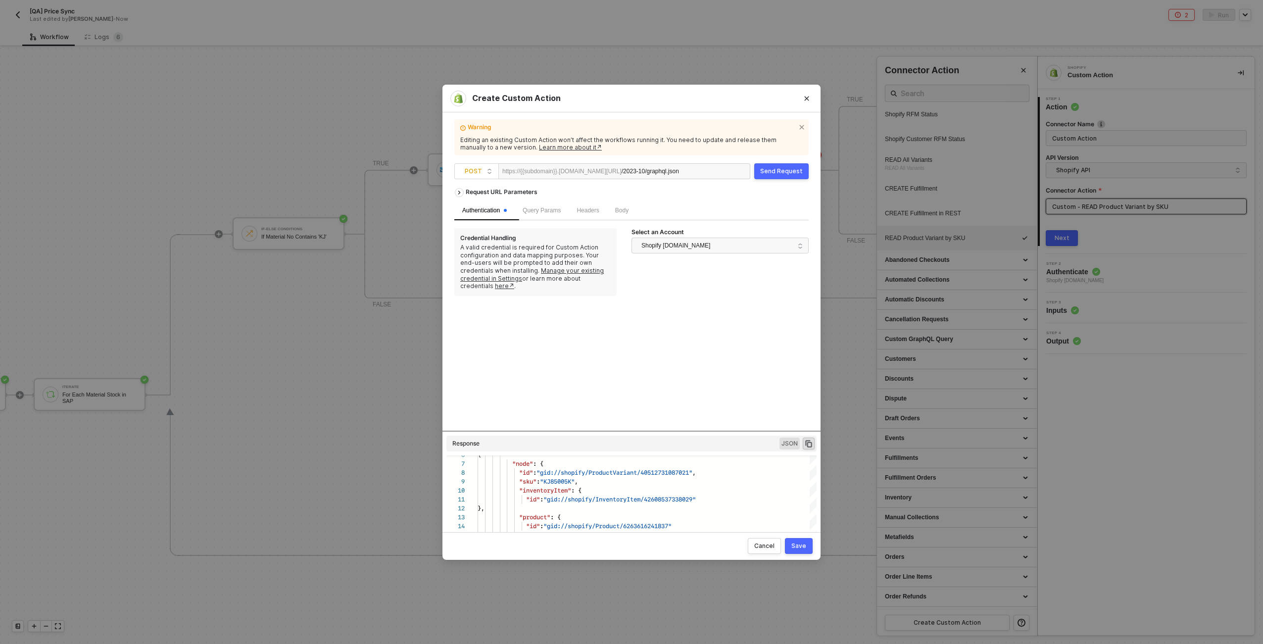
click at [783, 169] on div "Send Request" at bounding box center [781, 171] width 43 height 8
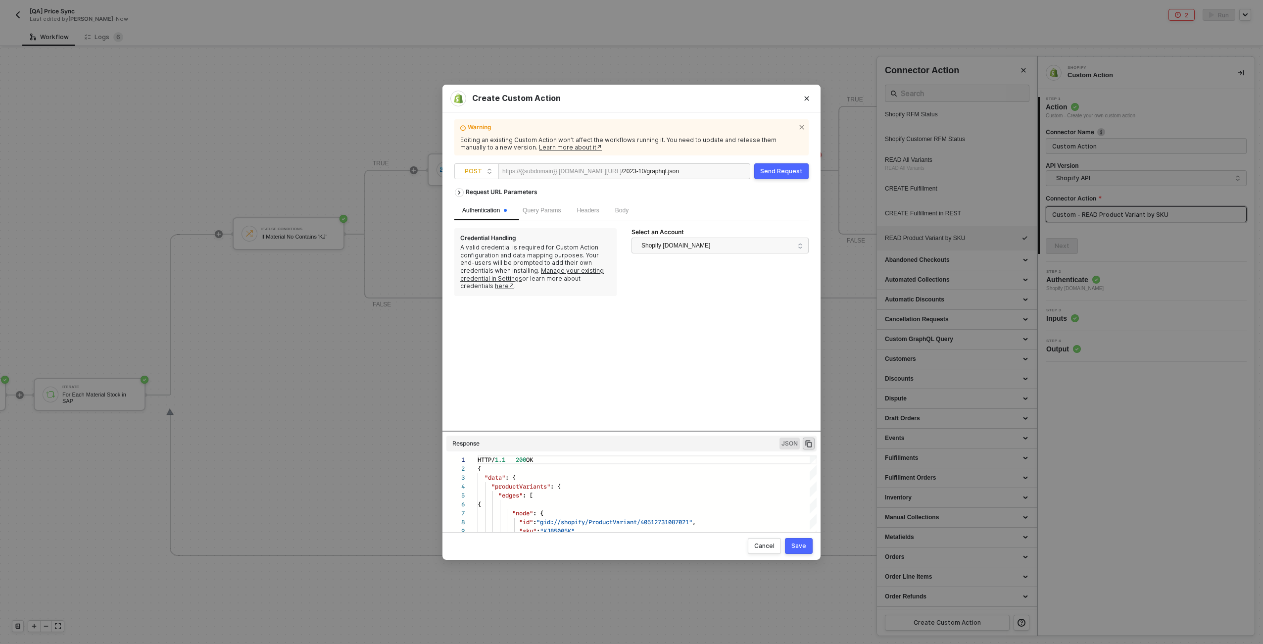
click at [792, 546] on div "Save" at bounding box center [798, 546] width 15 height 8
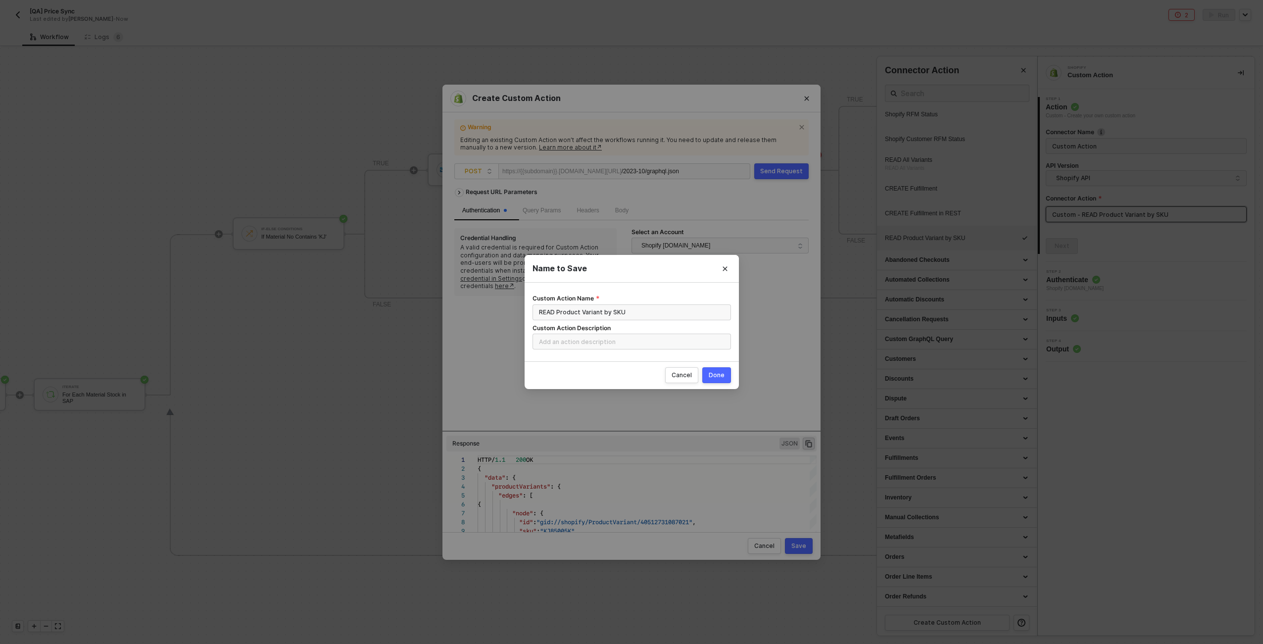
click at [717, 380] on button "Done" at bounding box center [716, 375] width 29 height 16
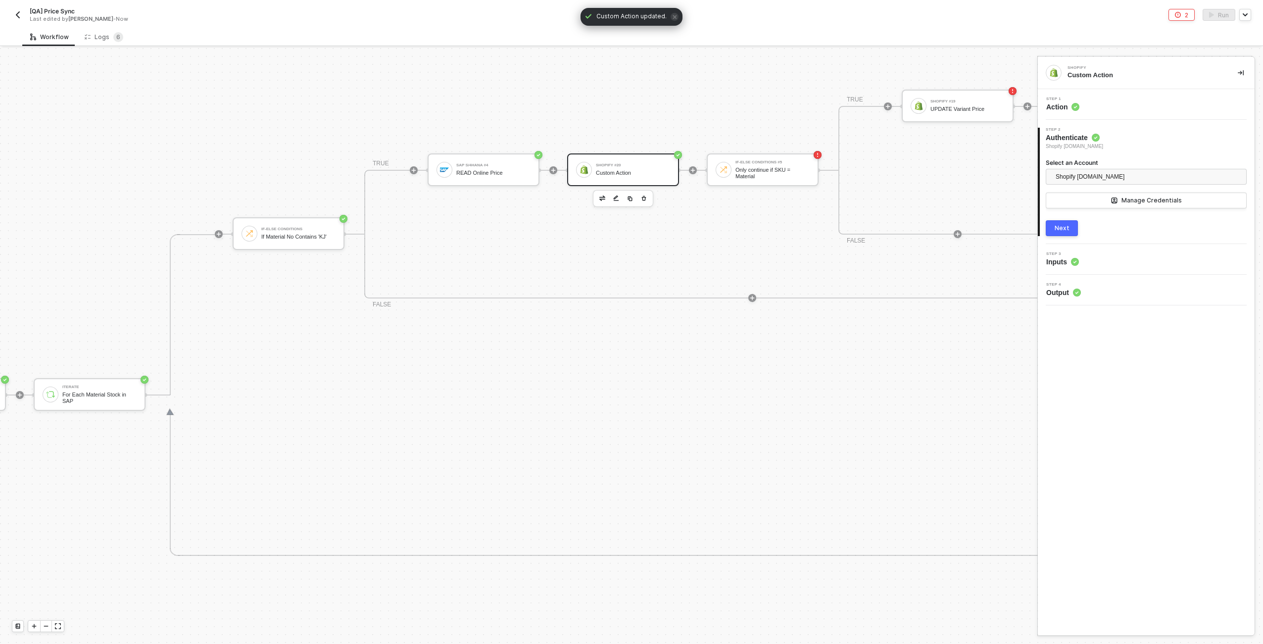
click at [1054, 232] on button "Next" at bounding box center [1062, 228] width 32 height 16
click at [1065, 243] on div "Next" at bounding box center [1061, 244] width 15 height 8
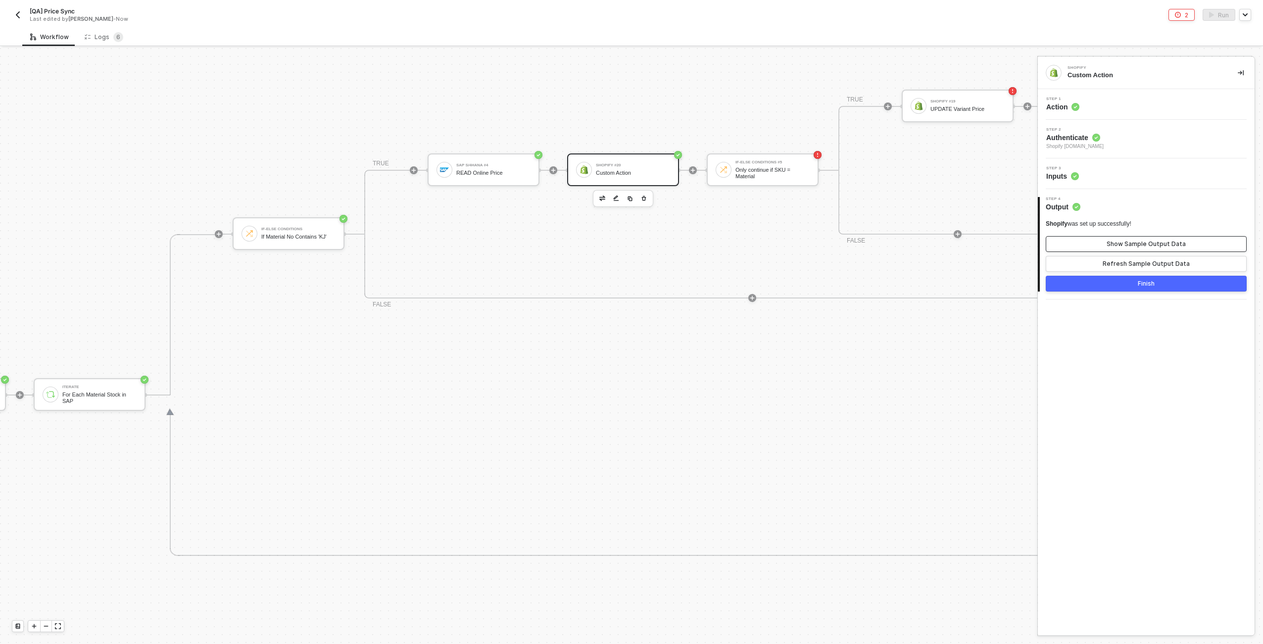
click at [1125, 246] on div "Show Sample Output Data" at bounding box center [1145, 244] width 79 height 8
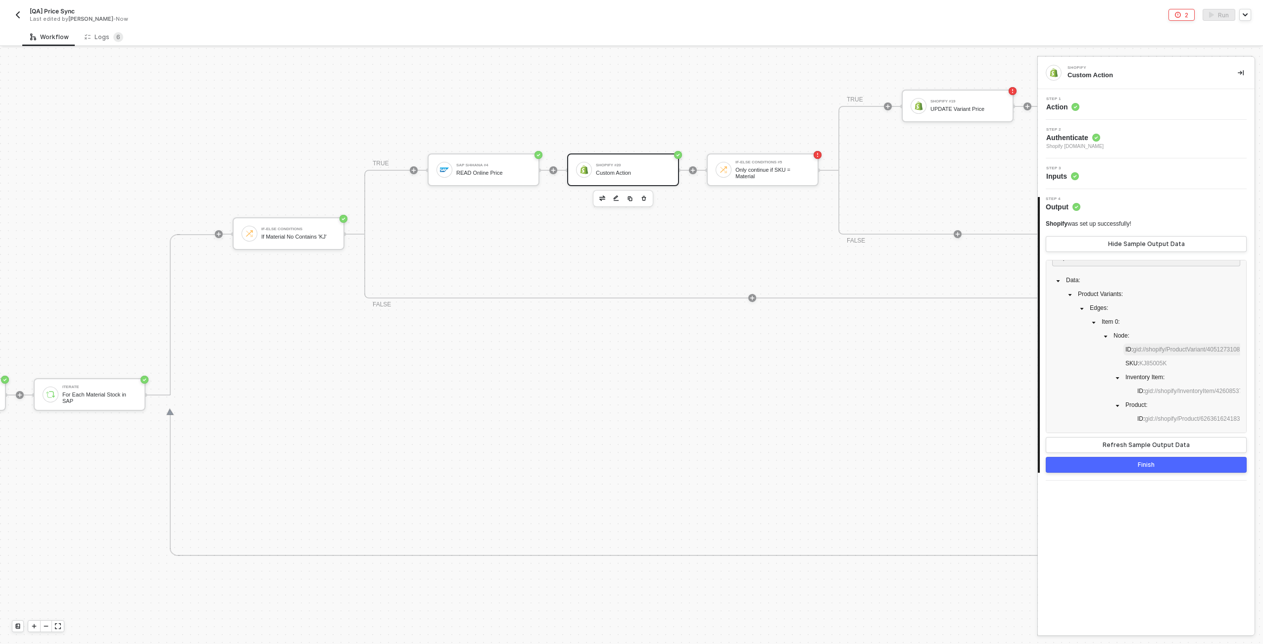
scroll to position [43, 0]
click at [1088, 104] on div "Step 1 Action" at bounding box center [1147, 104] width 214 height 15
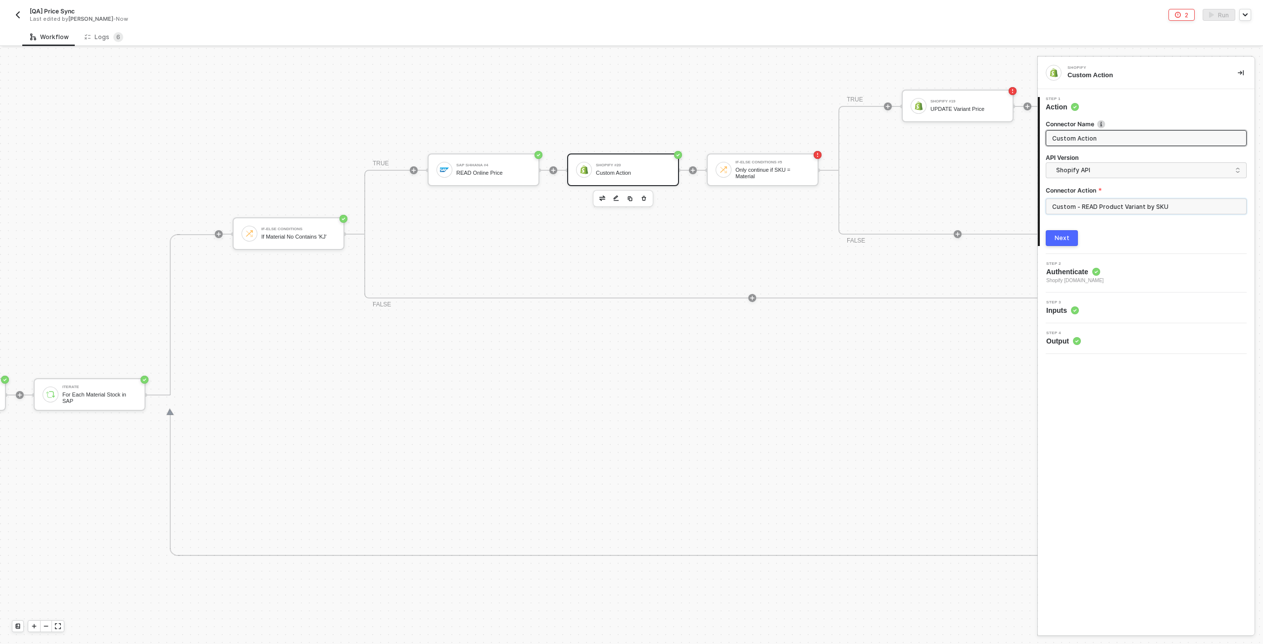
click at [1137, 206] on input "Custom - READ Product Variant by SKU" at bounding box center [1146, 206] width 201 height 16
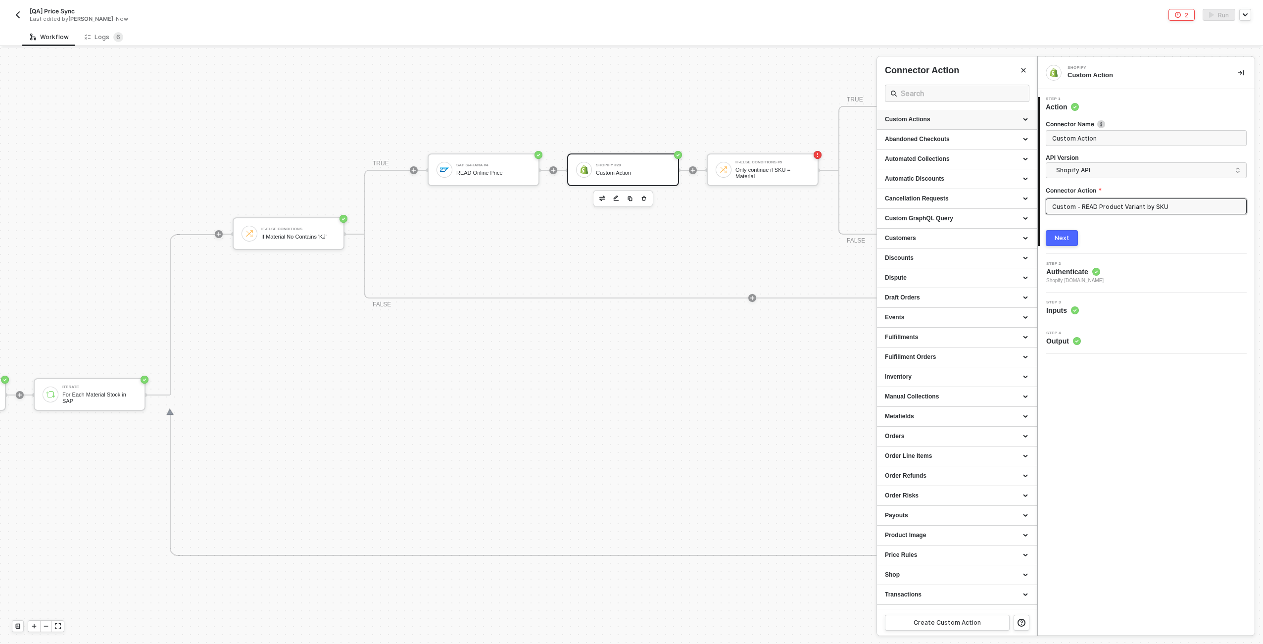
click at [1025, 118] on div "Custom Actions" at bounding box center [957, 119] width 144 height 8
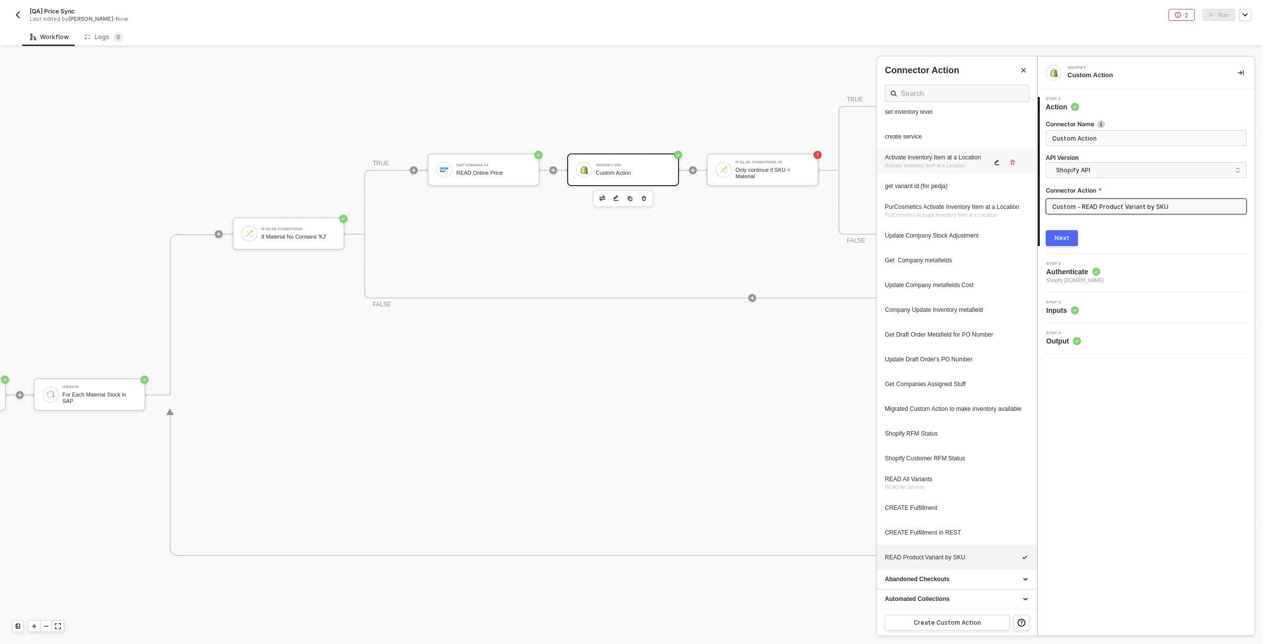
scroll to position [409, 0]
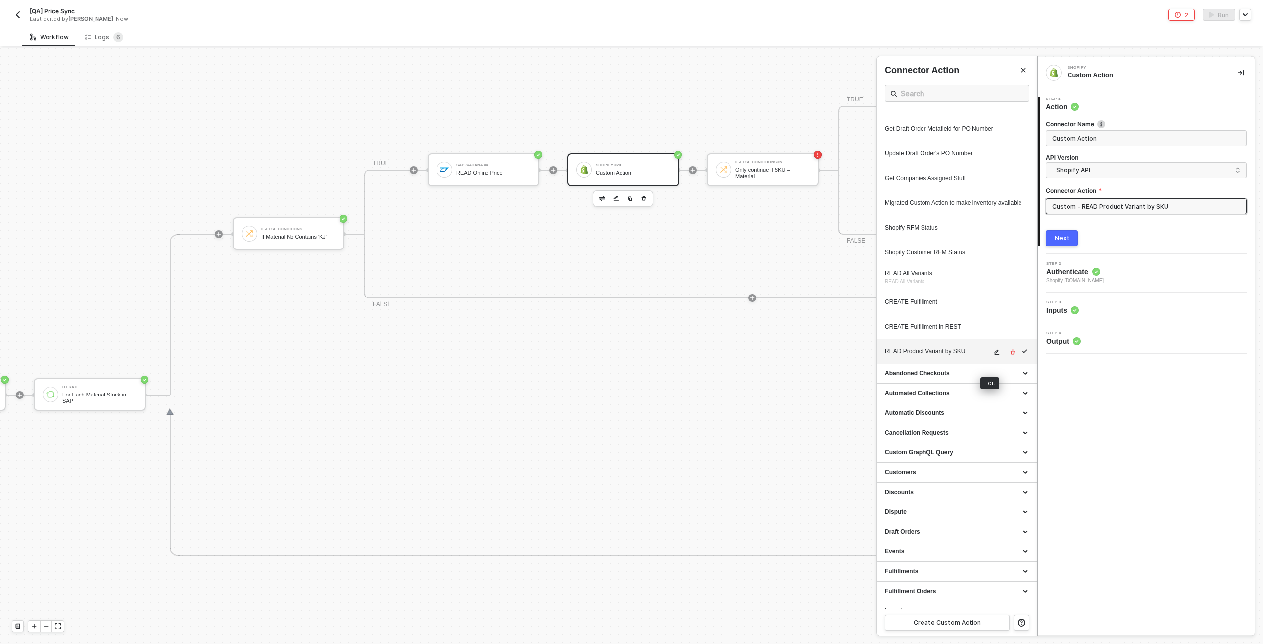
click at [994, 355] on icon "icon-edit" at bounding box center [997, 352] width 6 height 6
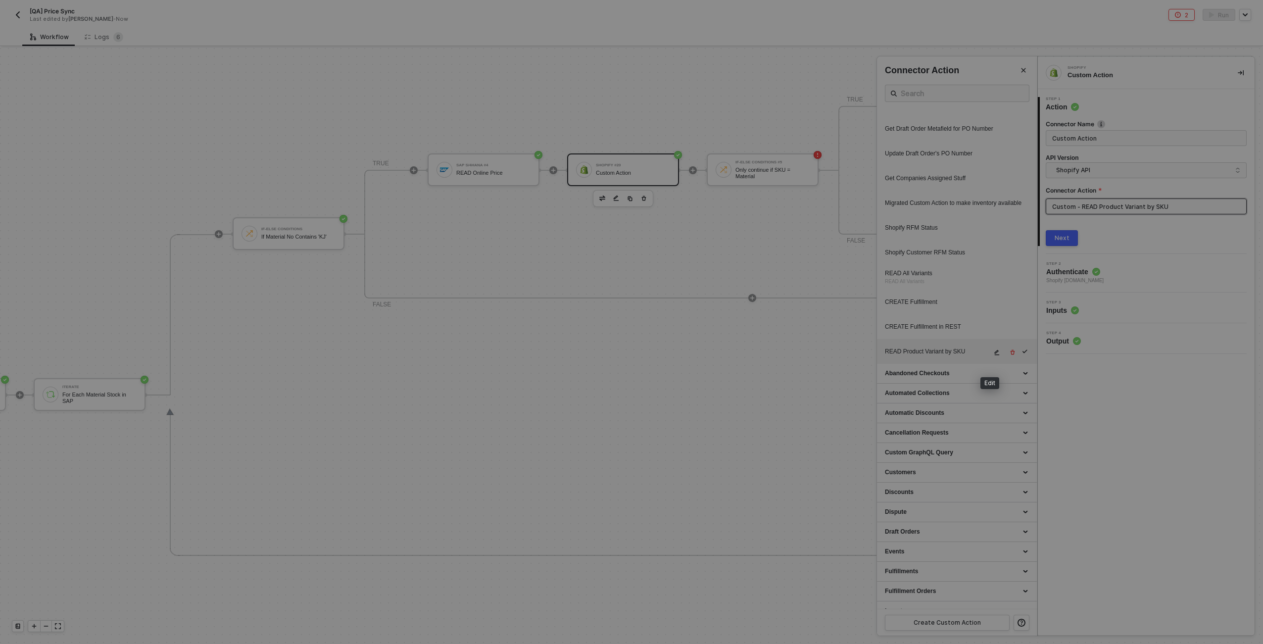
type textarea "HTTP/1.1 200 OK { "data": { "productVariants": { "edges": [ { "node": { "id": "…"
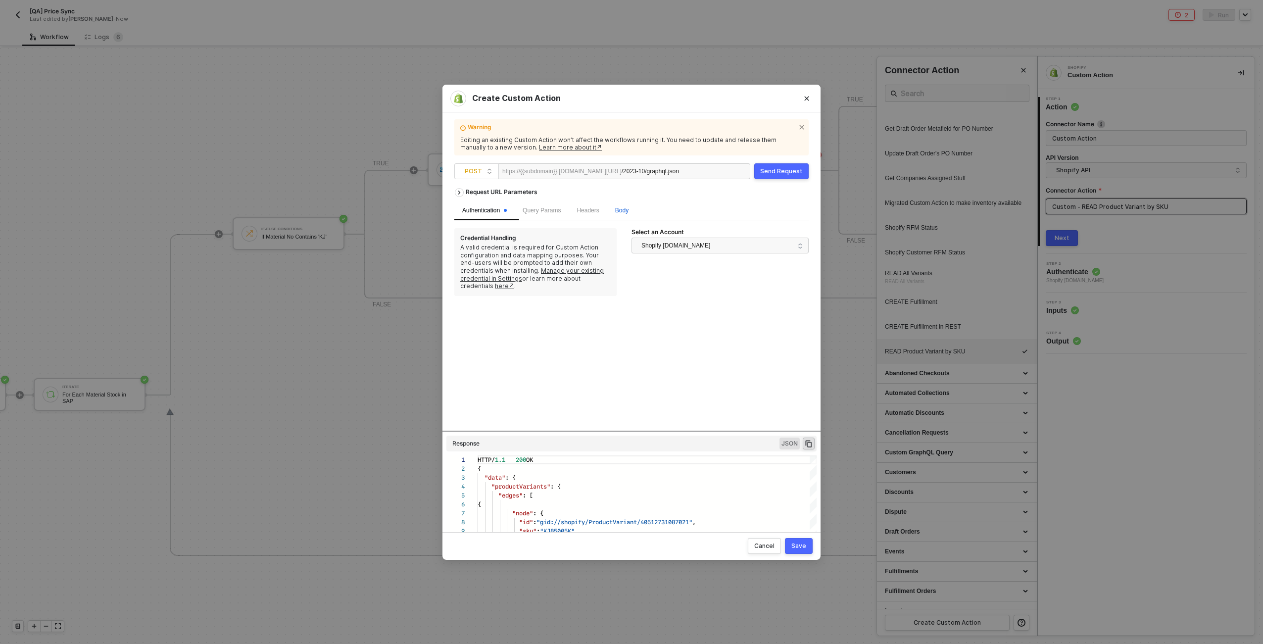
click at [628, 208] on span "Body" at bounding box center [621, 210] width 13 height 7
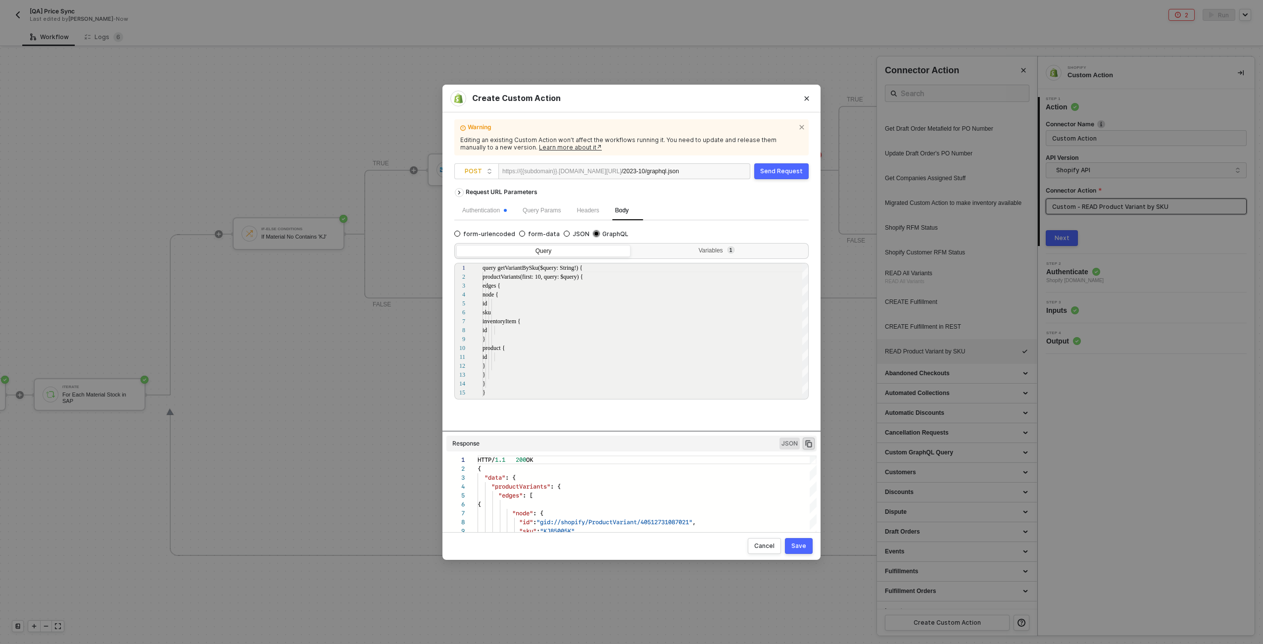
click at [614, 232] on span "GraphQL" at bounding box center [613, 234] width 29 height 8
click at [599, 232] on input "GraphQL" at bounding box center [596, 234] width 6 height 6
click at [712, 263] on div "1 2 3 4 5 6 7 8 9 10 11 12 13 14 15 16 query getVariantBySku($query: String!) {…" at bounding box center [631, 331] width 354 height 137
click at [712, 252] on div "Variables 1" at bounding box center [718, 251] width 161 height 8
click at [632, 245] on input "Variables 1" at bounding box center [632, 245] width 0 height 0
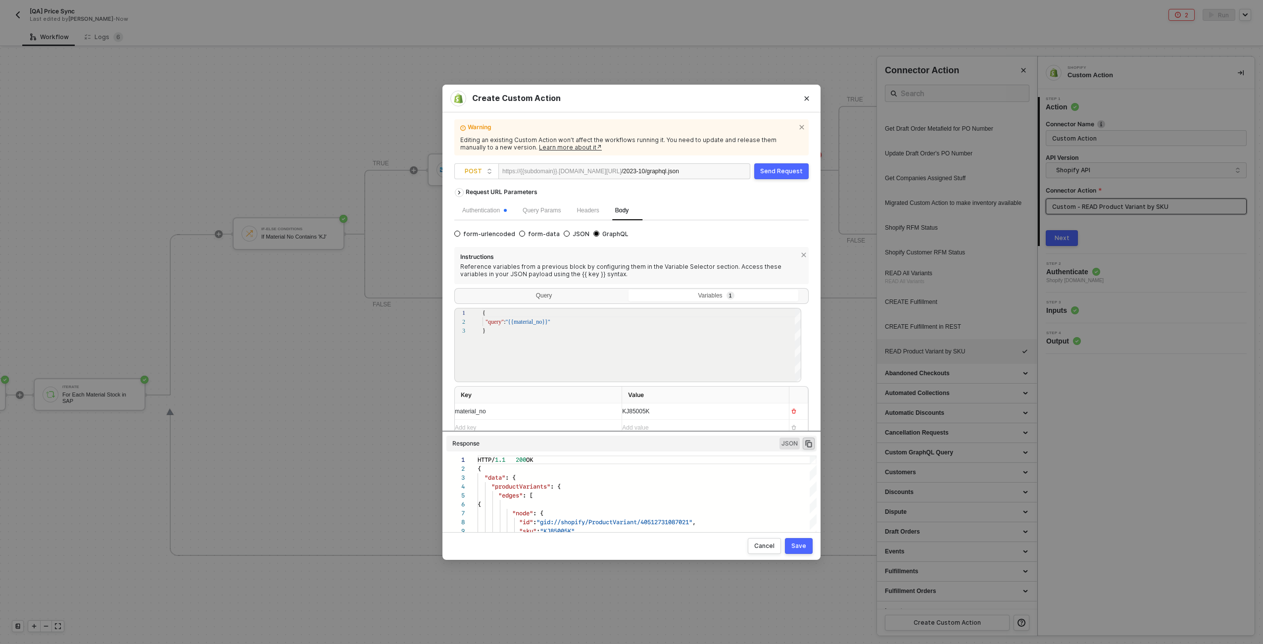
scroll to position [18, 0]
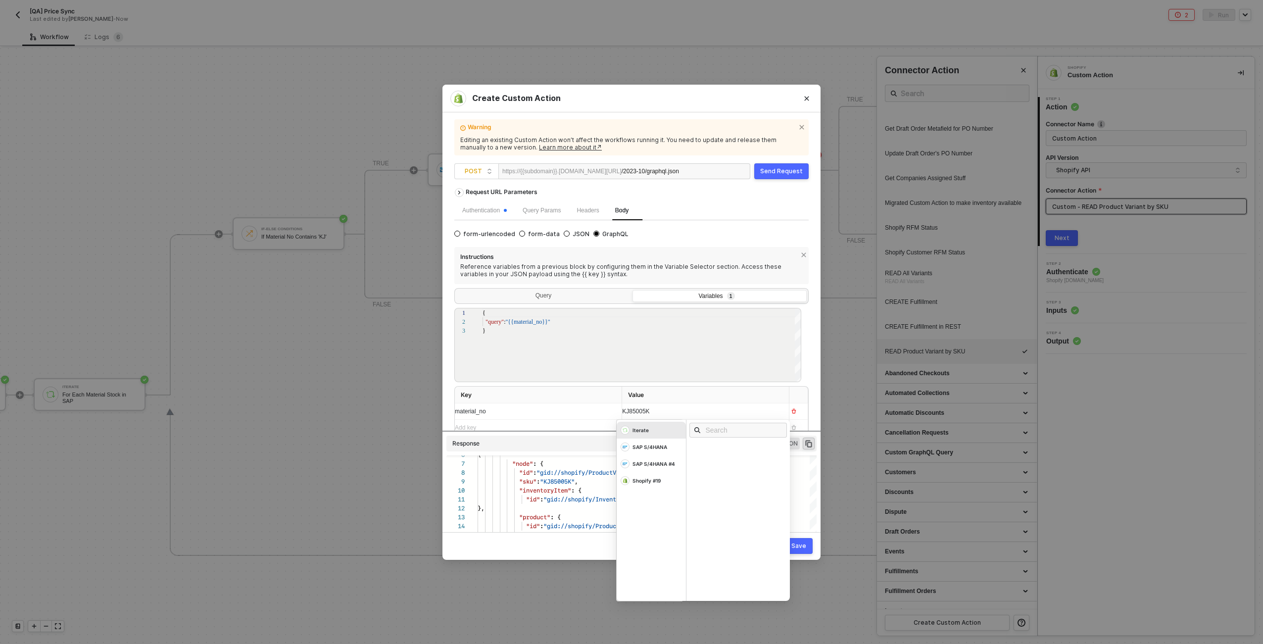
click at [649, 409] on div "KJ85005K" at bounding box center [696, 411] width 149 height 9
click at [761, 165] on button "Send Request" at bounding box center [781, 171] width 54 height 16
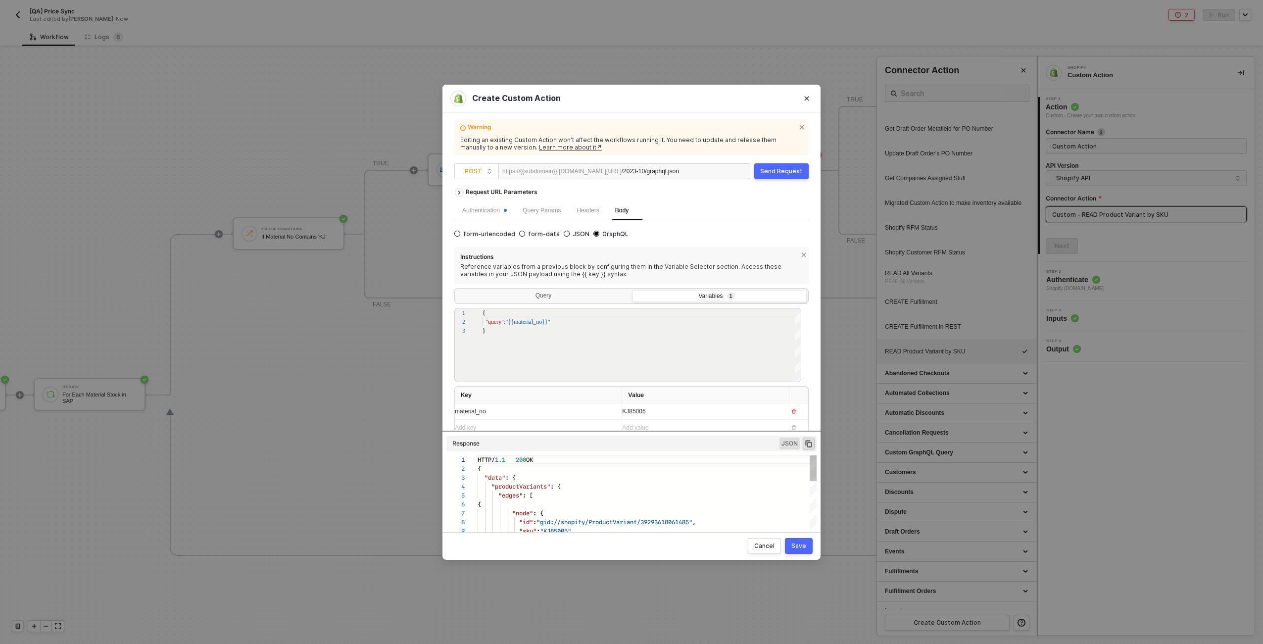
scroll to position [89, 0]
click at [589, 431] on div "Request URL Parameters Authentication Query Params Headers Body form-urlencoded…" at bounding box center [631, 353] width 354 height 340
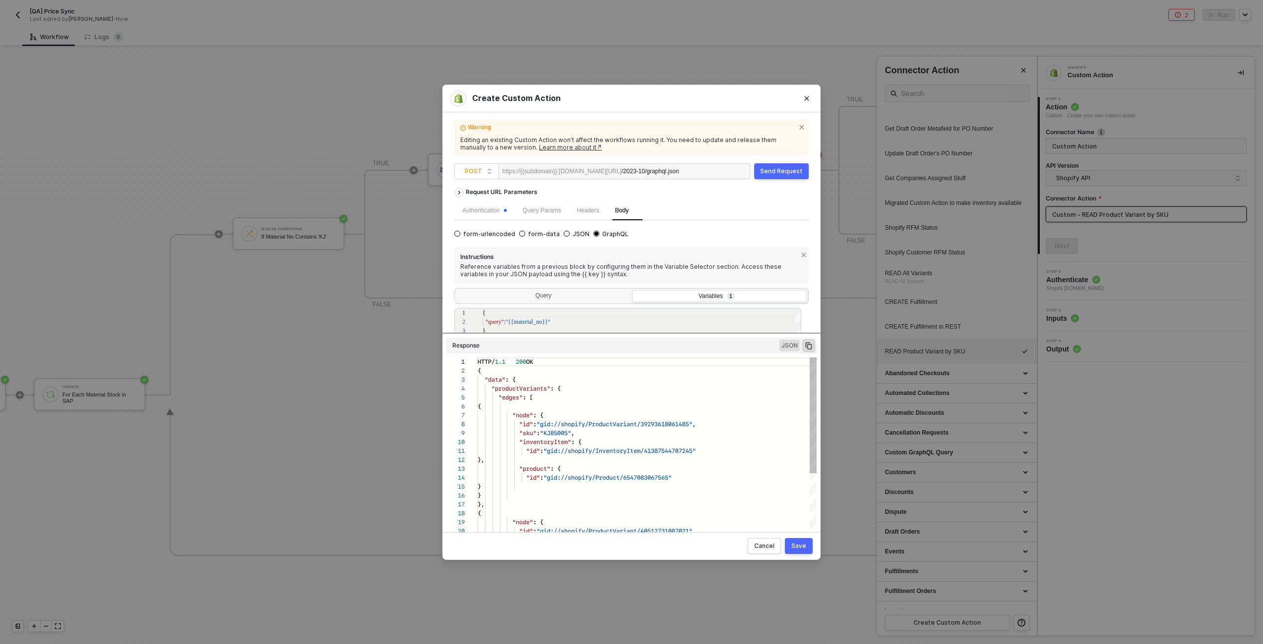
drag, startPoint x: 590, startPoint y: 430, endPoint x: 590, endPoint y: 363, distance: 67.8
click at [590, 363] on div "Request URL Parameters Authentication Query Params Headers Body form-urlencoded…" at bounding box center [631, 353] width 354 height 340
click at [794, 546] on div "Save" at bounding box center [798, 546] width 15 height 8
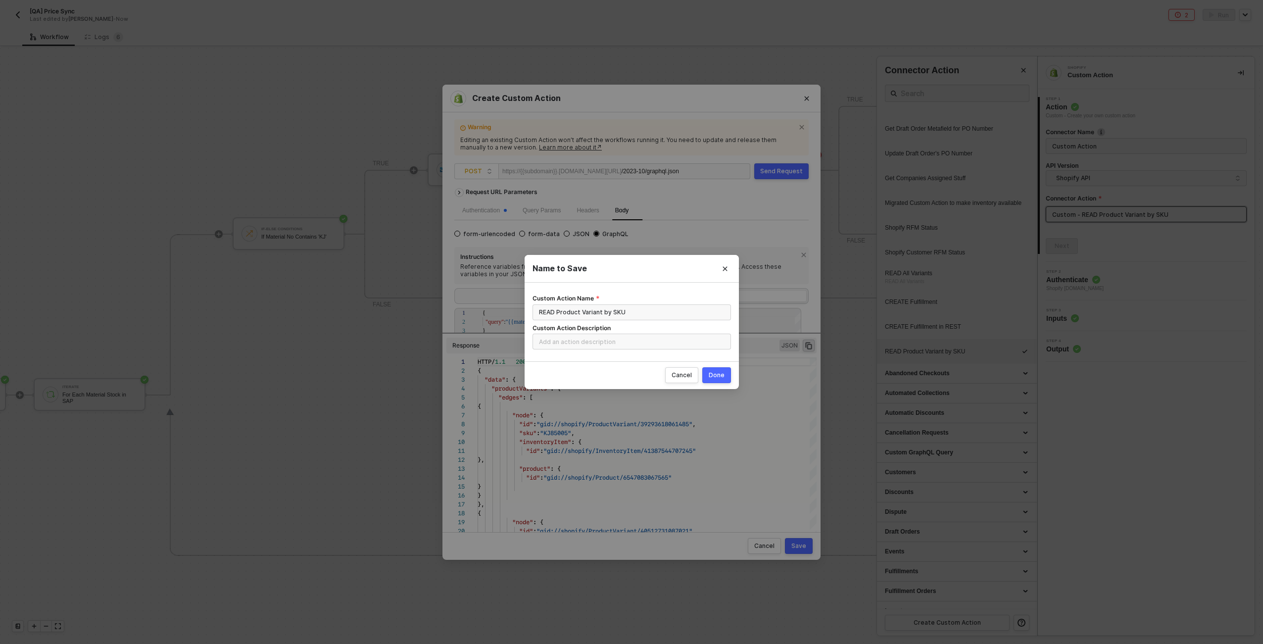
drag, startPoint x: 716, startPoint y: 371, endPoint x: 718, endPoint y: 378, distance: 7.1
click at [716, 371] on div "Done" at bounding box center [717, 375] width 16 height 8
radio input "true"
radio input "false"
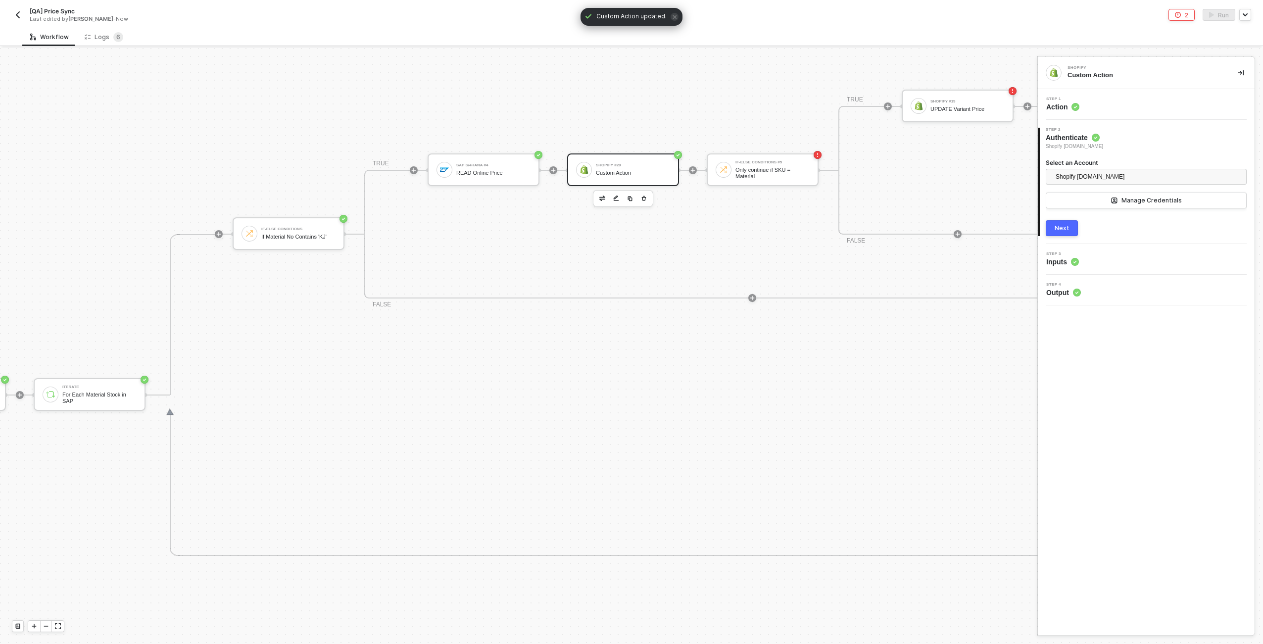
click at [1104, 285] on div "Step 4 Output" at bounding box center [1147, 290] width 214 height 15
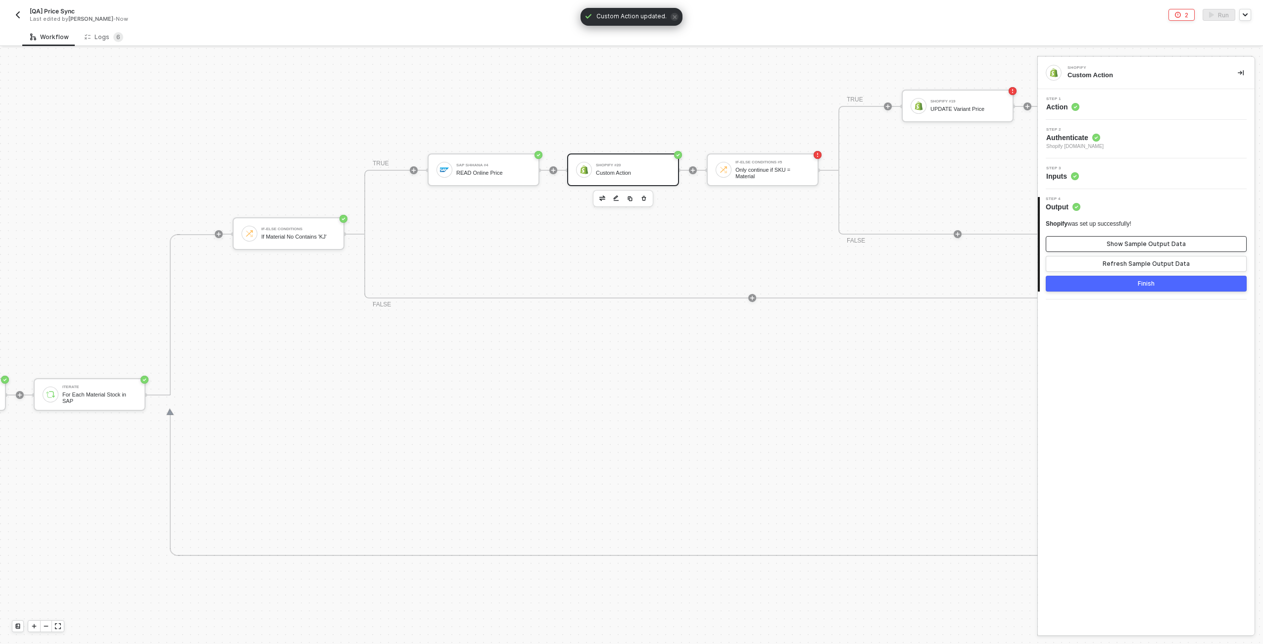
click at [1132, 240] on div "Show Sample Output Data" at bounding box center [1145, 244] width 79 height 8
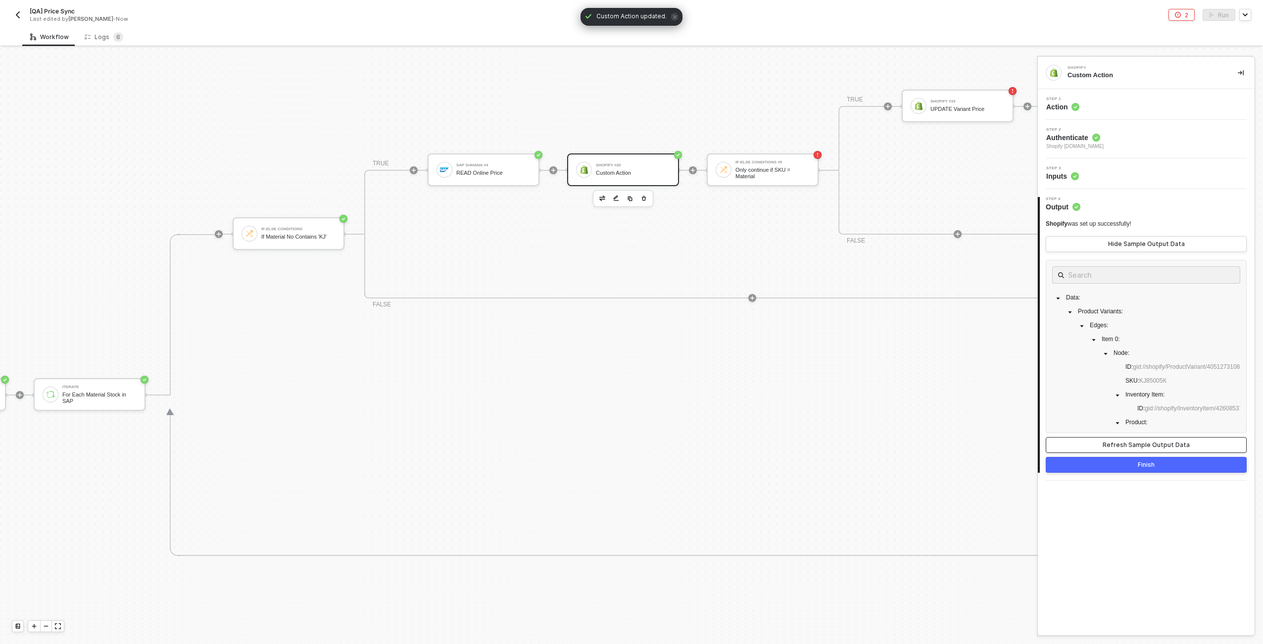
click at [1184, 444] on div "Refresh Sample Output Data" at bounding box center [1145, 445] width 87 height 8
click at [1179, 446] on div "Refresh Sample Output Data" at bounding box center [1145, 445] width 87 height 8
click at [1144, 103] on div "Step 1 Action" at bounding box center [1147, 104] width 214 height 15
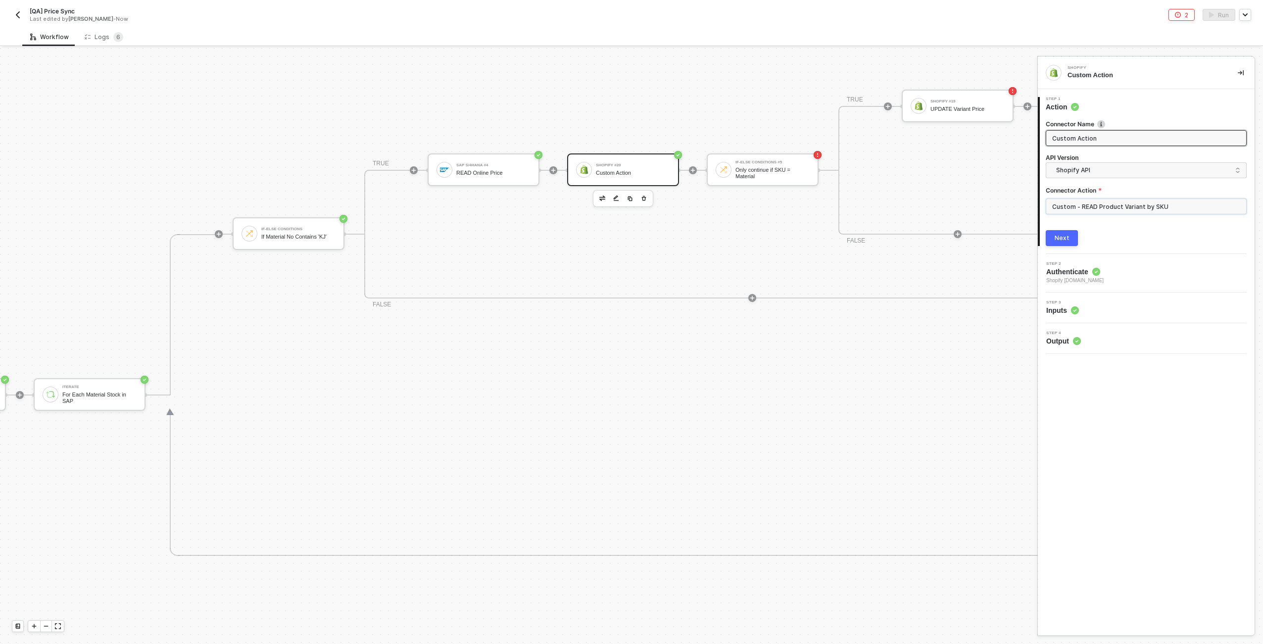
click at [1161, 212] on input "Custom - READ Product Variant by SKU" at bounding box center [1146, 206] width 201 height 16
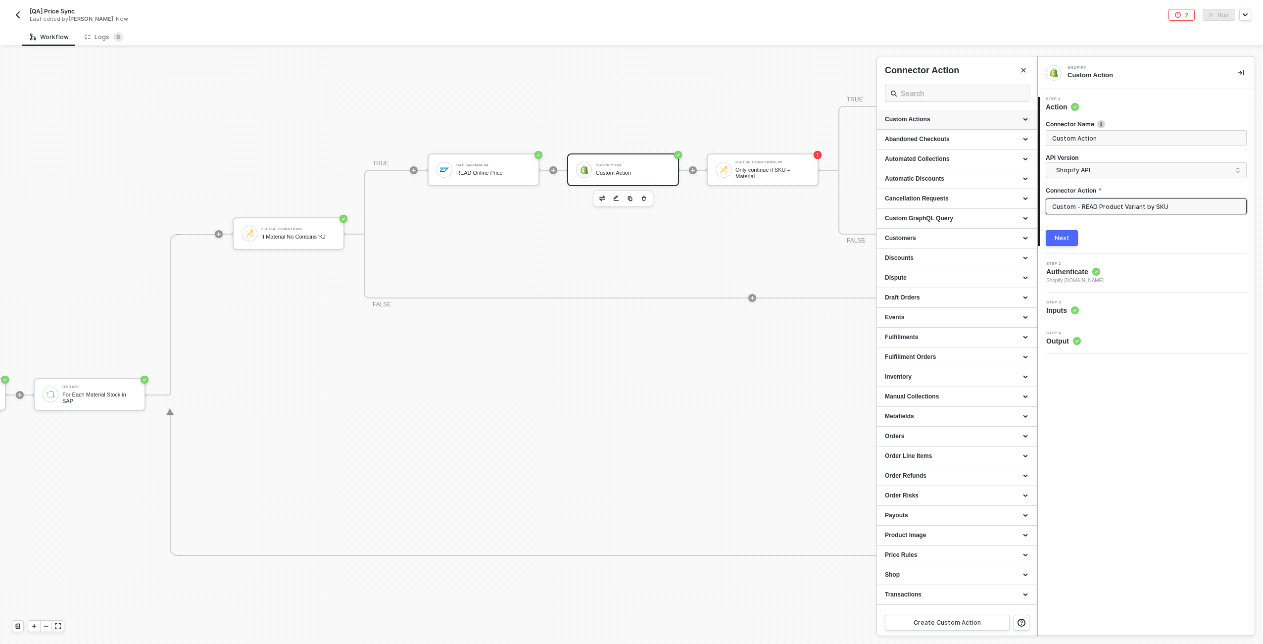
click at [1007, 120] on div "Custom Actions" at bounding box center [957, 119] width 144 height 8
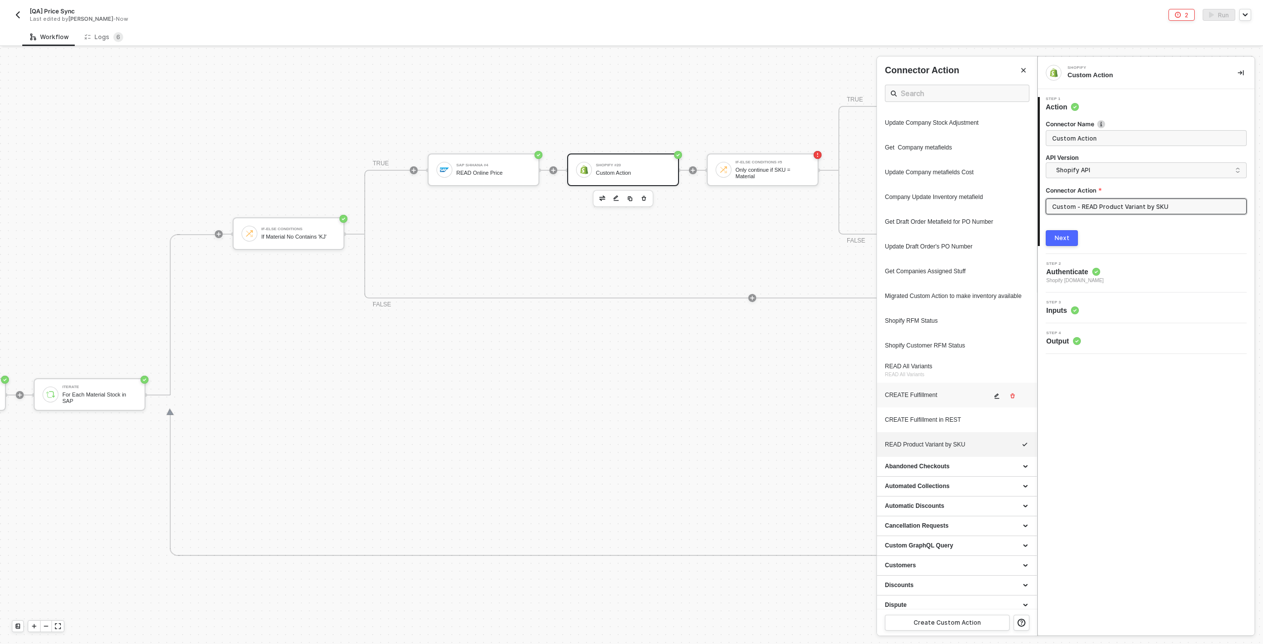
scroll to position [317, 0]
click at [991, 448] on button "button" at bounding box center [997, 444] width 12 height 12
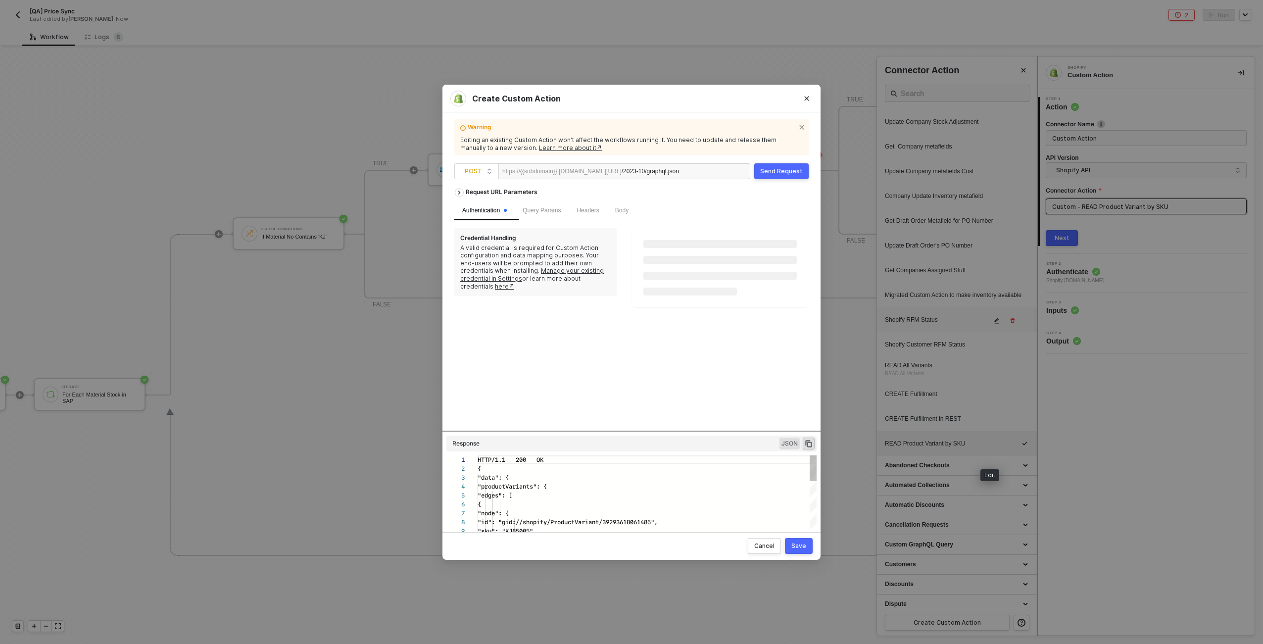
scroll to position [89, 0]
click at [624, 207] on span "Body" at bounding box center [621, 210] width 13 height 7
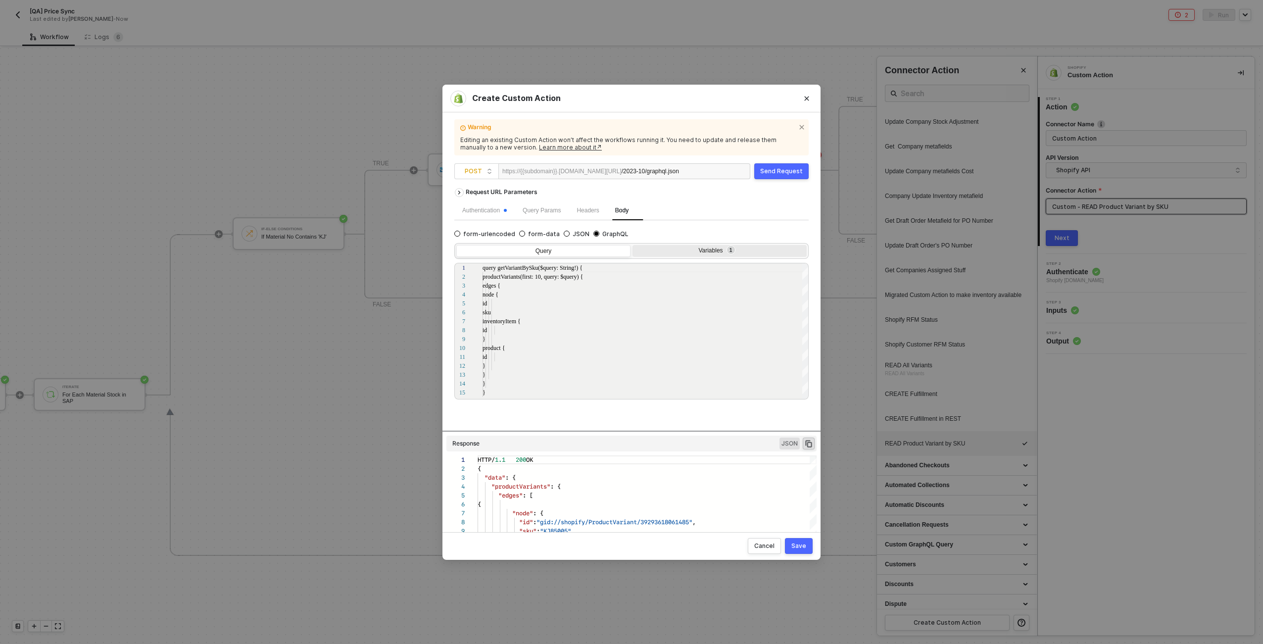
click at [707, 251] on div "Variables 1" at bounding box center [718, 251] width 161 height 8
click at [632, 245] on input "Variables 1" at bounding box center [632, 245] width 0 height 0
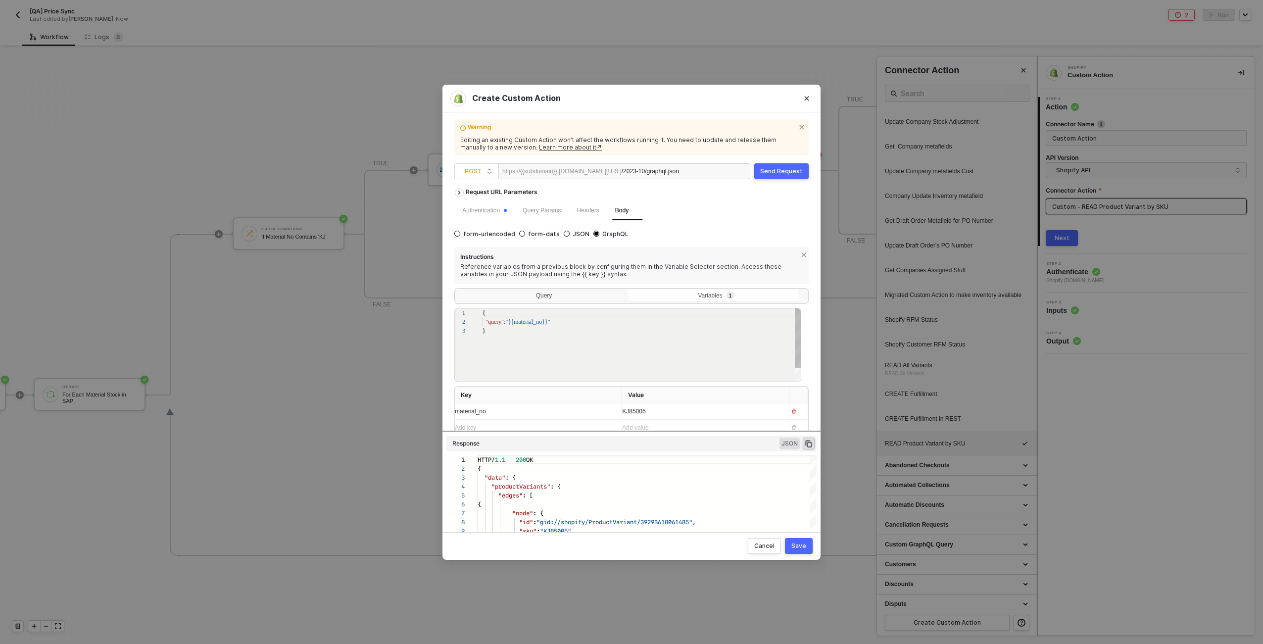
scroll to position [18, 0]
click at [766, 173] on div "Send Request" at bounding box center [781, 171] width 43 height 8
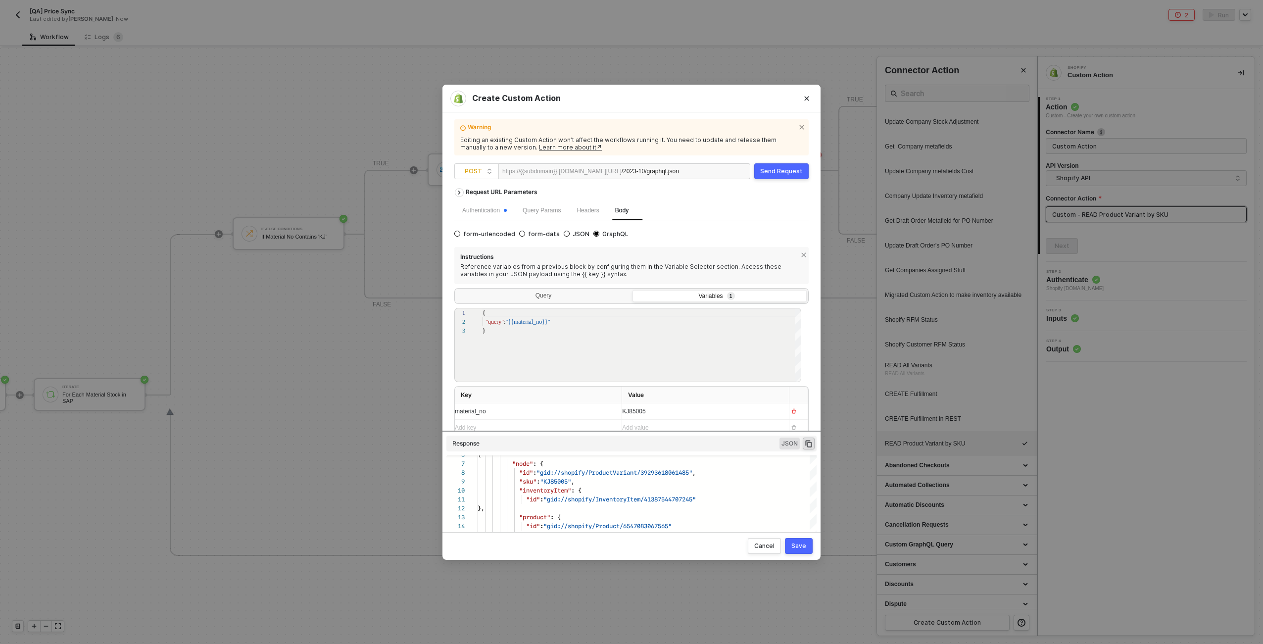
click at [648, 411] on div "KJ85005" at bounding box center [701, 411] width 159 height 9
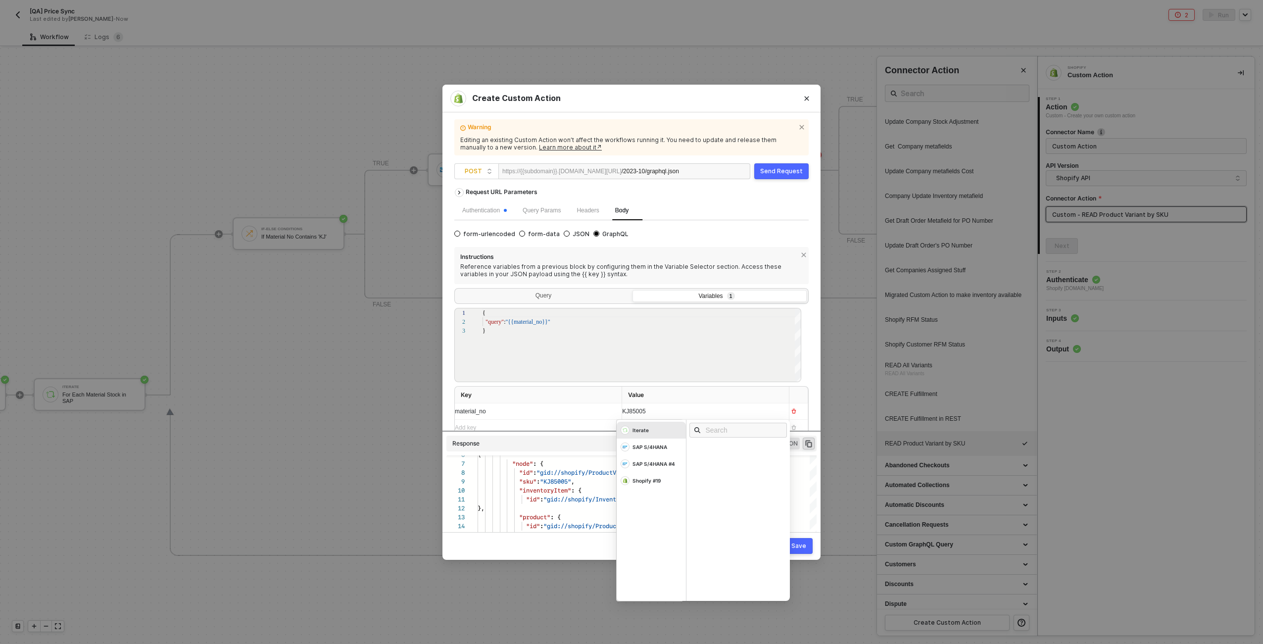
click at [648, 411] on div "KJ85005" at bounding box center [696, 411] width 149 height 9
click at [643, 431] on div "Iterate" at bounding box center [640, 430] width 16 height 7
click at [716, 514] on div "Material" at bounding box center [740, 518] width 103 height 11
click at [675, 384] on div "Instructions Reference variables from a previous block by configuring them in t…" at bounding box center [631, 342] width 354 height 190
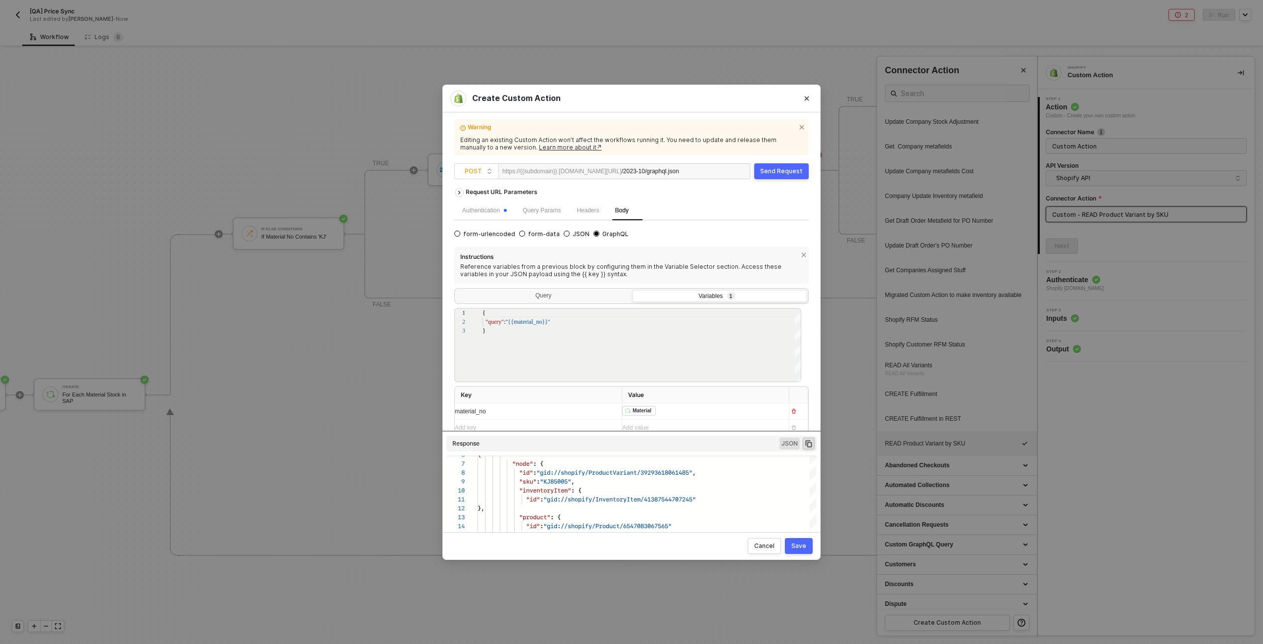
click at [803, 547] on div "Save" at bounding box center [798, 546] width 15 height 8
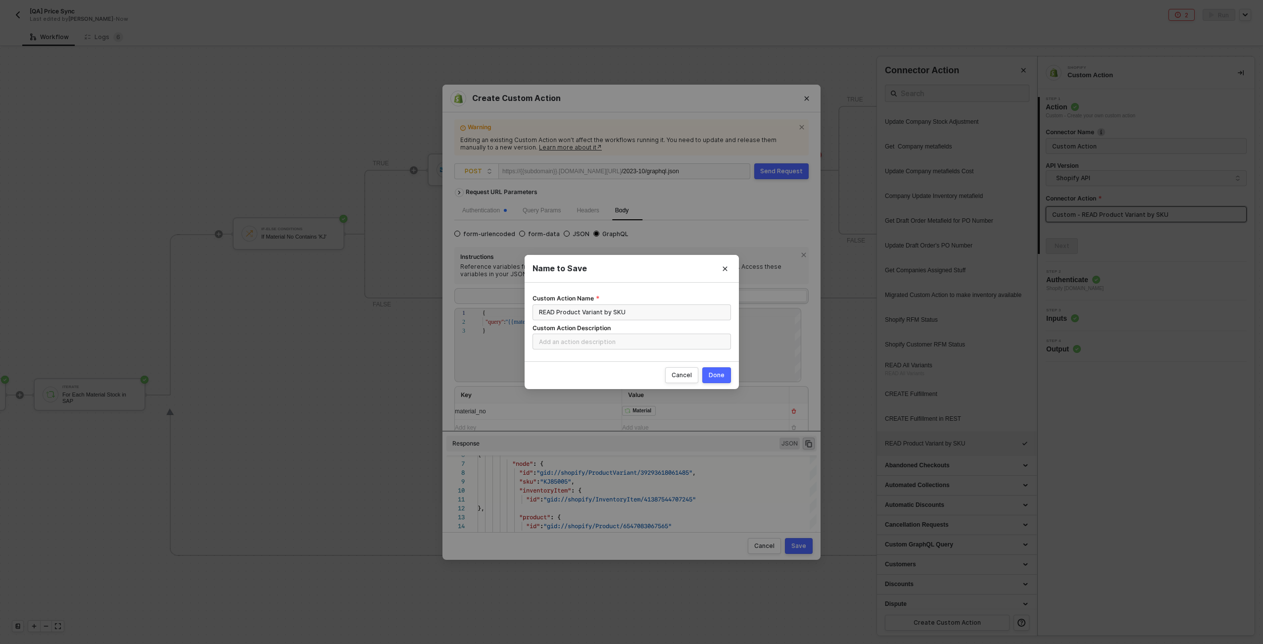
click at [719, 373] on div "Done" at bounding box center [717, 375] width 16 height 8
radio input "true"
radio input "false"
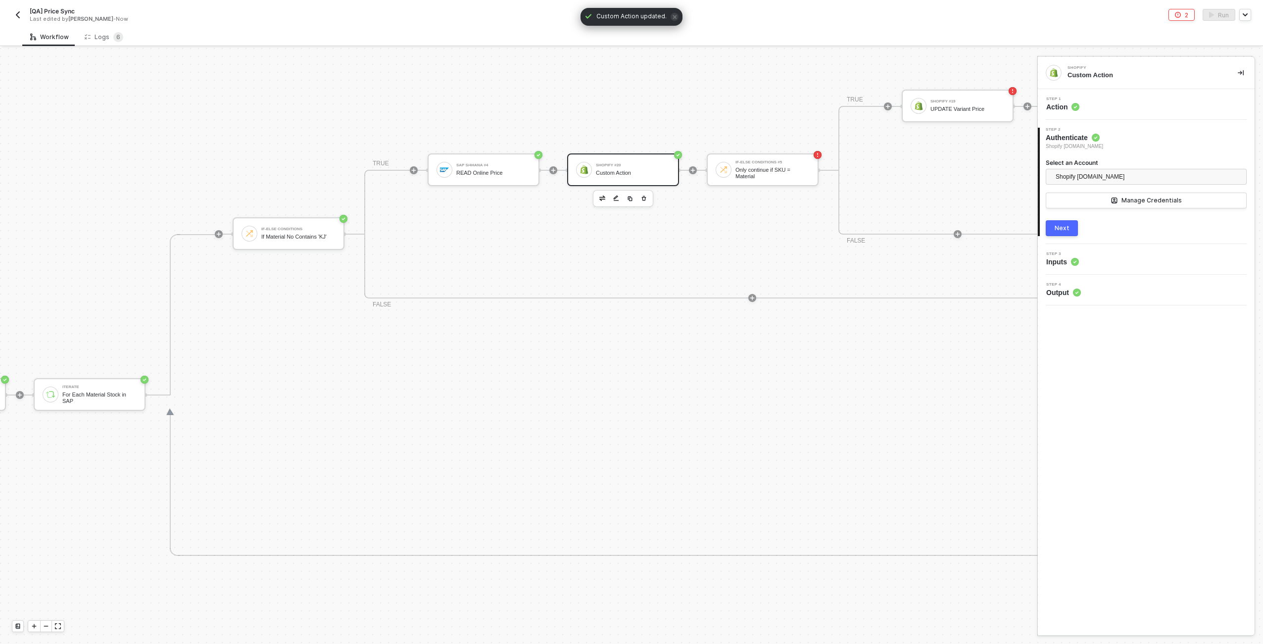
click at [1064, 230] on div "Next" at bounding box center [1061, 228] width 15 height 8
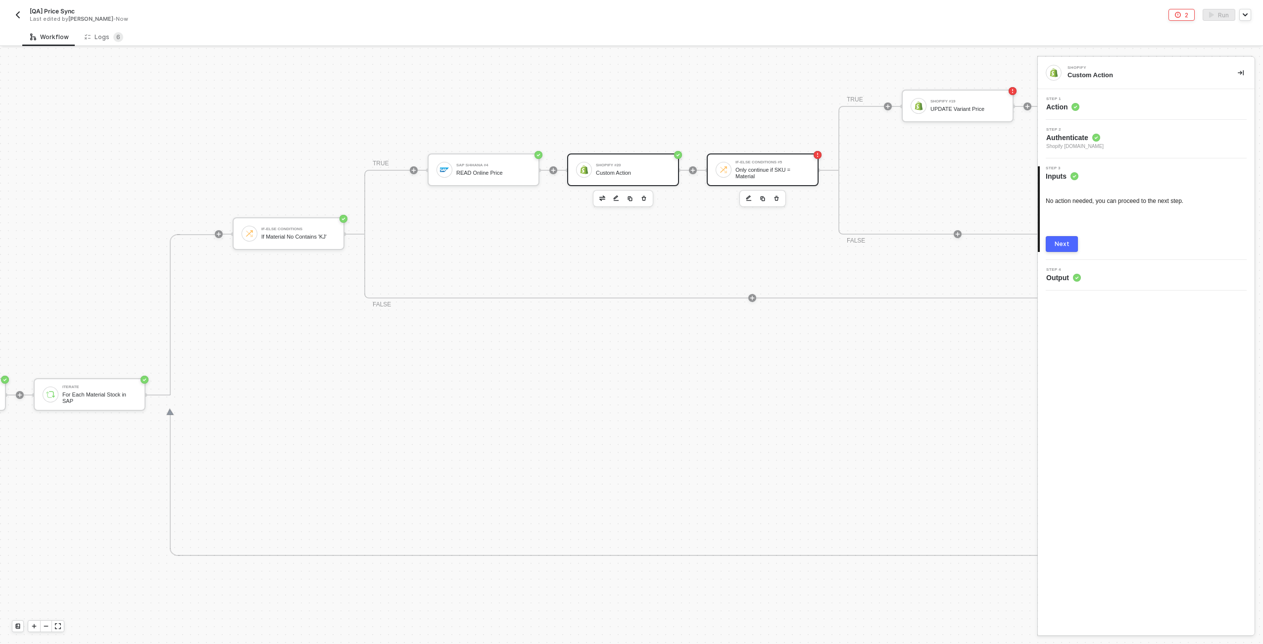
click at [770, 168] on div "Only continue if SKU = Material" at bounding box center [772, 173] width 74 height 12
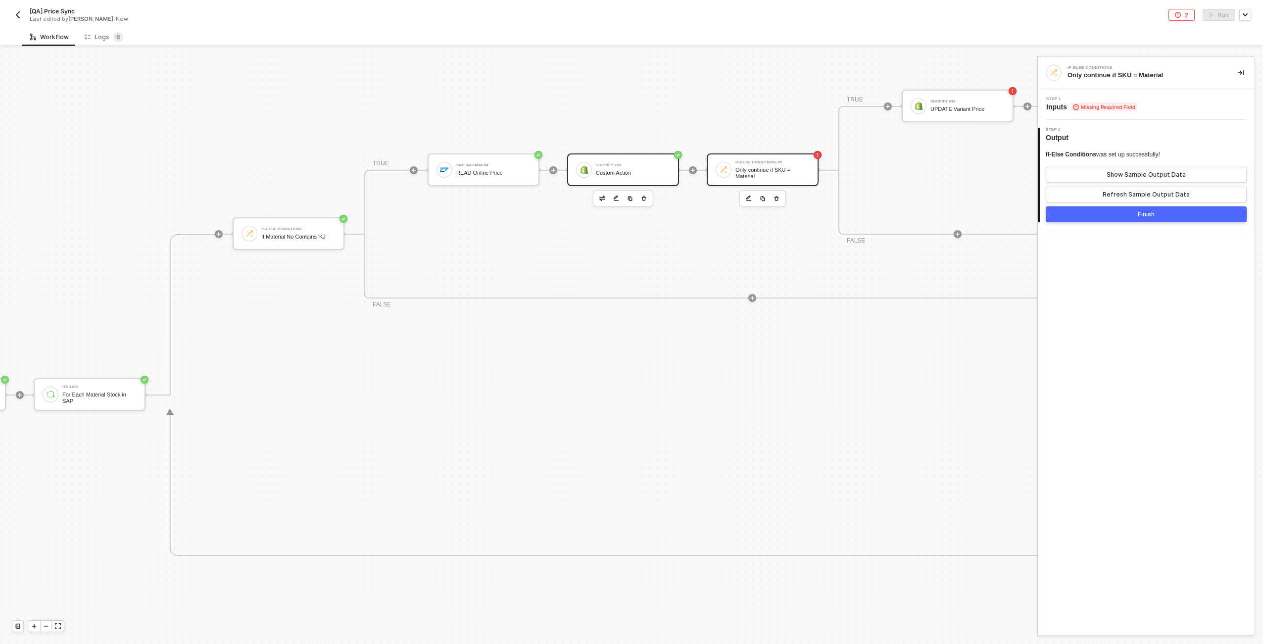
click at [648, 174] on div "Custom Action" at bounding box center [633, 173] width 74 height 6
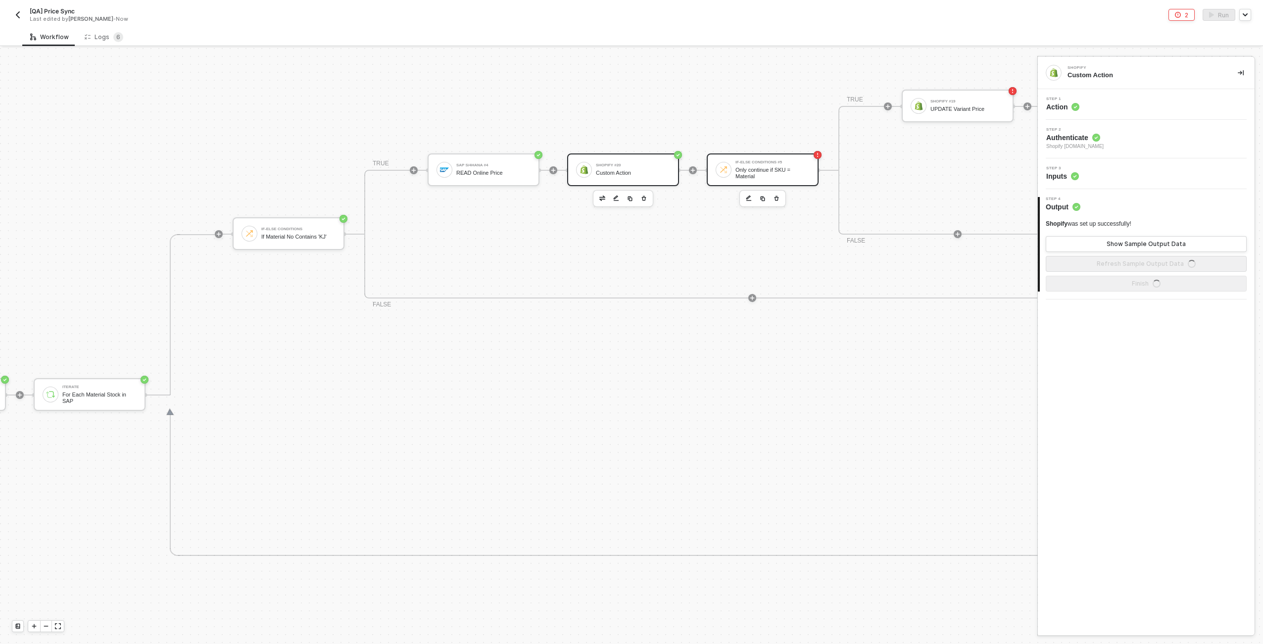
click at [762, 171] on div "Only continue if SKU = Material" at bounding box center [772, 173] width 74 height 12
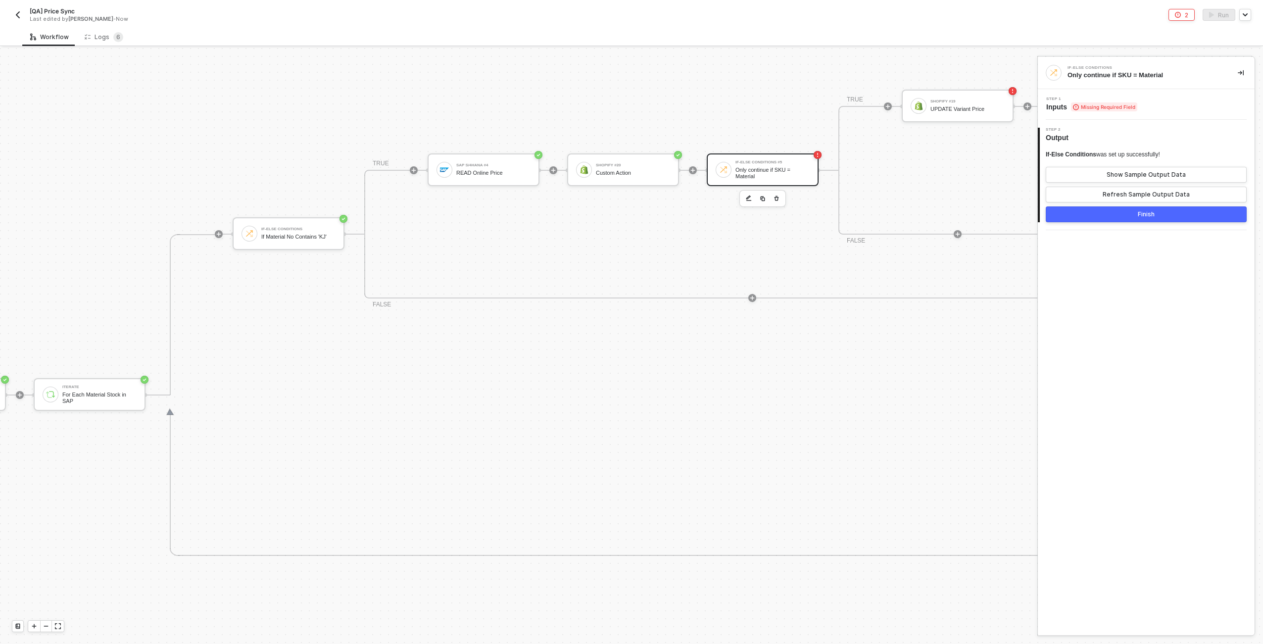
click at [1123, 108] on span "Missing Required Field" at bounding box center [1104, 106] width 66 height 9
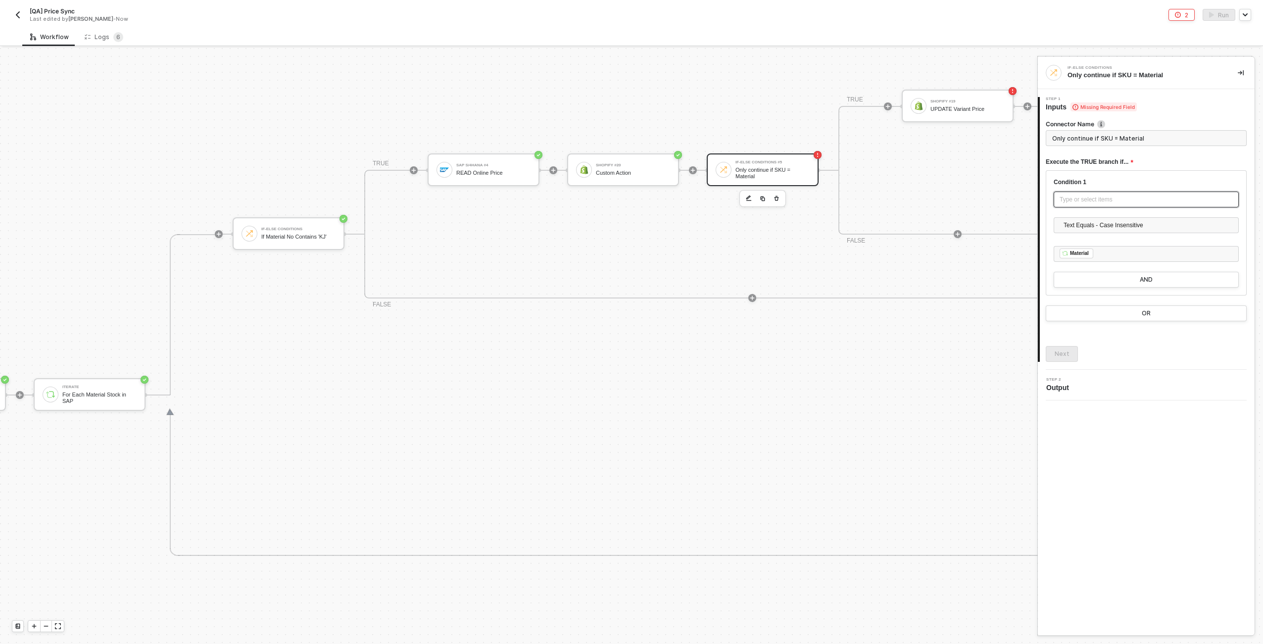
click at [1098, 198] on div "Type or select items ﻿" at bounding box center [1145, 199] width 173 height 9
click at [999, 129] on div "For Each Material Stock in SAP" at bounding box center [962, 127] width 113 height 8
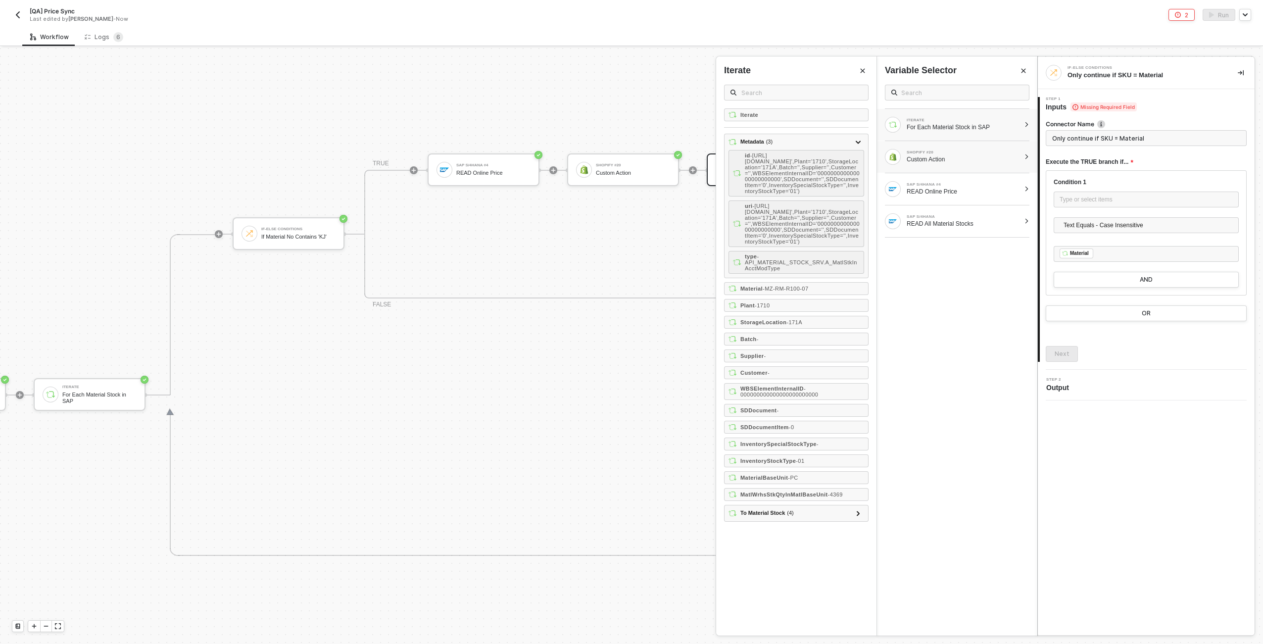
click at [1021, 155] on div "SHOPIFY #20 Custom Action" at bounding box center [957, 157] width 160 height 32
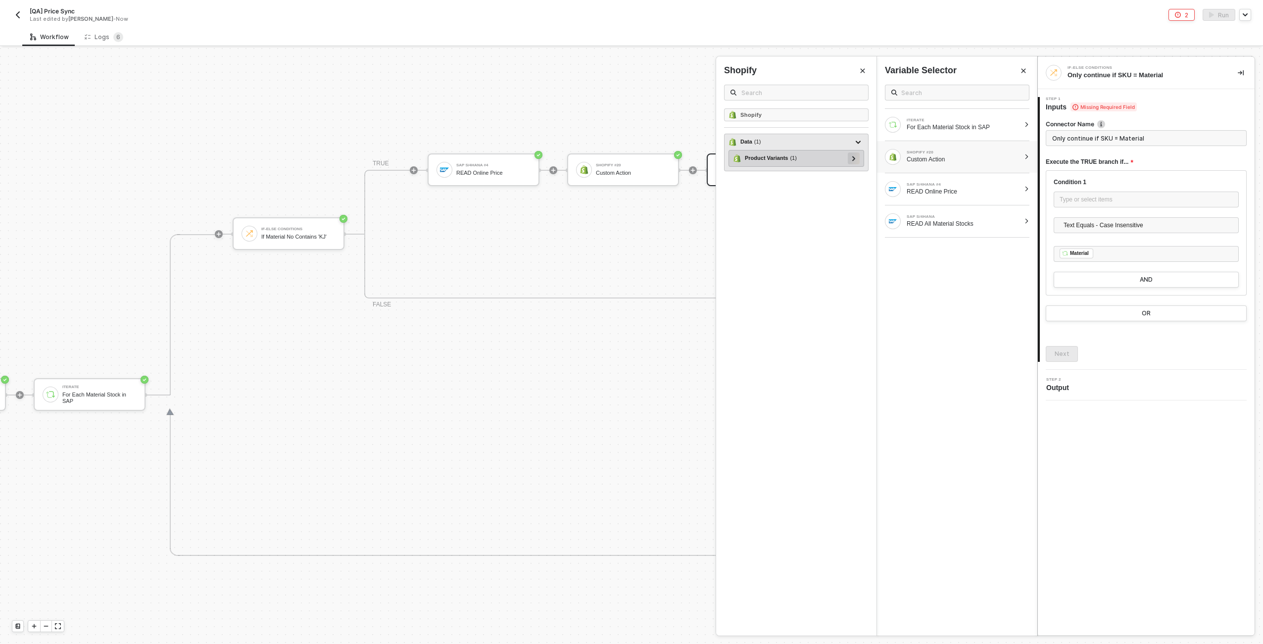
click at [856, 159] on div at bounding box center [854, 158] width 12 height 12
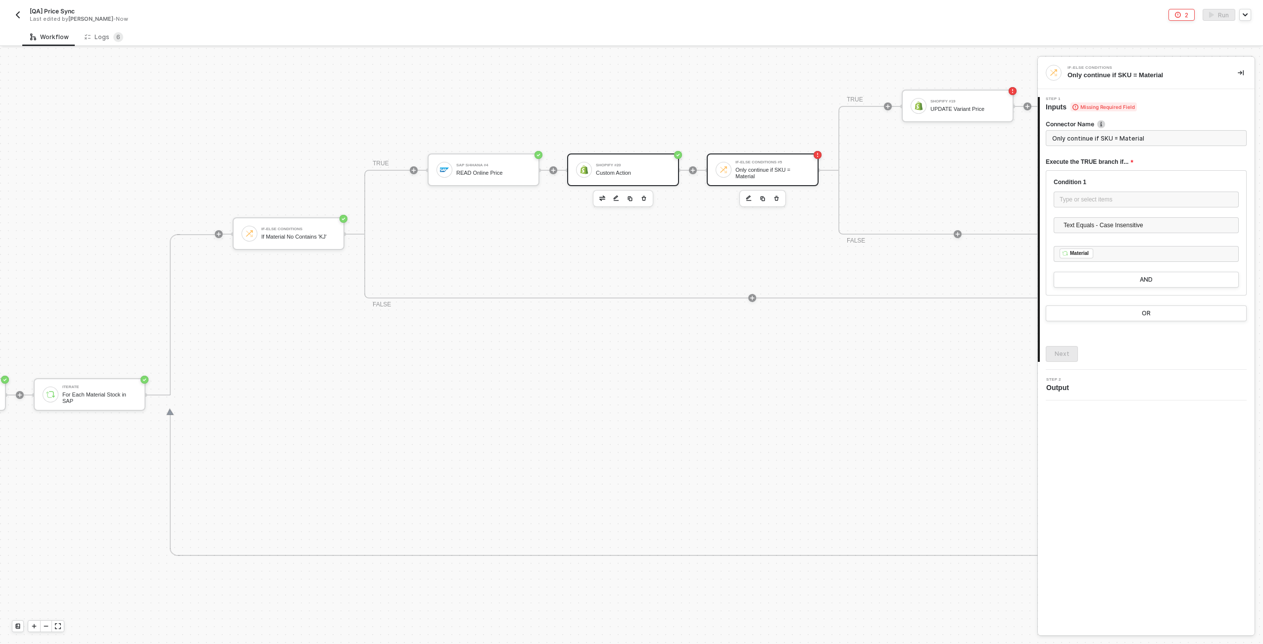
click at [654, 157] on div "Shopify #20 Custom Action" at bounding box center [623, 169] width 112 height 33
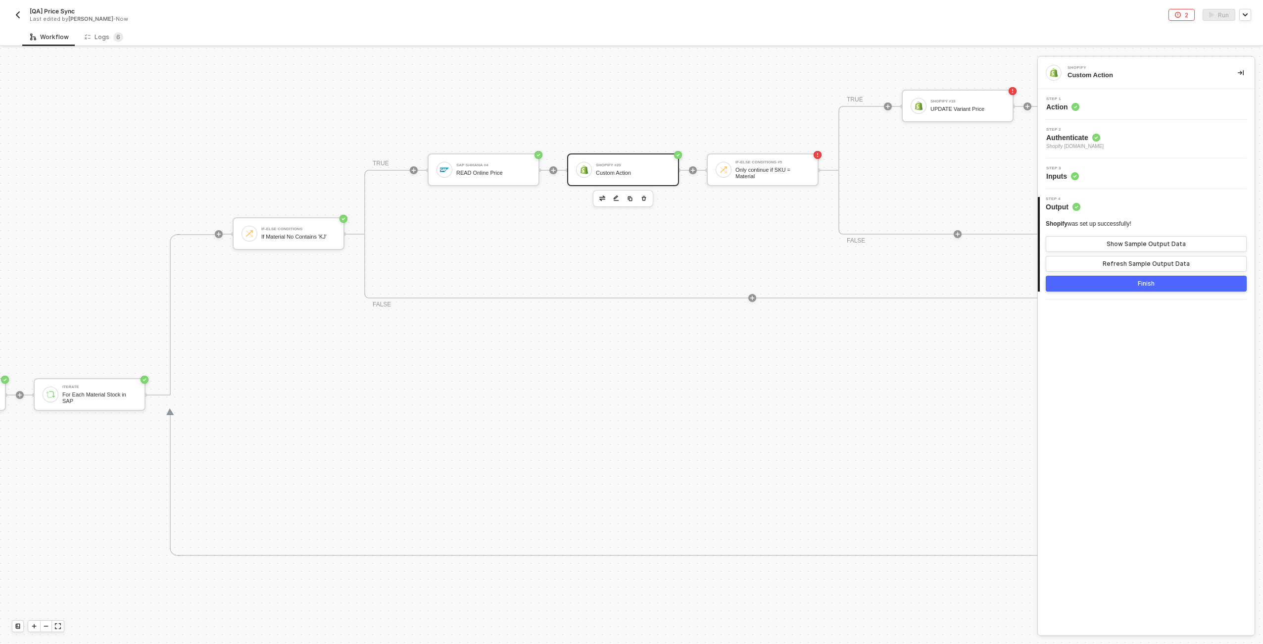
click at [1122, 101] on div "Step 1 Action" at bounding box center [1147, 104] width 214 height 15
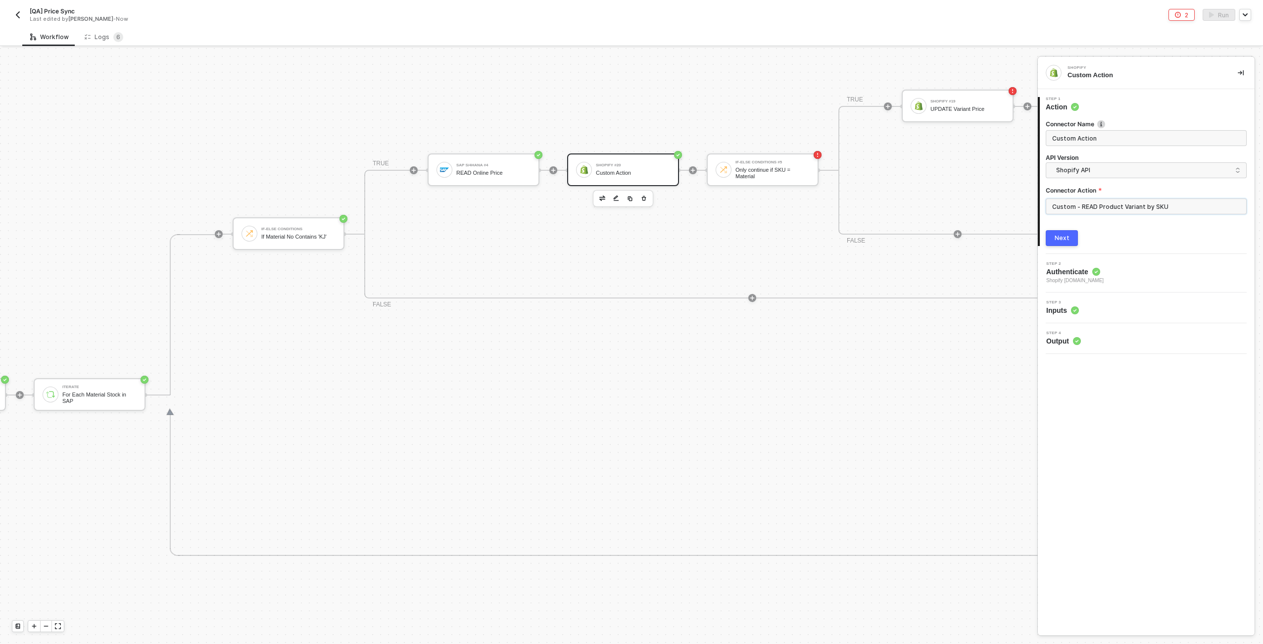
click at [1171, 212] on input "Custom - READ Product Variant by SKU" at bounding box center [1146, 206] width 201 height 16
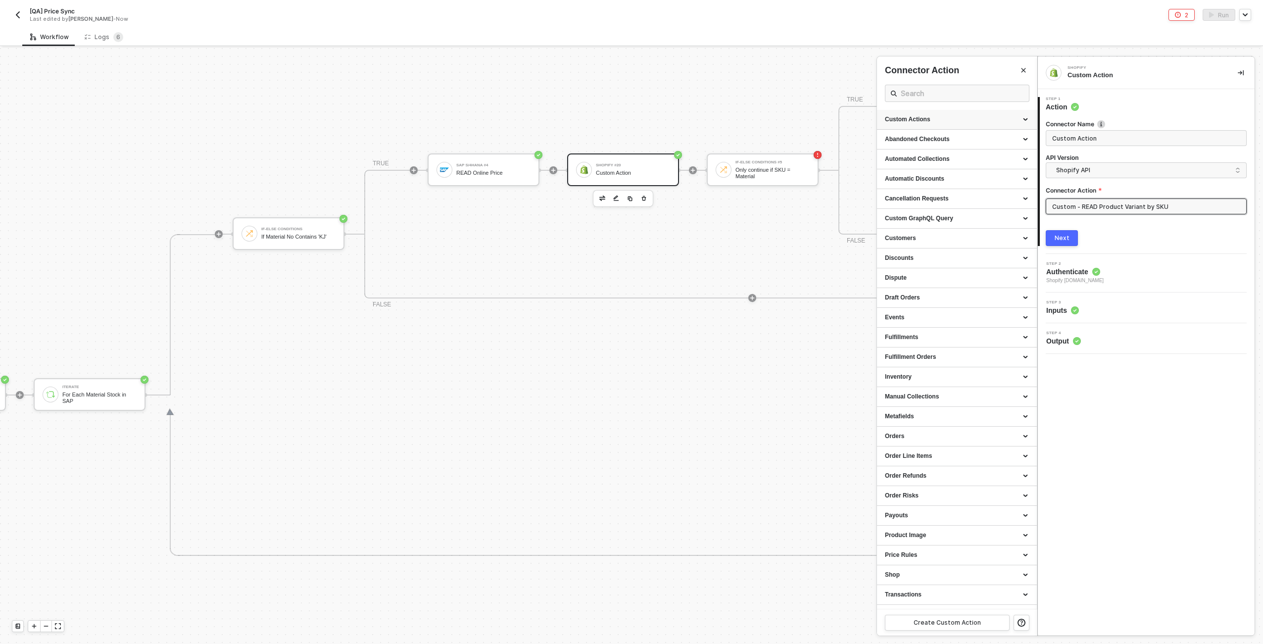
click at [1021, 113] on div "Custom Actions" at bounding box center [957, 120] width 160 height 20
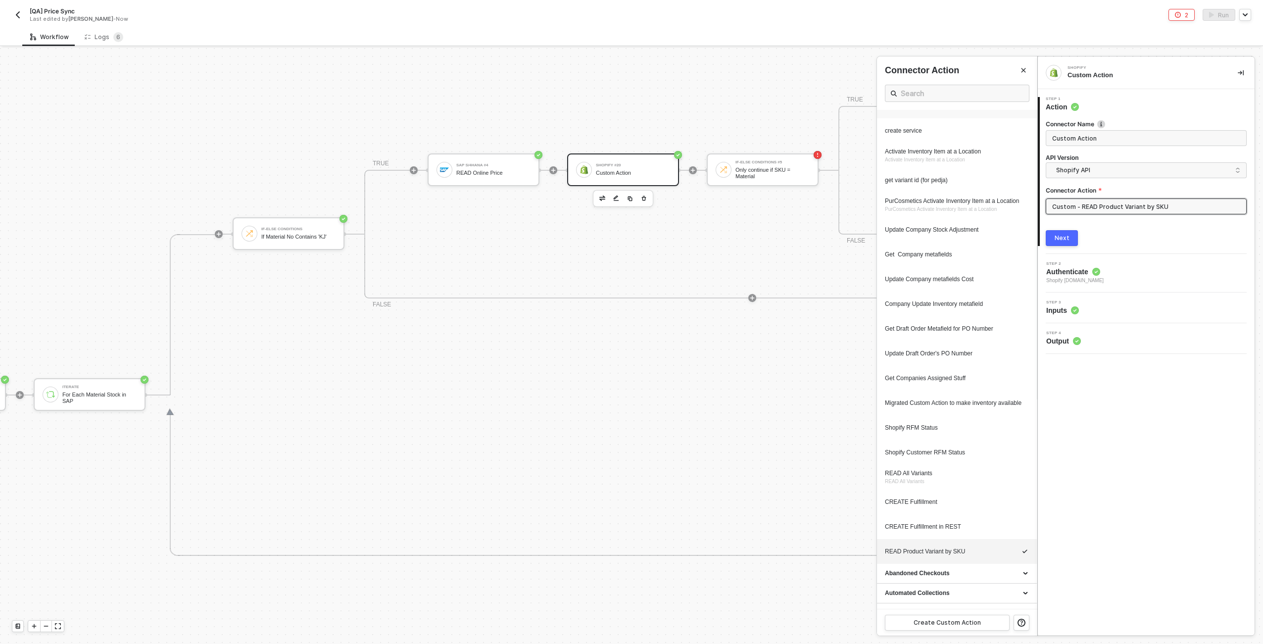
scroll to position [473, 0]
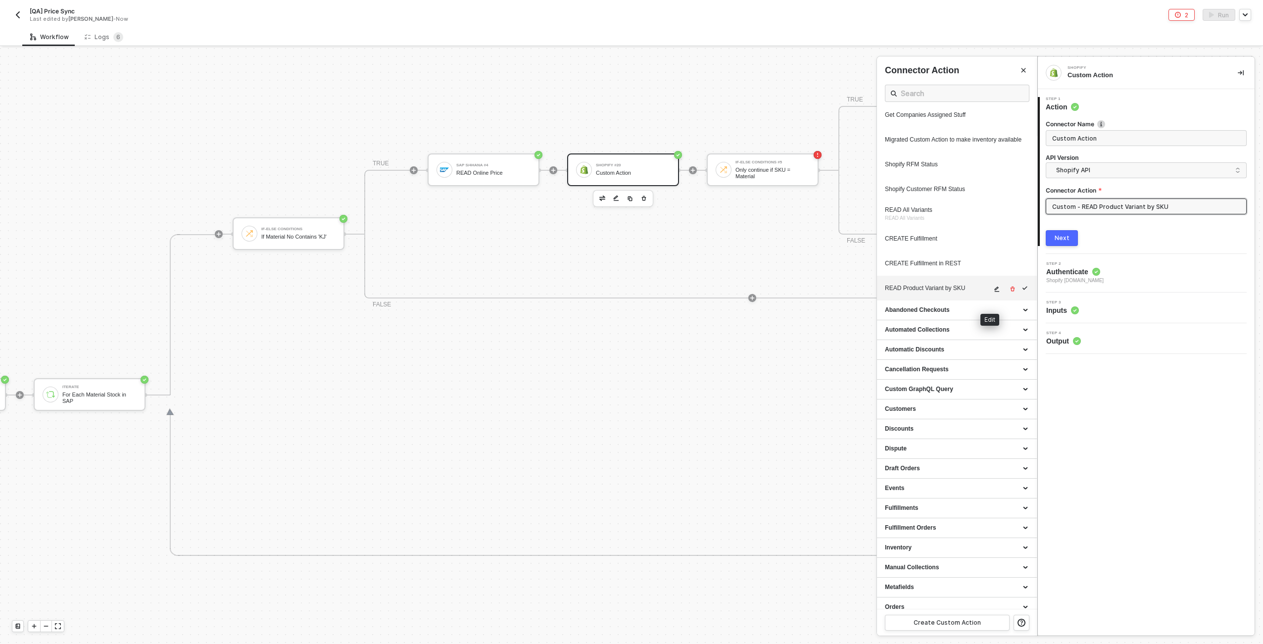
click at [995, 292] on icon "icon-edit" at bounding box center [997, 288] width 5 height 5
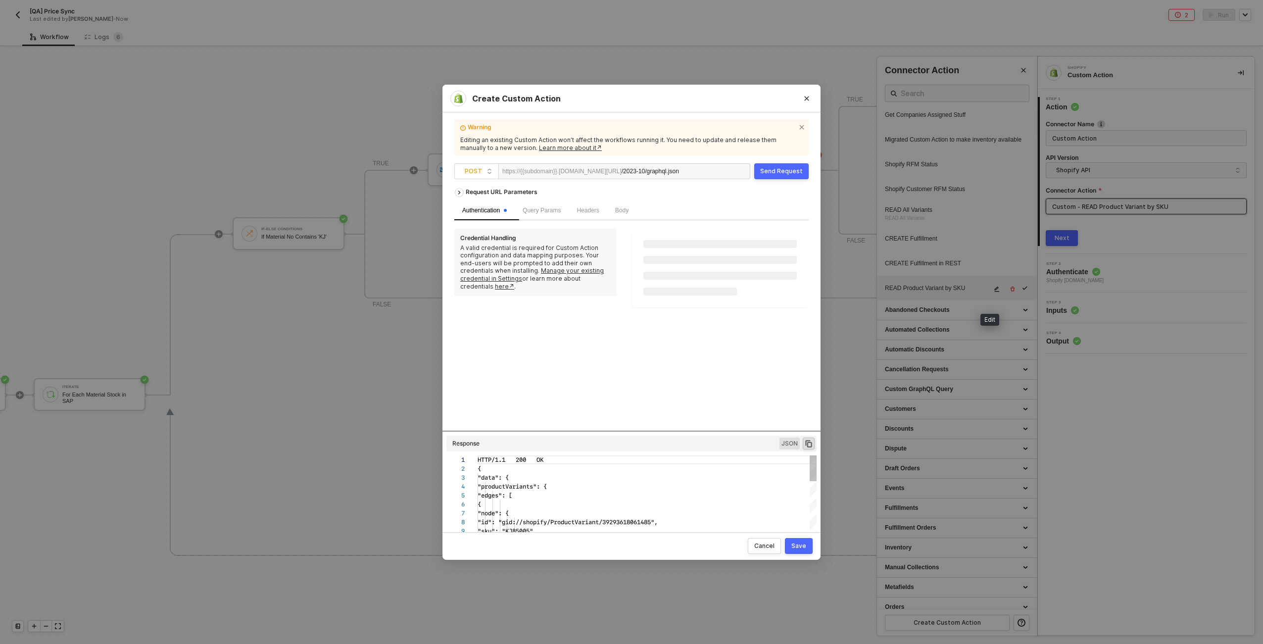
scroll to position [89, 0]
click at [619, 210] on div "Body" at bounding box center [621, 210] width 29 height 19
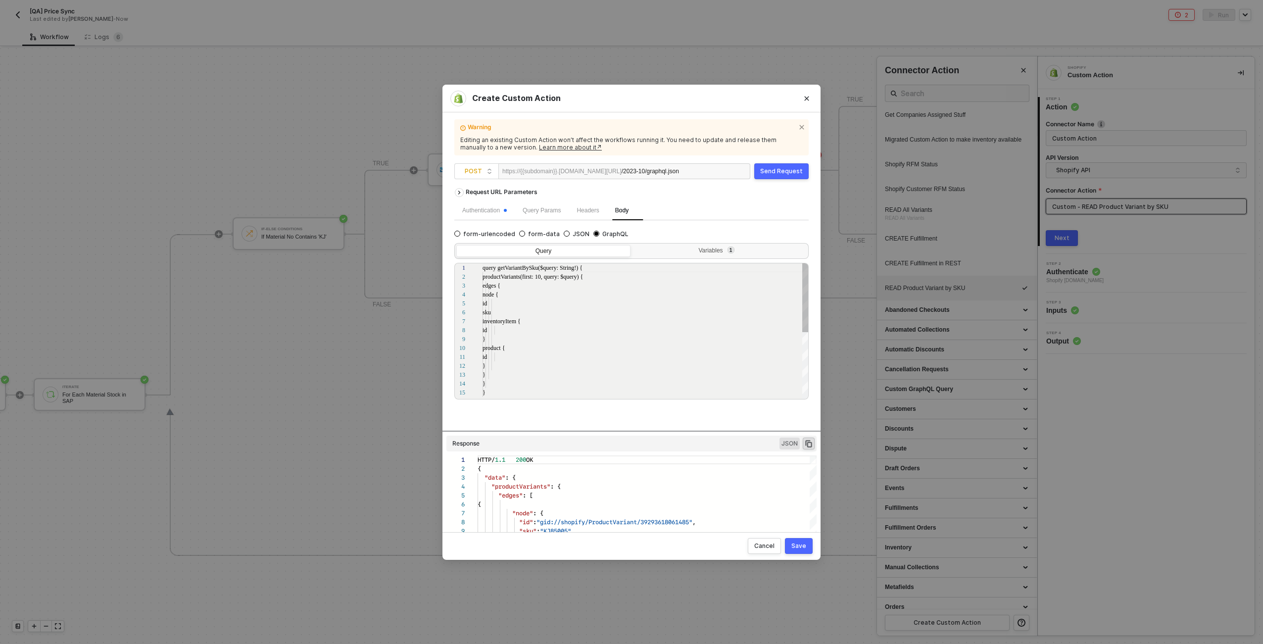
click at [735, 263] on div "1 2 3 4 5 6 7 8 9 10 11 12 13 14 15 16 query getVariantBySku($query: String!) {…" at bounding box center [631, 331] width 354 height 137
click at [734, 250] on sup "1" at bounding box center [731, 250] width 8 height 8
click at [632, 245] on input "Variables 1" at bounding box center [632, 245] width 0 height 0
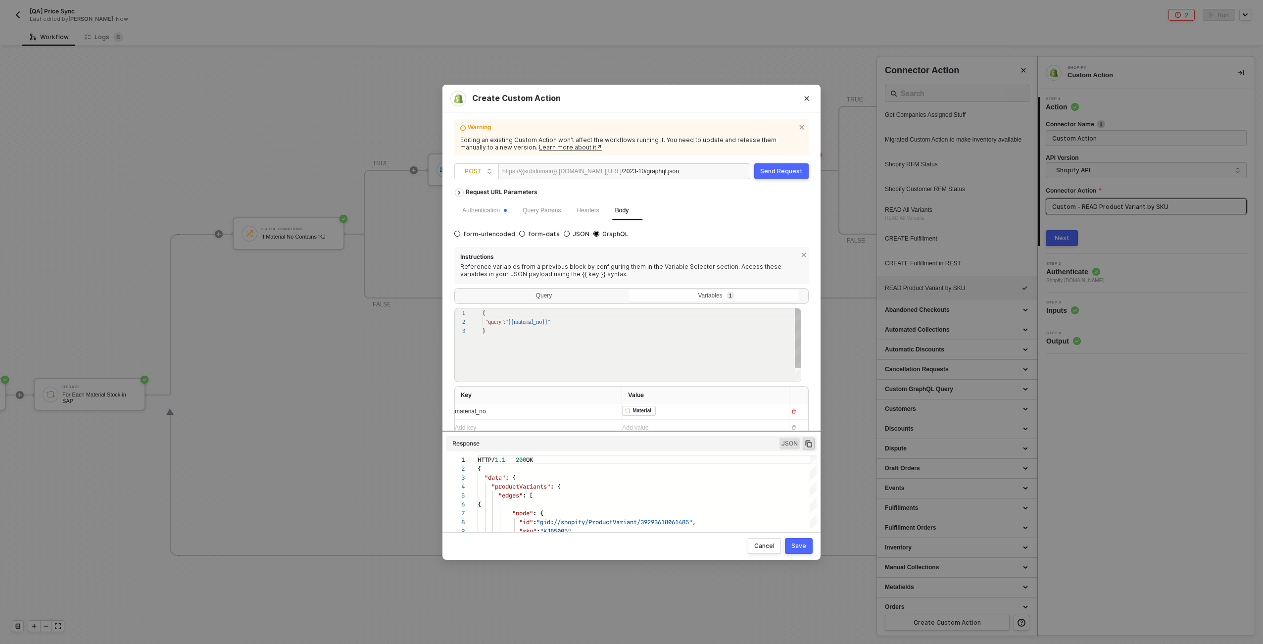
scroll to position [18, 0]
click at [676, 408] on div "﻿ ﻿ Material ﻿" at bounding box center [696, 411] width 149 height 11
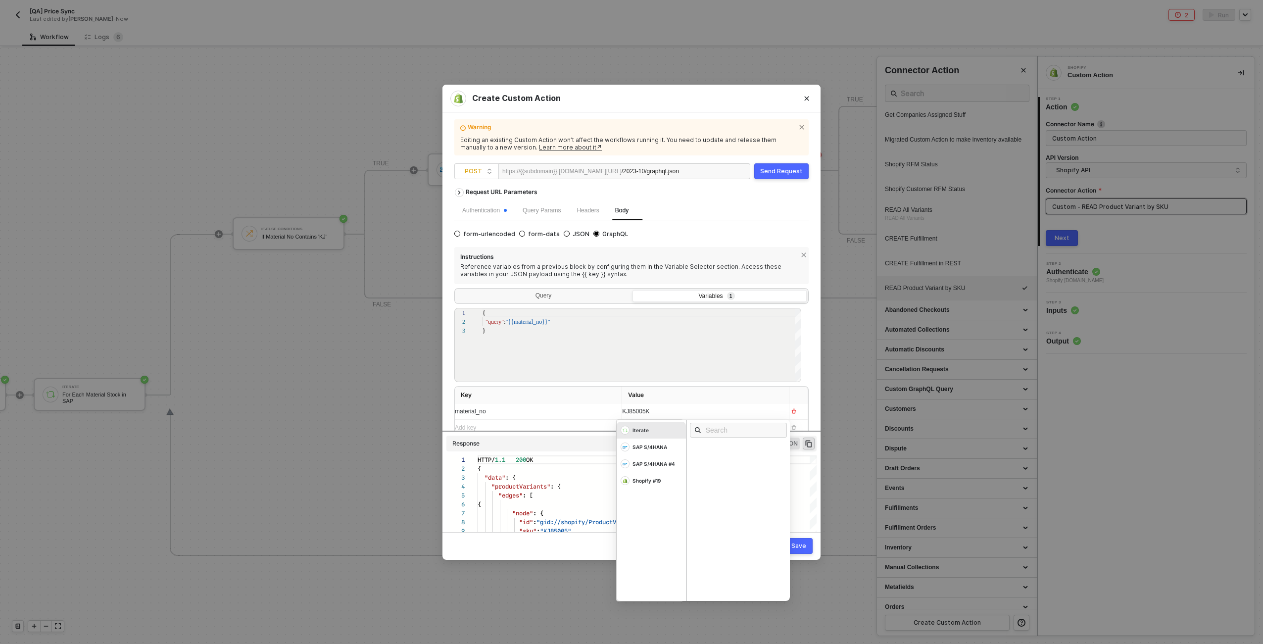
click at [793, 543] on div "Save" at bounding box center [798, 546] width 15 height 8
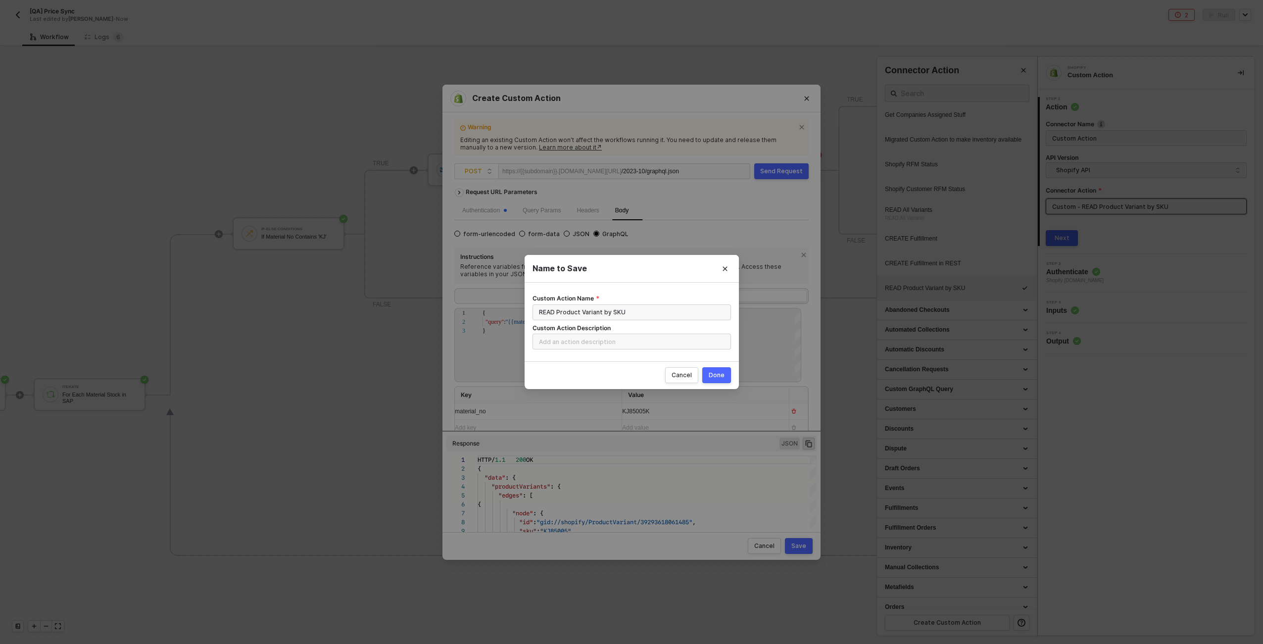
click at [712, 373] on div "Done" at bounding box center [717, 375] width 16 height 8
radio input "true"
radio input "false"
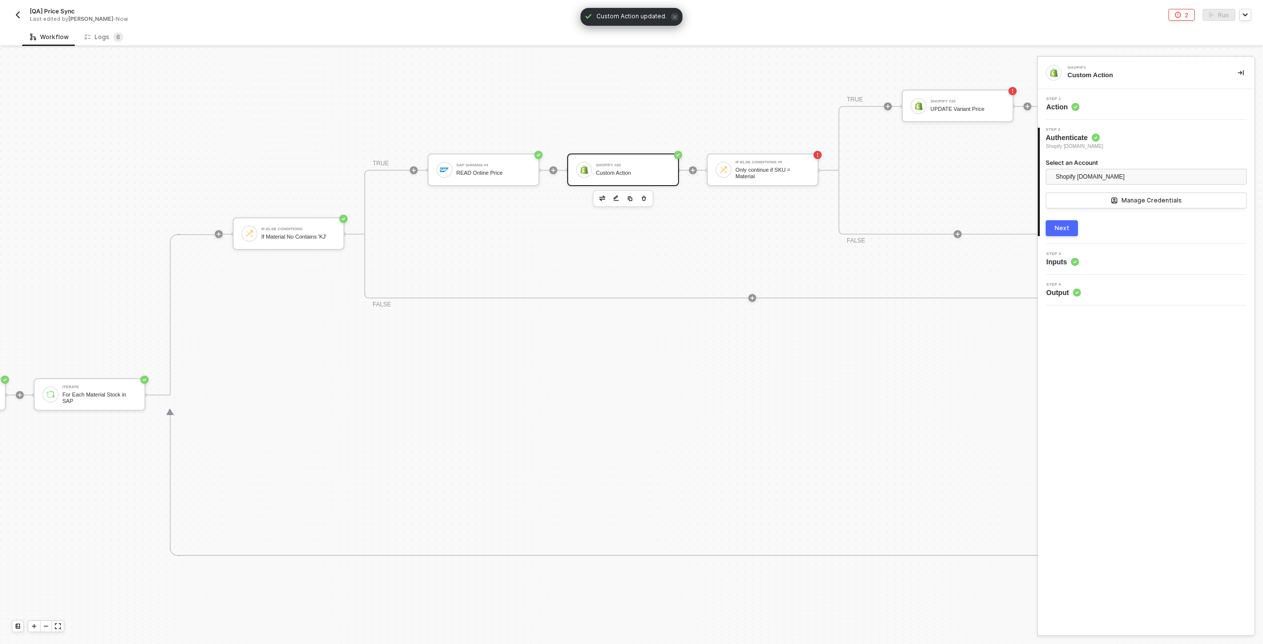
click at [1096, 260] on div "Step 3 Inputs" at bounding box center [1147, 259] width 214 height 15
click at [1074, 243] on button "Next" at bounding box center [1062, 244] width 32 height 16
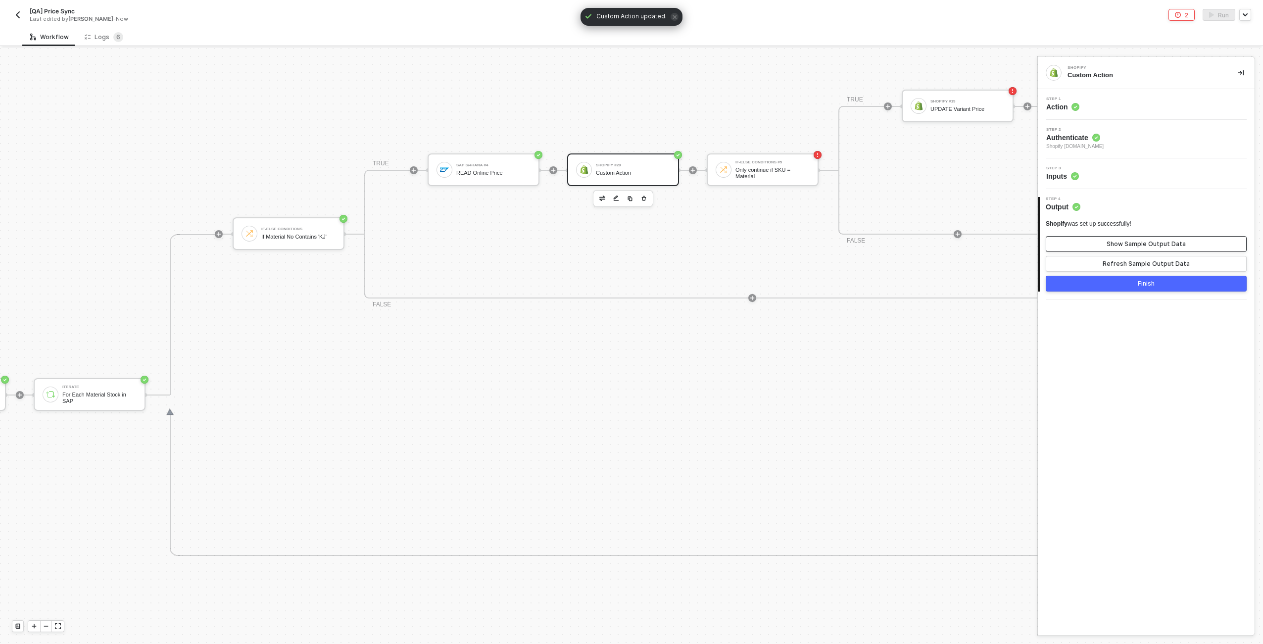
click at [1122, 241] on div "Show Sample Output Data" at bounding box center [1145, 244] width 79 height 8
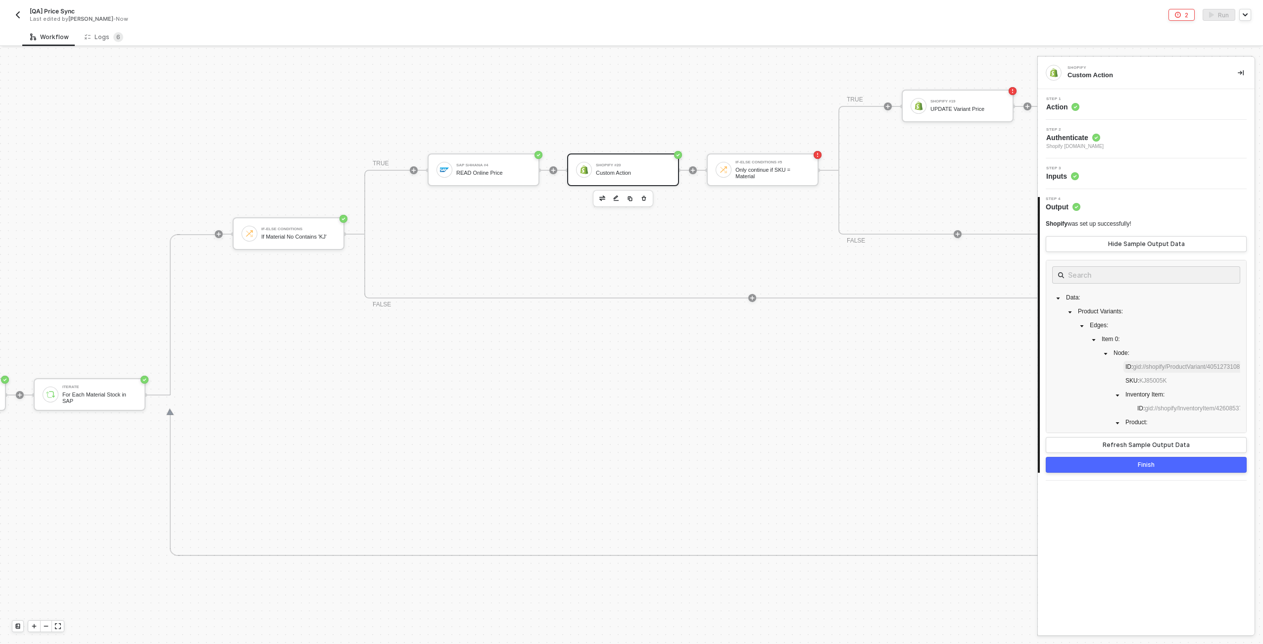
scroll to position [56, 0]
click at [1175, 447] on div "Refresh Sample Output Data" at bounding box center [1145, 445] width 87 height 8
click at [1179, 462] on button "Finish" at bounding box center [1146, 465] width 201 height 16
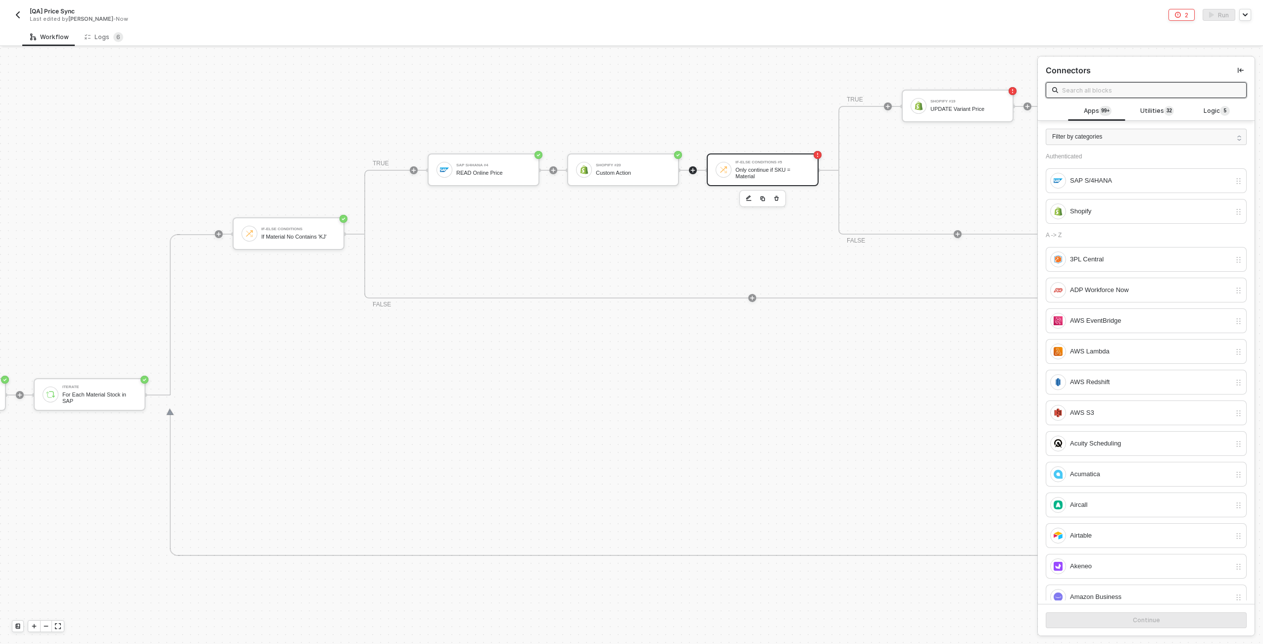
click at [777, 168] on div "Only continue if SKU = Material" at bounding box center [772, 173] width 74 height 12
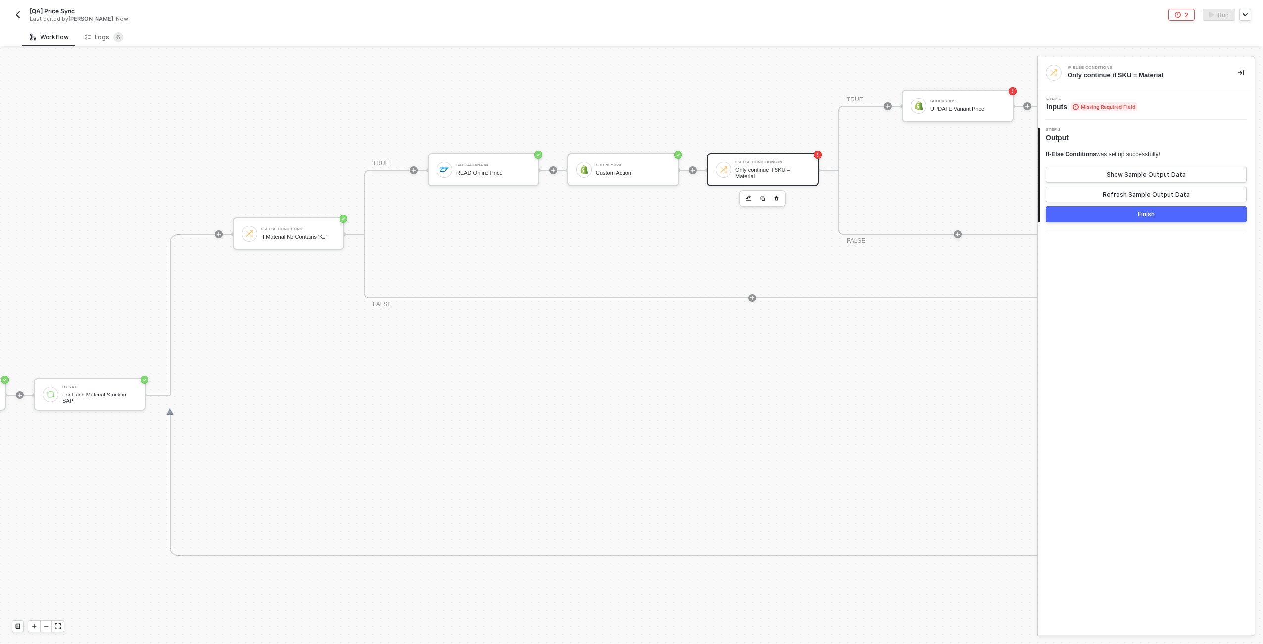
click at [1103, 98] on span "Step 1" at bounding box center [1091, 99] width 91 height 4
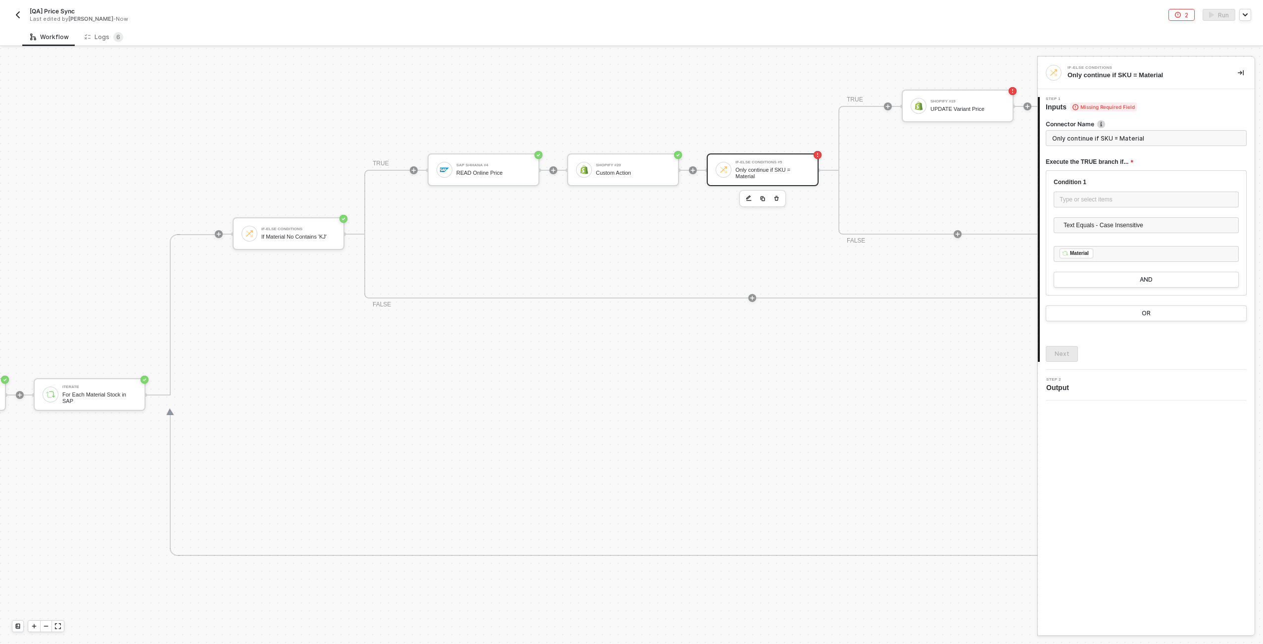
click at [1121, 210] on div at bounding box center [1145, 213] width 185 height 8
click at [1120, 206] on div "Type or select items ﻿" at bounding box center [1145, 199] width 185 height 16
click at [979, 155] on div "Custom Action" at bounding box center [962, 159] width 113 height 8
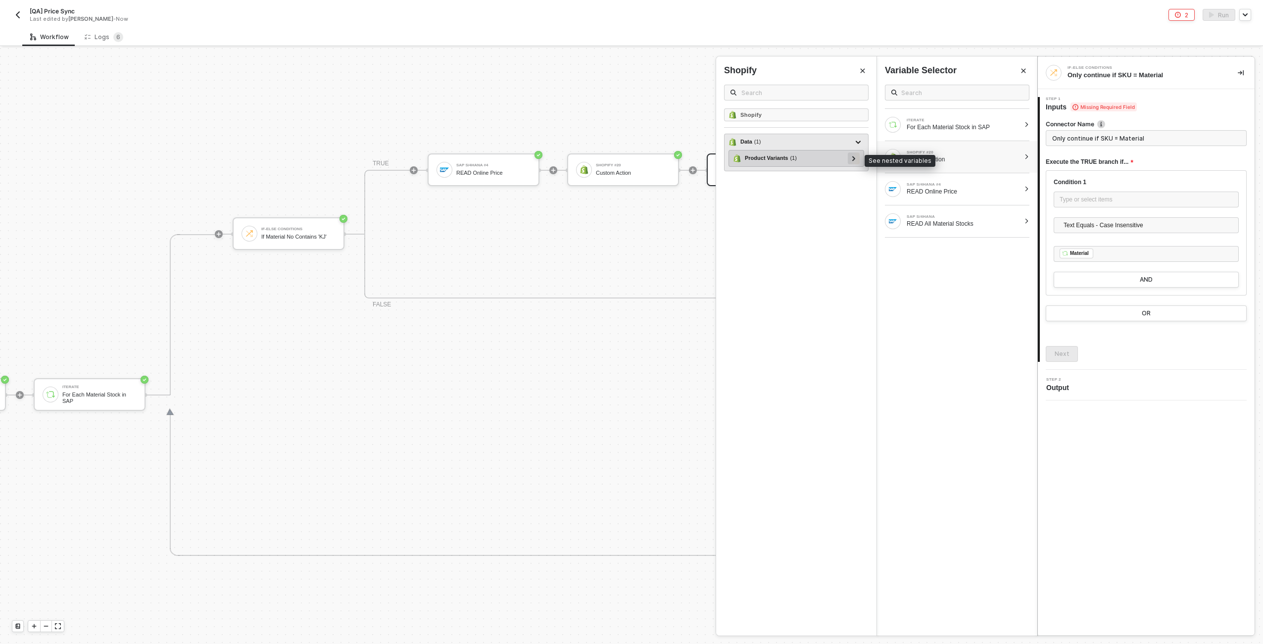
click at [855, 157] on icon at bounding box center [853, 158] width 3 height 5
click at [852, 176] on div at bounding box center [849, 175] width 12 height 12
click at [847, 188] on div at bounding box center [845, 191] width 12 height 12
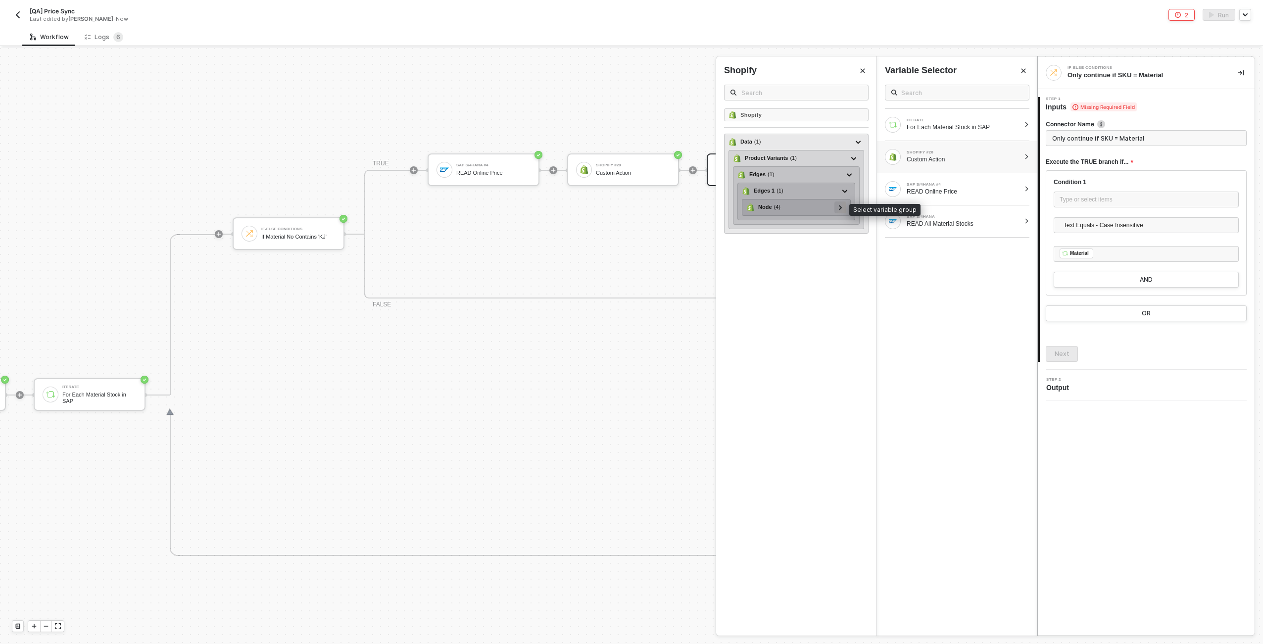
click at [835, 210] on div at bounding box center [840, 207] width 12 height 12
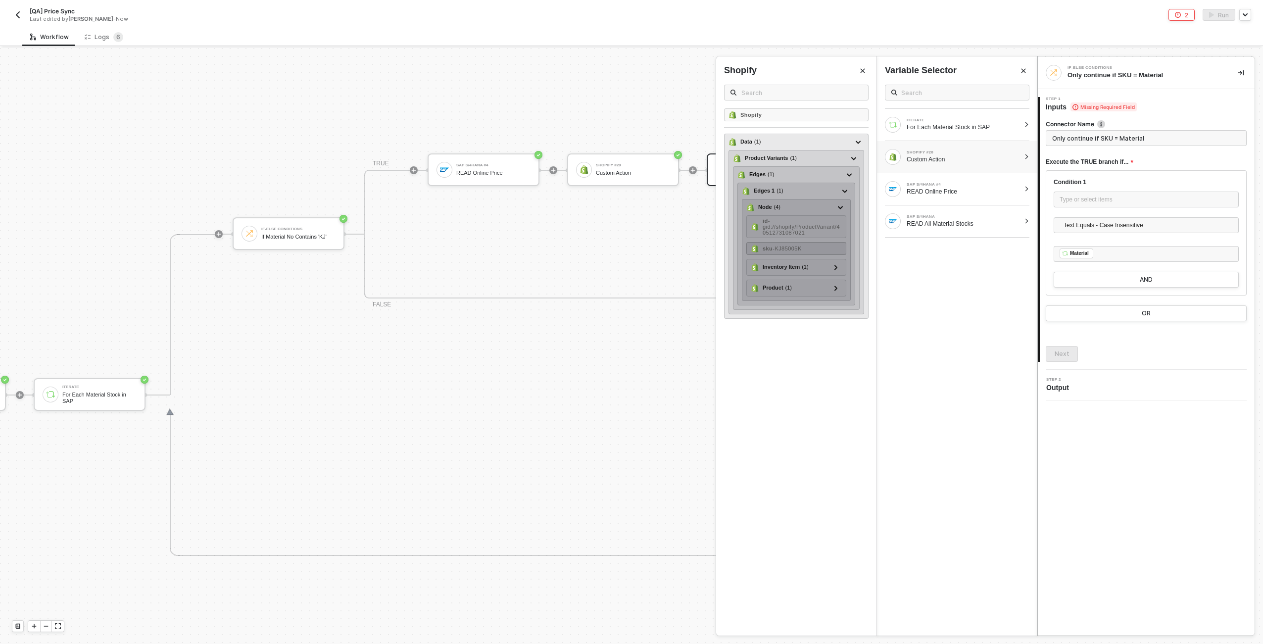
click at [811, 246] on div "sku - KJ85005K" at bounding box center [796, 248] width 100 height 13
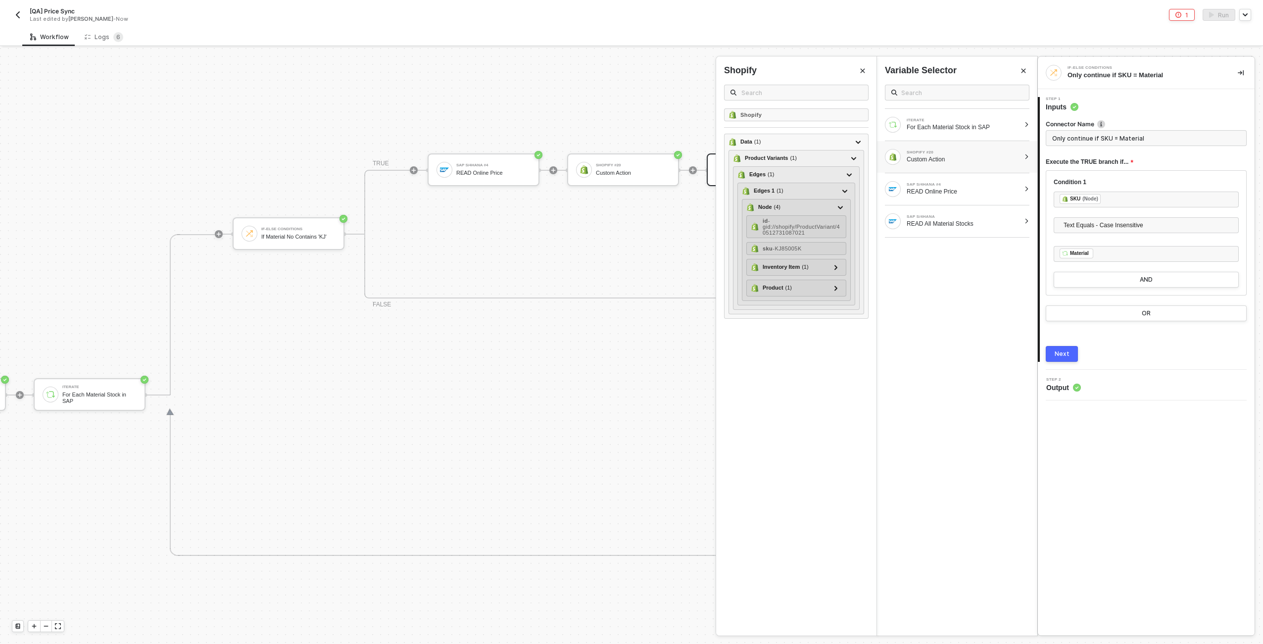
click at [1070, 356] on button "Next" at bounding box center [1062, 354] width 32 height 16
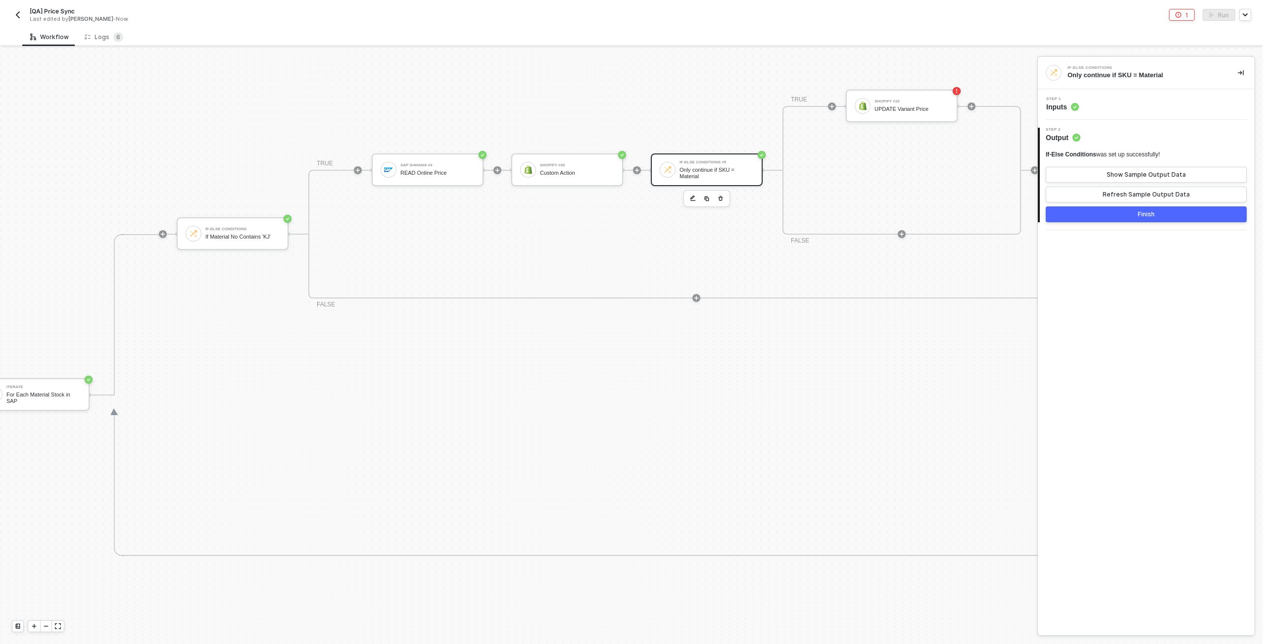
scroll to position [346, 336]
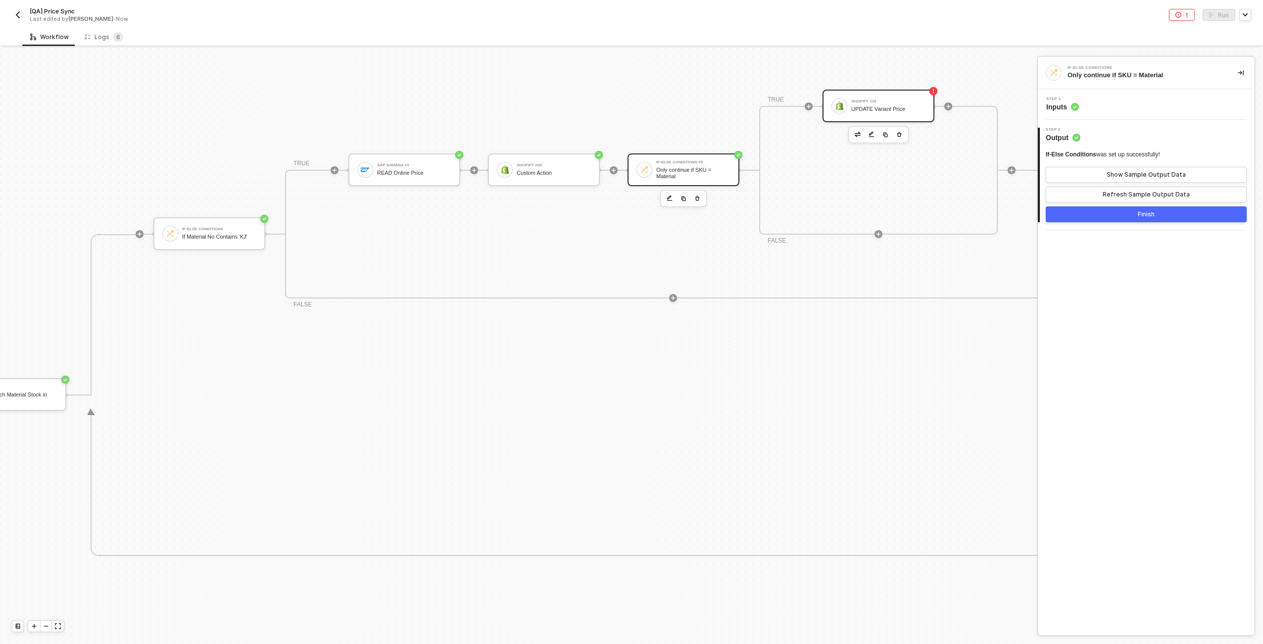
click at [894, 106] on div "UPDATE Variant Price" at bounding box center [888, 109] width 74 height 6
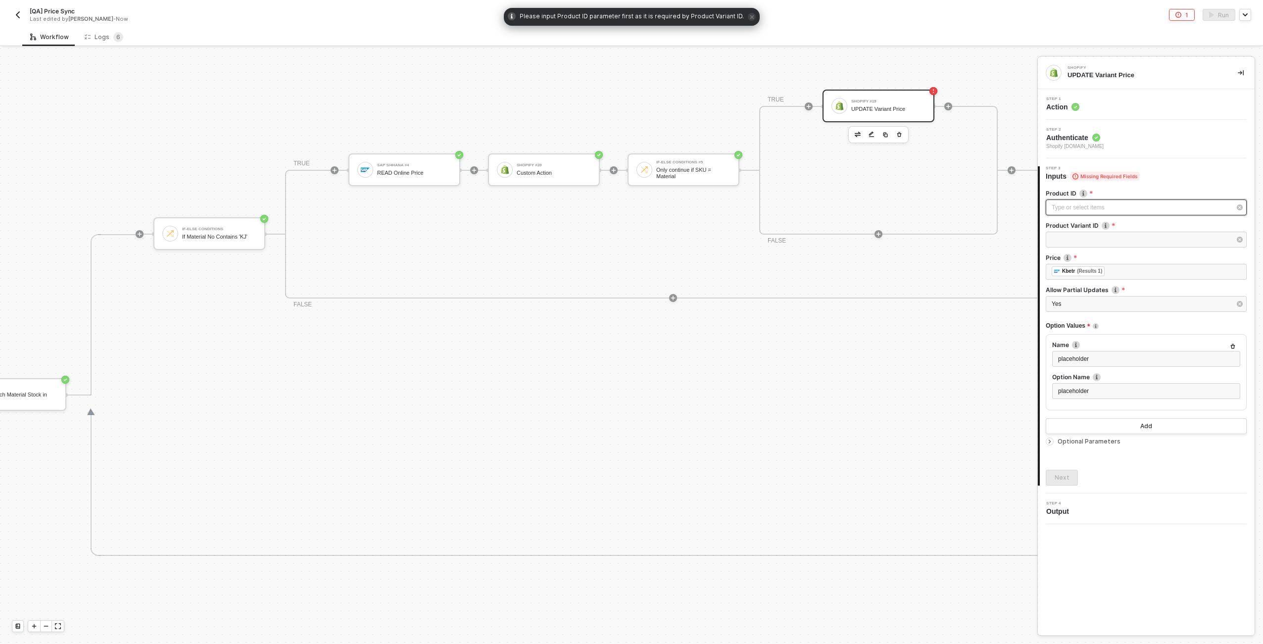
click at [1098, 208] on div "Type or select items ﻿" at bounding box center [1140, 207] width 179 height 9
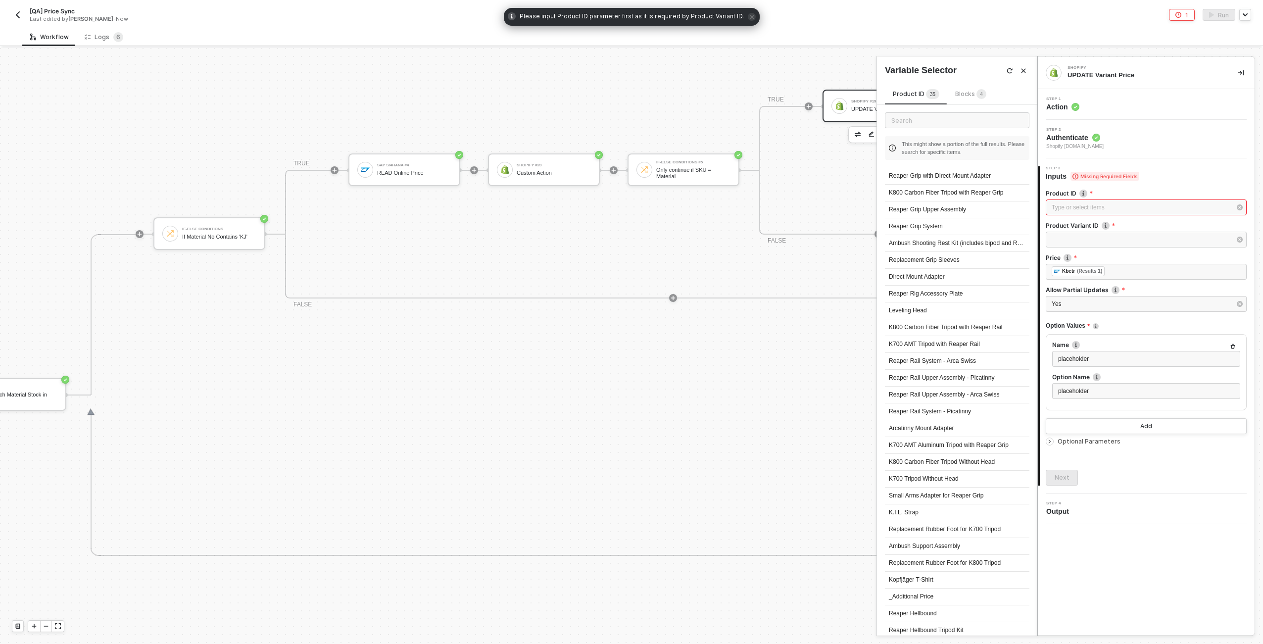
click at [964, 96] on span "Blocks 4" at bounding box center [970, 93] width 31 height 7
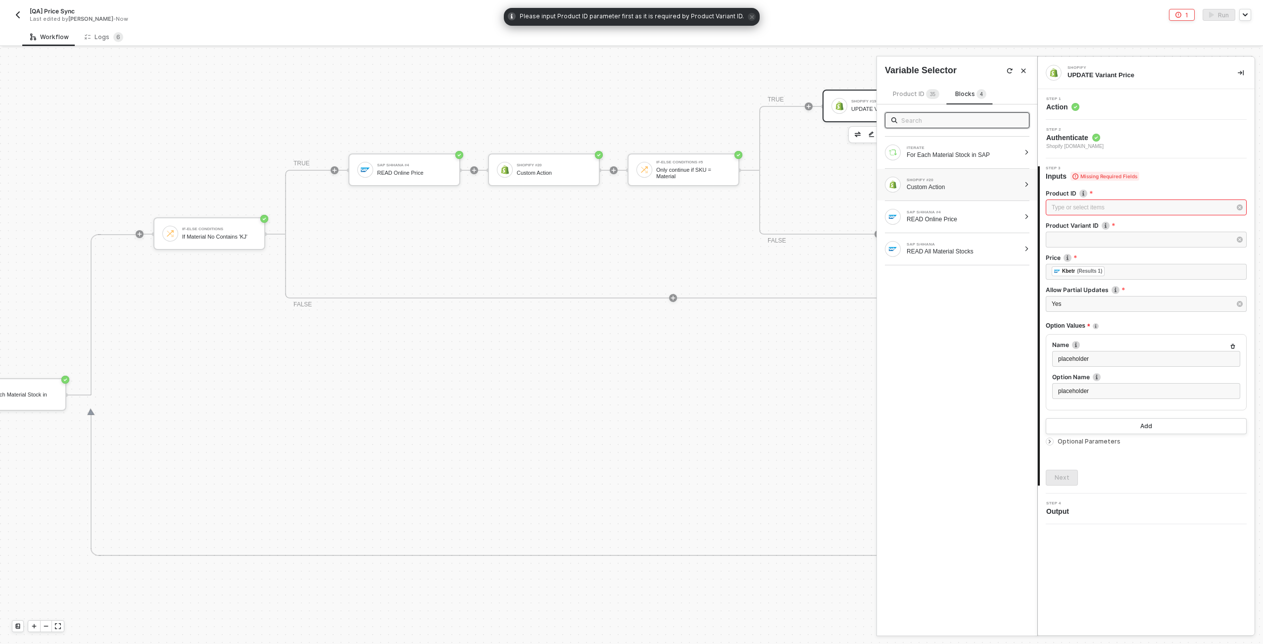
click at [993, 173] on div "SHOPIFY #20 Custom Action" at bounding box center [957, 185] width 160 height 32
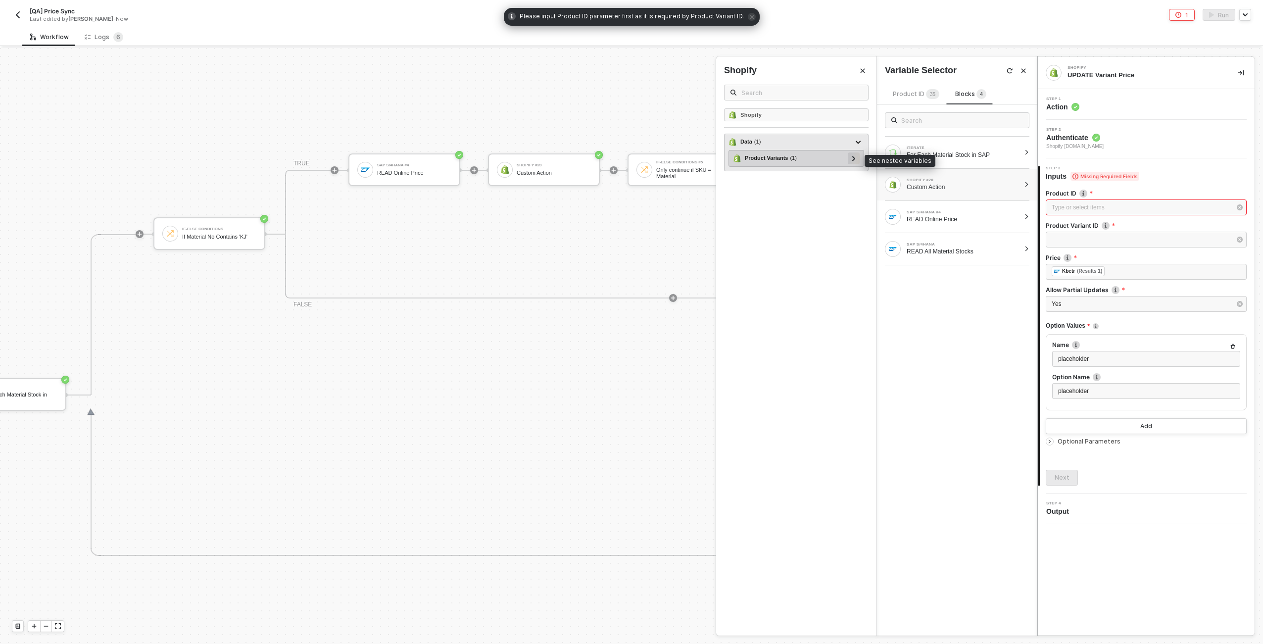
click at [855, 158] on icon at bounding box center [853, 158] width 3 height 5
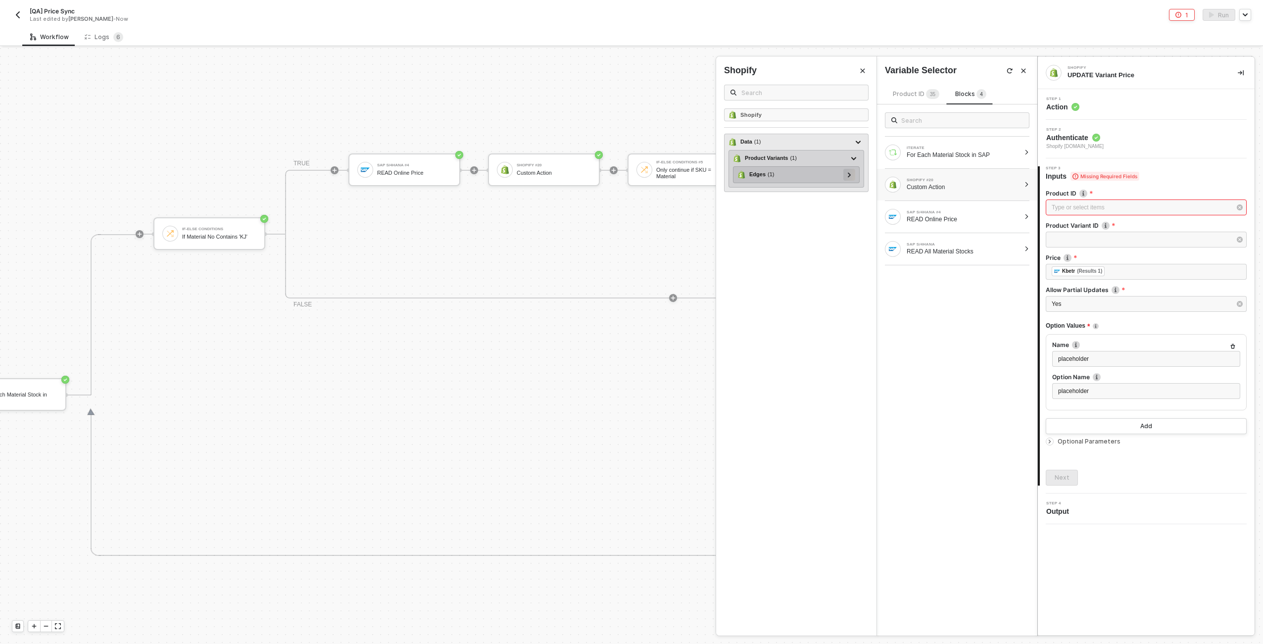
click at [848, 176] on icon at bounding box center [849, 174] width 3 height 5
click at [848, 192] on div at bounding box center [845, 191] width 12 height 12
click at [845, 207] on div at bounding box center [840, 207] width 12 height 12
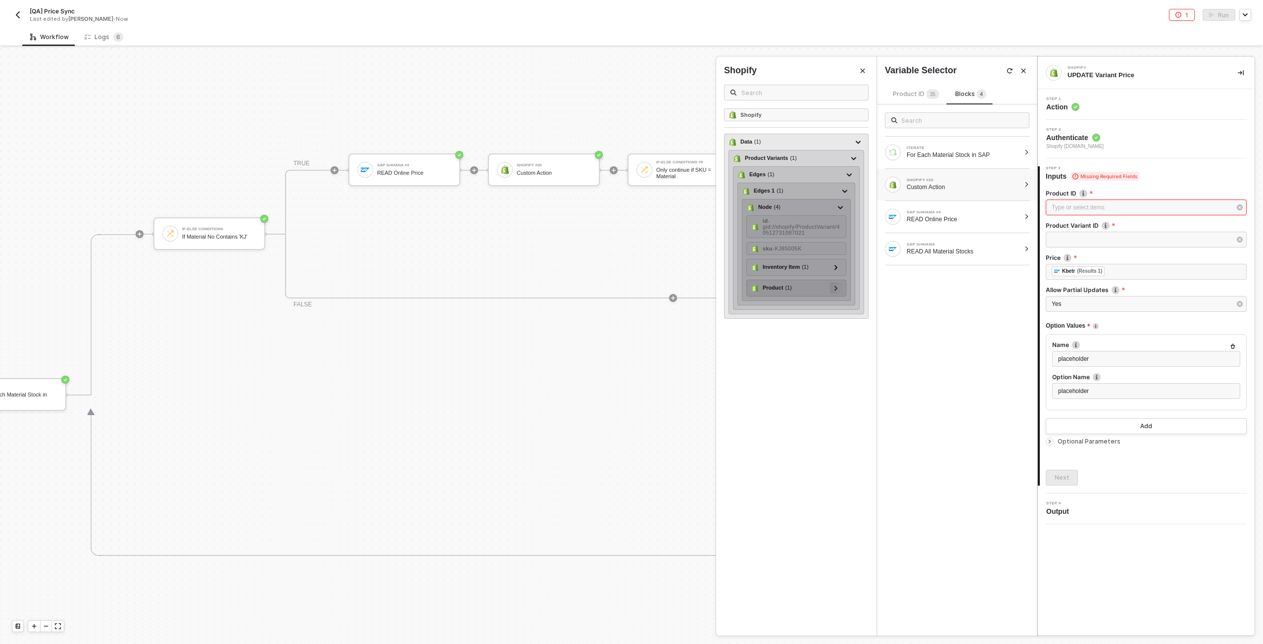
click at [837, 284] on div at bounding box center [835, 287] width 5 height 11
drag, startPoint x: 814, startPoint y: 306, endPoint x: 836, endPoint y: 319, distance: 25.3
click at [814, 306] on span "- gid://shopify/Product/6263616241837" at bounding box center [801, 307] width 69 height 18
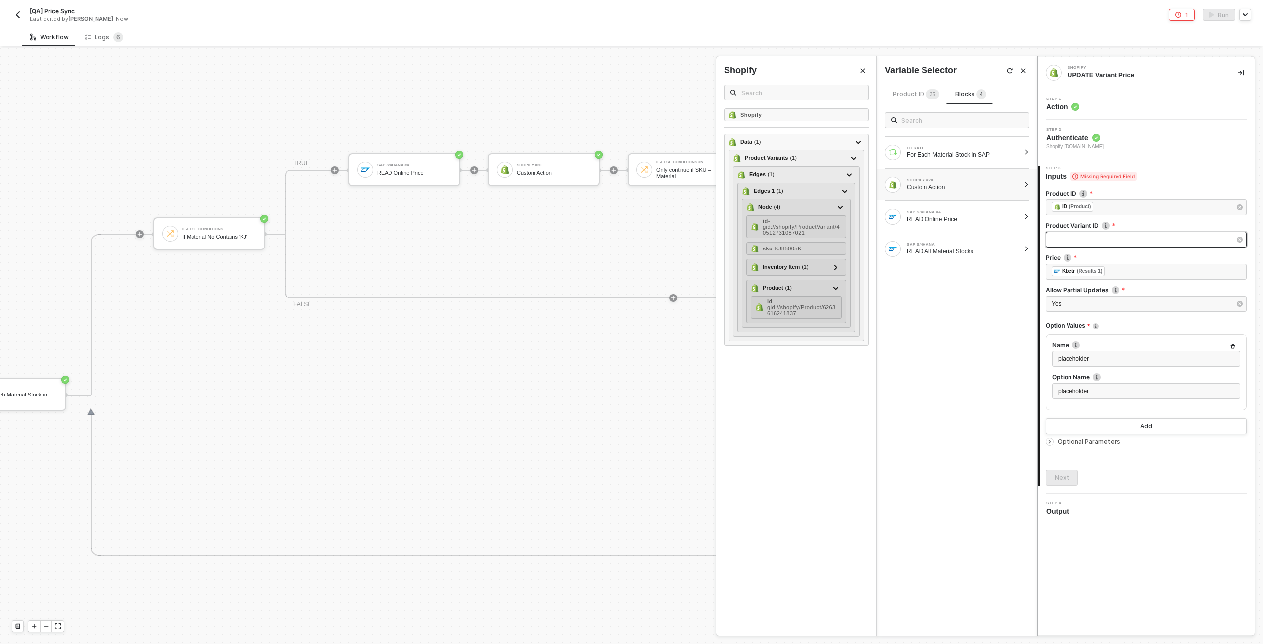
click at [1116, 239] on div "﻿ ﻿" at bounding box center [1140, 239] width 179 height 9
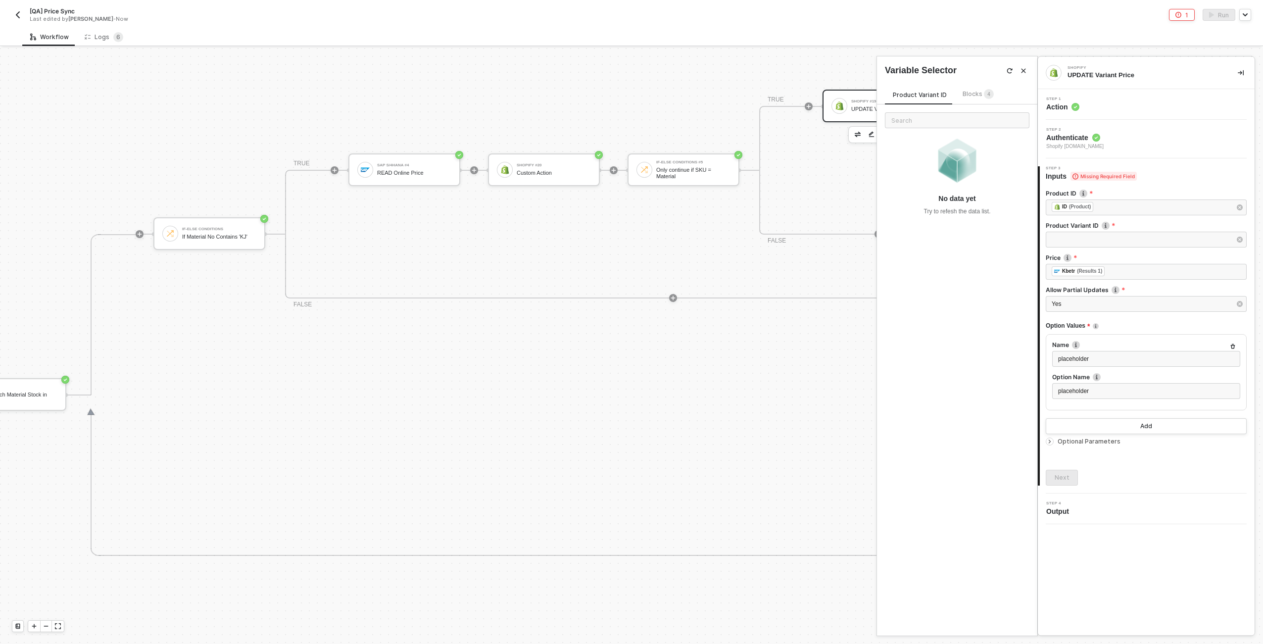
click at [977, 97] on span "Blocks 4" at bounding box center [977, 93] width 31 height 7
click at [988, 177] on div "SHOPIFY #20 Custom Action" at bounding box center [952, 185] width 135 height 16
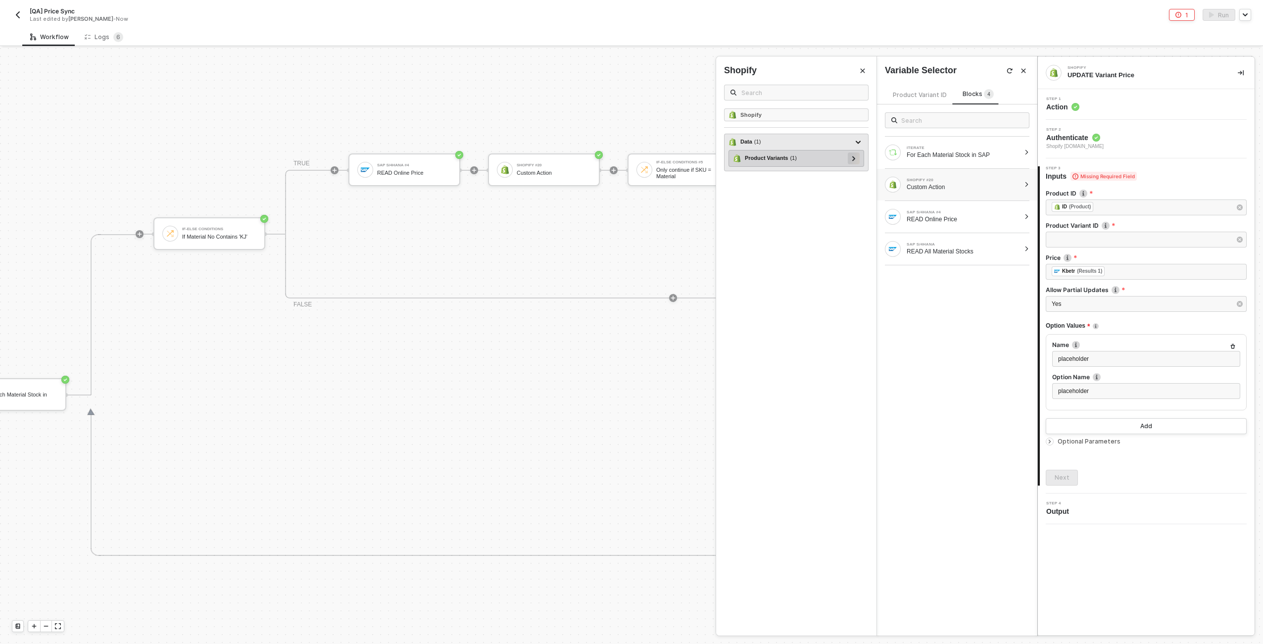
click at [858, 159] on div at bounding box center [854, 158] width 12 height 12
click at [853, 175] on div at bounding box center [849, 175] width 12 height 12
click at [849, 185] on div at bounding box center [845, 191] width 12 height 12
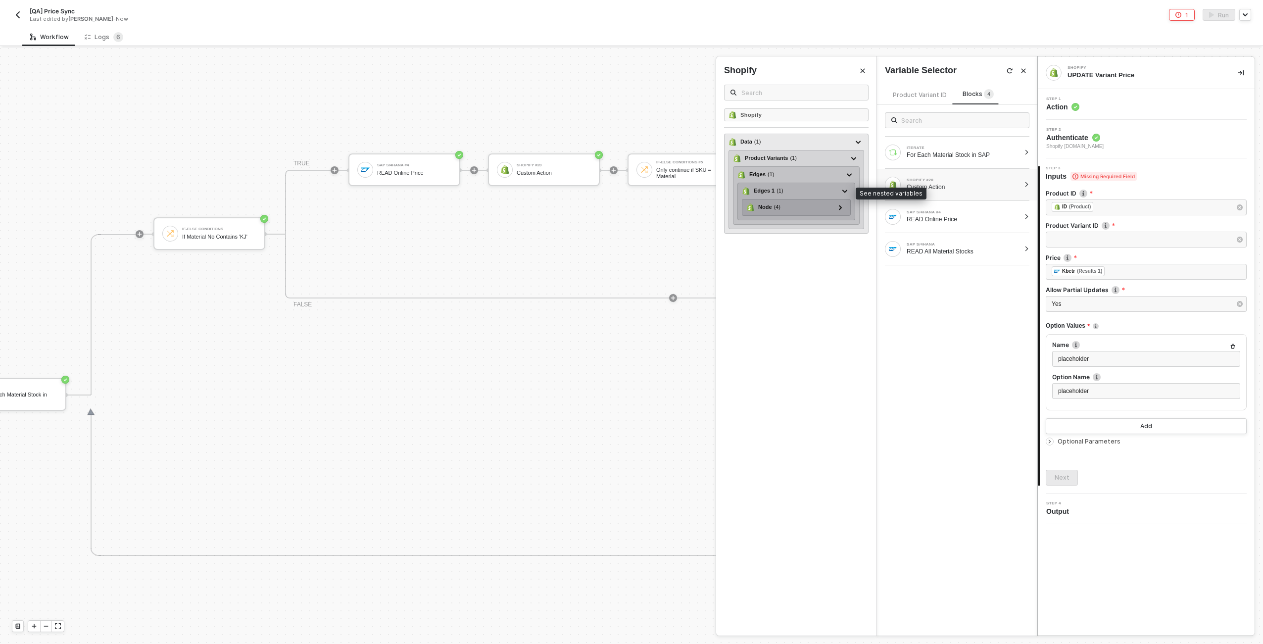
click at [840, 201] on div "Node ( 4 ) id - gid://shopify/ProductVariant/40512731087021 sku - KJ85005K Inve…" at bounding box center [796, 207] width 109 height 17
click at [837, 209] on div at bounding box center [840, 207] width 12 height 12
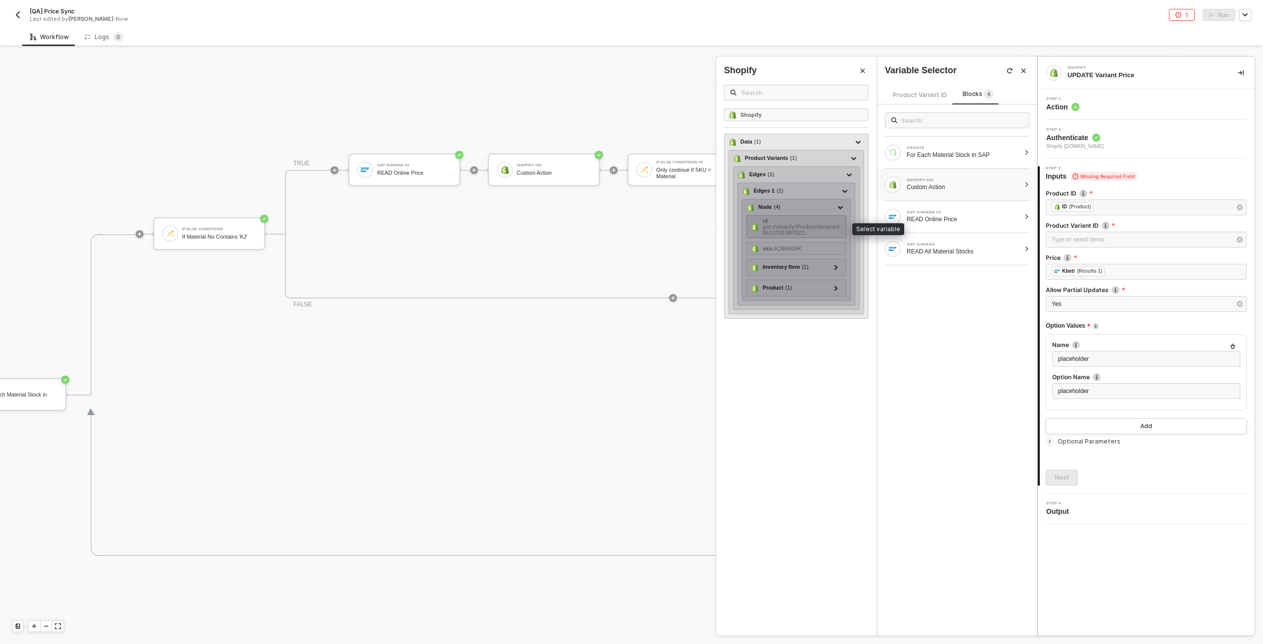
click at [804, 226] on span "- gid://shopify/ProductVariant/40512731087021" at bounding box center [800, 227] width 77 height 18
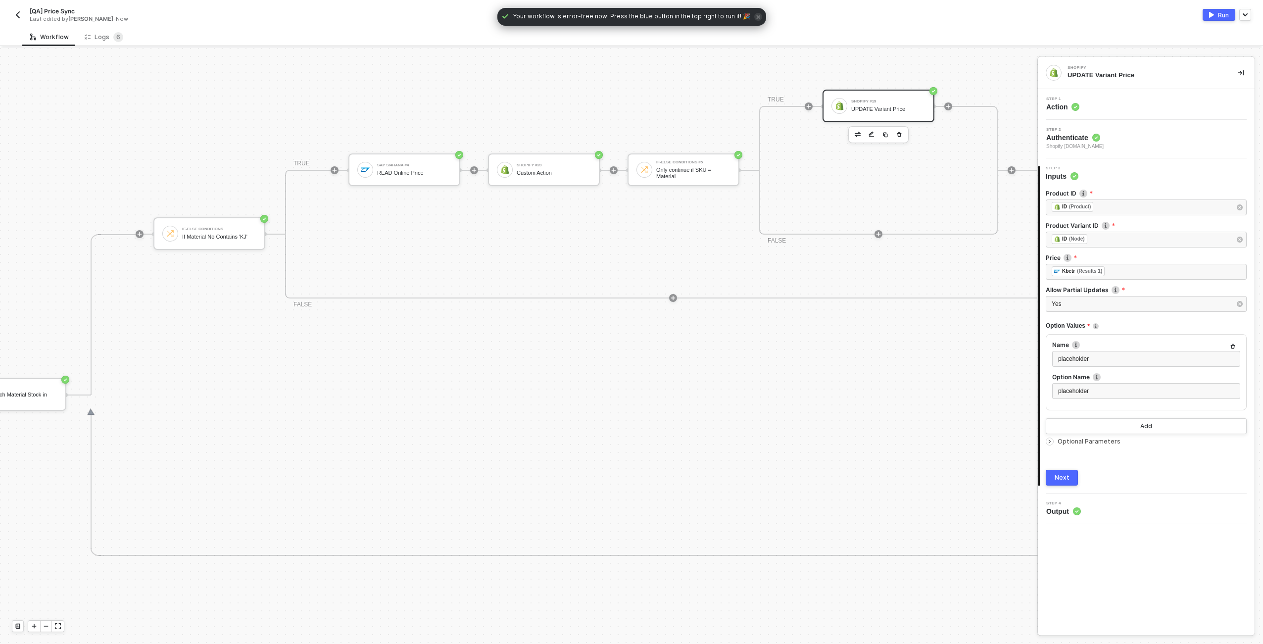
click at [1083, 445] on div "Optional Parameters" at bounding box center [1146, 441] width 201 height 11
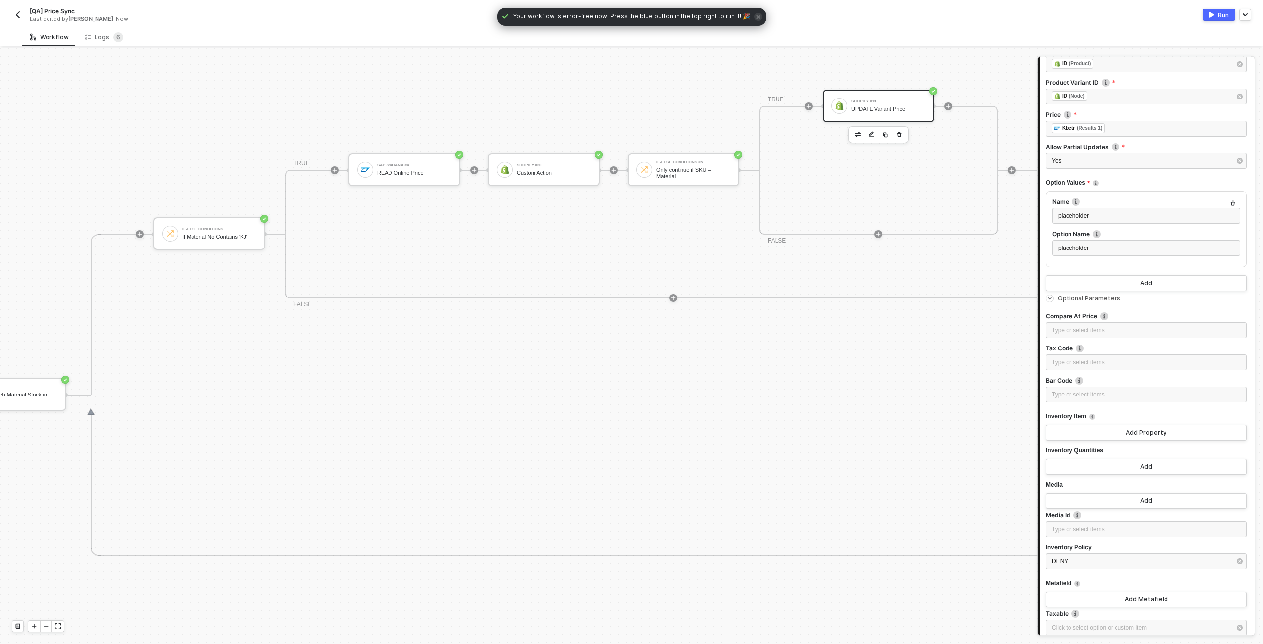
scroll to position [227, 0]
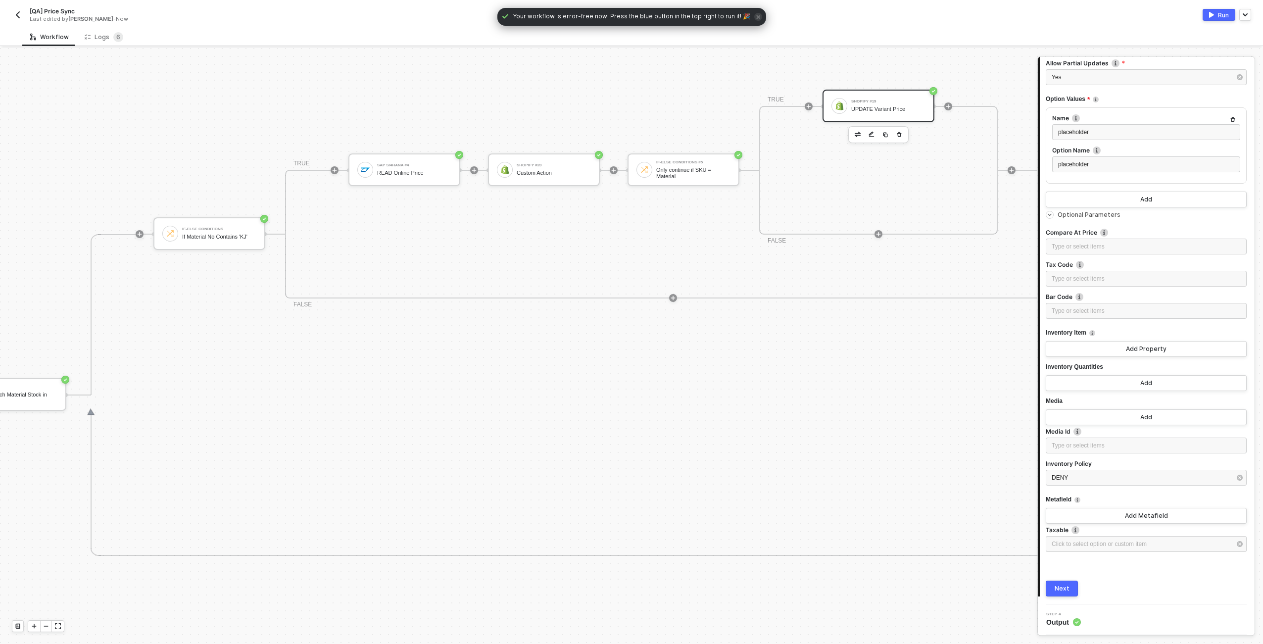
click at [1067, 588] on div "Next" at bounding box center [1061, 588] width 15 height 8
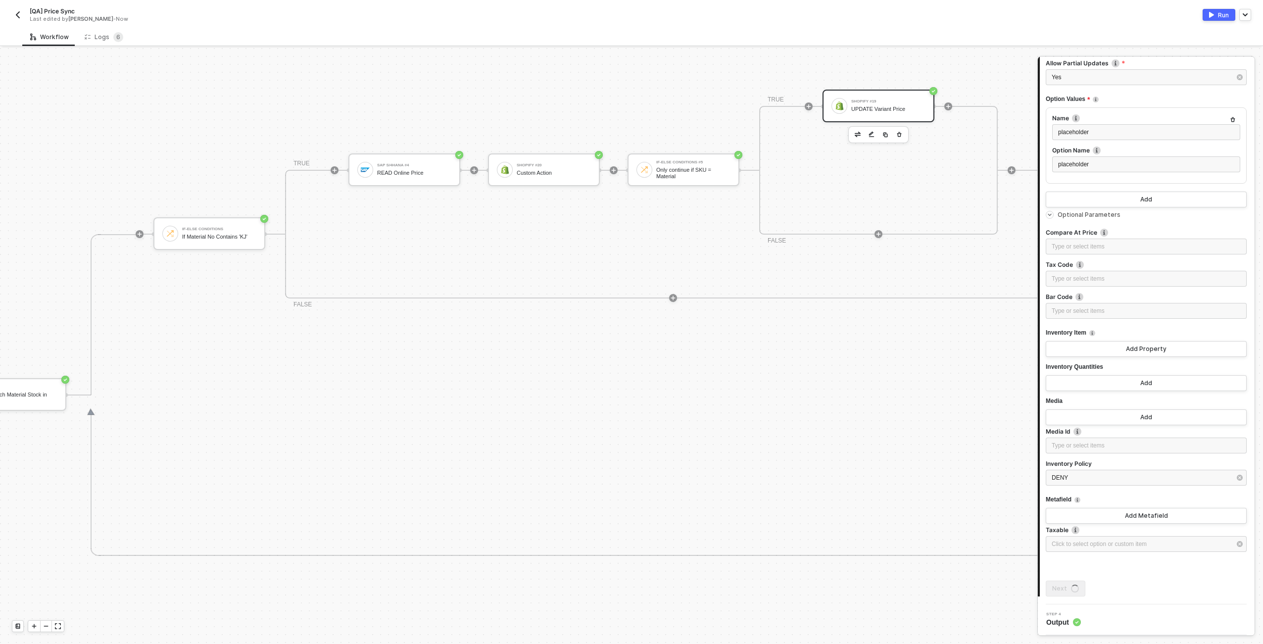
scroll to position [0, 0]
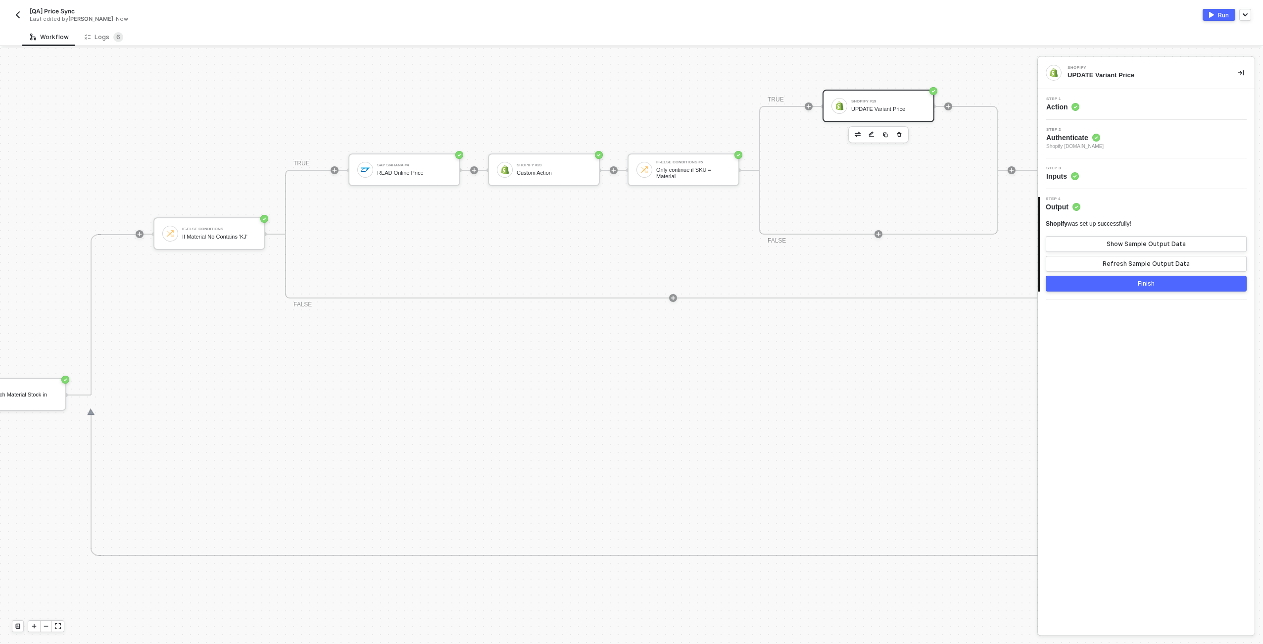
click at [1109, 286] on button "Finish" at bounding box center [1146, 284] width 201 height 16
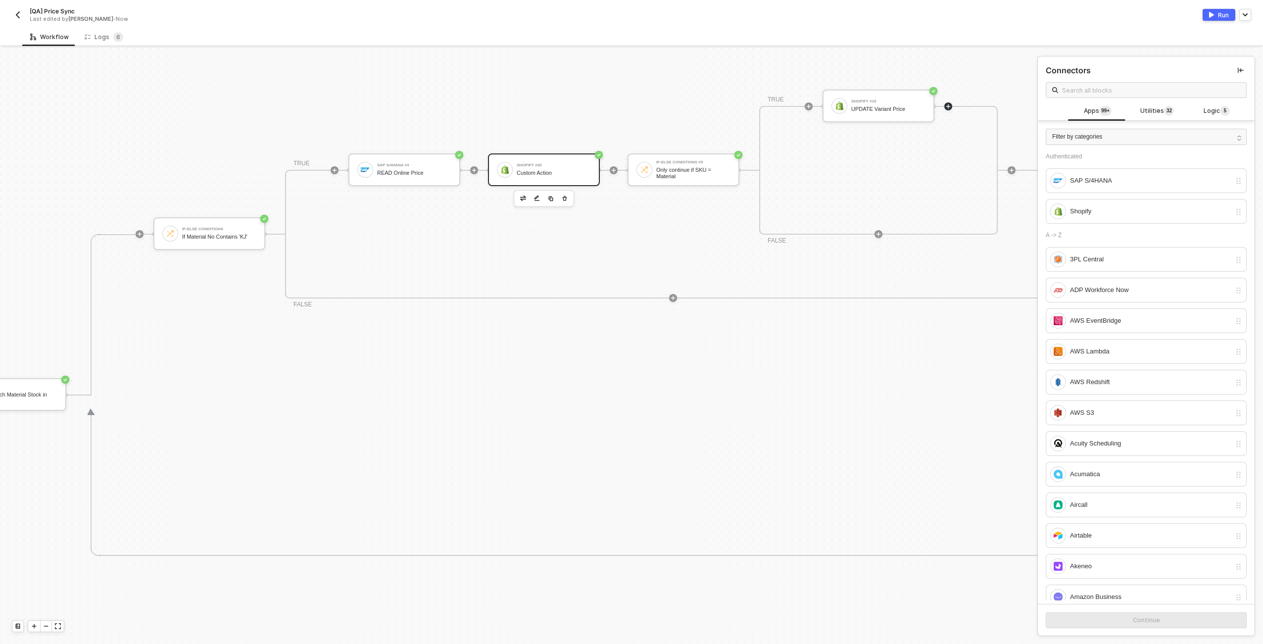
click at [535, 168] on div "Shopify #20 Custom Action" at bounding box center [554, 169] width 74 height 19
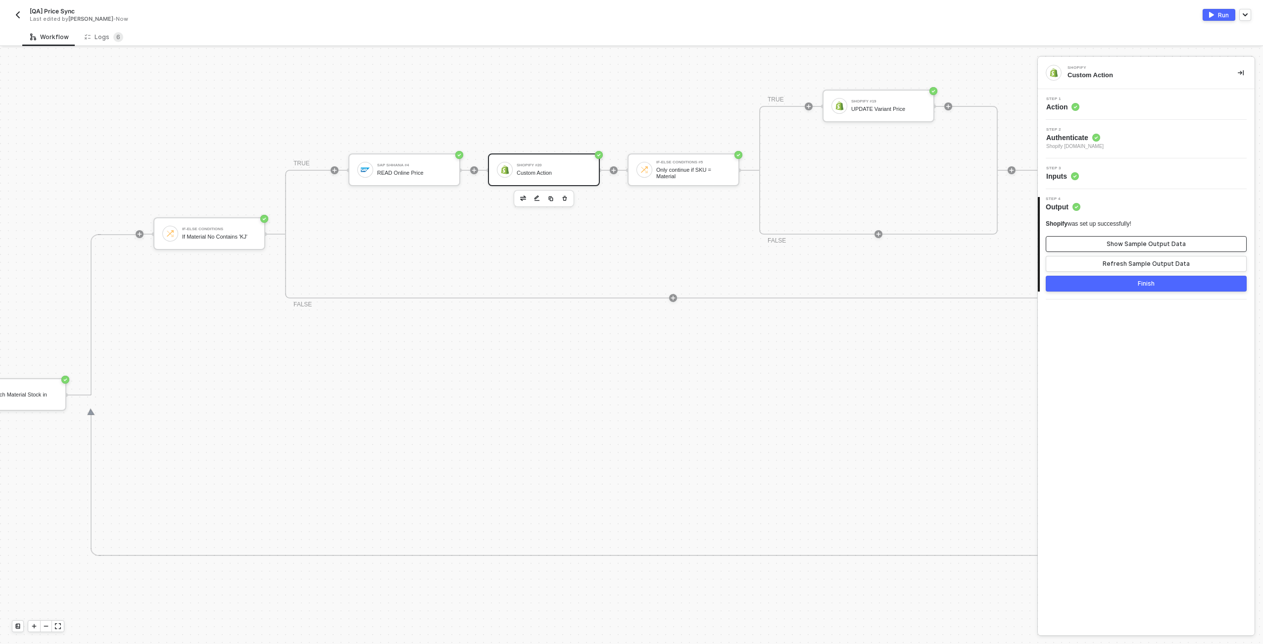
click at [1154, 248] on button "Show Sample Output Data" at bounding box center [1146, 244] width 201 height 16
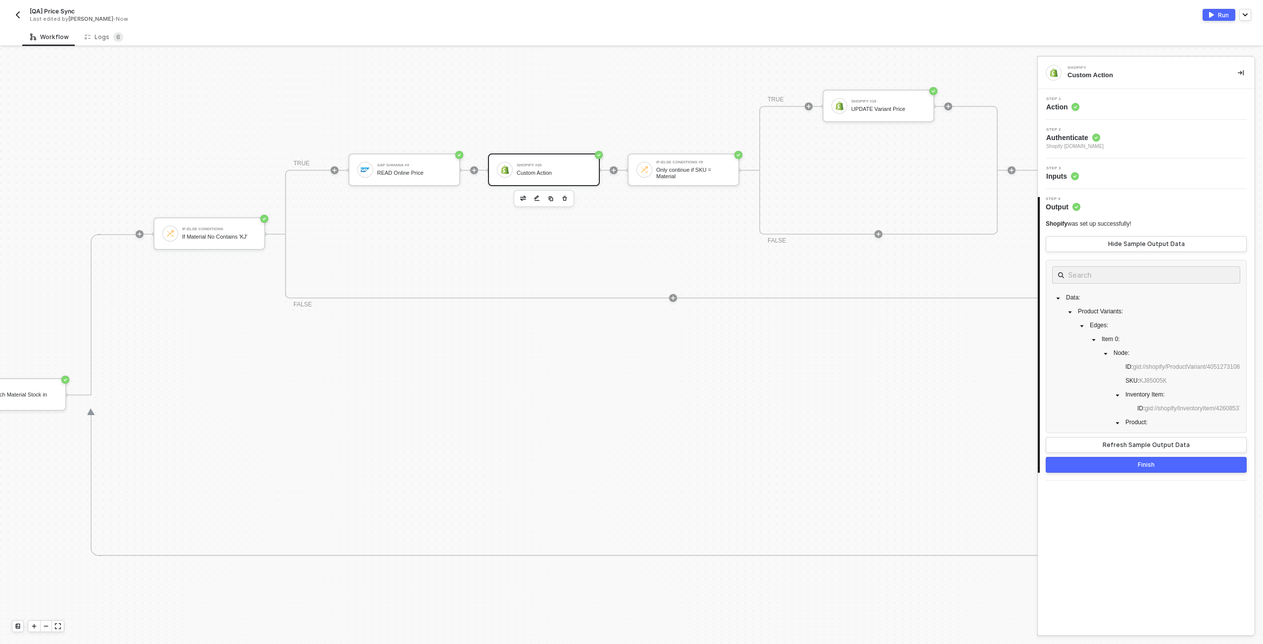
click at [1124, 105] on div "Step 1 Action" at bounding box center [1147, 104] width 214 height 15
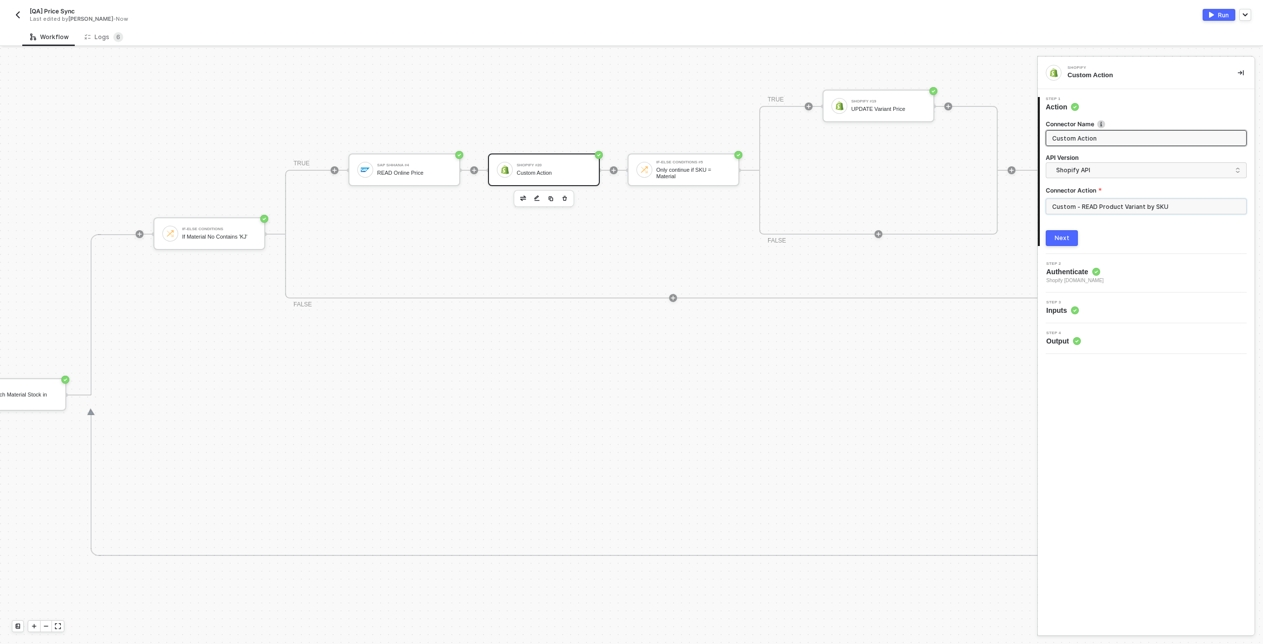
click at [1175, 210] on input "Custom - READ Product Variant by SKU" at bounding box center [1146, 206] width 201 height 16
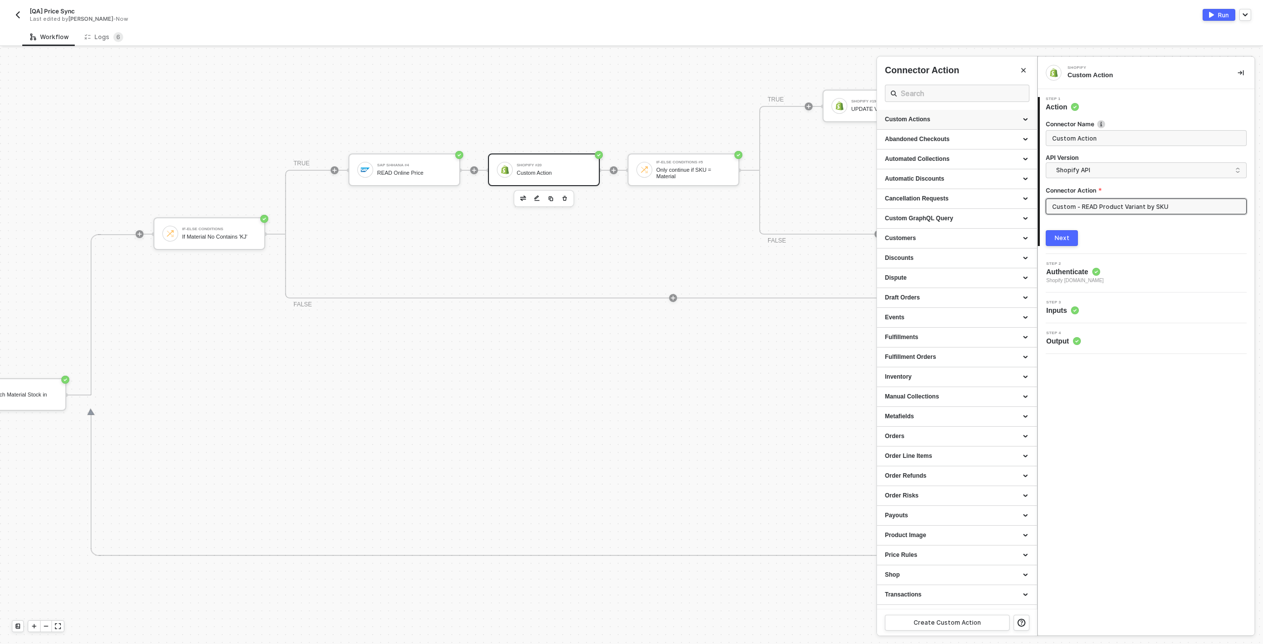
click at [1024, 116] on div "Custom Actions" at bounding box center [957, 119] width 144 height 8
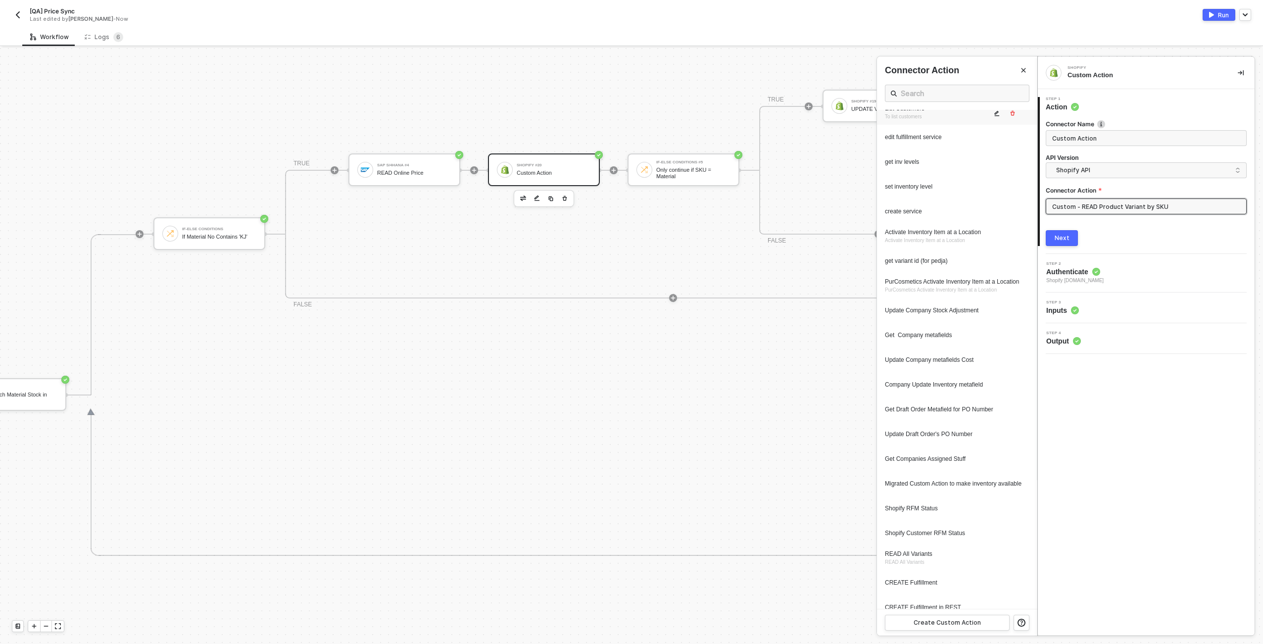
scroll to position [428, 0]
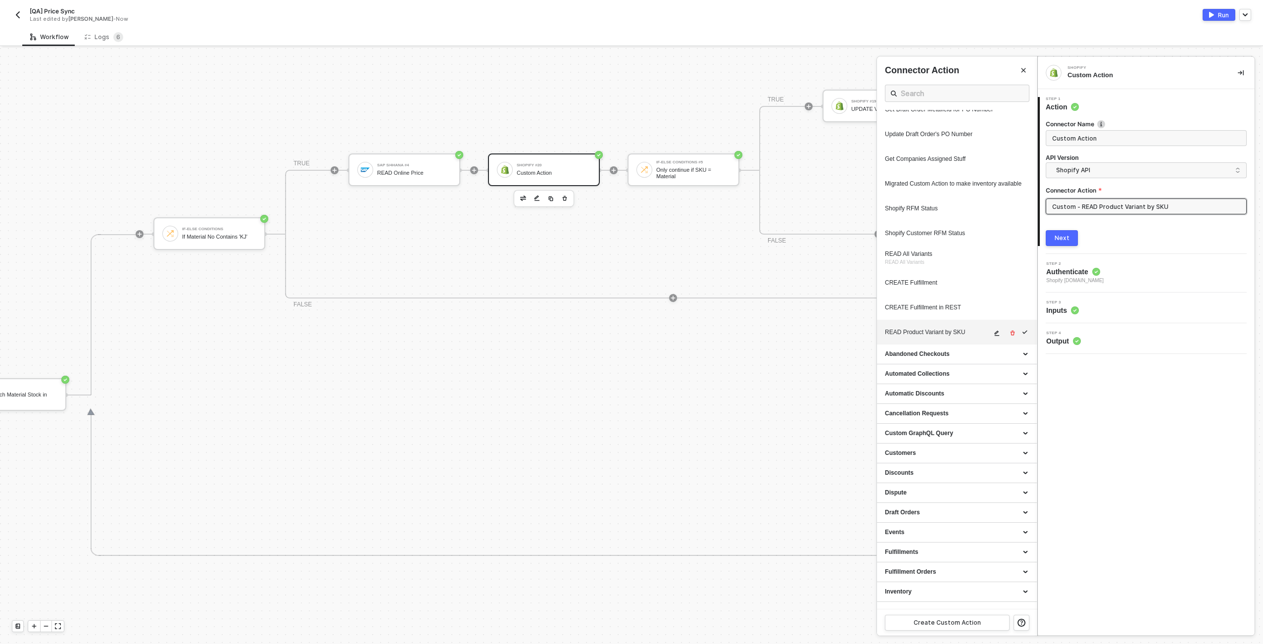
click at [994, 336] on icon "icon-edit" at bounding box center [997, 333] width 6 height 6
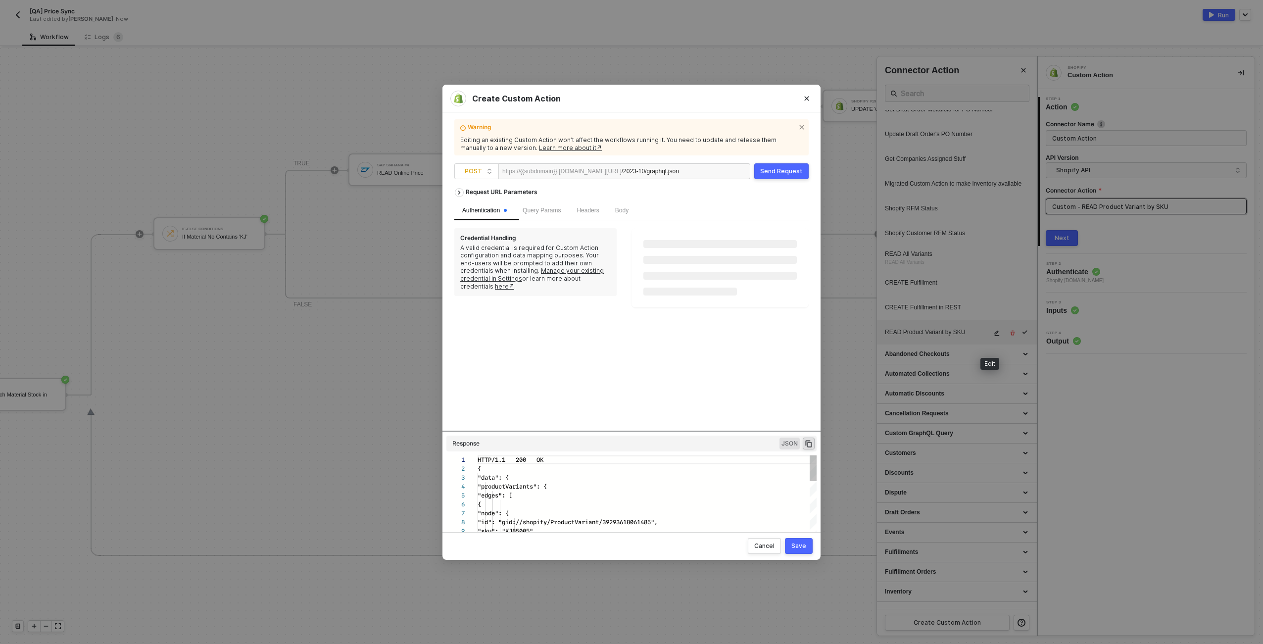
scroll to position [89, 0]
click at [628, 210] on span "Body" at bounding box center [621, 210] width 13 height 7
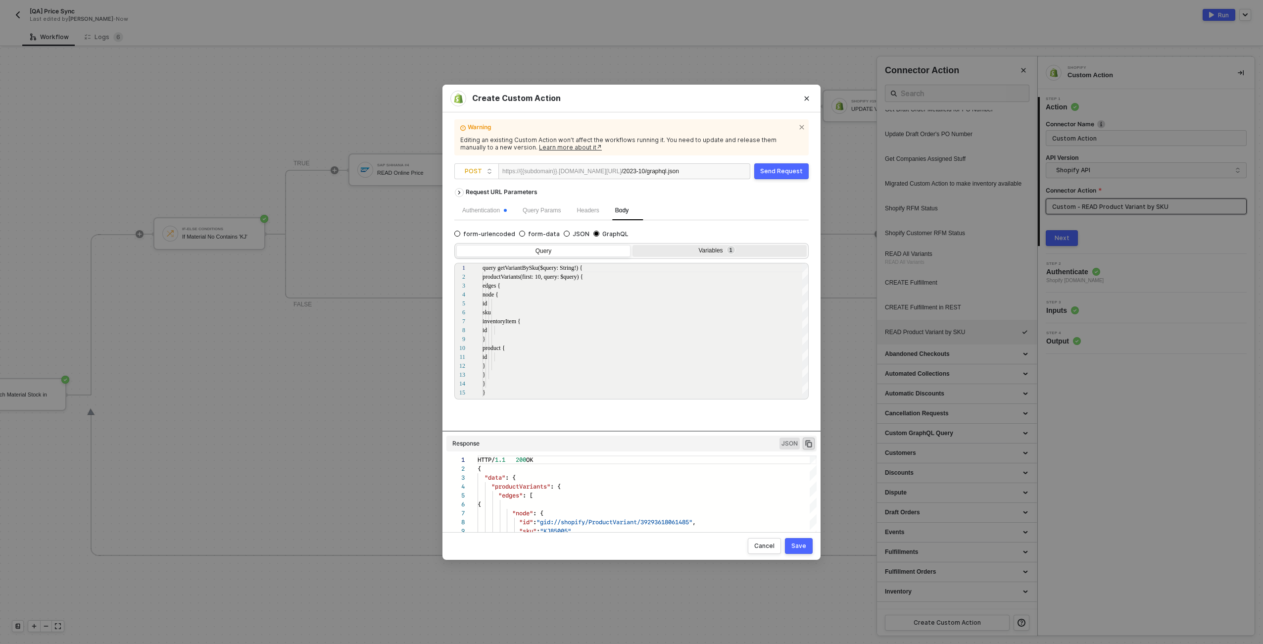
click at [705, 251] on div "Variables 1" at bounding box center [718, 251] width 161 height 8
click at [632, 245] on input "Variables 1" at bounding box center [632, 245] width 0 height 0
type textarea "{ "query": "{{material_no}}" }"
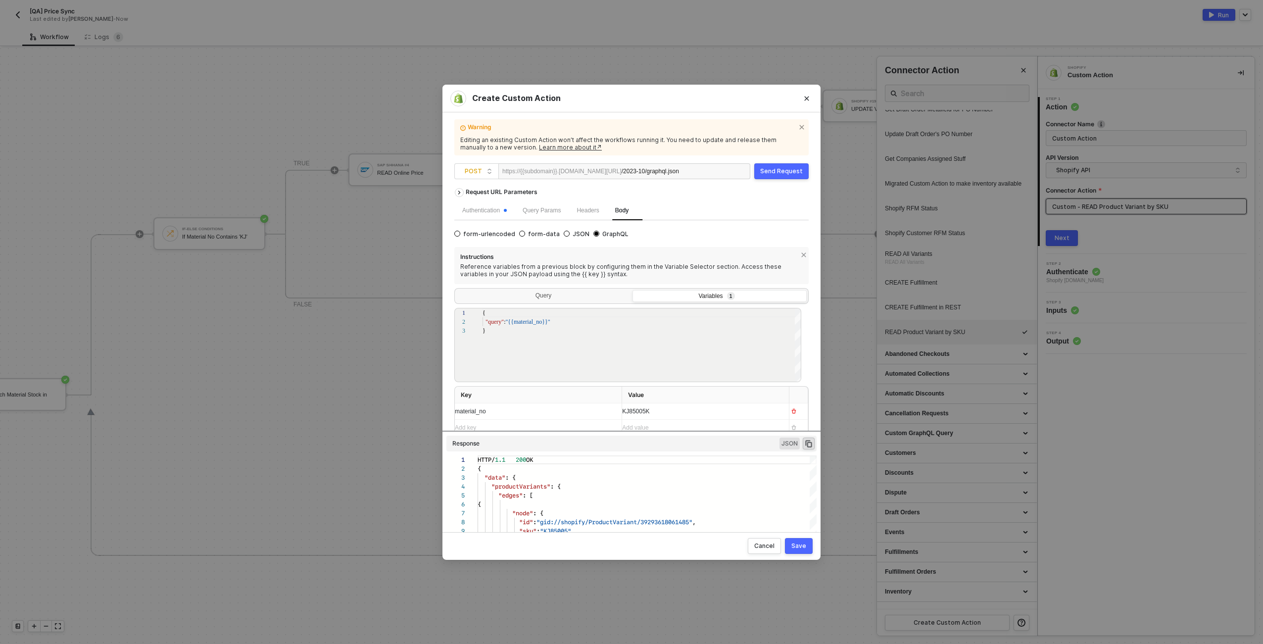
click at [661, 410] on div "KJ85005K" at bounding box center [701, 411] width 159 height 9
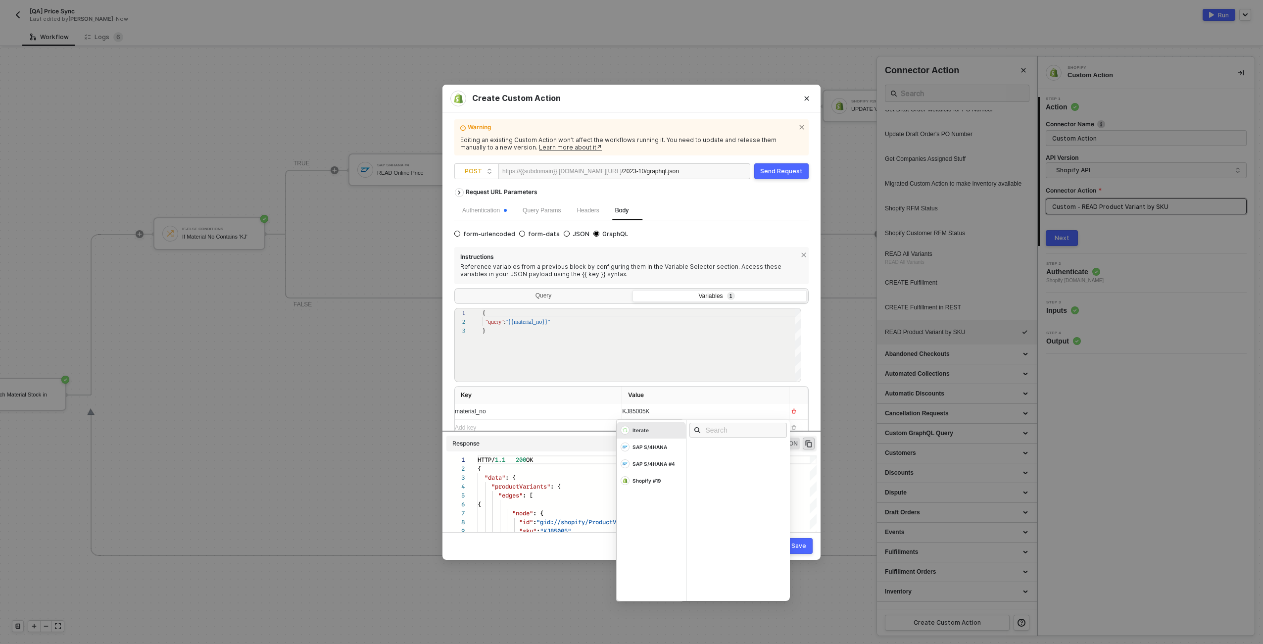
click at [661, 410] on div "KJ85005K" at bounding box center [696, 411] width 149 height 9
click at [633, 432] on div "Iterate" at bounding box center [640, 430] width 16 height 7
click at [704, 518] on div "Material" at bounding box center [707, 518] width 25 height 7
click at [802, 547] on div "Save" at bounding box center [798, 546] width 15 height 8
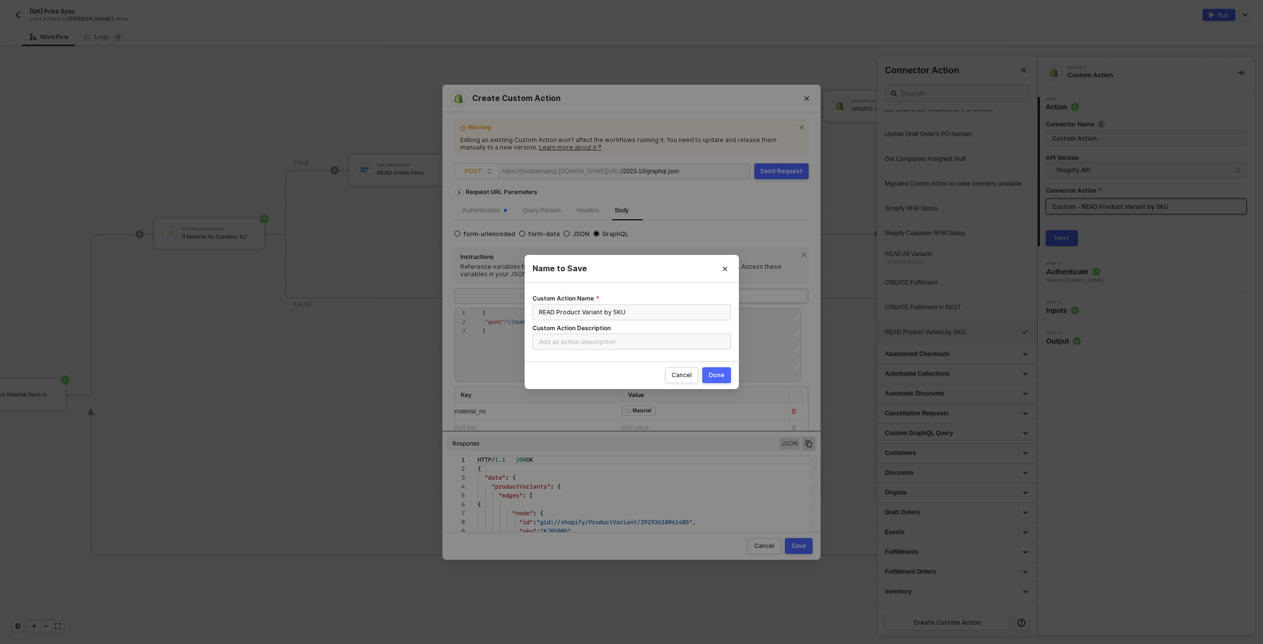
click at [715, 373] on div "Done" at bounding box center [717, 375] width 16 height 8
radio input "true"
radio input "false"
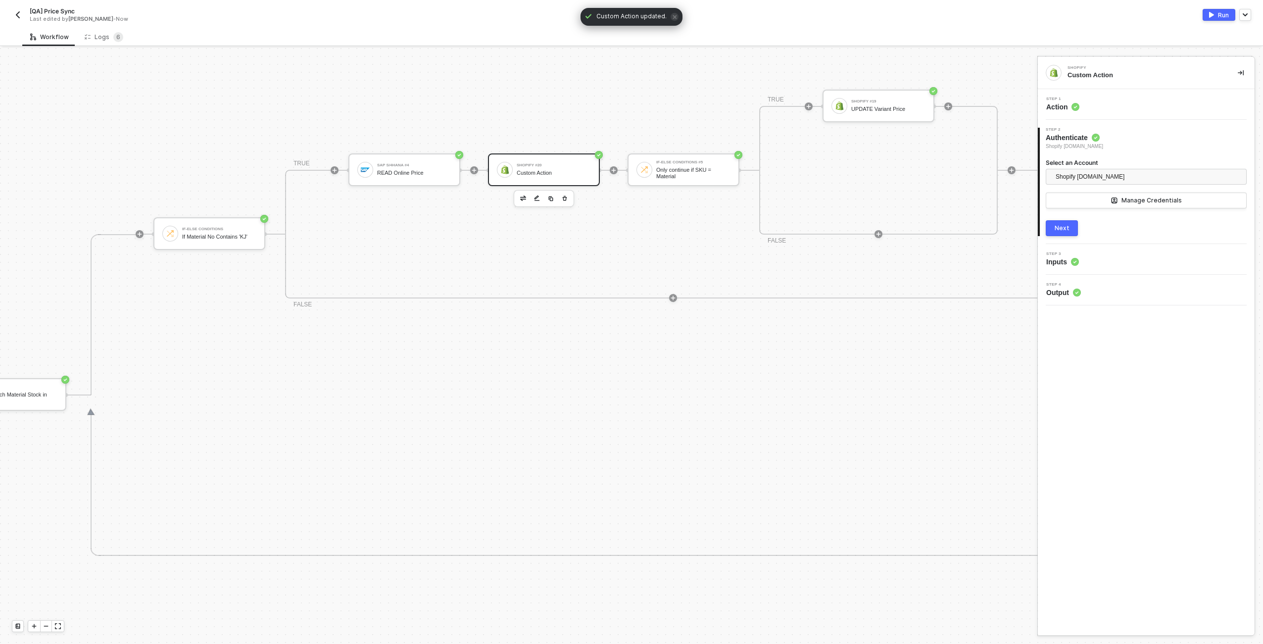
click at [685, 249] on div "TRUE SAP S/4HANA #4 READ Online Price Shopify #20 Custom Action If-Else Conditi…" at bounding box center [673, 234] width 776 height 129
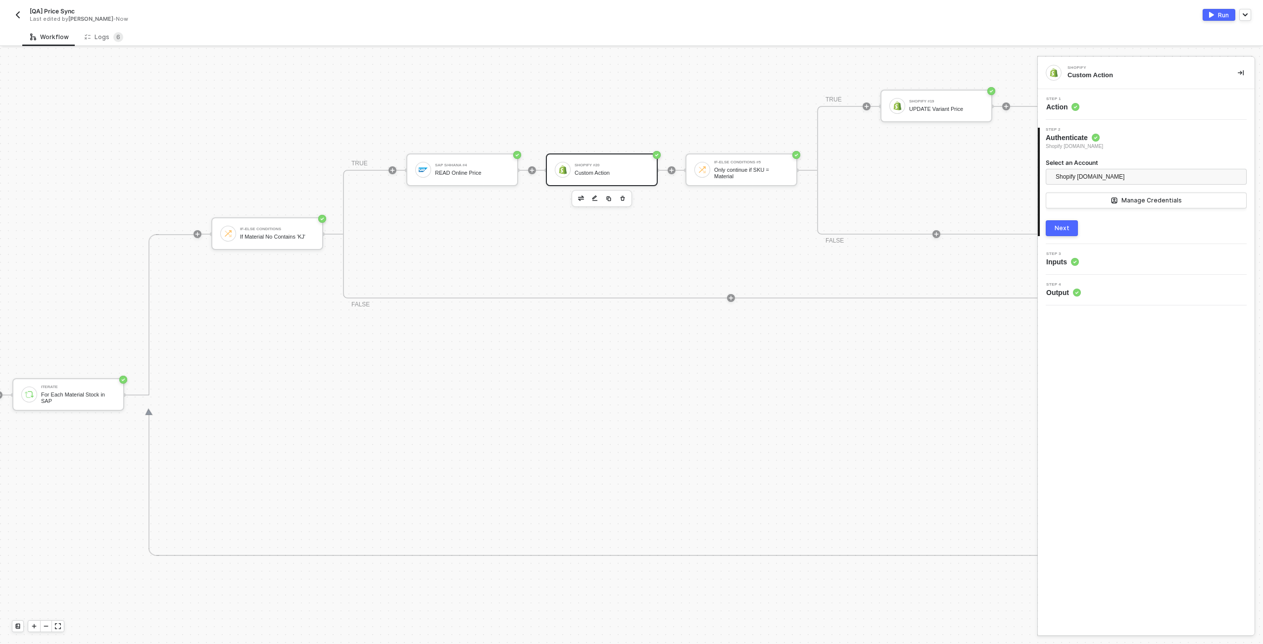
scroll to position [346, 0]
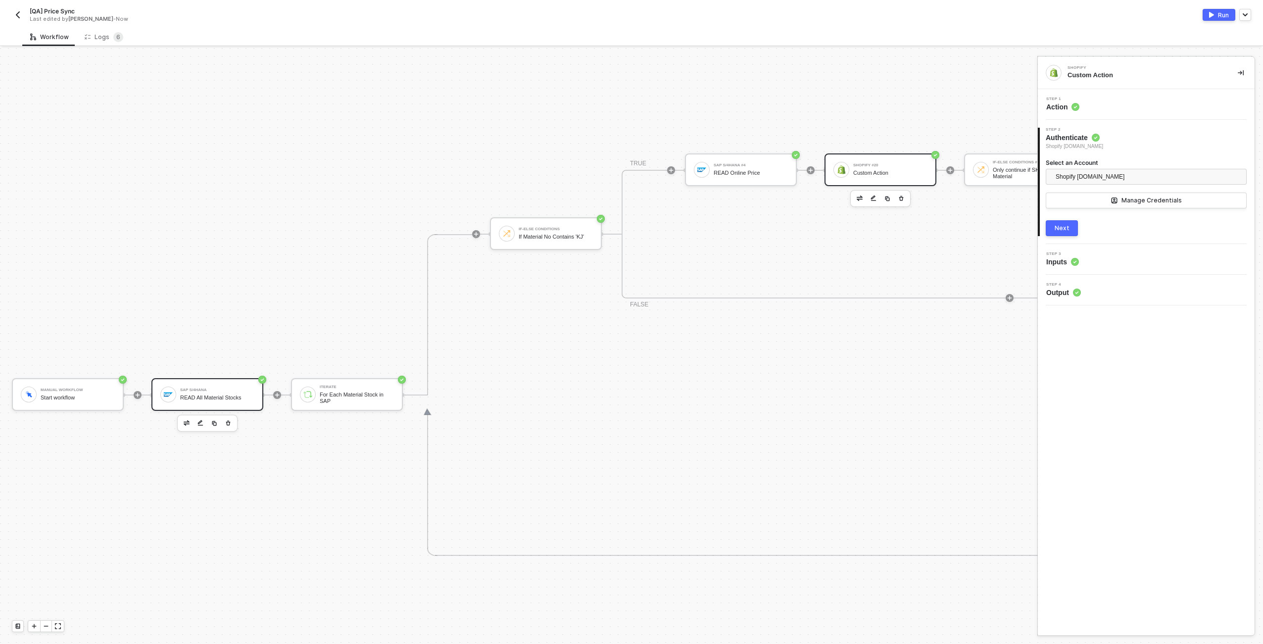
click at [222, 392] on div "SAP S/4HANA READ All Material Stocks" at bounding box center [217, 394] width 74 height 19
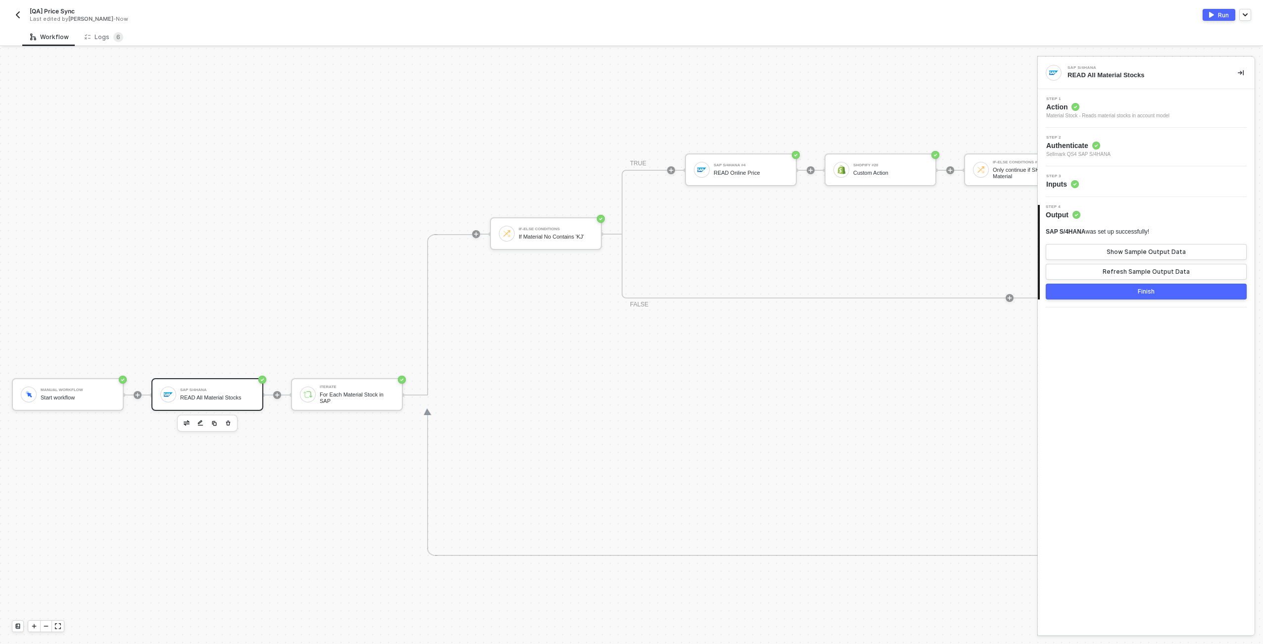
click at [1097, 194] on div "Step 3 Inputs" at bounding box center [1146, 181] width 217 height 31
click at [1096, 179] on div "Step 3 Inputs" at bounding box center [1147, 181] width 214 height 15
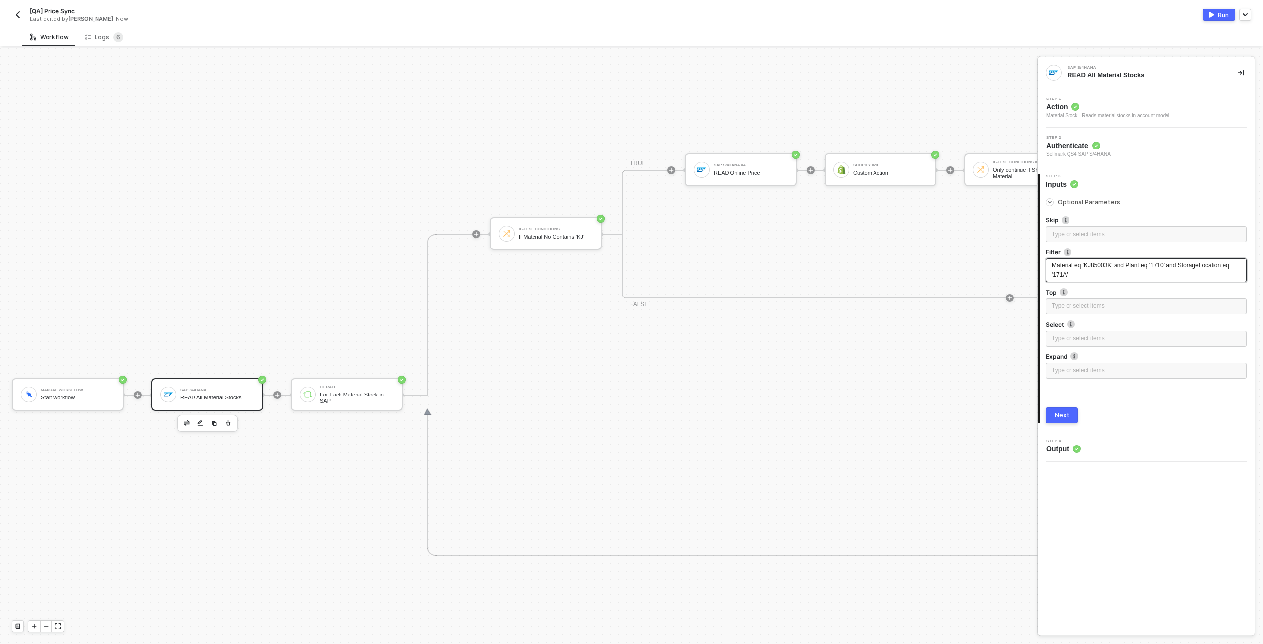
click at [1111, 266] on span "Material eq 'KJ85003K' and Plant eq '1710' and StorageLocation eq '171A'" at bounding box center [1140, 270] width 179 height 16
click at [864, 164] on div "Shopify #20" at bounding box center [890, 165] width 74 height 4
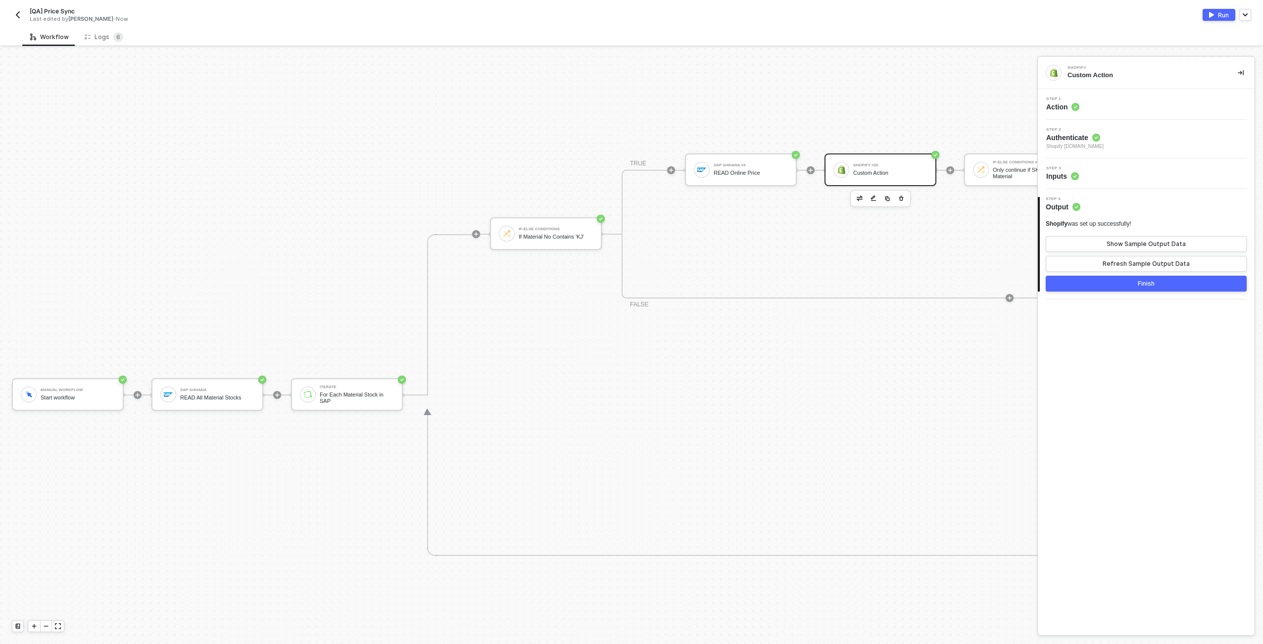
click at [1219, 13] on div "Run" at bounding box center [1223, 15] width 11 height 8
click at [733, 26] on div "[QA] Price Sync Last edited by Scott Cogswell - Now Running" at bounding box center [631, 14] width 1239 height 28
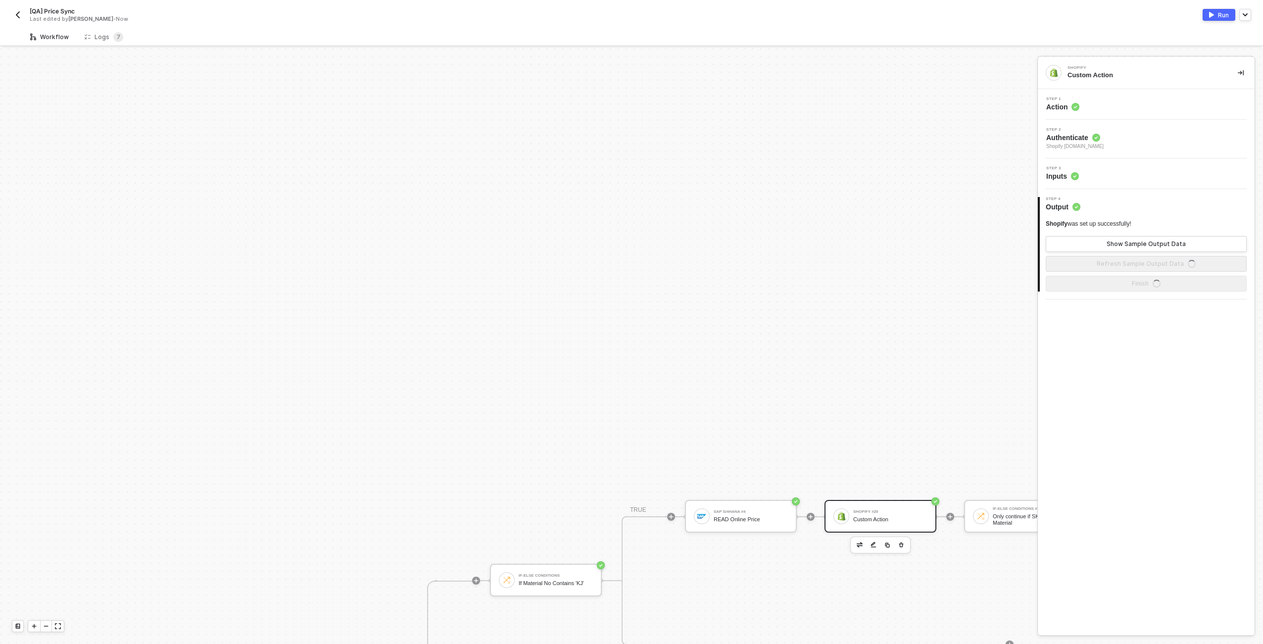
scroll to position [346, 0]
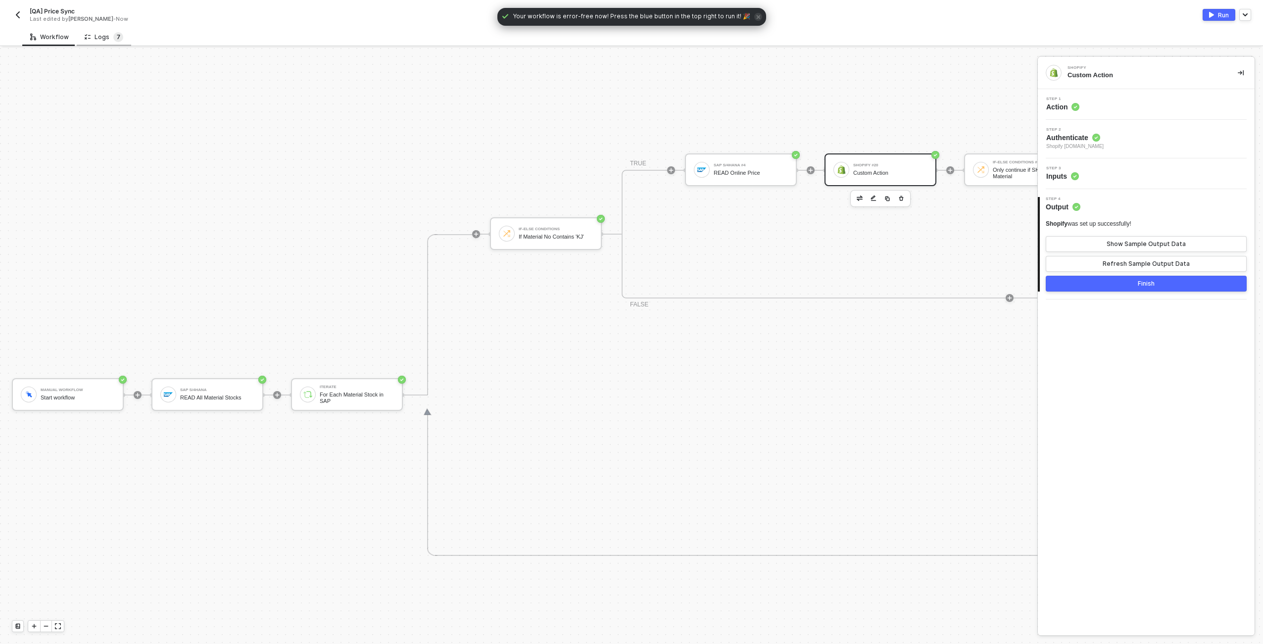
click at [117, 37] on span "7" at bounding box center [118, 36] width 3 height 7
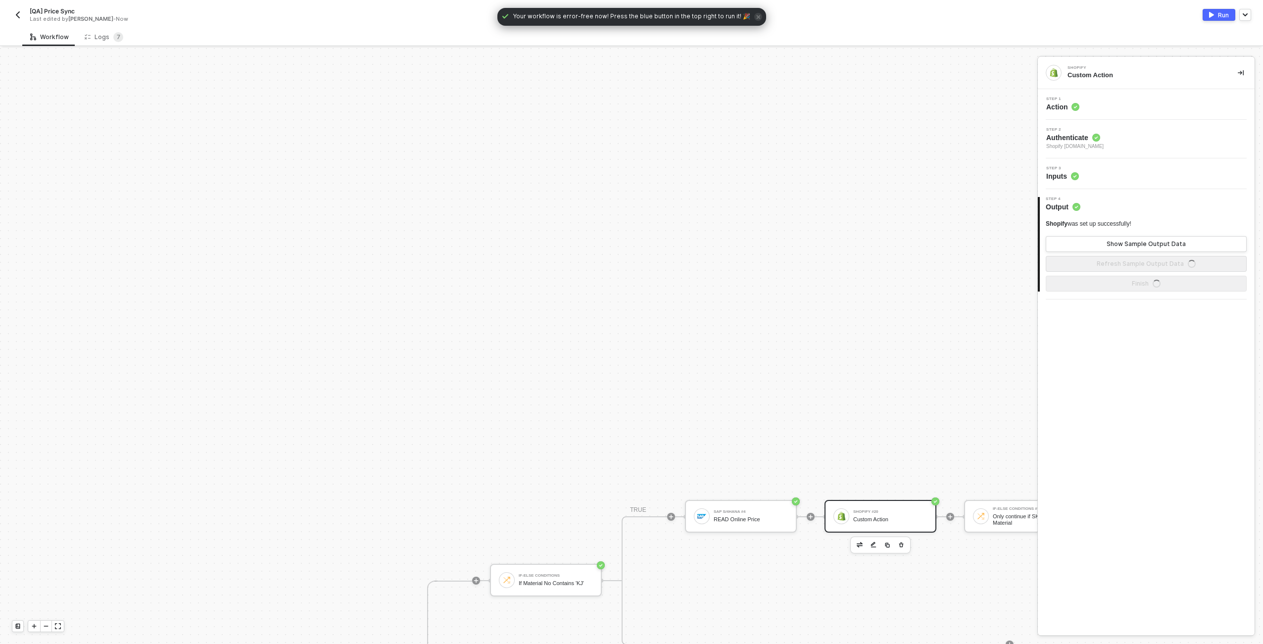
scroll to position [346, 0]
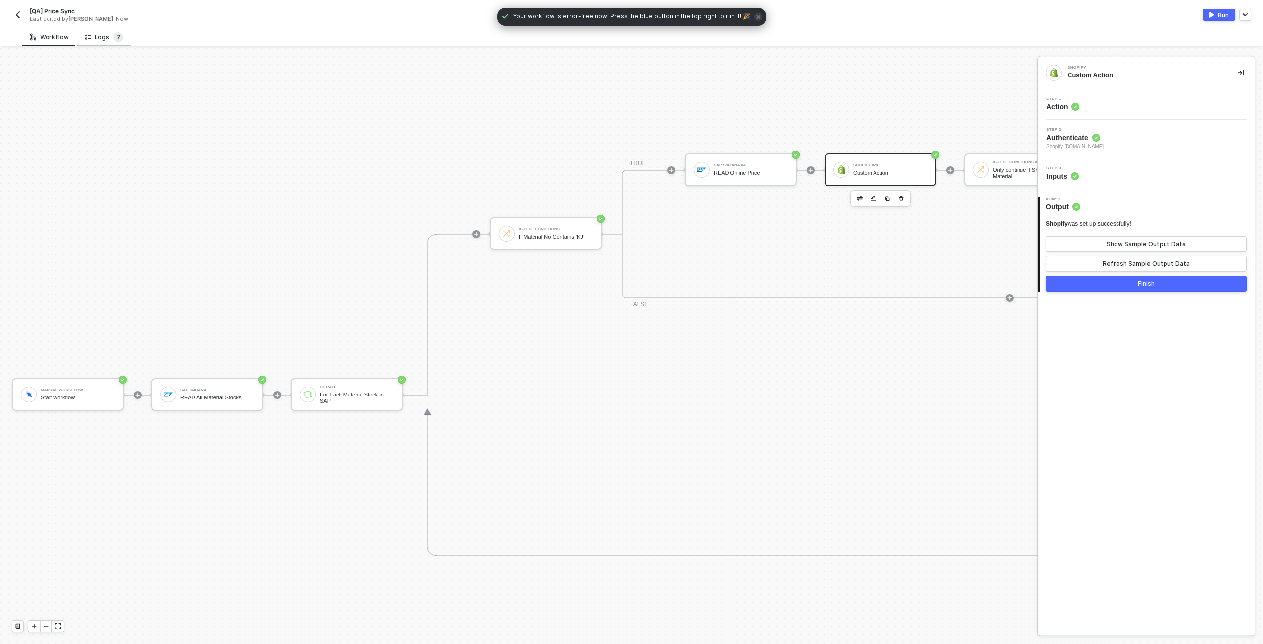
click at [117, 40] on span "7" at bounding box center [118, 37] width 3 height 10
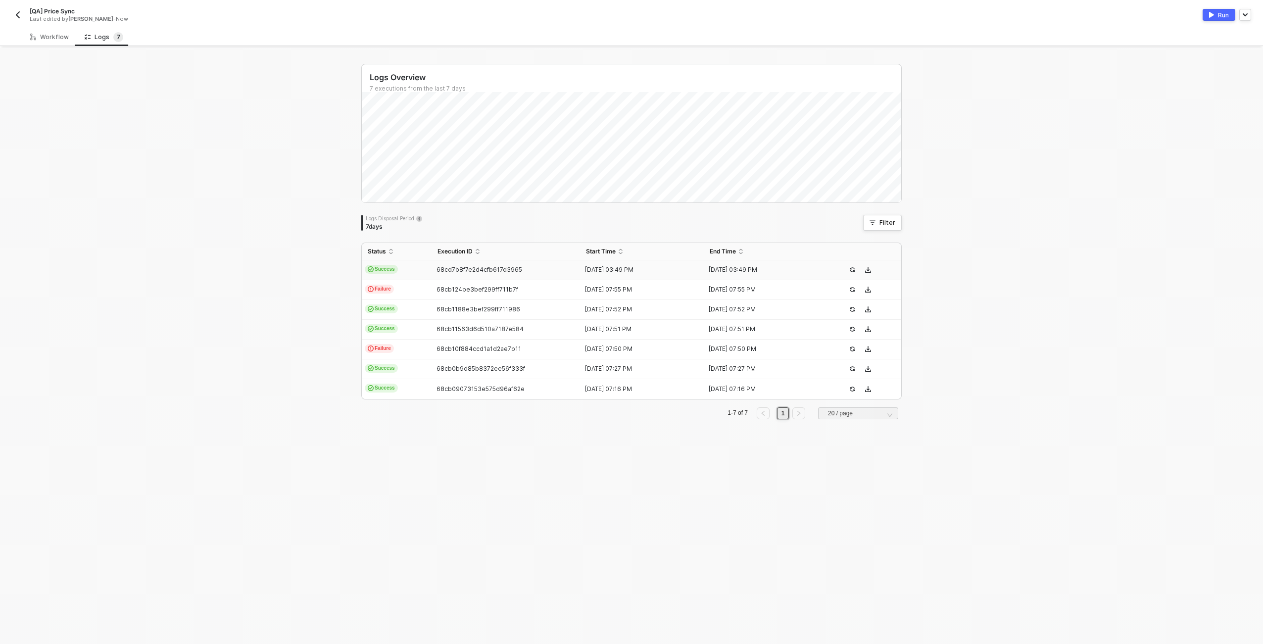
click at [428, 275] on td "Success" at bounding box center [397, 270] width 70 height 20
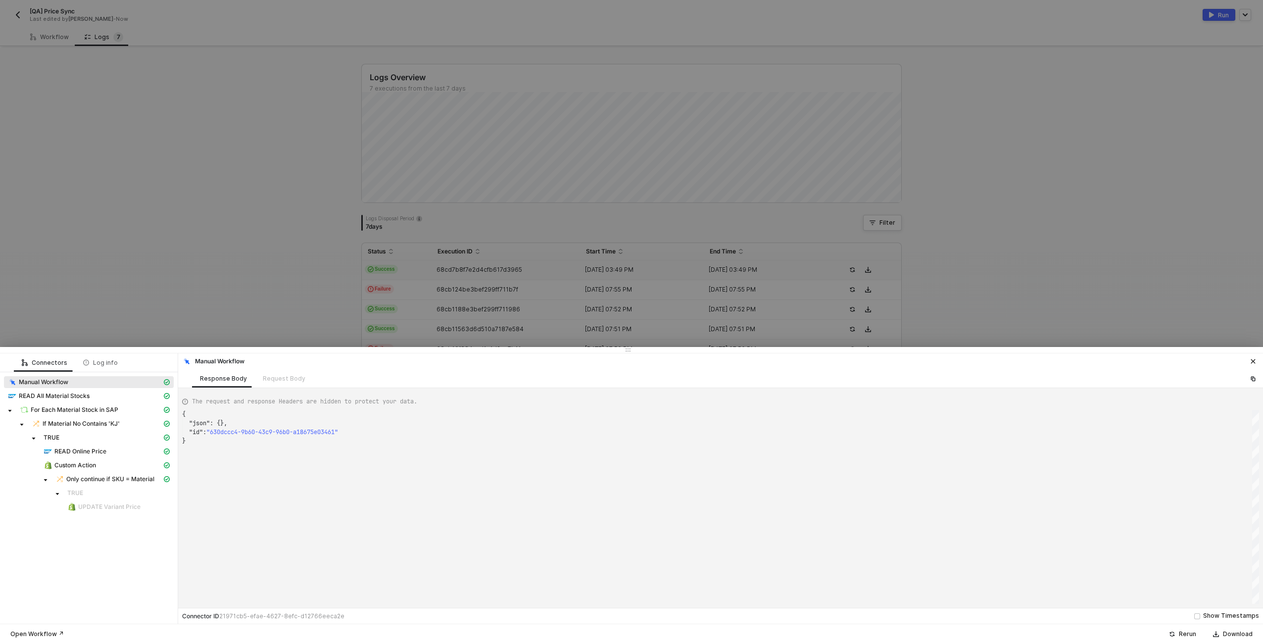
scroll to position [27, 0]
click at [47, 392] on span "READ All Material Stocks" at bounding box center [54, 396] width 71 height 8
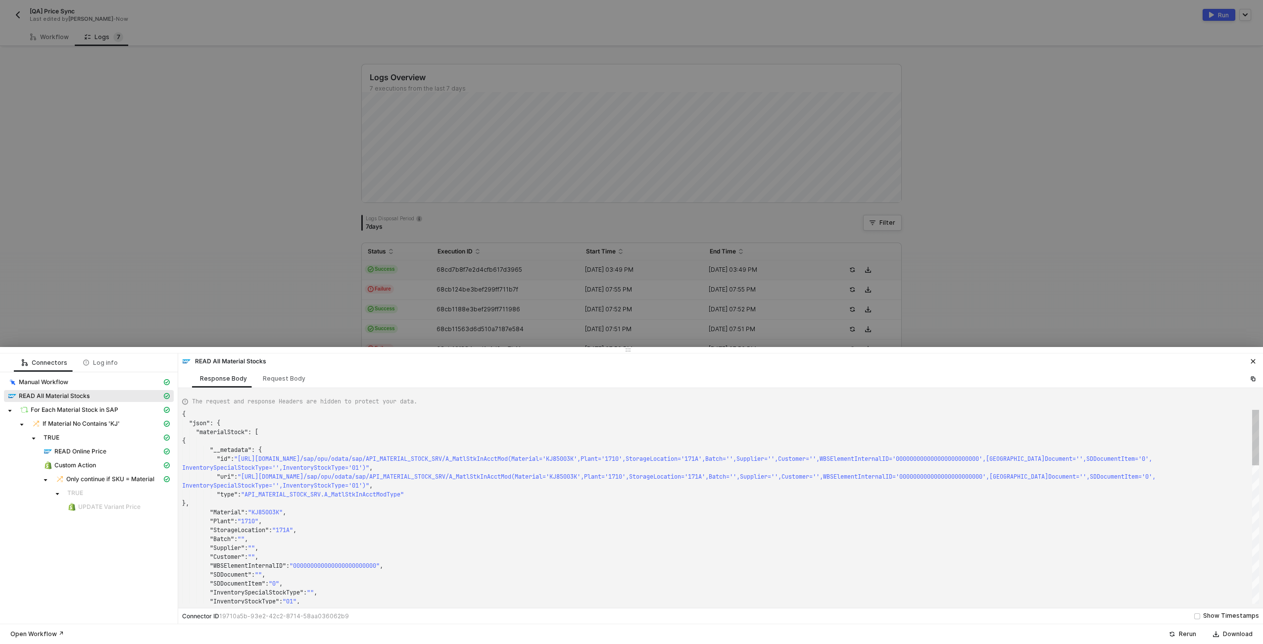
scroll to position [53, 0]
click at [267, 378] on div "Request Body" at bounding box center [284, 379] width 43 height 8
type textarea "{ "filter": "Material eq 'KJ85003K' and Plant eq '1710' and StorageLocation eq …"
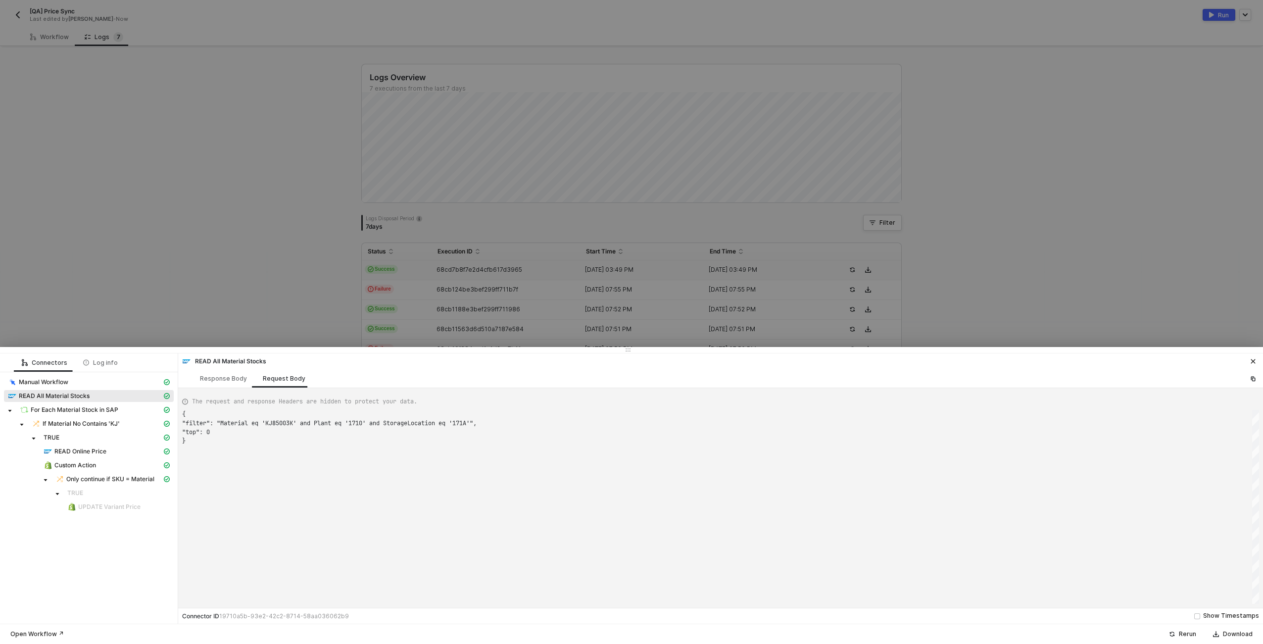
scroll to position [27, 0]
click at [297, 422] on span ""Material eq 'KJ85003K' and Plant eq '1710' and St" at bounding box center [306, 423] width 173 height 8
click at [74, 450] on span "READ Online Price" at bounding box center [80, 451] width 52 height 8
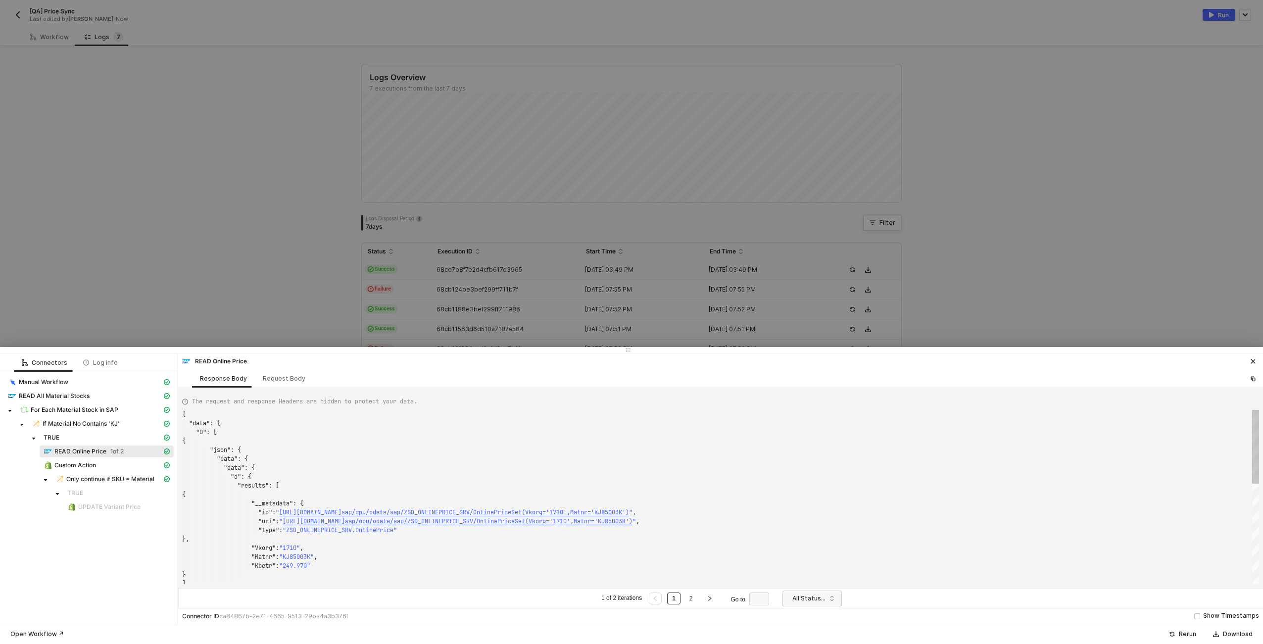
scroll to position [89, 0]
click at [277, 374] on div "Request Body" at bounding box center [284, 378] width 58 height 18
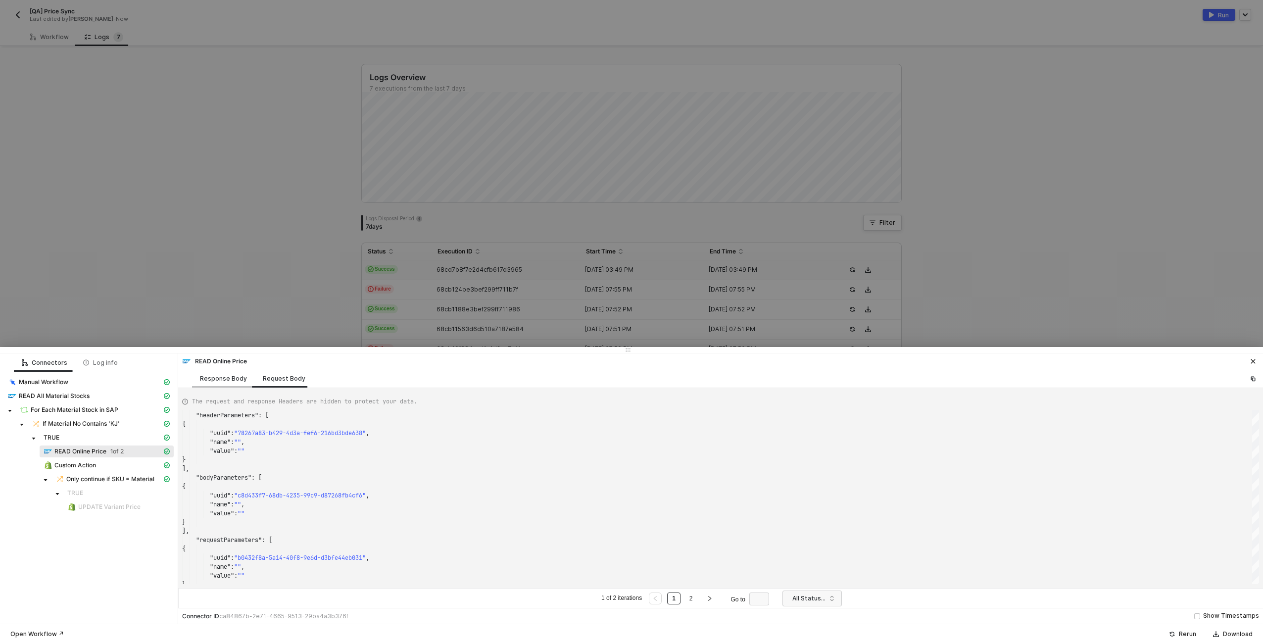
click at [222, 372] on div "Response Body" at bounding box center [223, 378] width 63 height 18
type textarea "{ "data": { "0": [ { "json": { "data": { "data": { "d": { "results": [ {"
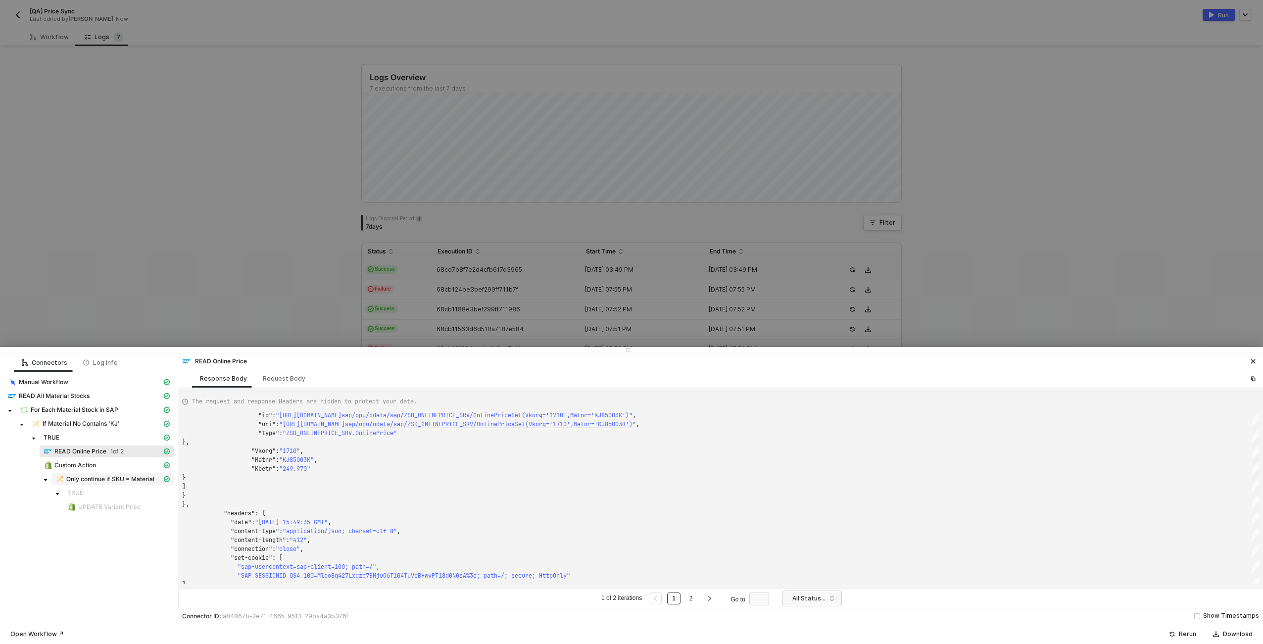
click at [97, 478] on span "Only continue if SKU = Material" at bounding box center [110, 479] width 88 height 8
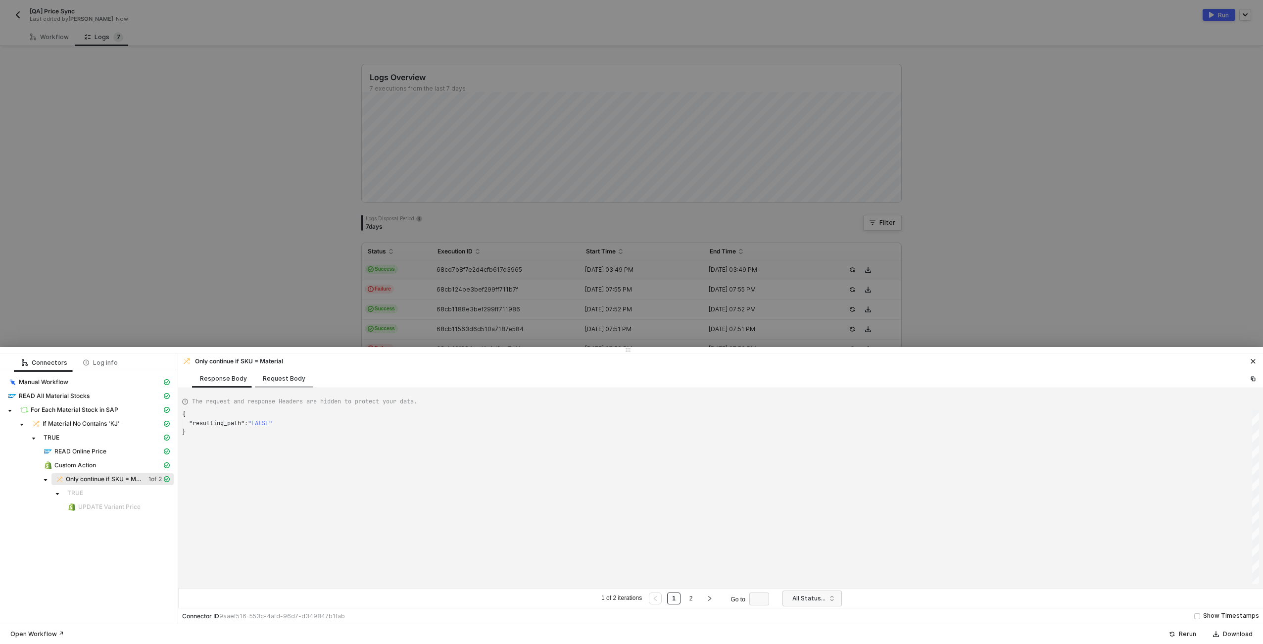
click at [276, 377] on div "Request Body" at bounding box center [284, 379] width 43 height 8
type textarea "[ { "conditionSets": [ { "uuid": "90f18a15-e30e-4183-ae1d-22b6bb92fc9b", "condi…"
click at [90, 441] on span "TRUE" at bounding box center [107, 437] width 134 height 12
click at [91, 450] on span "READ Online Price" at bounding box center [80, 451] width 52 height 8
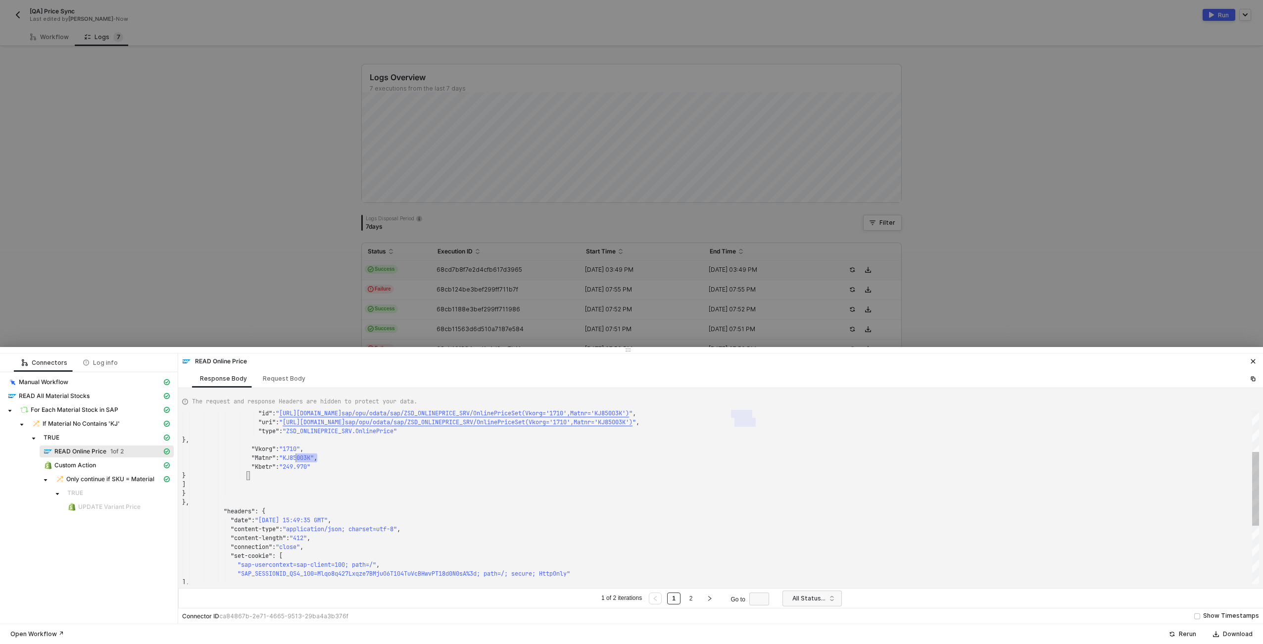
type textarea ""__metadata": { "id": "https://sellmarksapqas.sc1.hec.ondemand.com:44380/sap/op…"
drag, startPoint x: 319, startPoint y: 458, endPoint x: 290, endPoint y: 458, distance: 28.7
click at [104, 462] on div "Custom Action" at bounding box center [103, 465] width 118 height 9
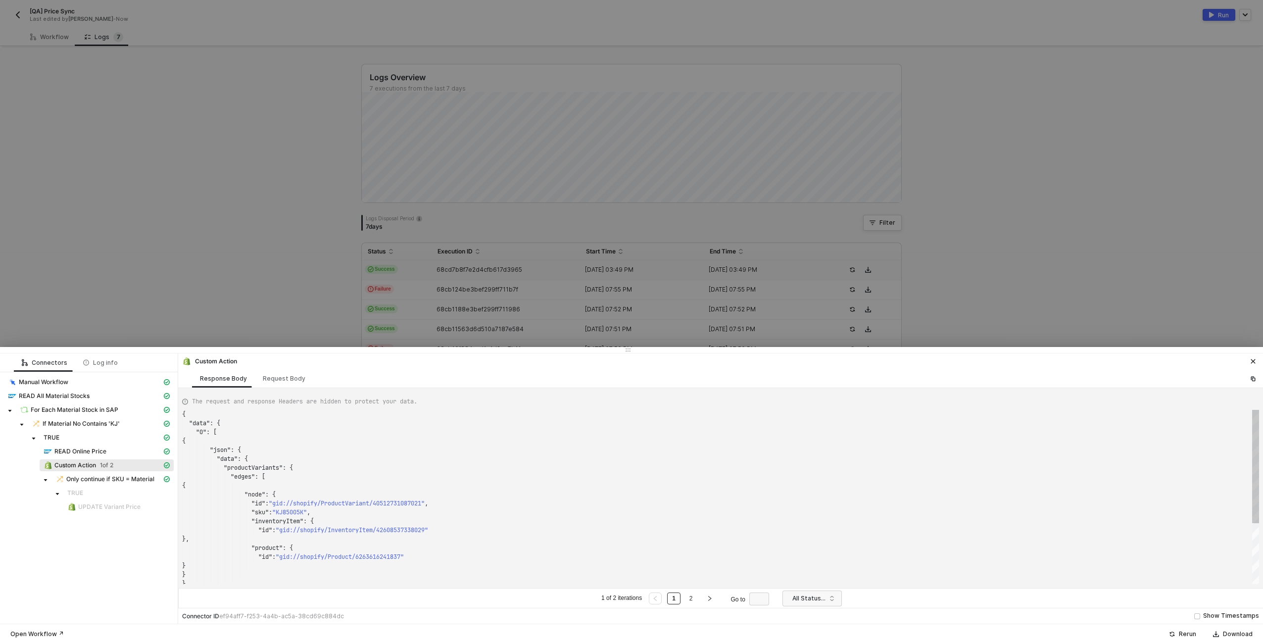
scroll to position [89, 0]
click at [286, 512] on span ""KJ85005K"" at bounding box center [289, 512] width 35 height 8
click at [280, 379] on div "Request Body" at bounding box center [284, 379] width 43 height 8
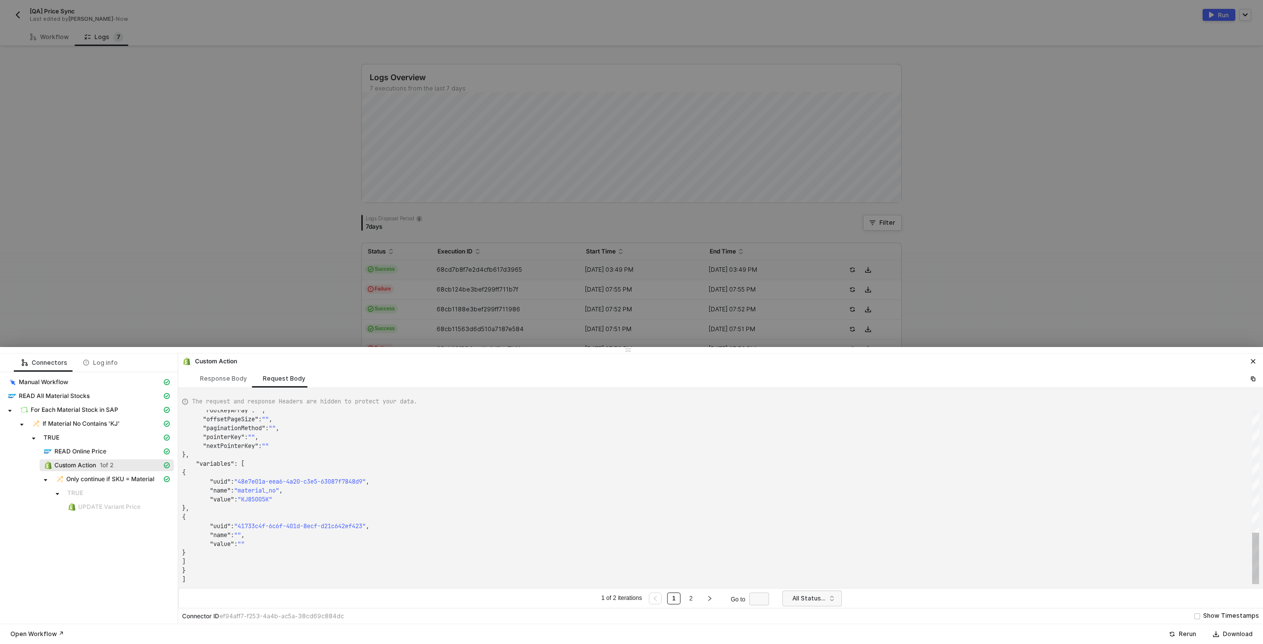
type textarea ""nextPointerKey": "" }, "variables": [ { "uuid": "48e7e01a-eea6-4a20-c3e5-63087…"
click at [258, 498] on span ""KJ85005K"" at bounding box center [255, 499] width 35 height 8
click at [79, 450] on span "READ Online Price" at bounding box center [80, 451] width 52 height 8
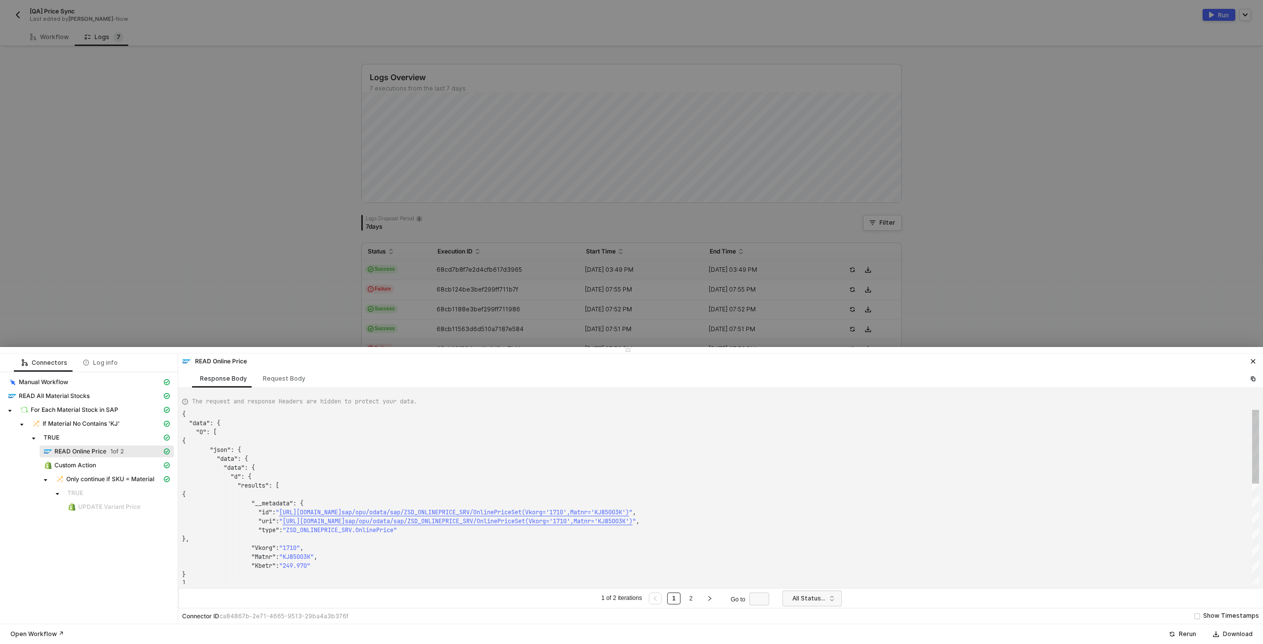
scroll to position [89, 0]
click at [297, 557] on span ""KJ85003K"" at bounding box center [296, 557] width 35 height 8
type textarea ""__metadata": { "id": "https://sellmarksapqas.sc1.hec.ondemand.com:44380/sap/op…"
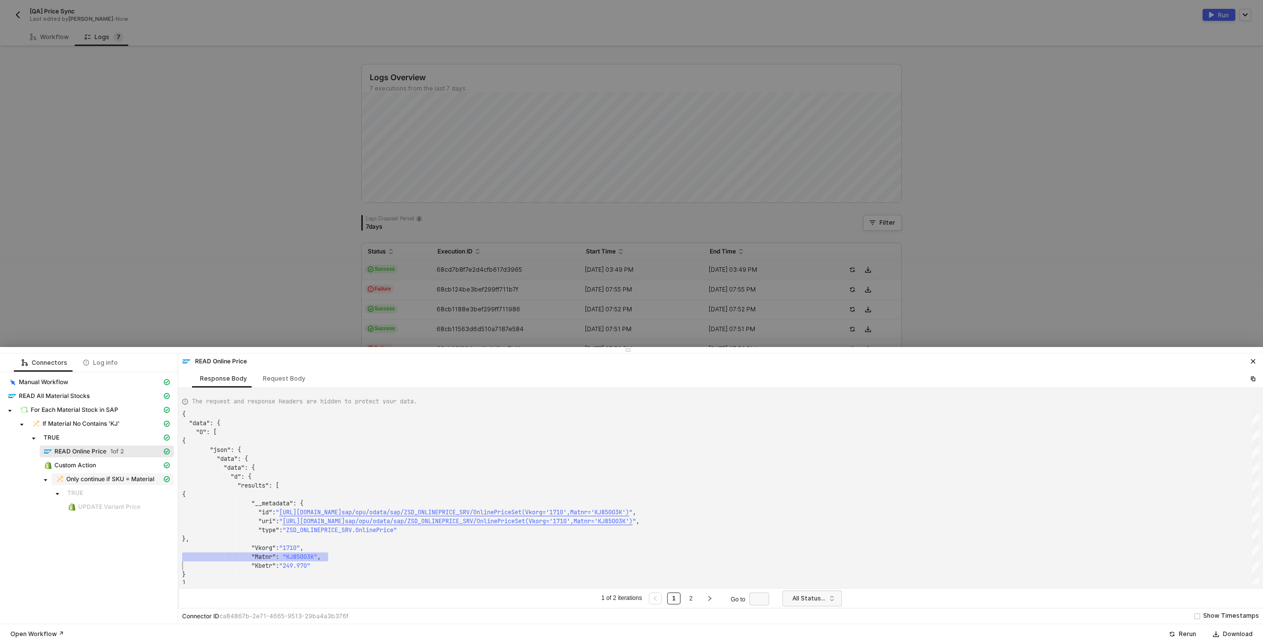
click at [94, 475] on div "Only continue if SKU = Material" at bounding box center [108, 479] width 106 height 9
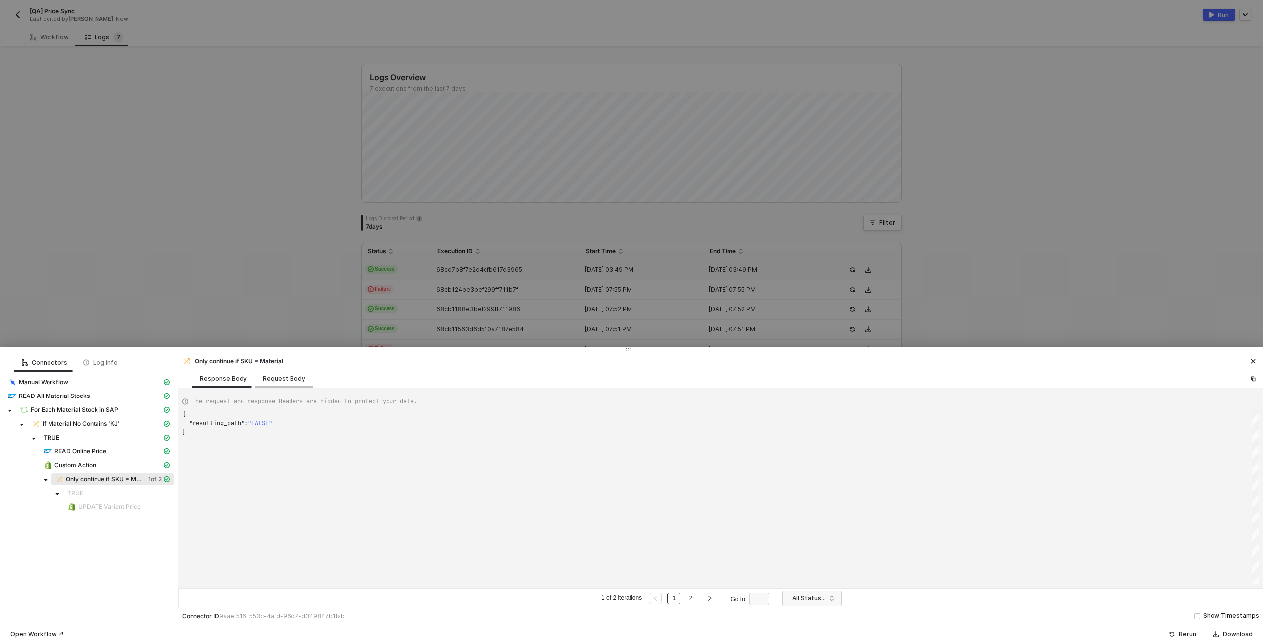
click at [273, 380] on div "Request Body" at bounding box center [284, 379] width 43 height 8
type textarea "[ { "conditionSets": [ { "uuid": "90f18a15-e30e-4183-ae1d-22b6bb92fc9b", "condi…"
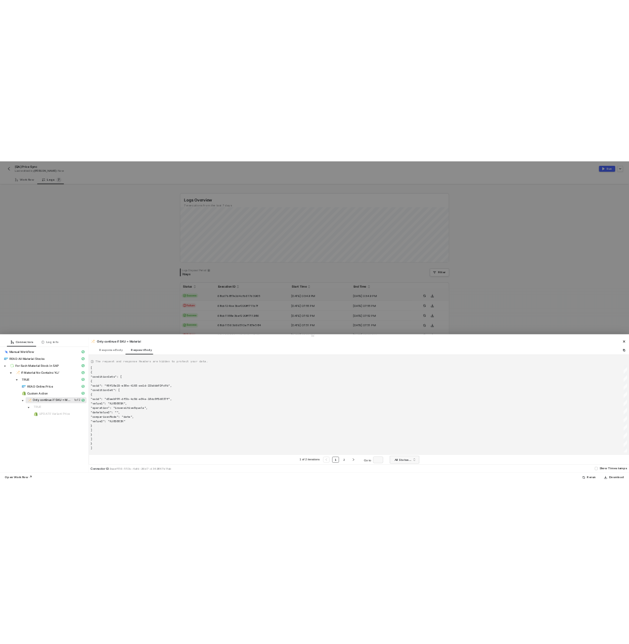
scroll to position [89, 0]
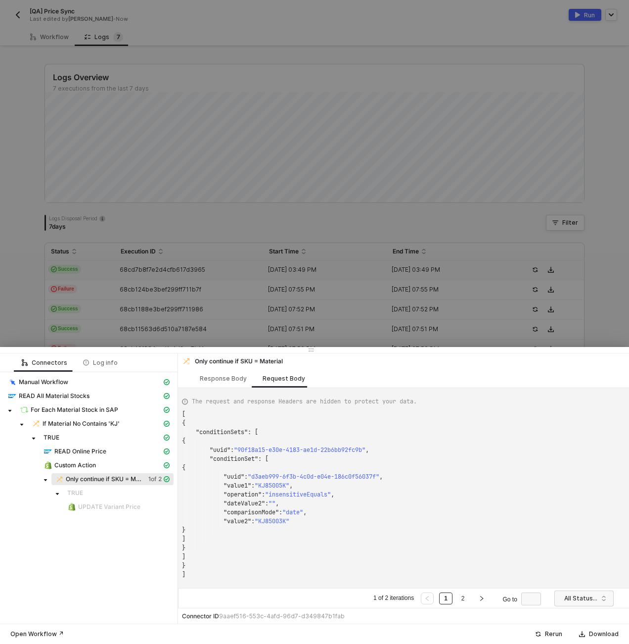
click at [314, 23] on div at bounding box center [314, 322] width 629 height 644
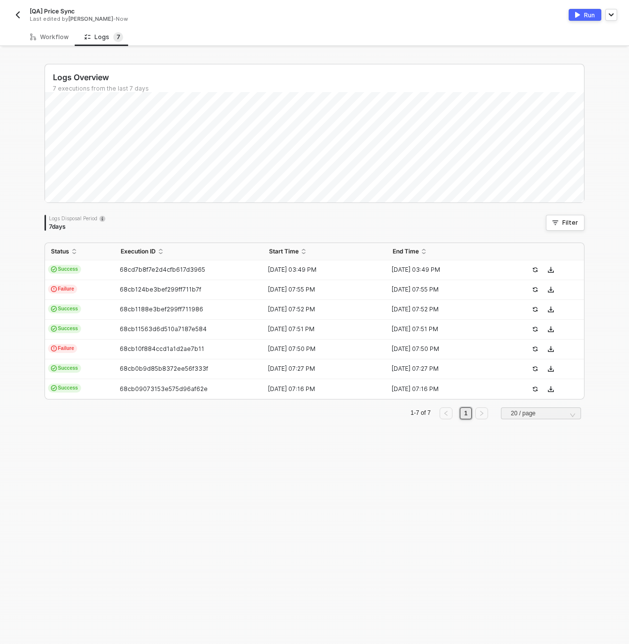
click at [96, 472] on div "Logs Overview 7 executions from the last 7 days Logs Disposal Period 7 days Fil…" at bounding box center [315, 346] width 564 height 596
